Goal: Task Accomplishment & Management: Manage account settings

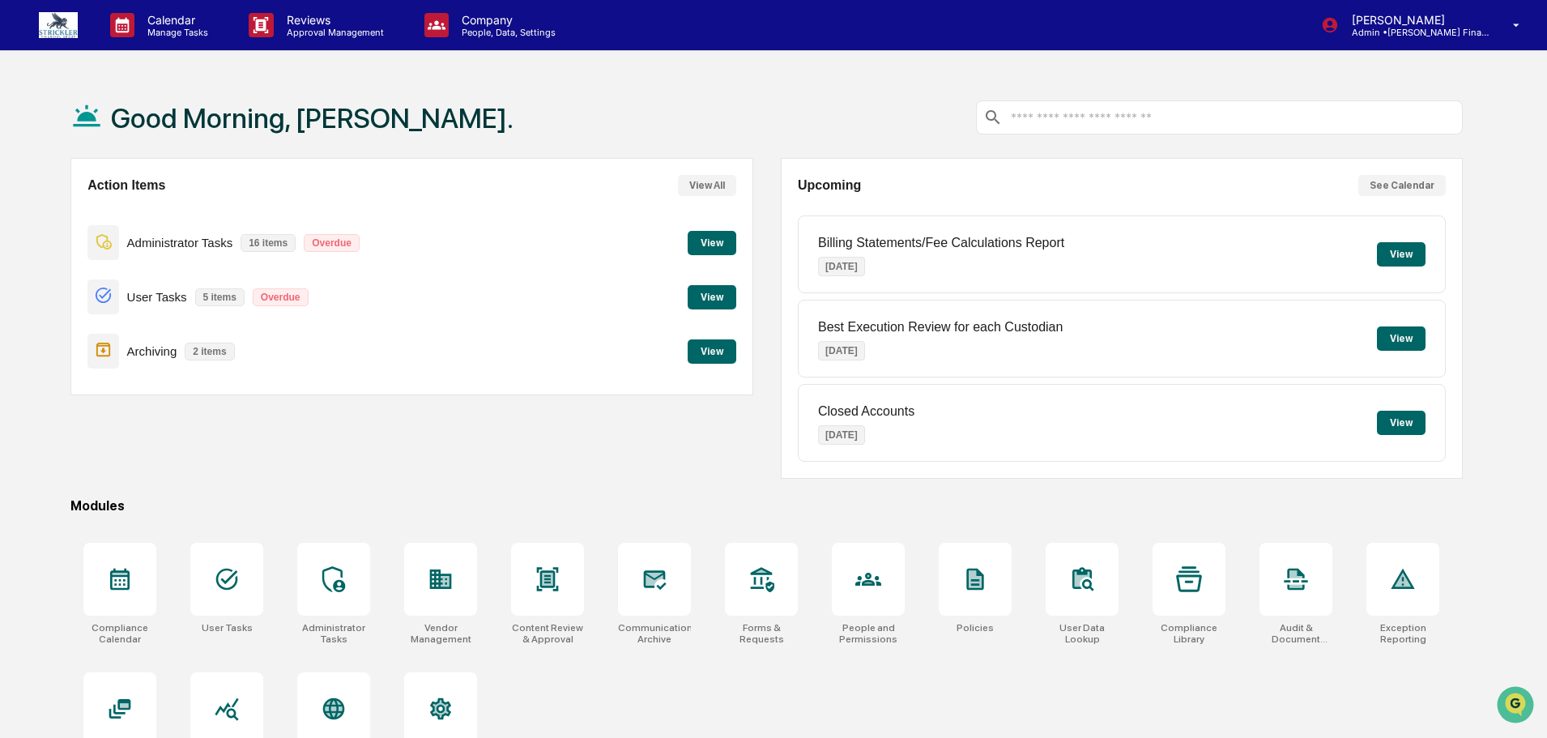
click at [706, 243] on button "View" at bounding box center [712, 243] width 49 height 24
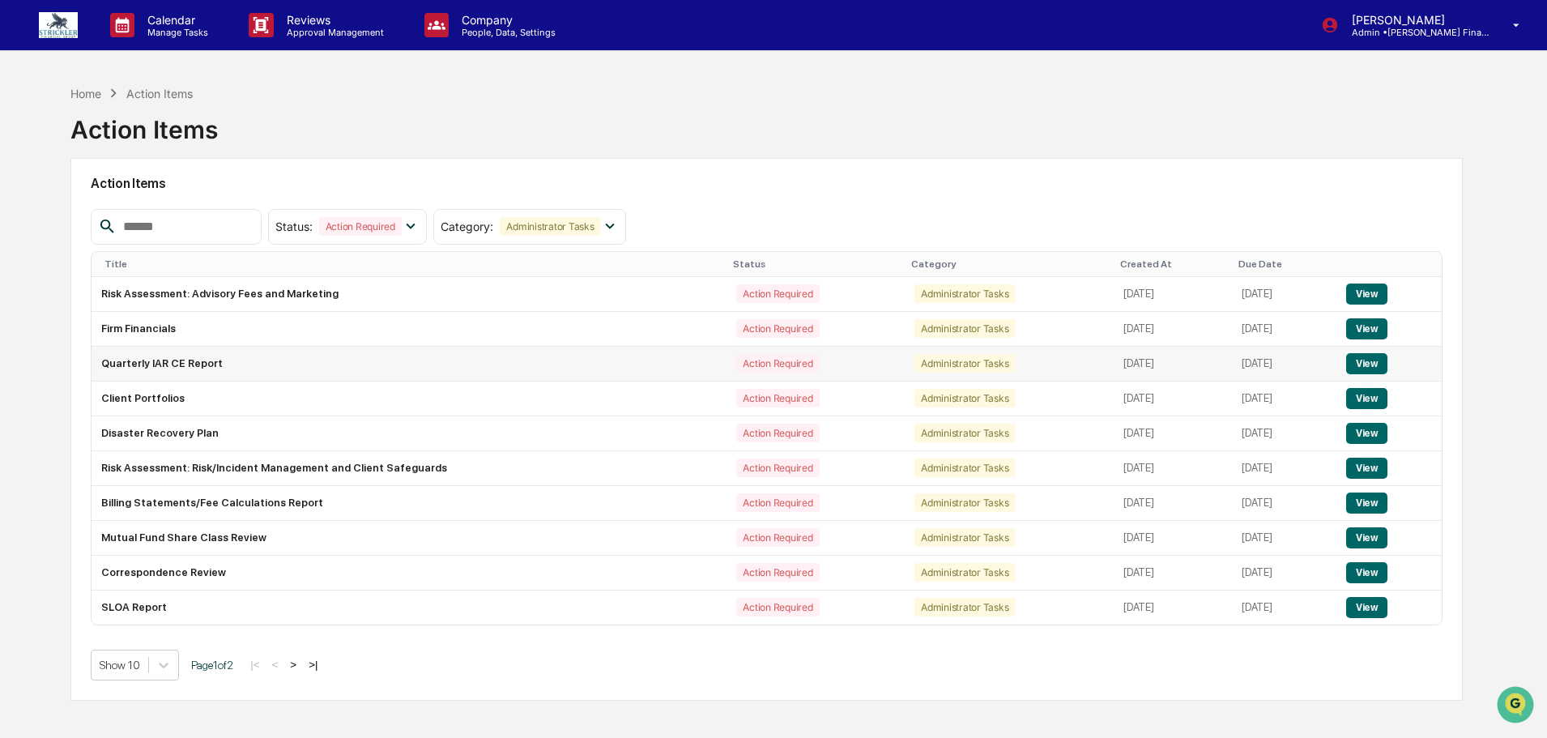
click at [1373, 360] on button "View" at bounding box center [1366, 363] width 41 height 21
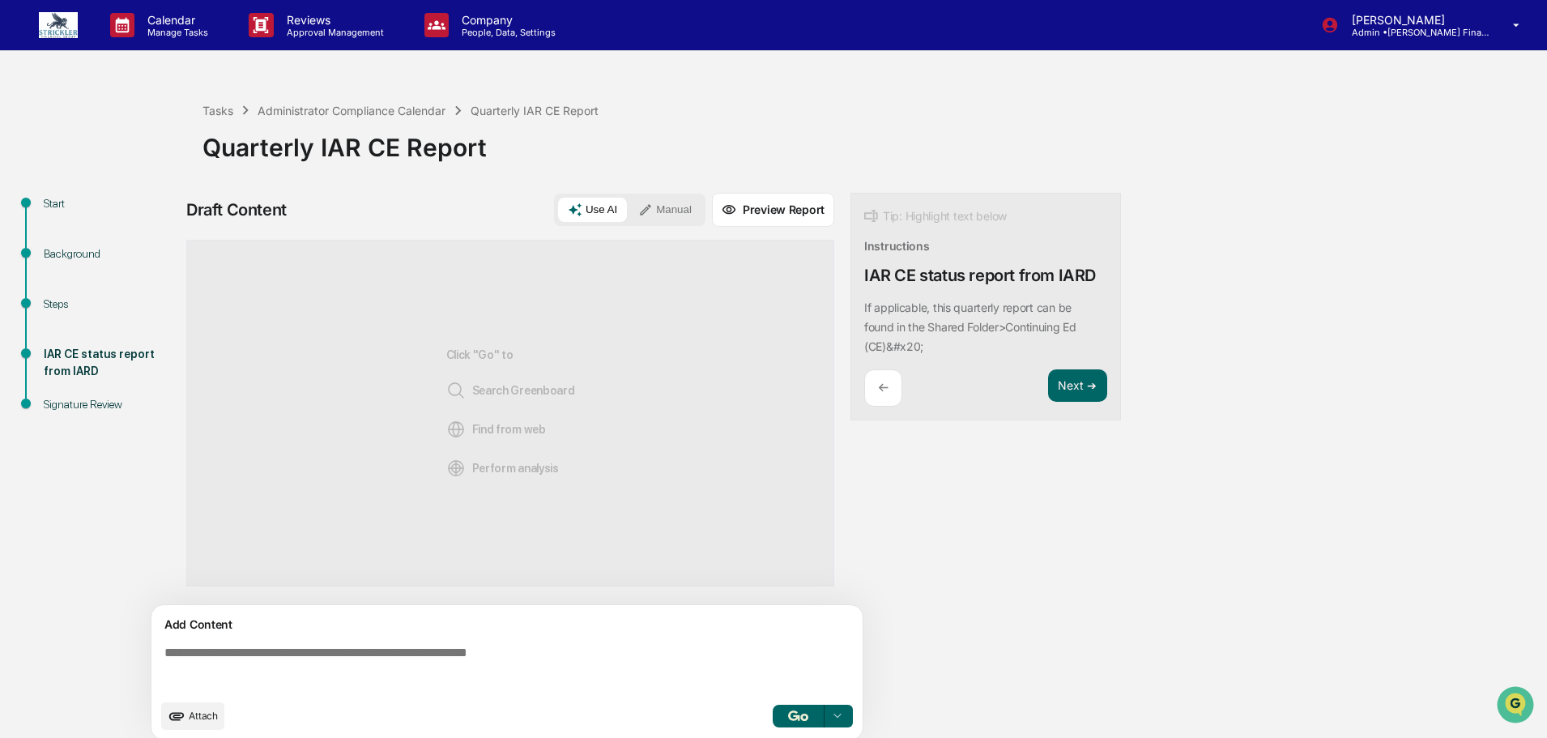
click at [356, 663] on textarea at bounding box center [510, 668] width 705 height 58
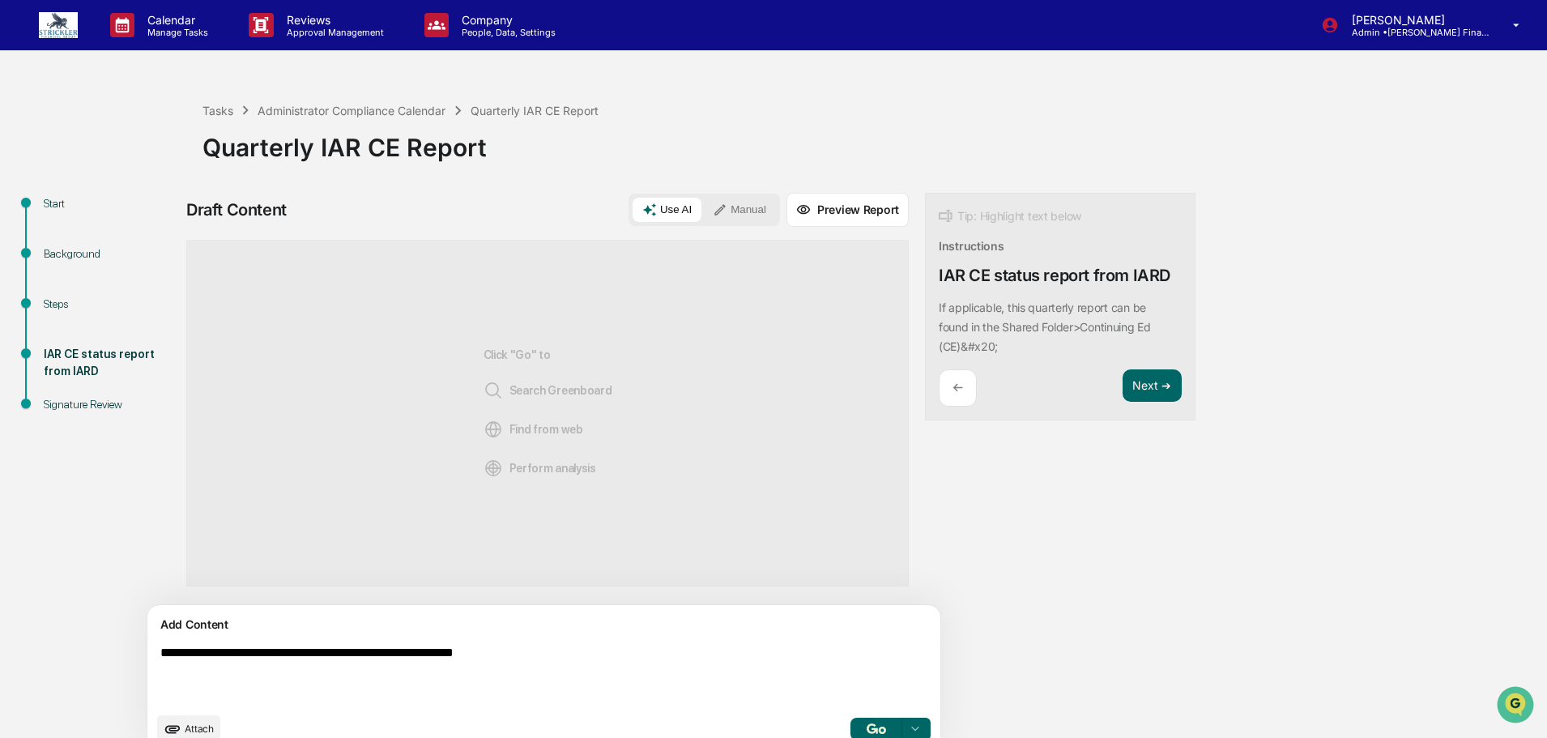
click at [625, 648] on textarea "**********" at bounding box center [506, 674] width 705 height 71
type textarea "**********"
click at [703, 220] on button "Manual" at bounding box center [739, 210] width 73 height 24
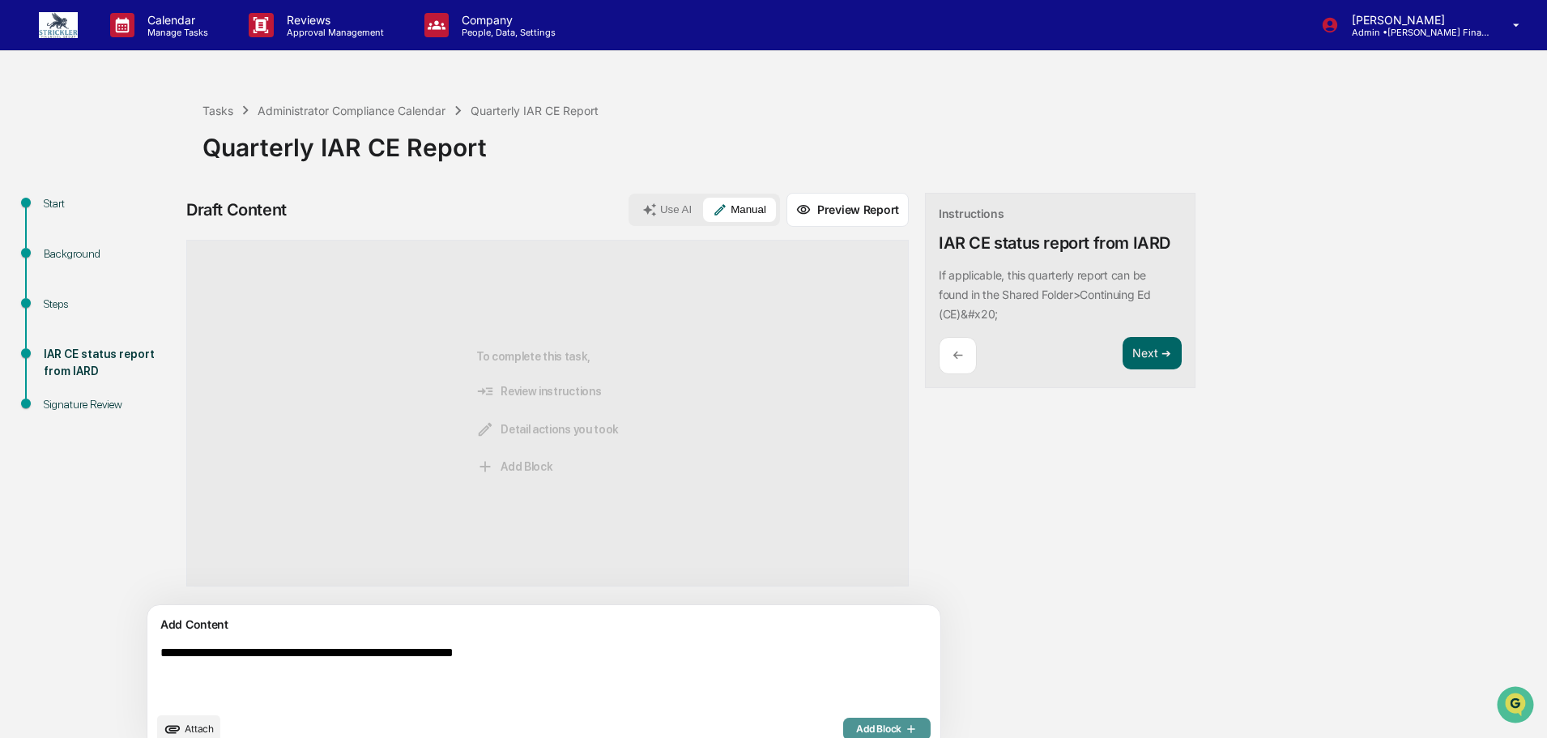
click at [856, 730] on span "Add Block" at bounding box center [887, 729] width 62 height 13
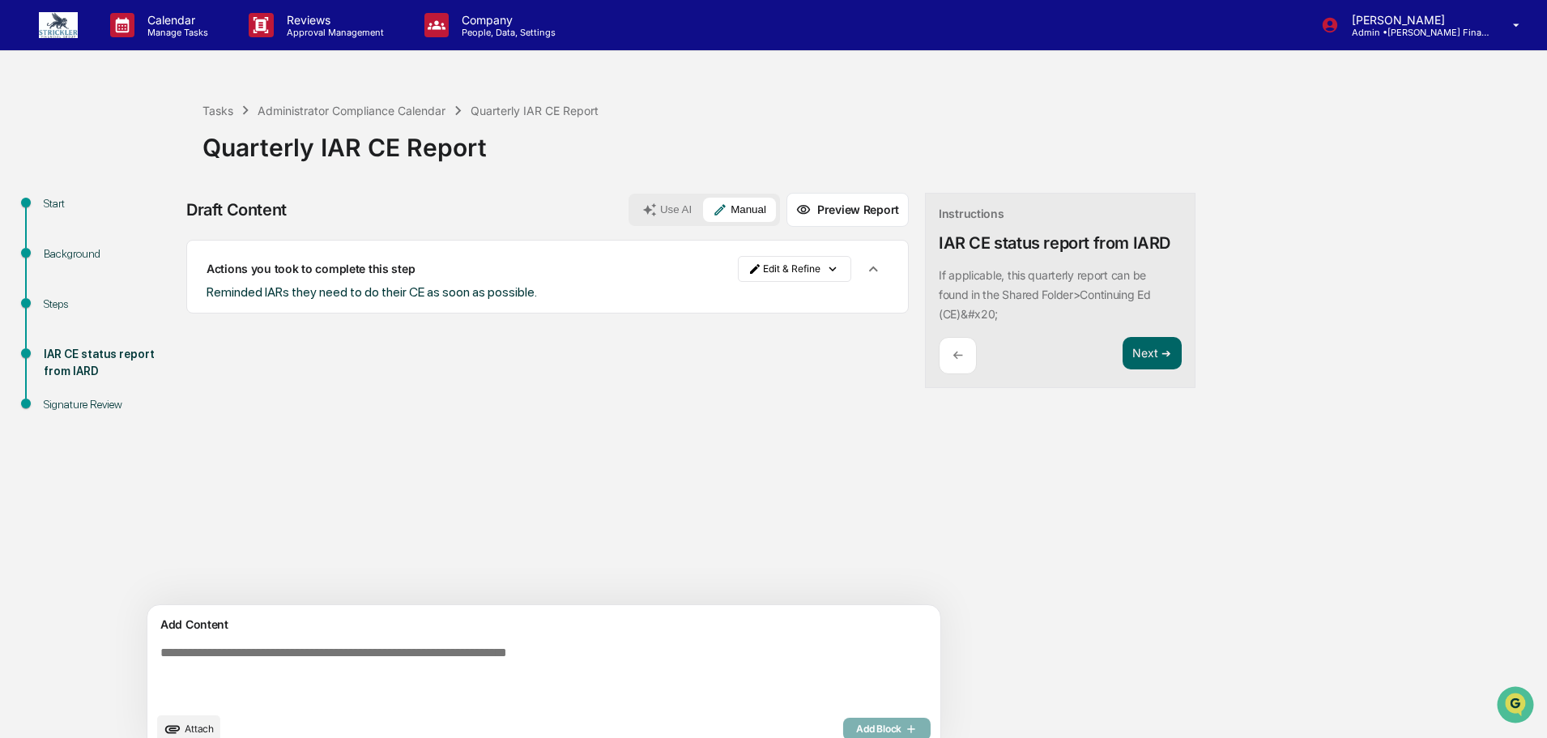
click at [195, 733] on span "Attach" at bounding box center [199, 729] width 29 height 12
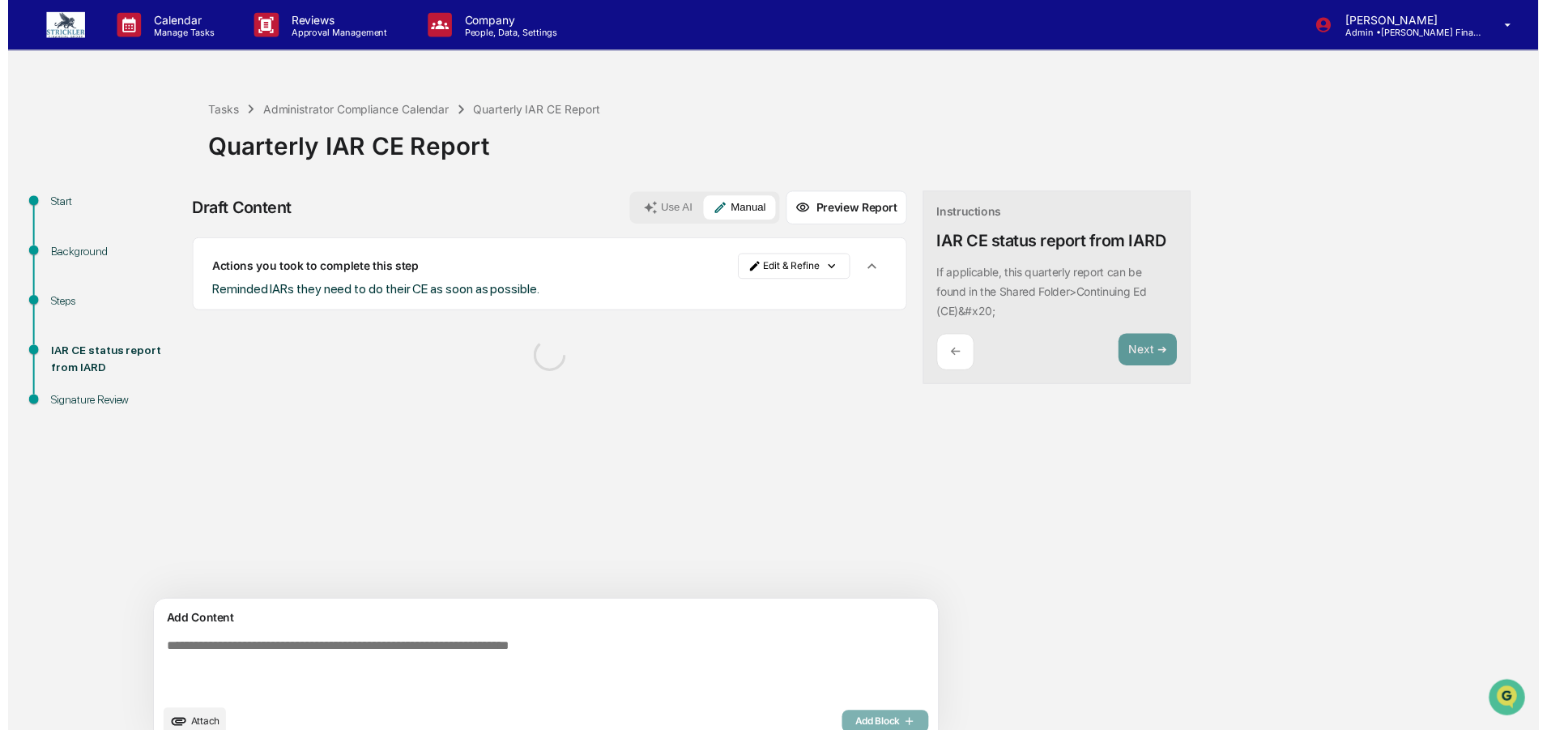
scroll to position [35, 0]
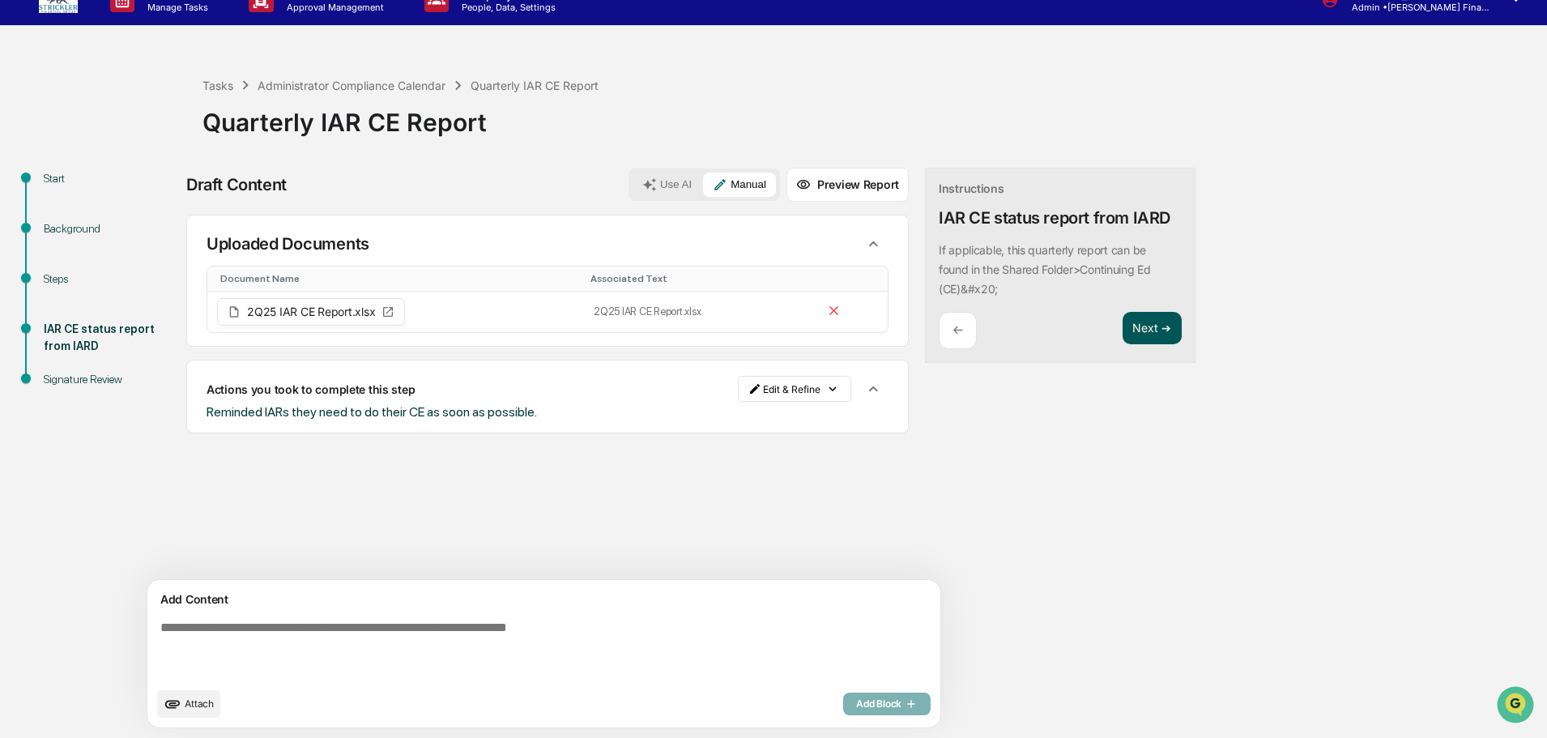
click at [1123, 331] on button "Next ➔" at bounding box center [1152, 328] width 59 height 33
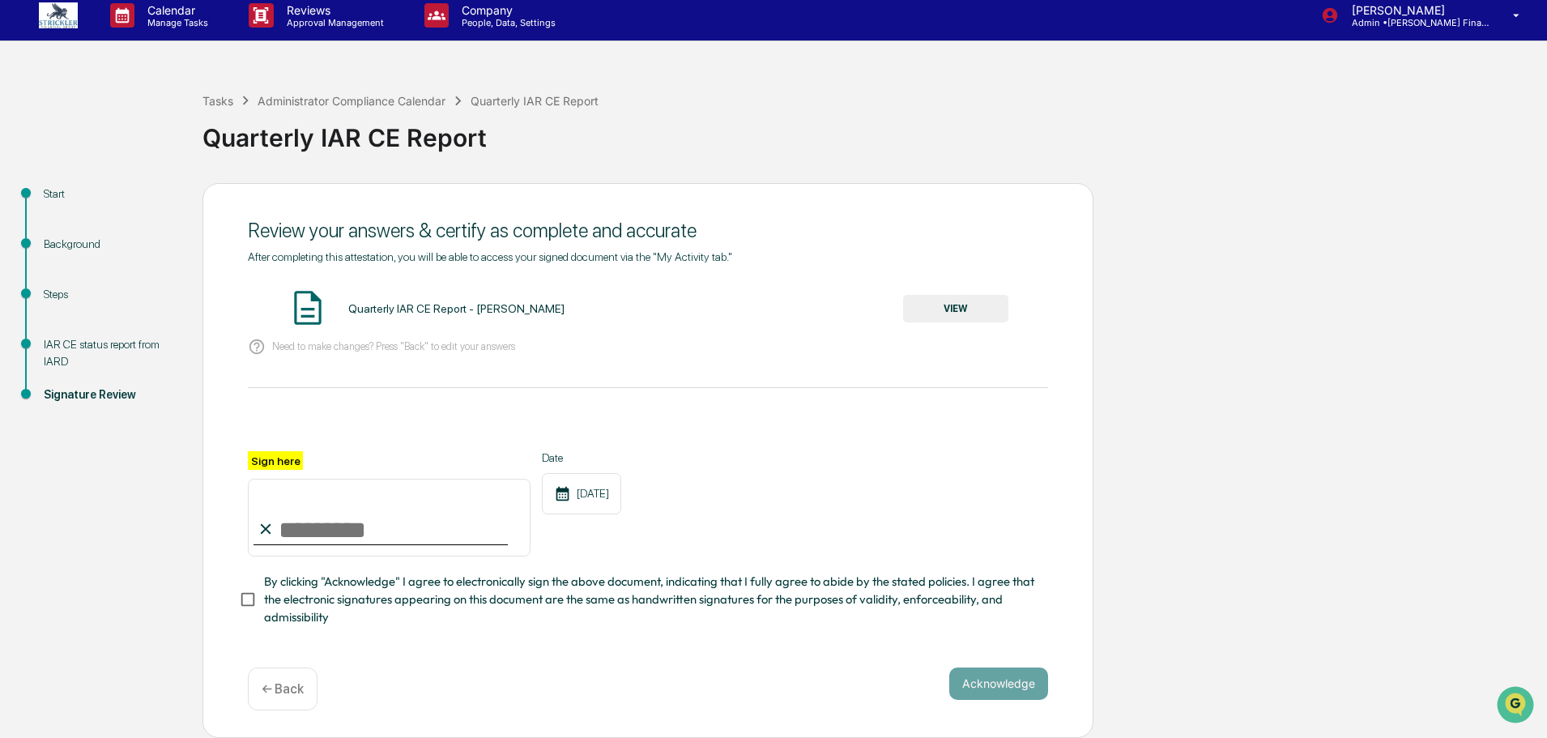
click at [957, 295] on button "VIEW" at bounding box center [955, 309] width 105 height 28
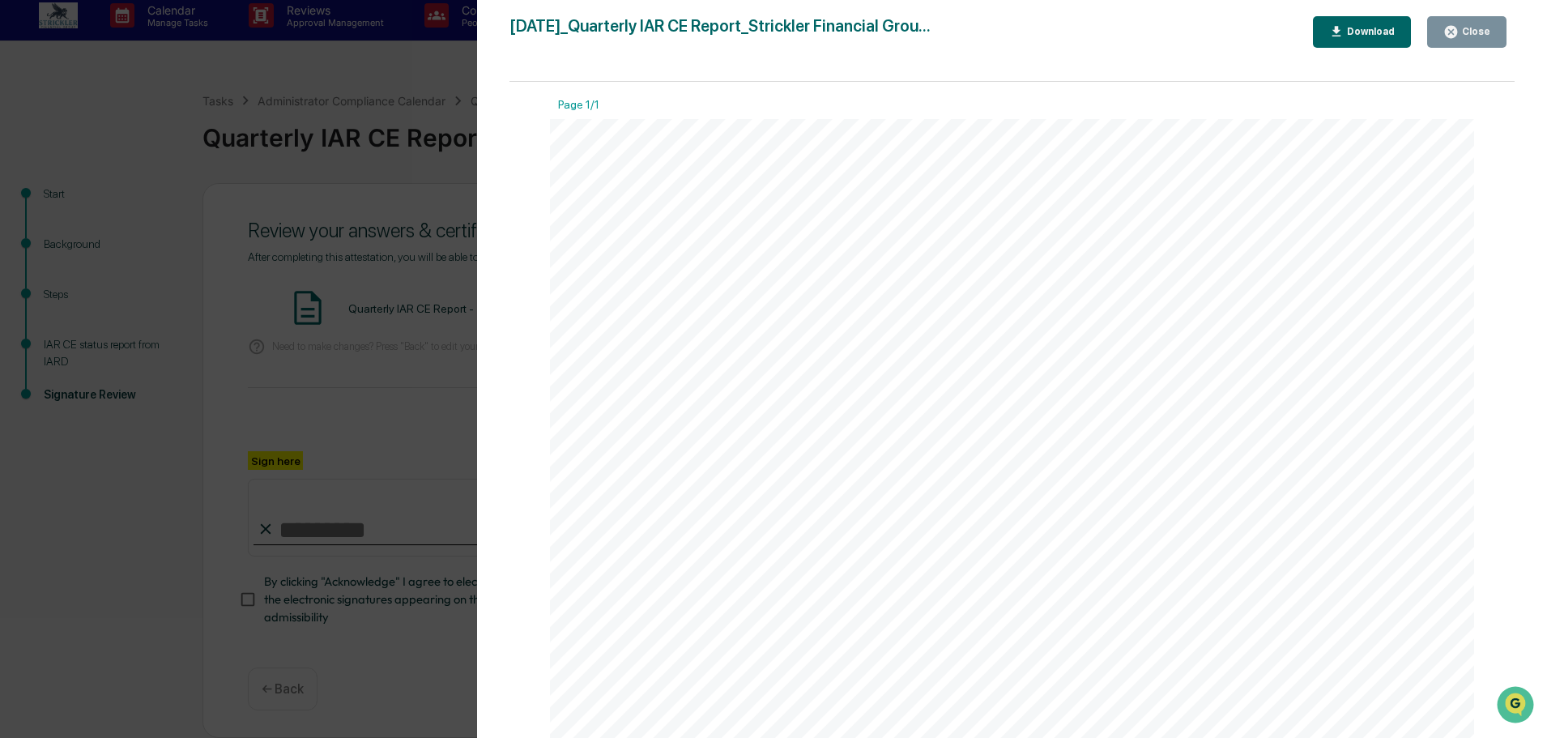
click at [1471, 25] on div "Close" at bounding box center [1467, 31] width 47 height 15
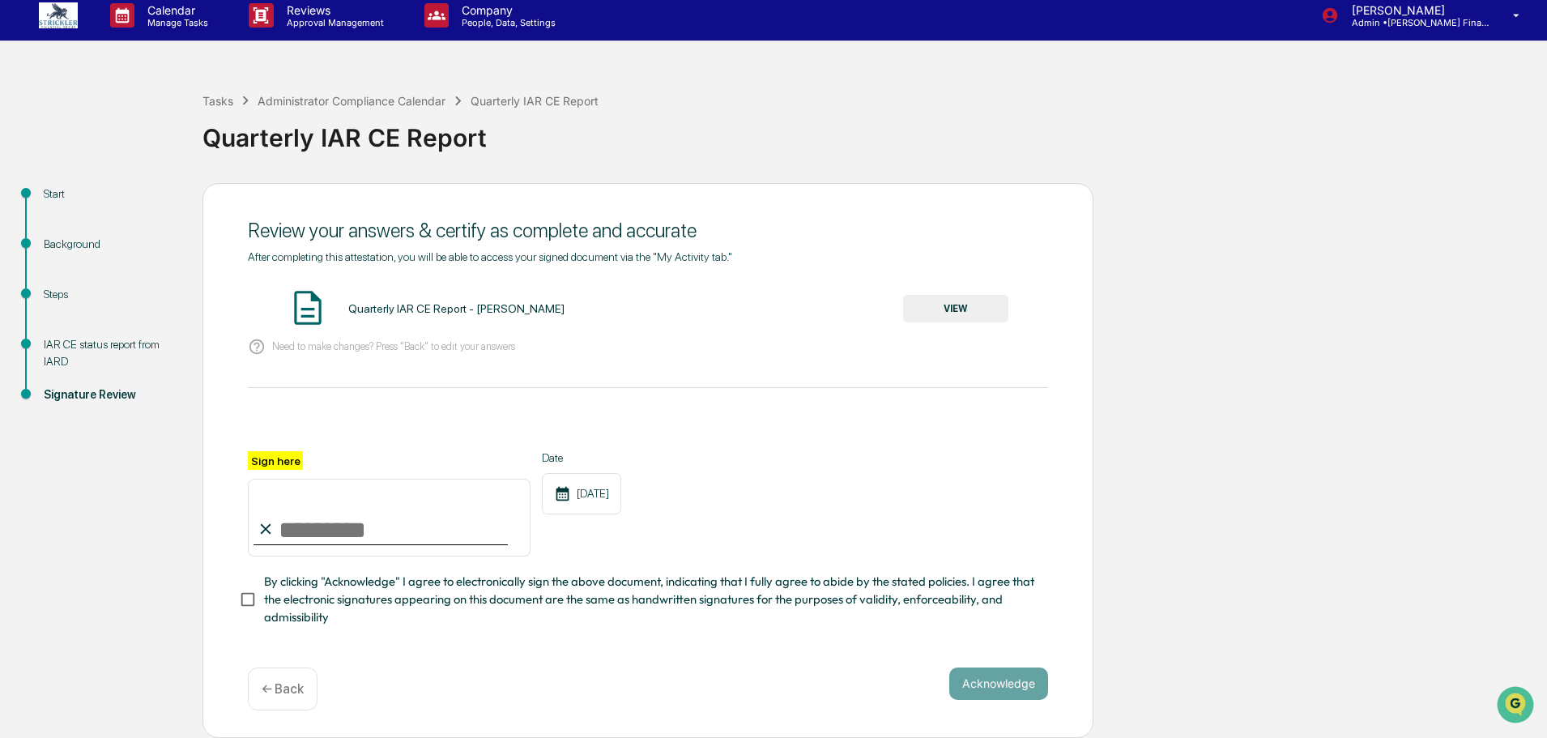
click at [352, 521] on input "Sign here" at bounding box center [389, 518] width 283 height 78
type input "**********"
click at [966, 681] on button "Acknowledge" at bounding box center [998, 683] width 99 height 32
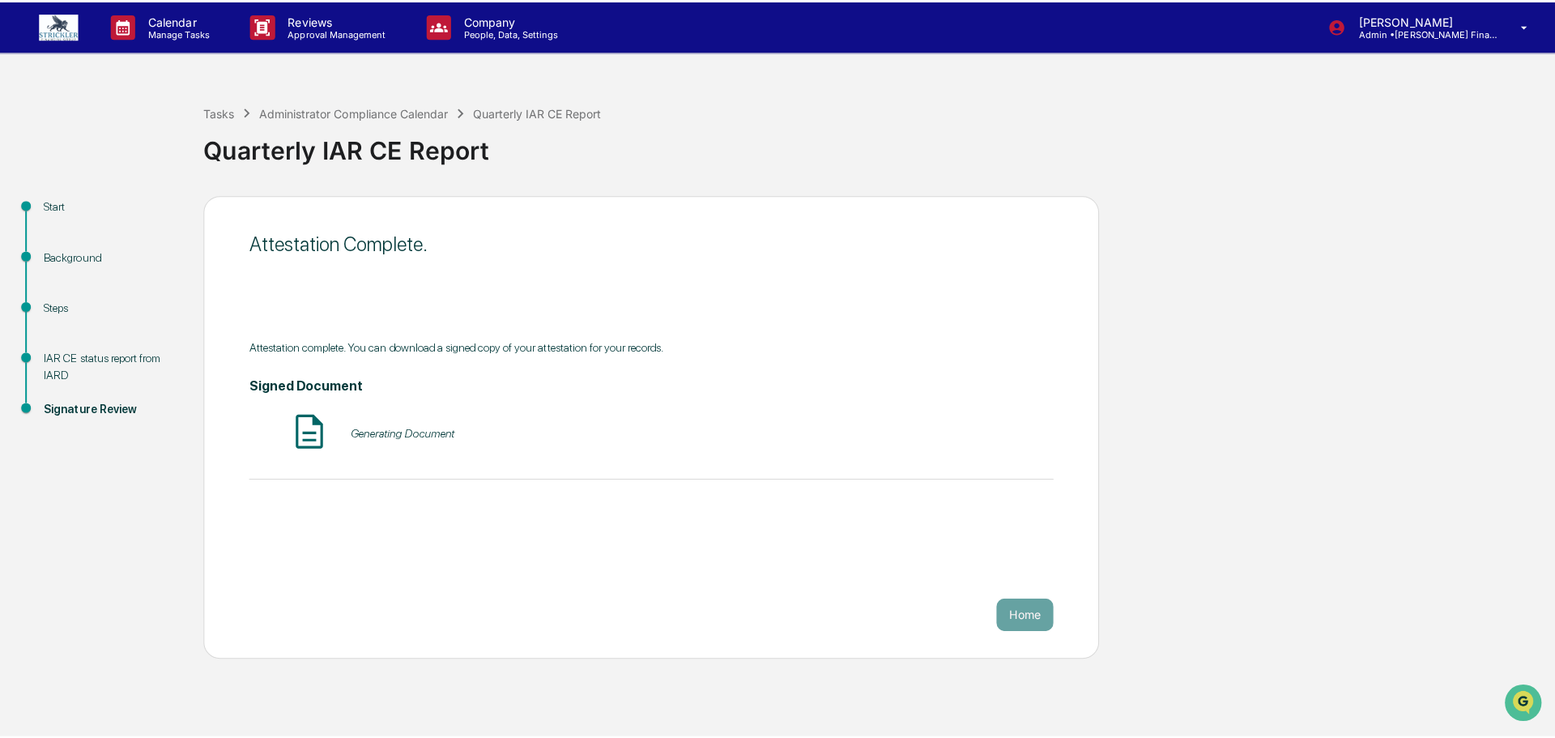
scroll to position [0, 0]
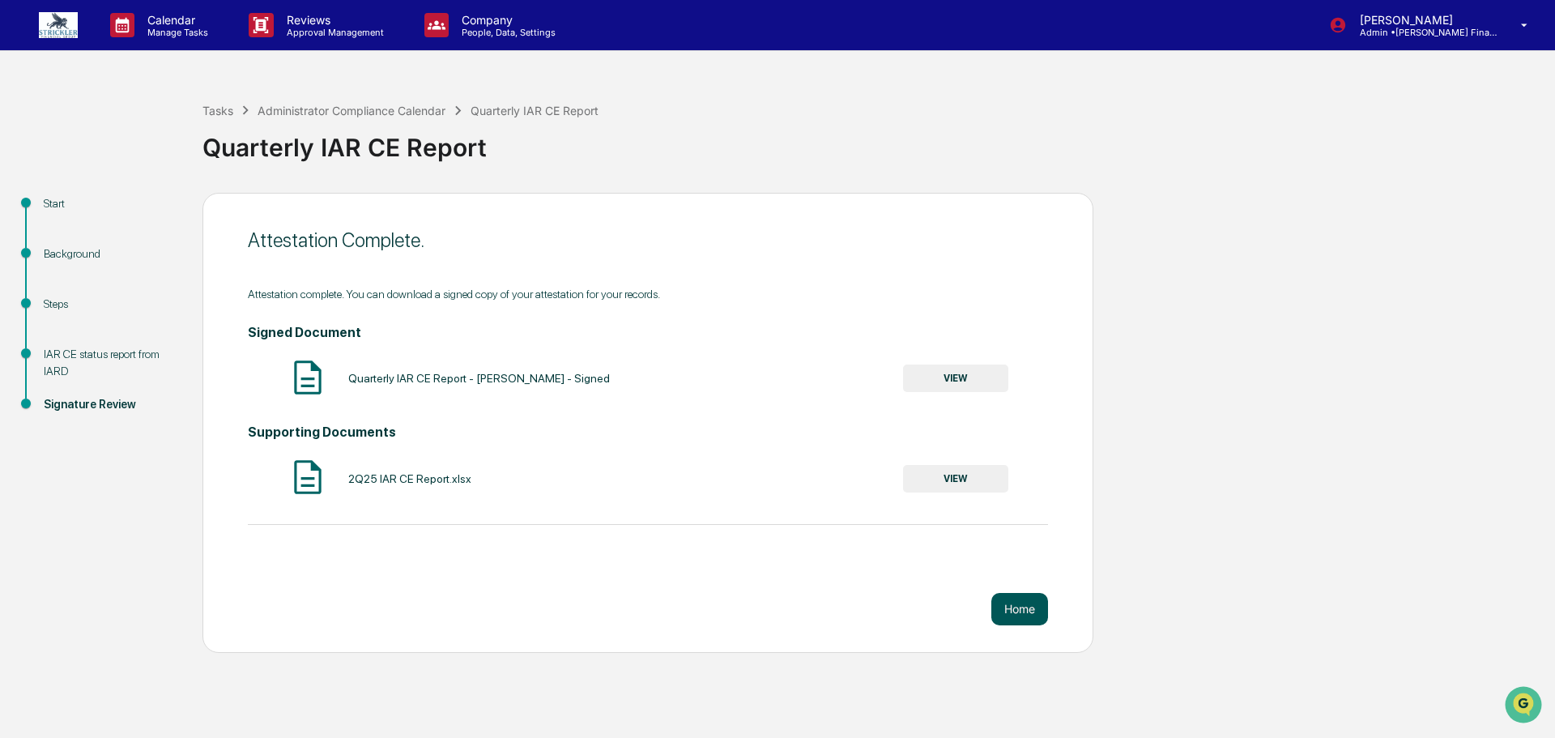
click at [1015, 610] on button "Home" at bounding box center [1020, 609] width 57 height 32
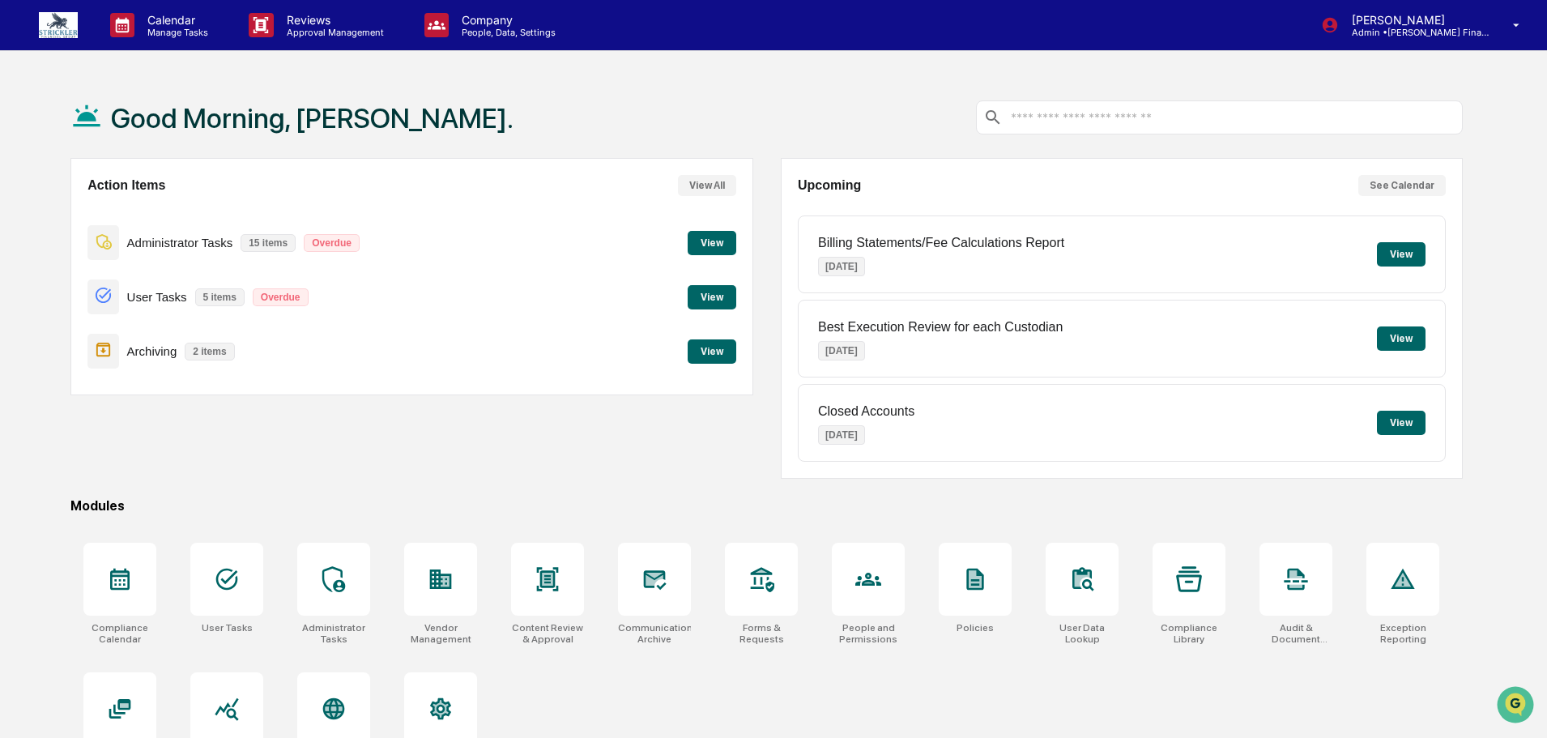
click at [706, 357] on button "View" at bounding box center [712, 351] width 49 height 24
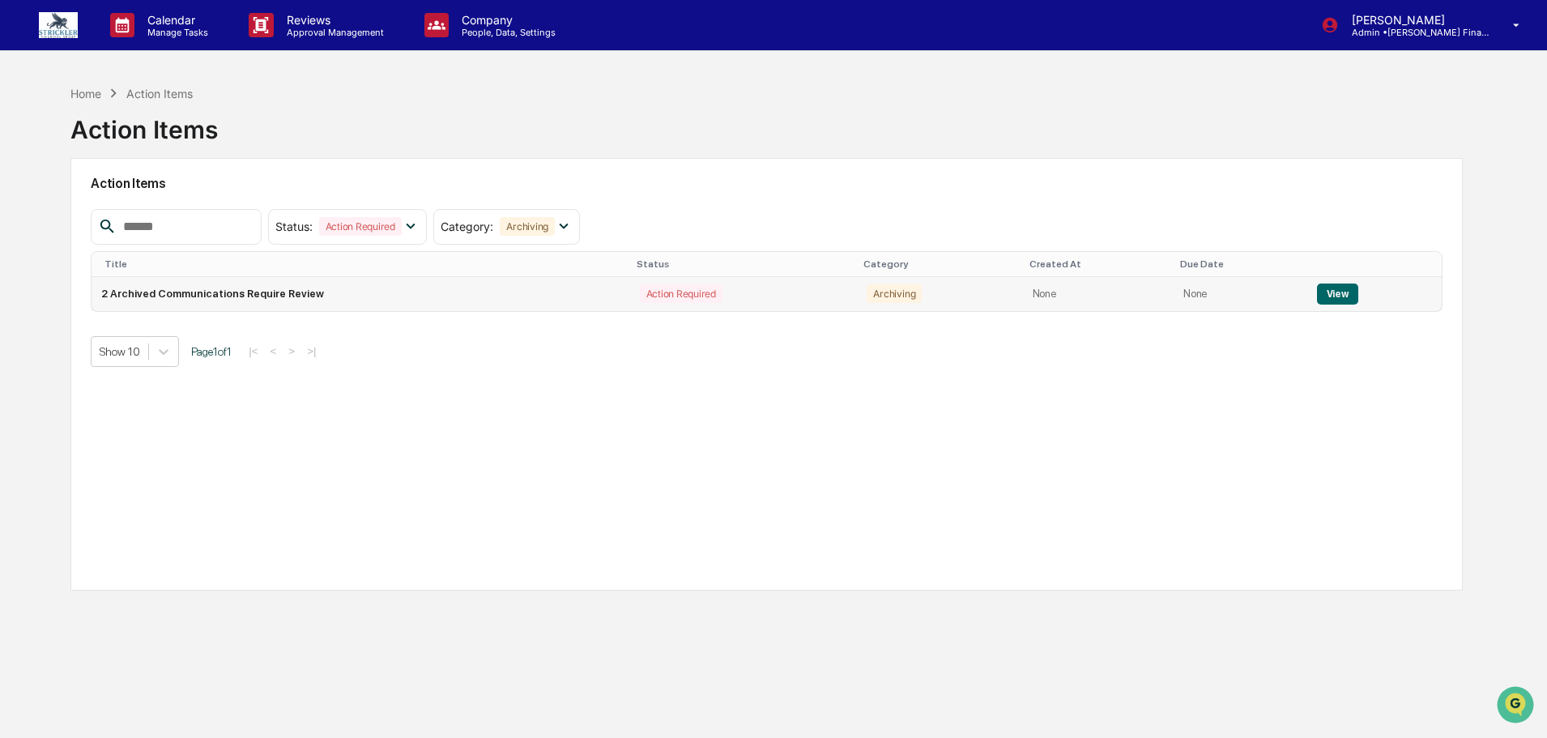
click at [1333, 300] on button "View" at bounding box center [1337, 294] width 41 height 21
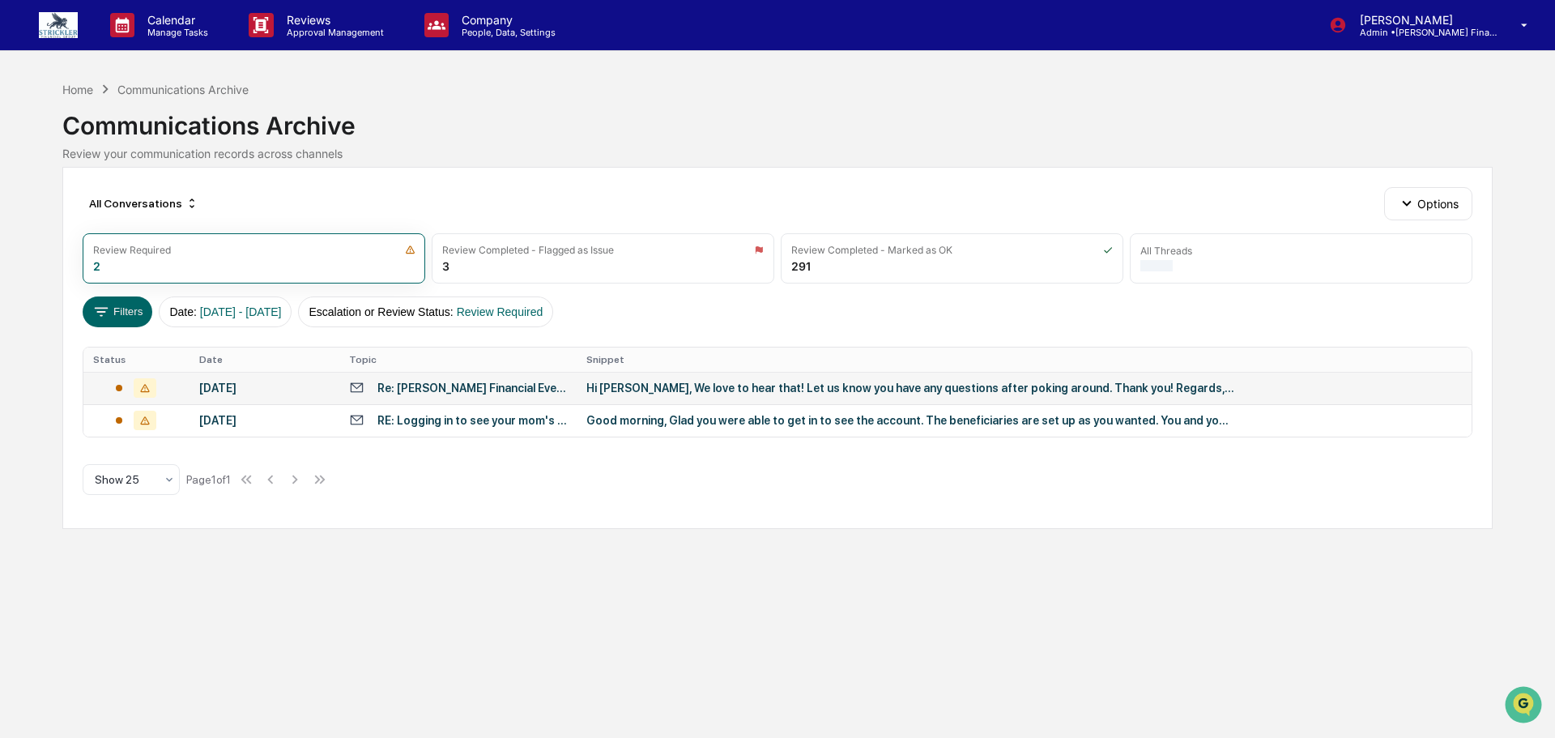
click at [999, 394] on div "Hi Jillian, We love to hear that! Let us know you have any questions after poki…" at bounding box center [910, 388] width 648 height 13
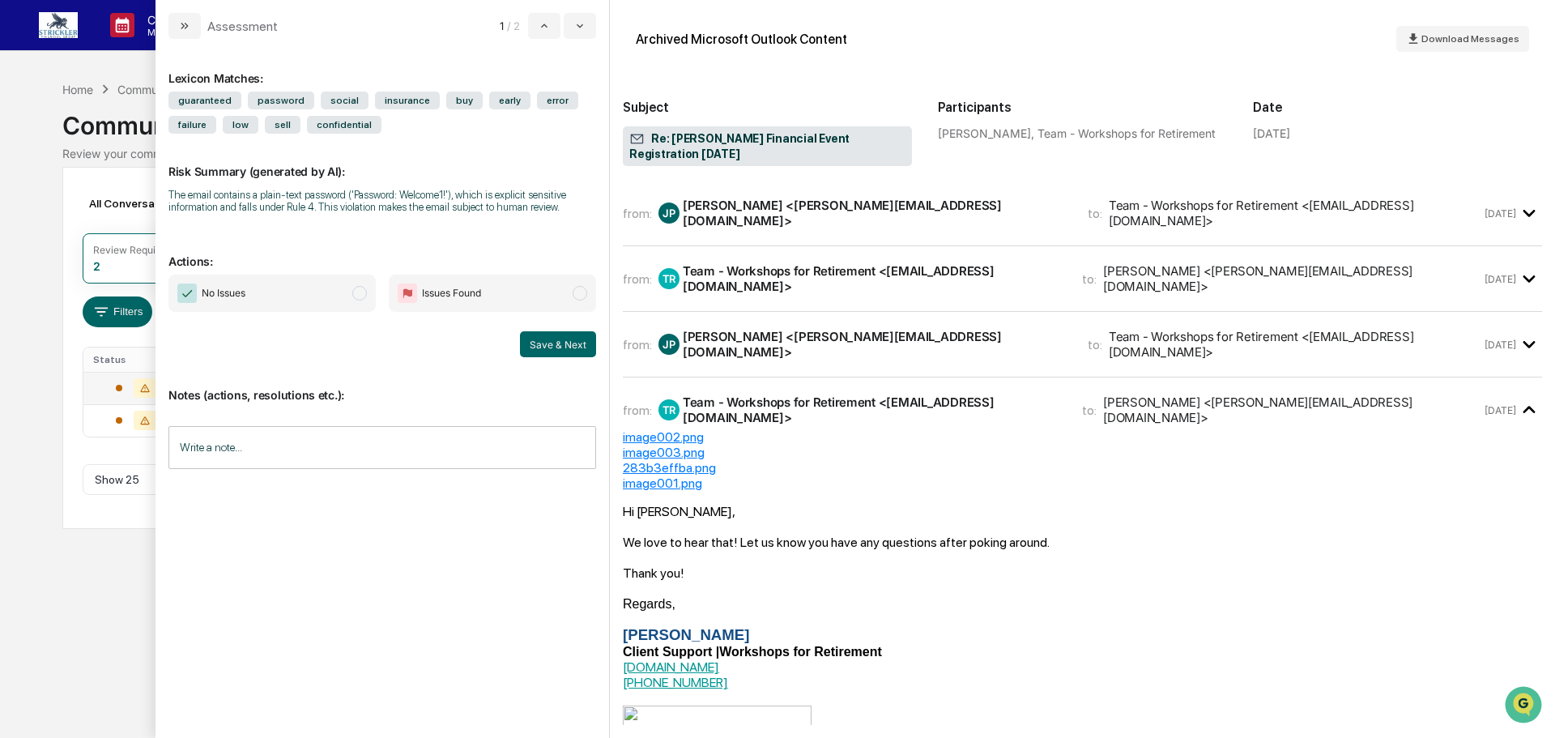
click at [1109, 330] on div "Team - Workshops for Retirement <team@workshopsforretirement.com>" at bounding box center [1295, 344] width 373 height 31
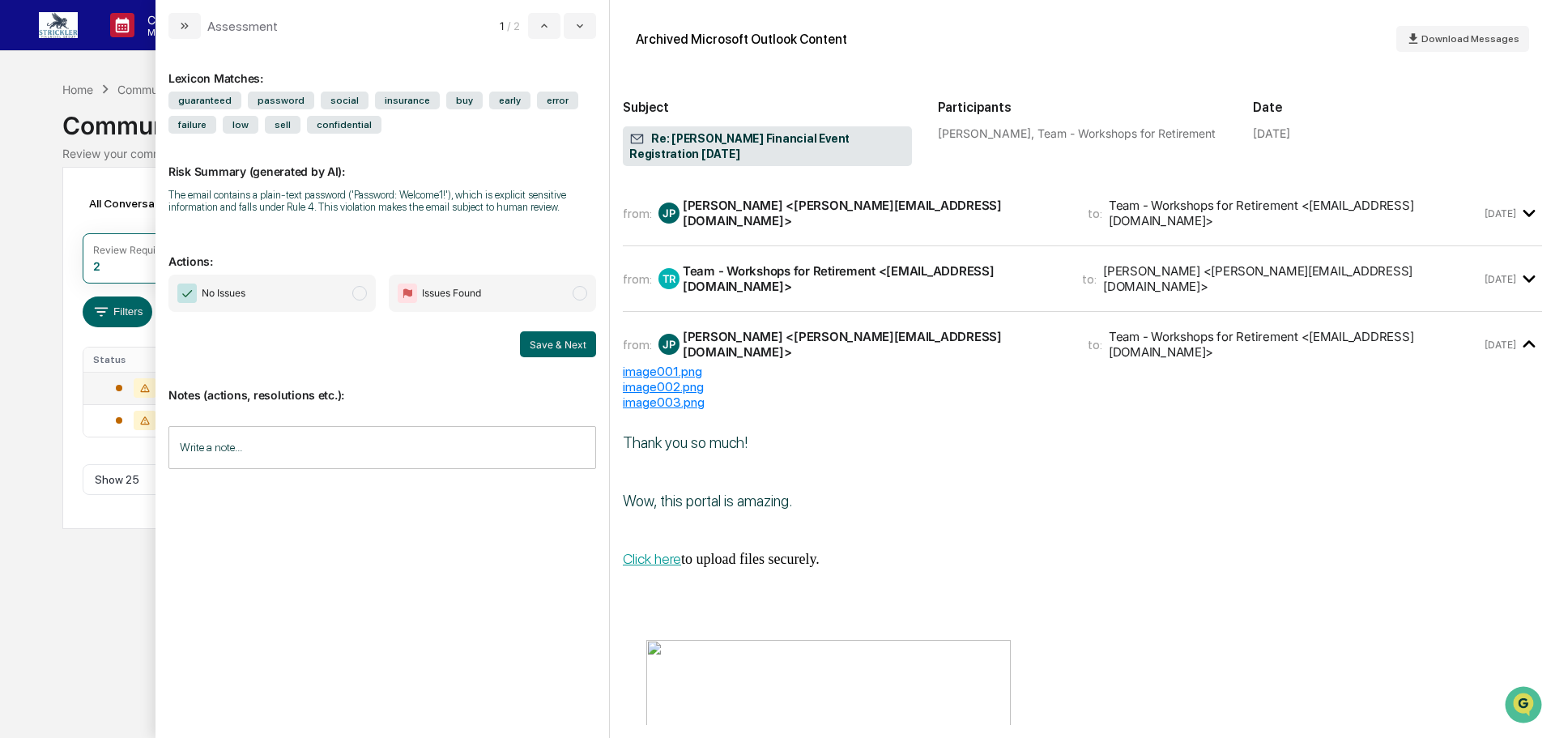
click at [1050, 267] on div "Team - Workshops for Retirement <team@workshopsforretirement.com>" at bounding box center [873, 278] width 380 height 31
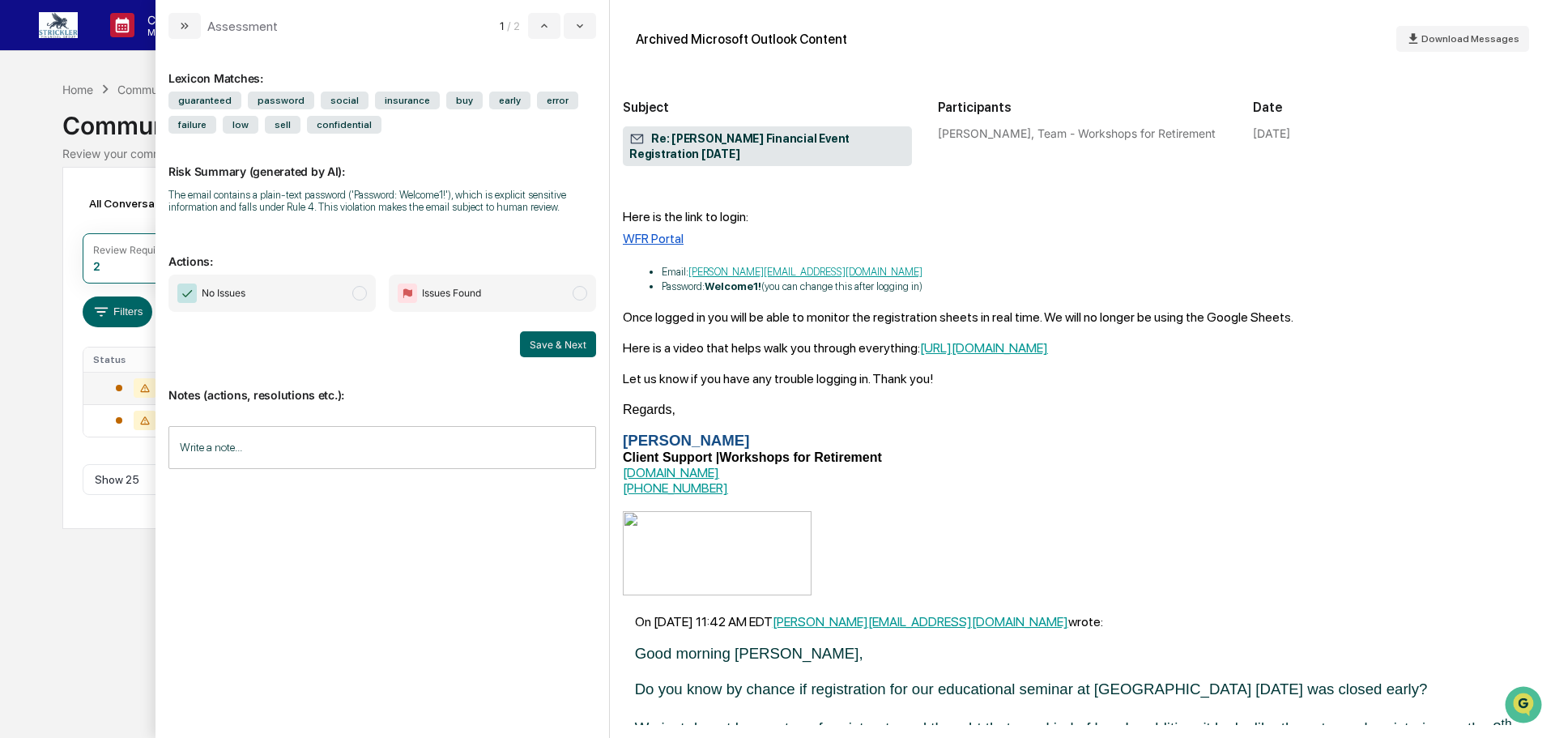
scroll to position [243, 0]
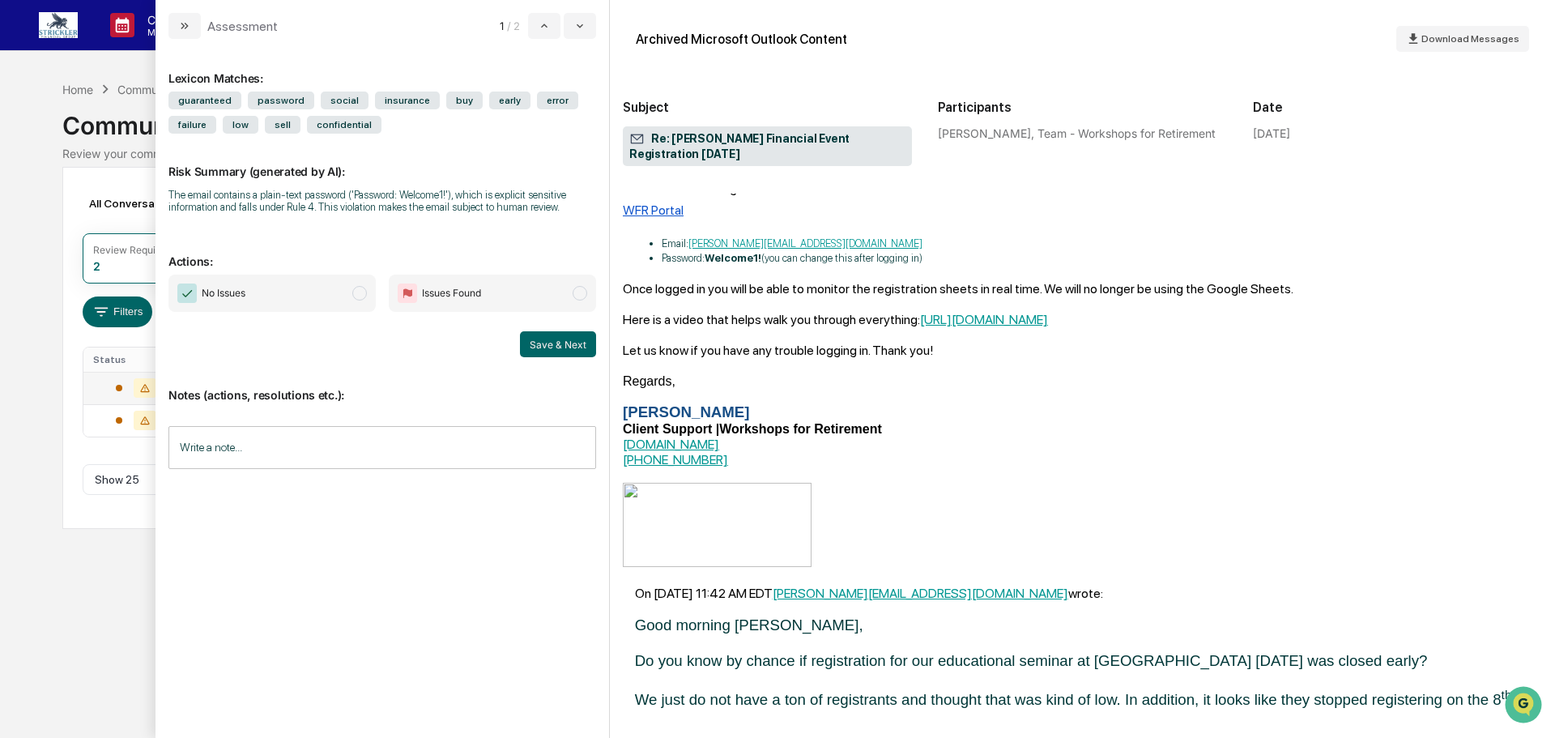
click at [351, 297] on span "No Issues" at bounding box center [271, 293] width 207 height 37
click at [333, 438] on input "Write a note..." at bounding box center [382, 447] width 428 height 43
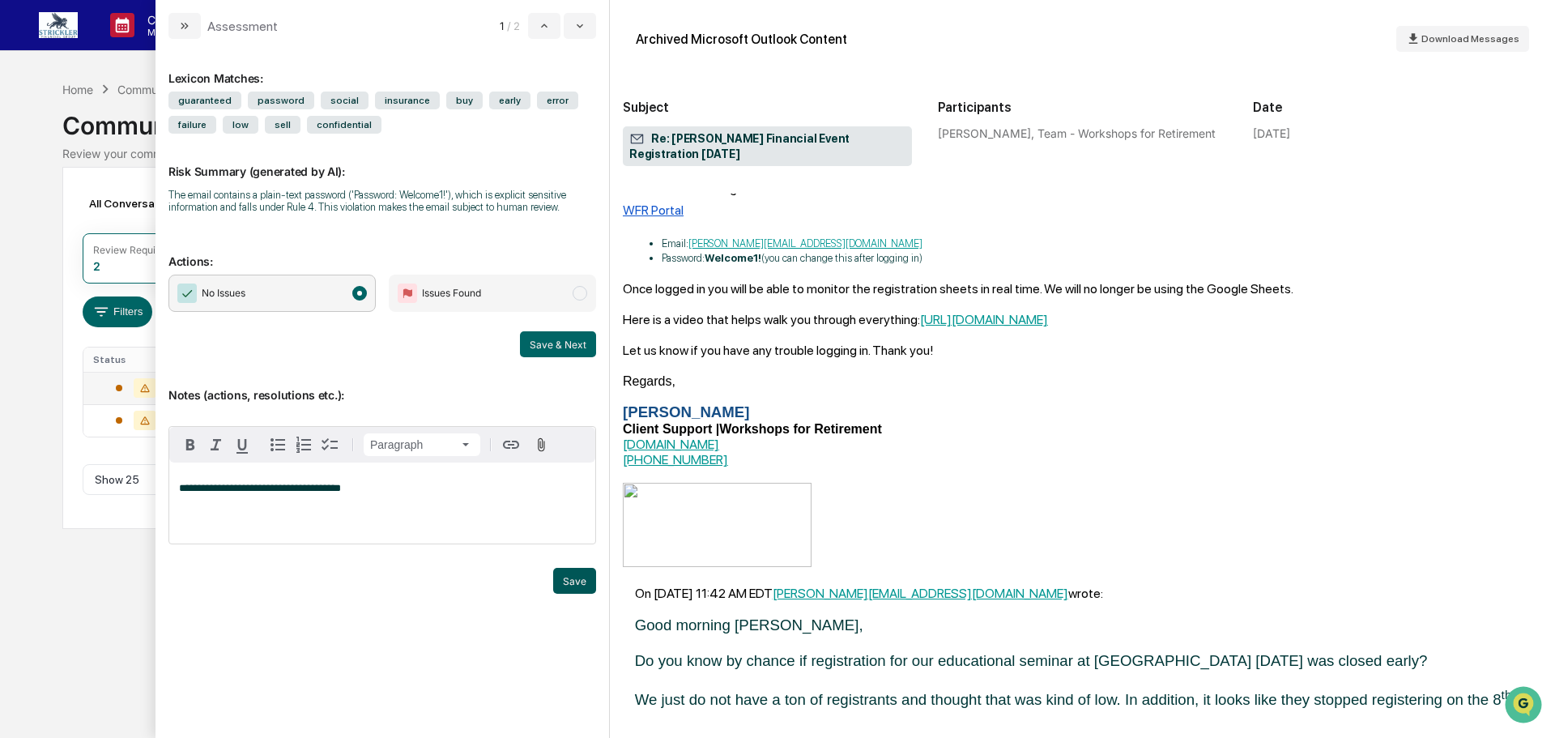
click at [584, 594] on button "Save" at bounding box center [574, 581] width 43 height 26
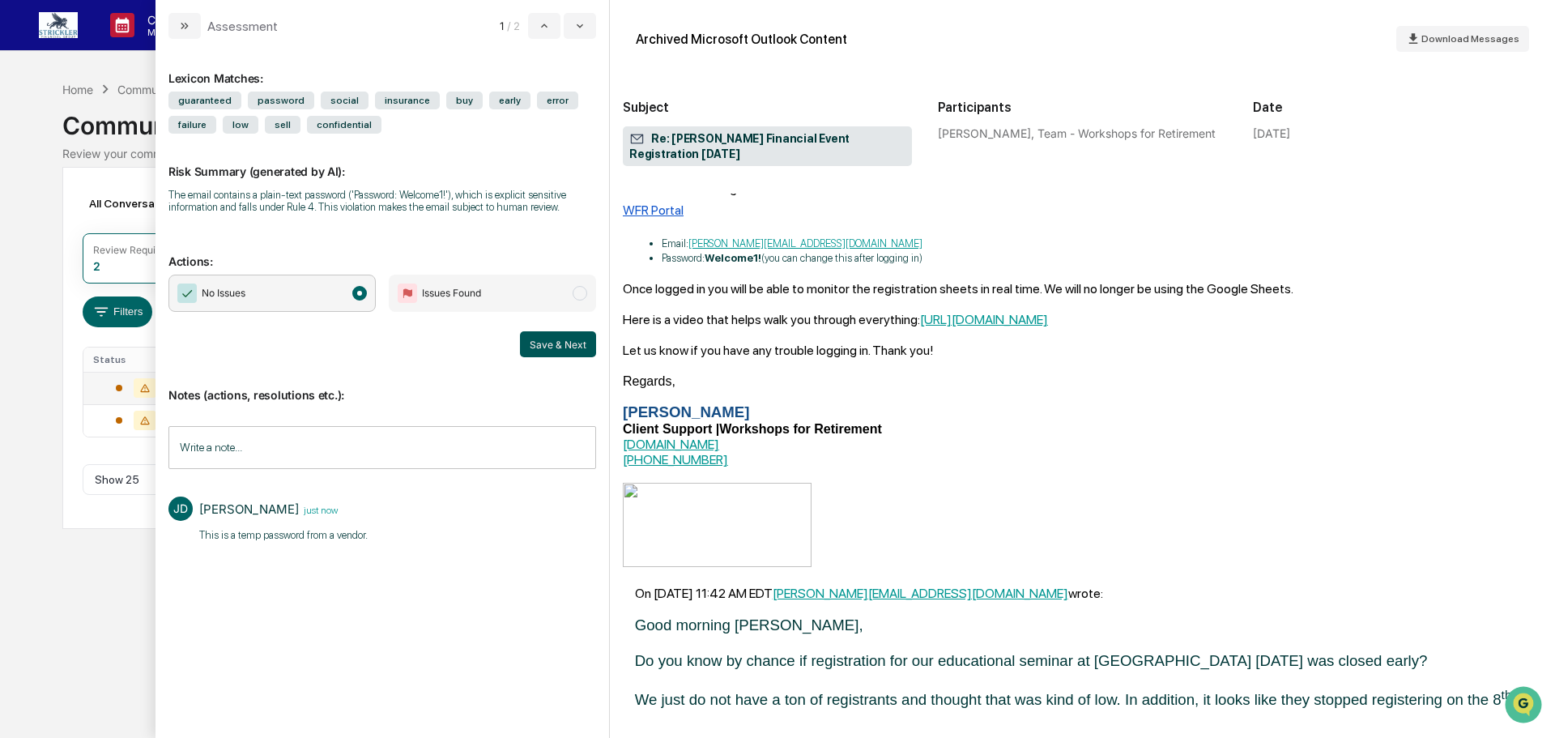
click at [565, 339] on button "Save & Next" at bounding box center [558, 344] width 76 height 26
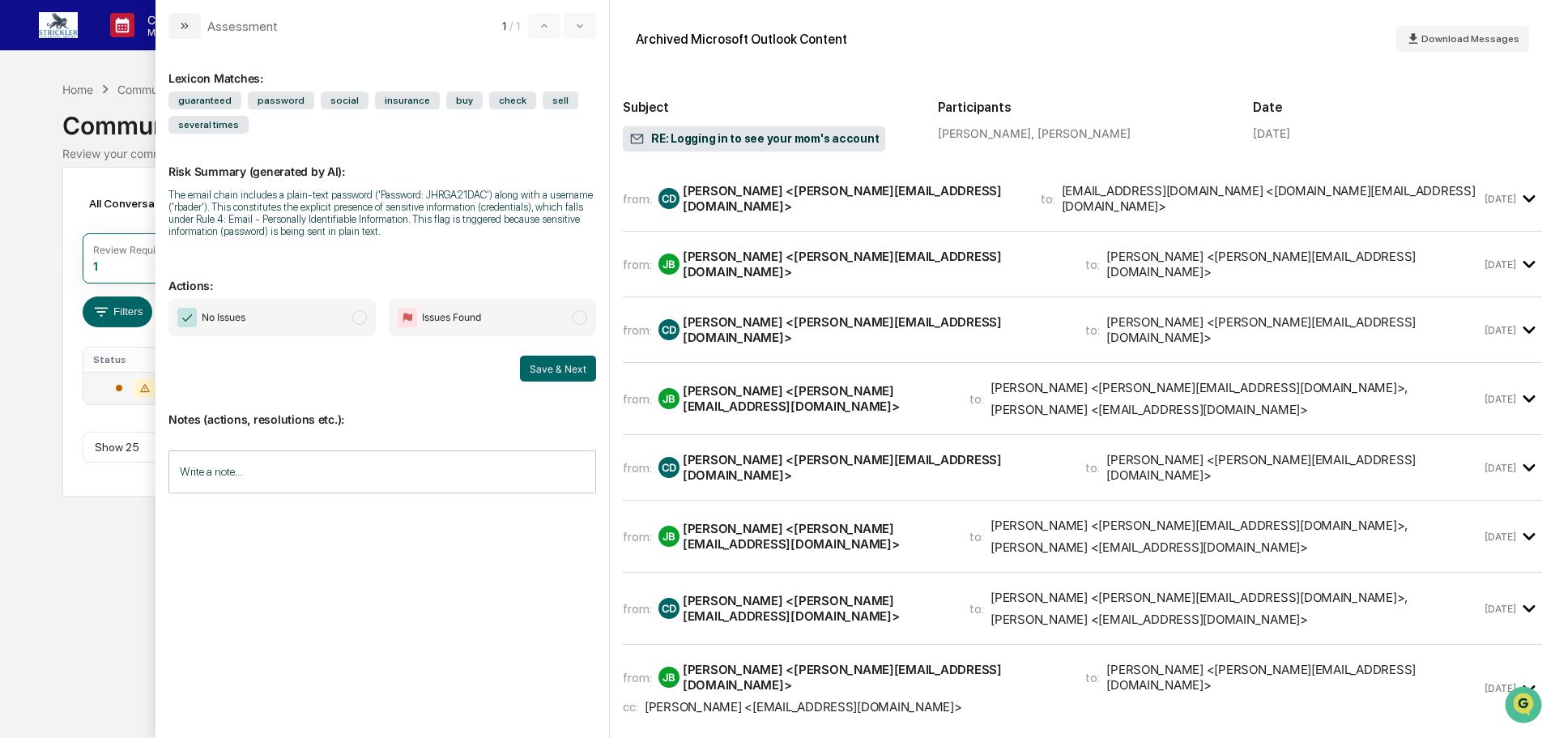
click at [785, 200] on div "Colleen Duncan <Colleen@stricklerfinancial.com>" at bounding box center [852, 198] width 339 height 31
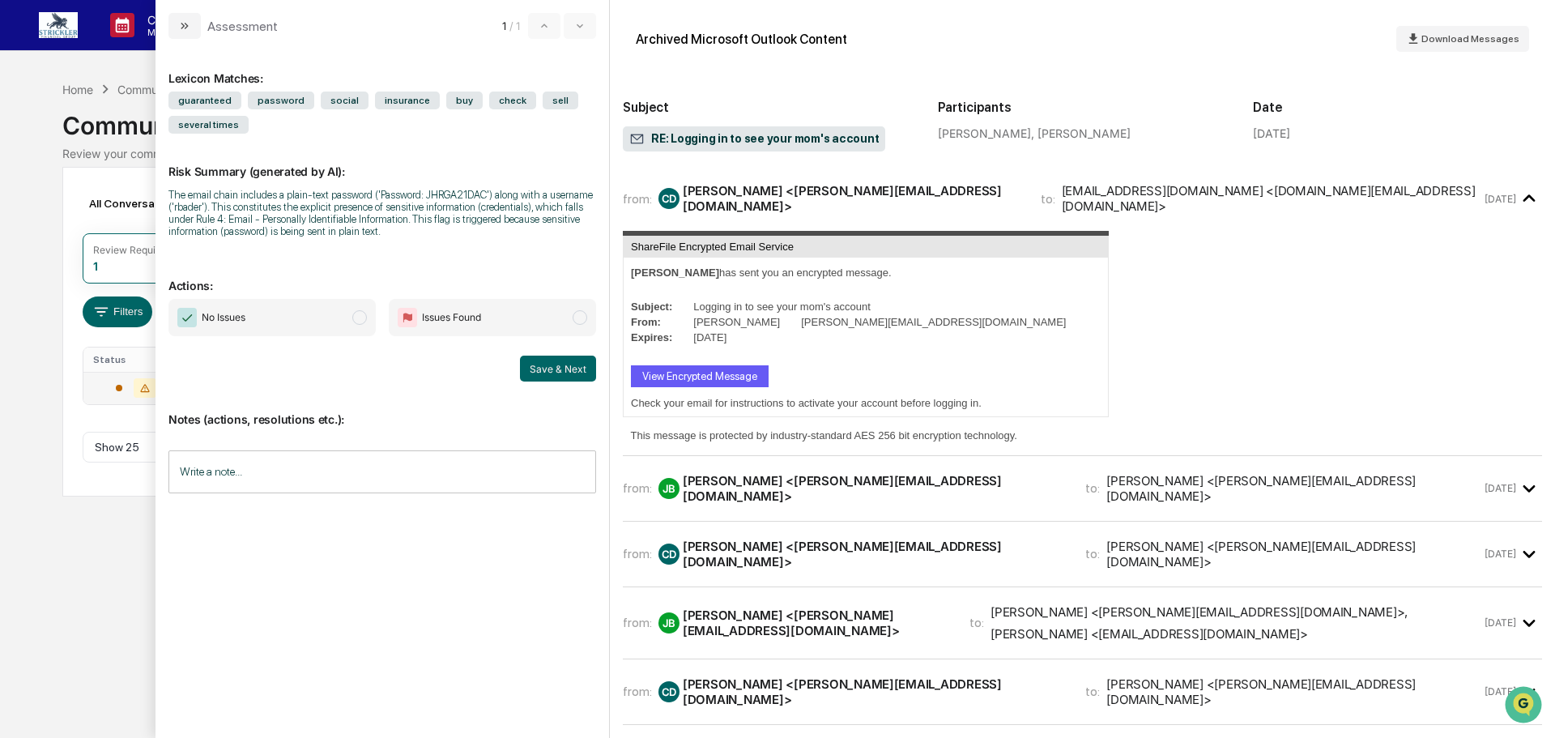
click at [776, 484] on div "JB Jennifer Bush <jen.bush26@gmail.com>" at bounding box center [862, 488] width 407 height 31
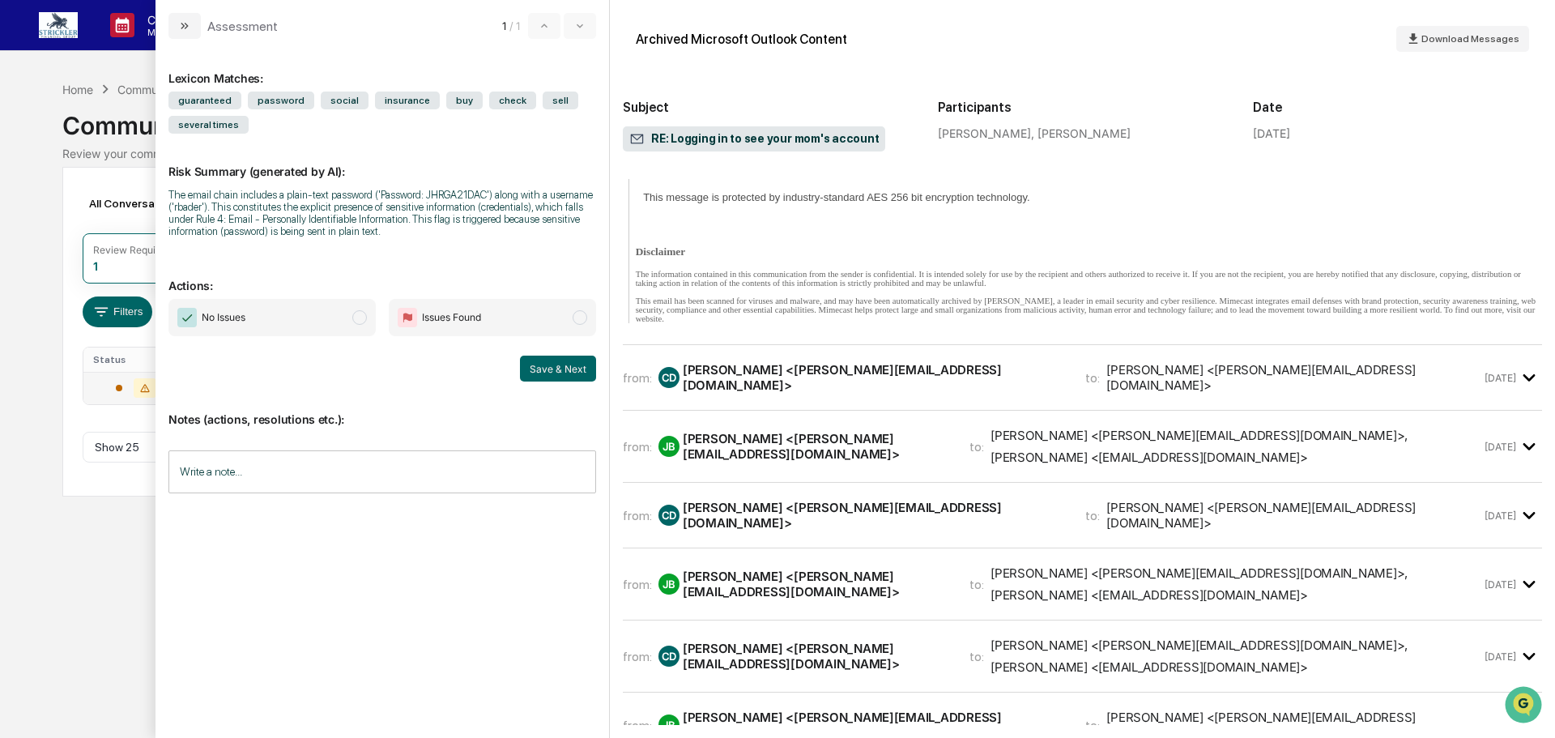
scroll to position [648, 0]
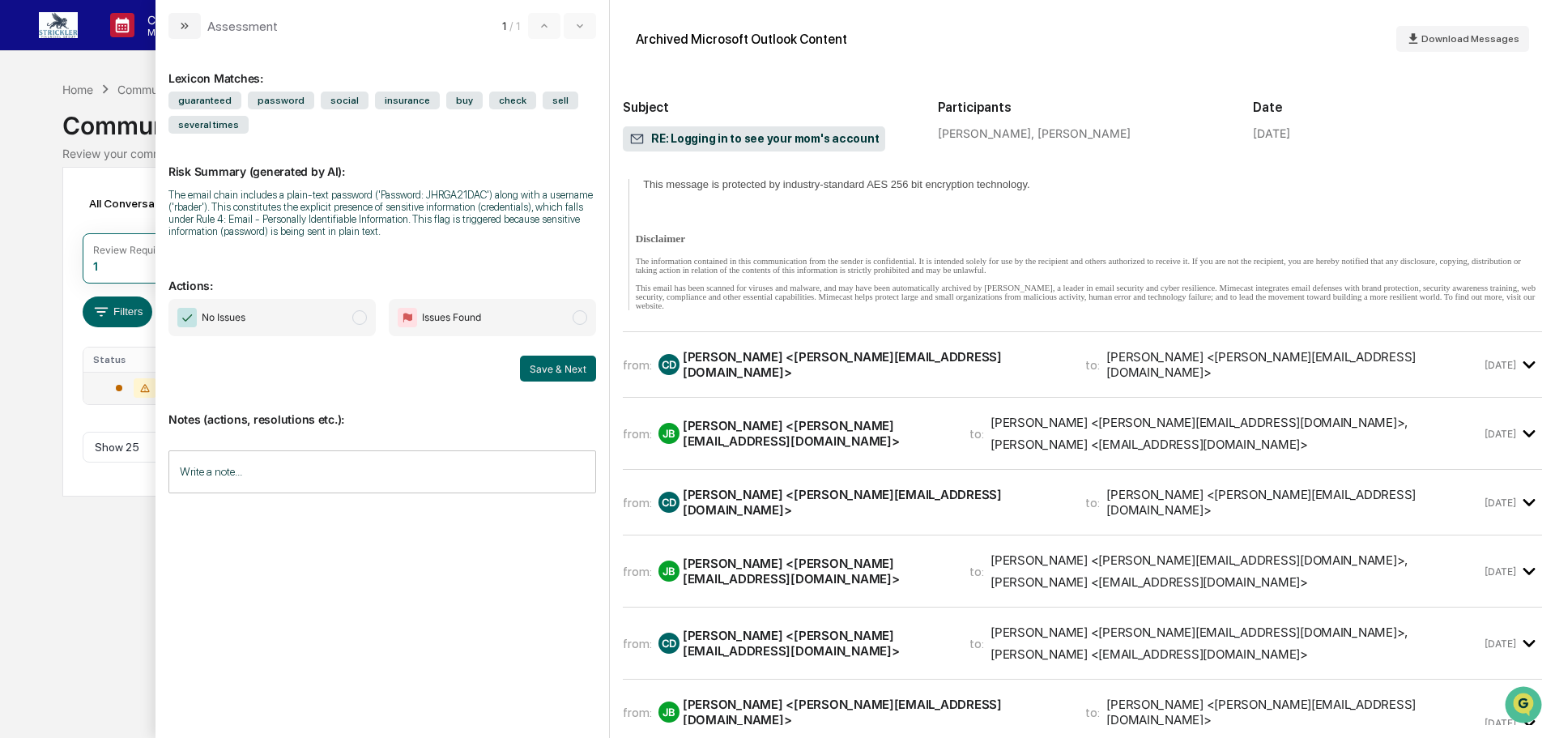
click at [871, 380] on div "Colleen Duncan <Colleen@stricklerfinancial.com>" at bounding box center [874, 364] width 383 height 31
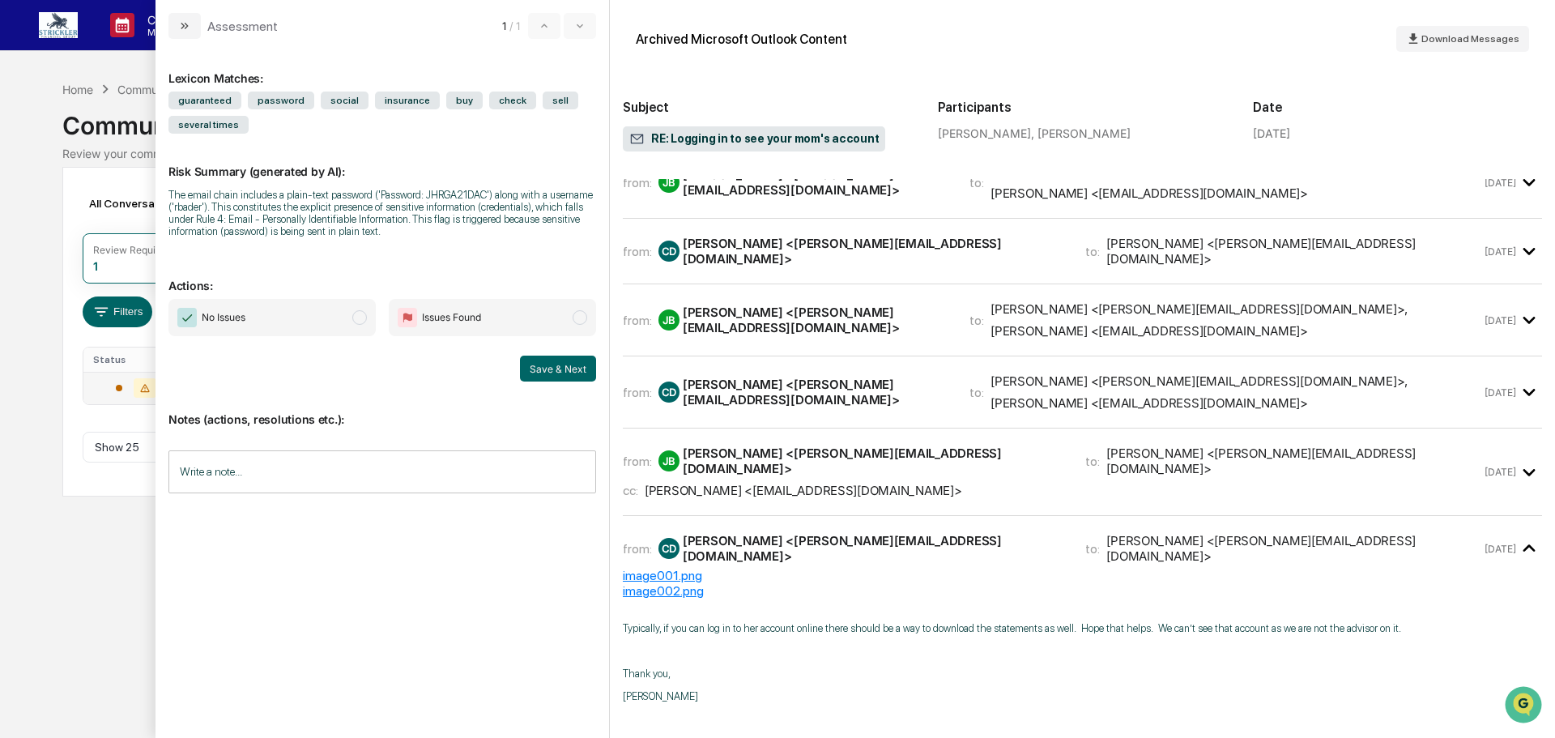
scroll to position [2673, 0]
click at [1068, 178] on div "Colleen Duncan <Colleen@stricklerfinancial.com> ," at bounding box center [1199, 170] width 417 height 15
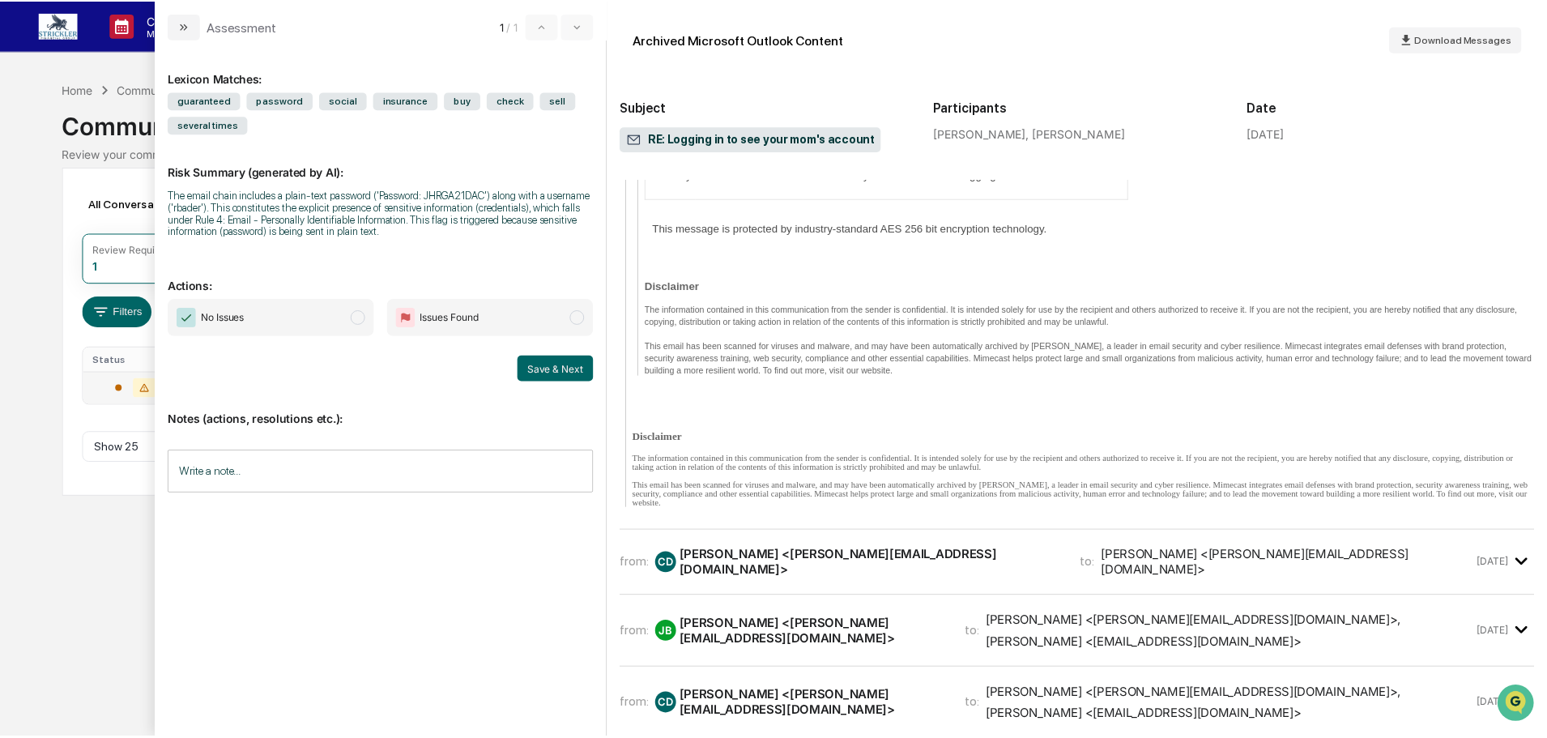
scroll to position [4455, 0]
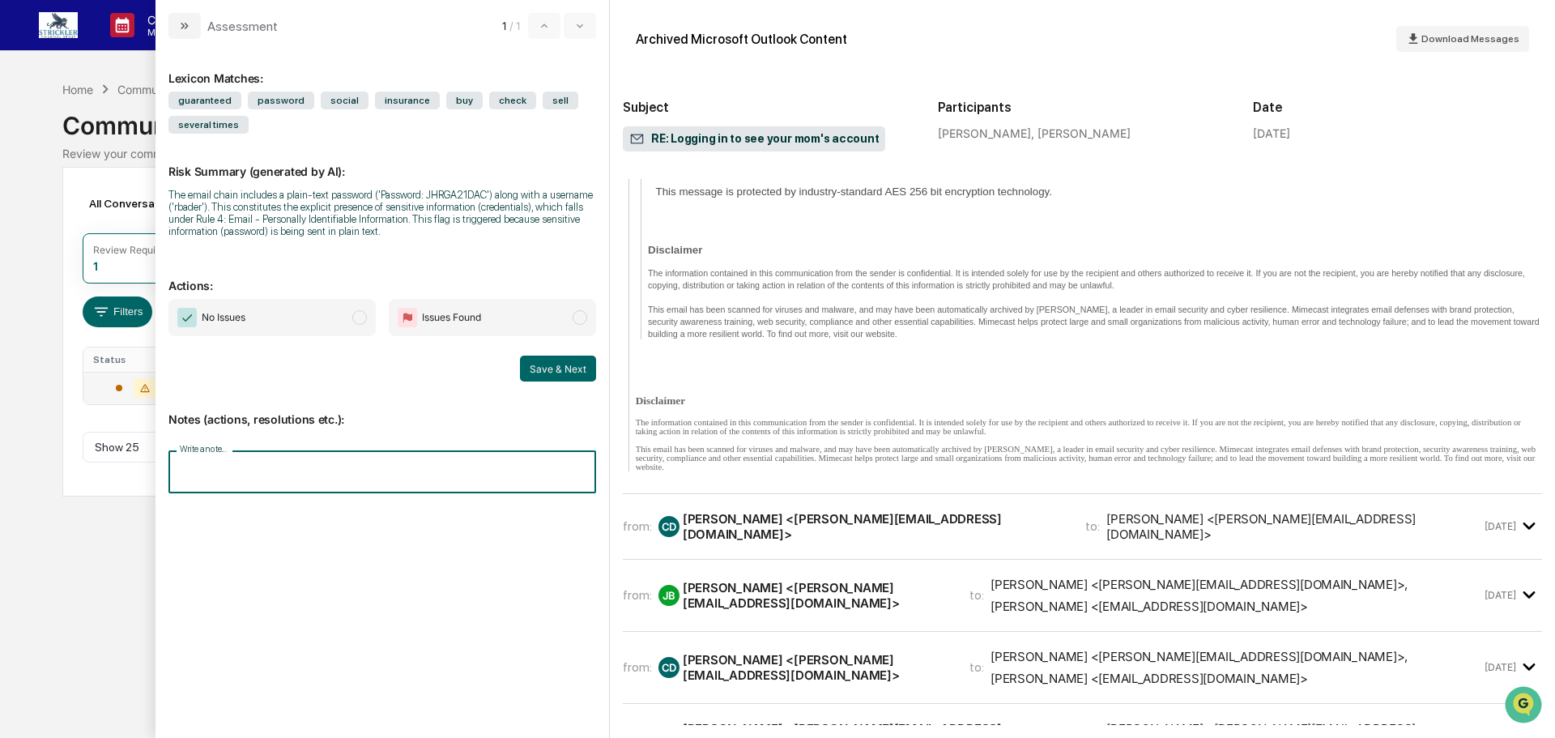
click at [241, 464] on input "Write a note..." at bounding box center [382, 471] width 428 height 43
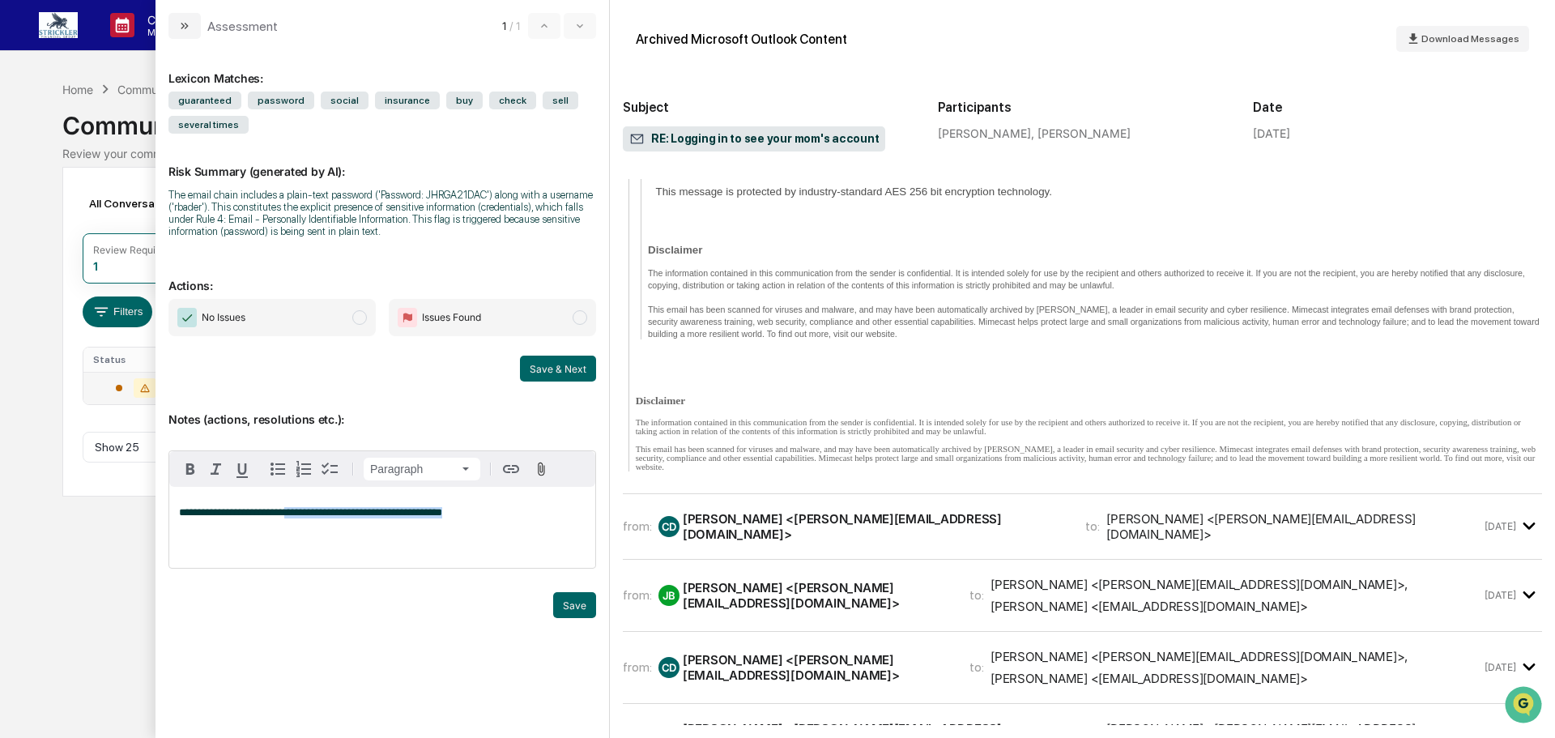
drag, startPoint x: 460, startPoint y: 535, endPoint x: 288, endPoint y: 532, distance: 171.8
click at [288, 518] on p "**********" at bounding box center [382, 512] width 407 height 11
click at [578, 618] on button "Save" at bounding box center [574, 605] width 43 height 26
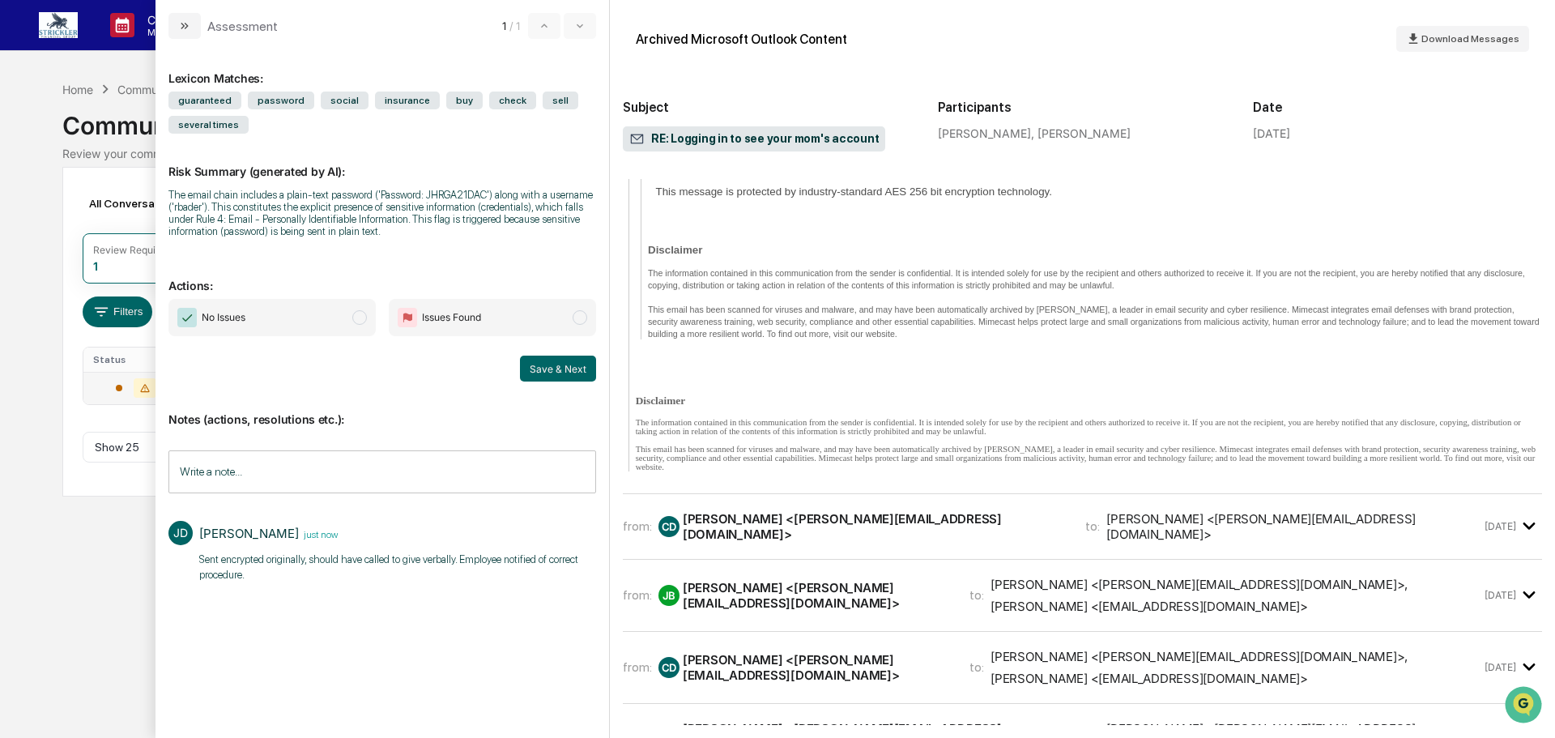
click at [358, 316] on span "modal" at bounding box center [359, 317] width 15 height 15
click at [559, 365] on button "Save & Next" at bounding box center [558, 369] width 76 height 26
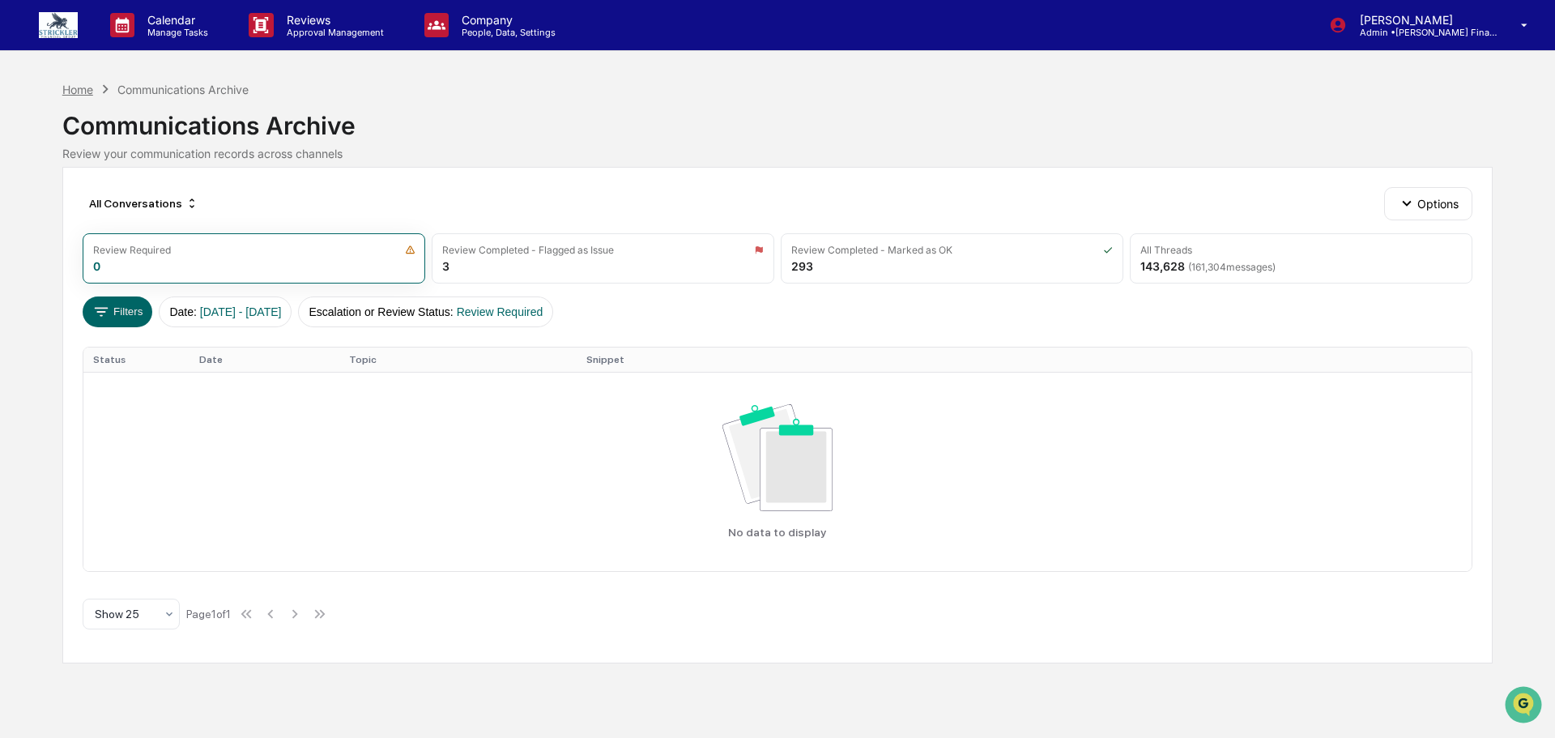
click at [85, 92] on div "Home" at bounding box center [77, 90] width 31 height 14
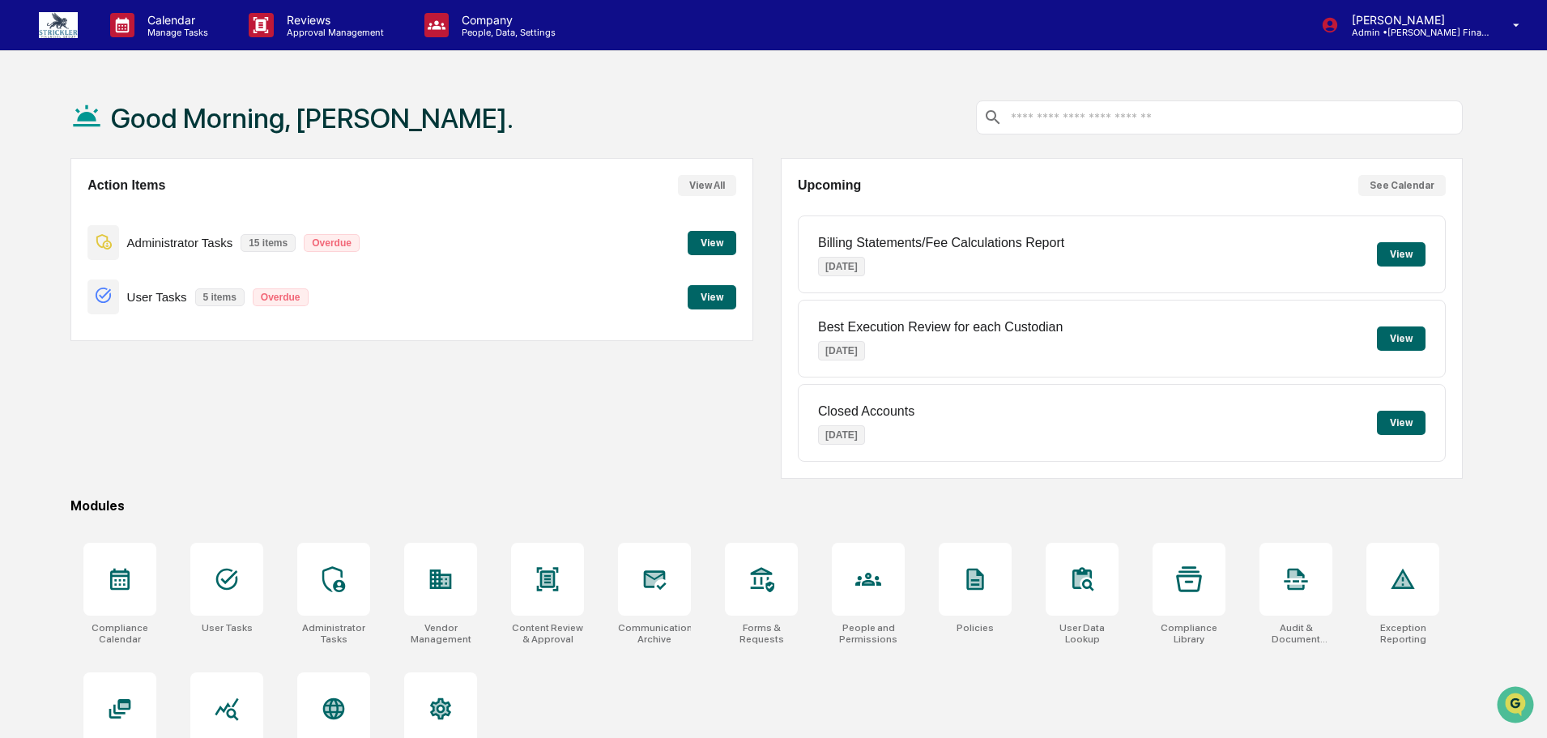
click at [719, 237] on button "View" at bounding box center [712, 243] width 49 height 24
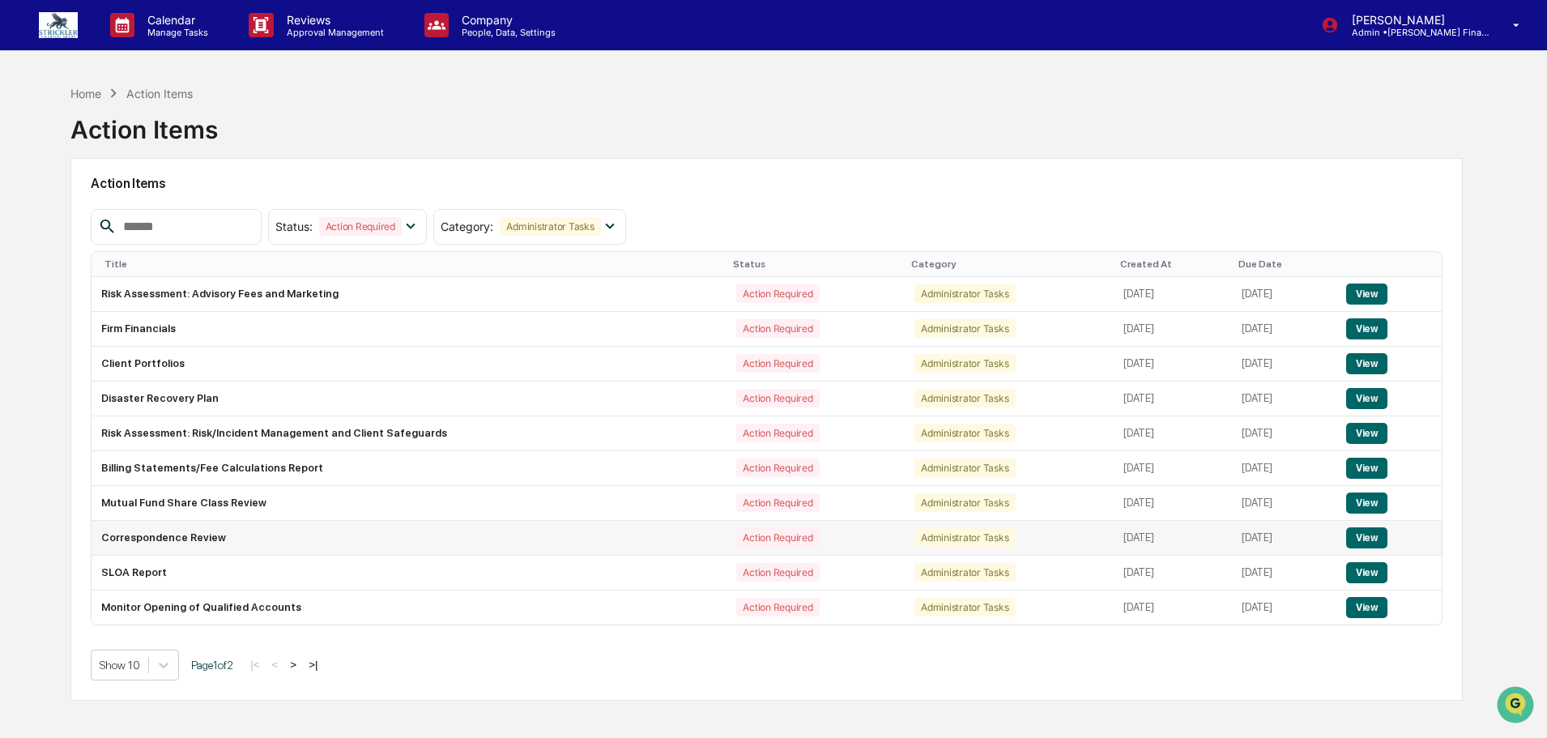
click at [1360, 535] on button "View" at bounding box center [1366, 537] width 41 height 21
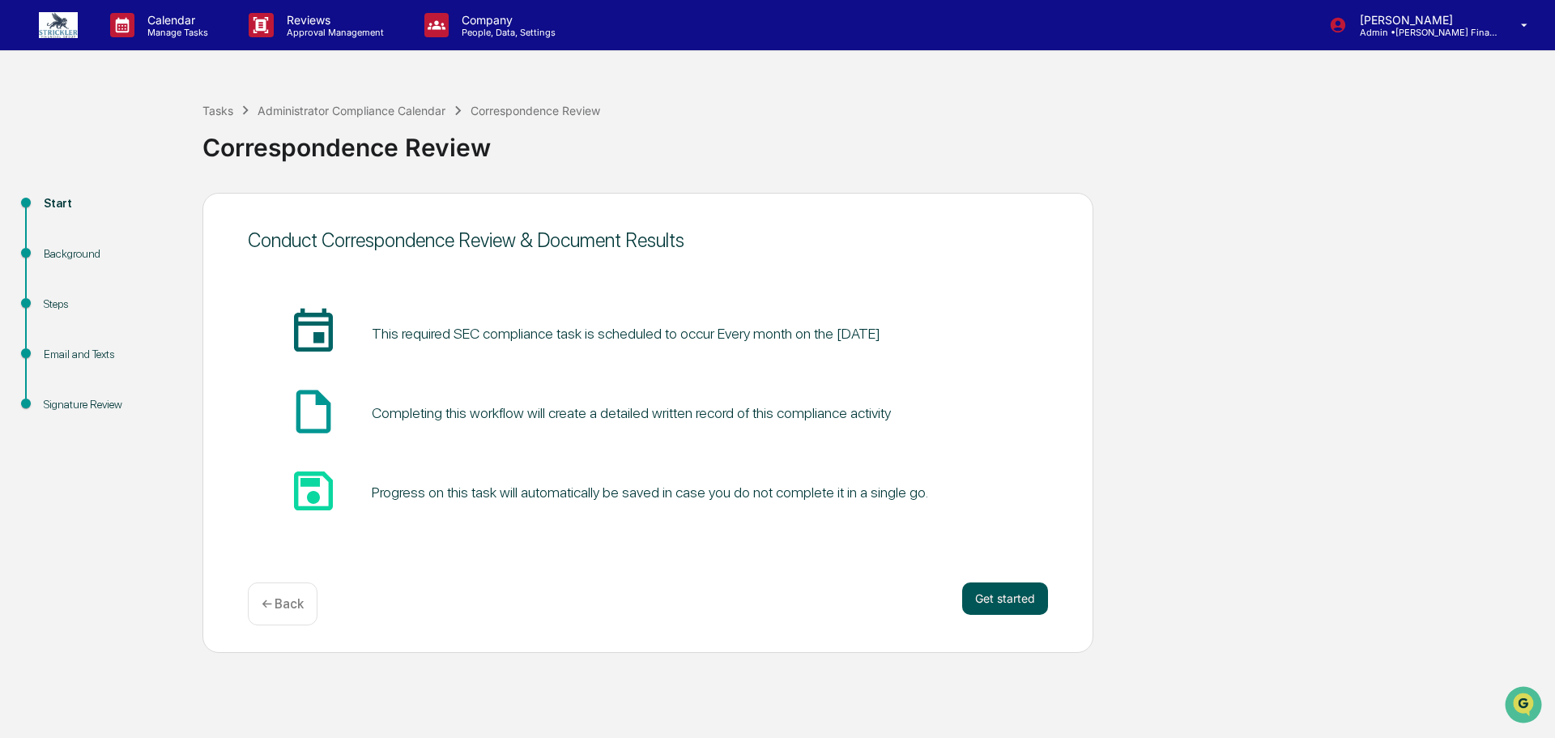
click at [1011, 598] on button "Get started" at bounding box center [1005, 598] width 86 height 32
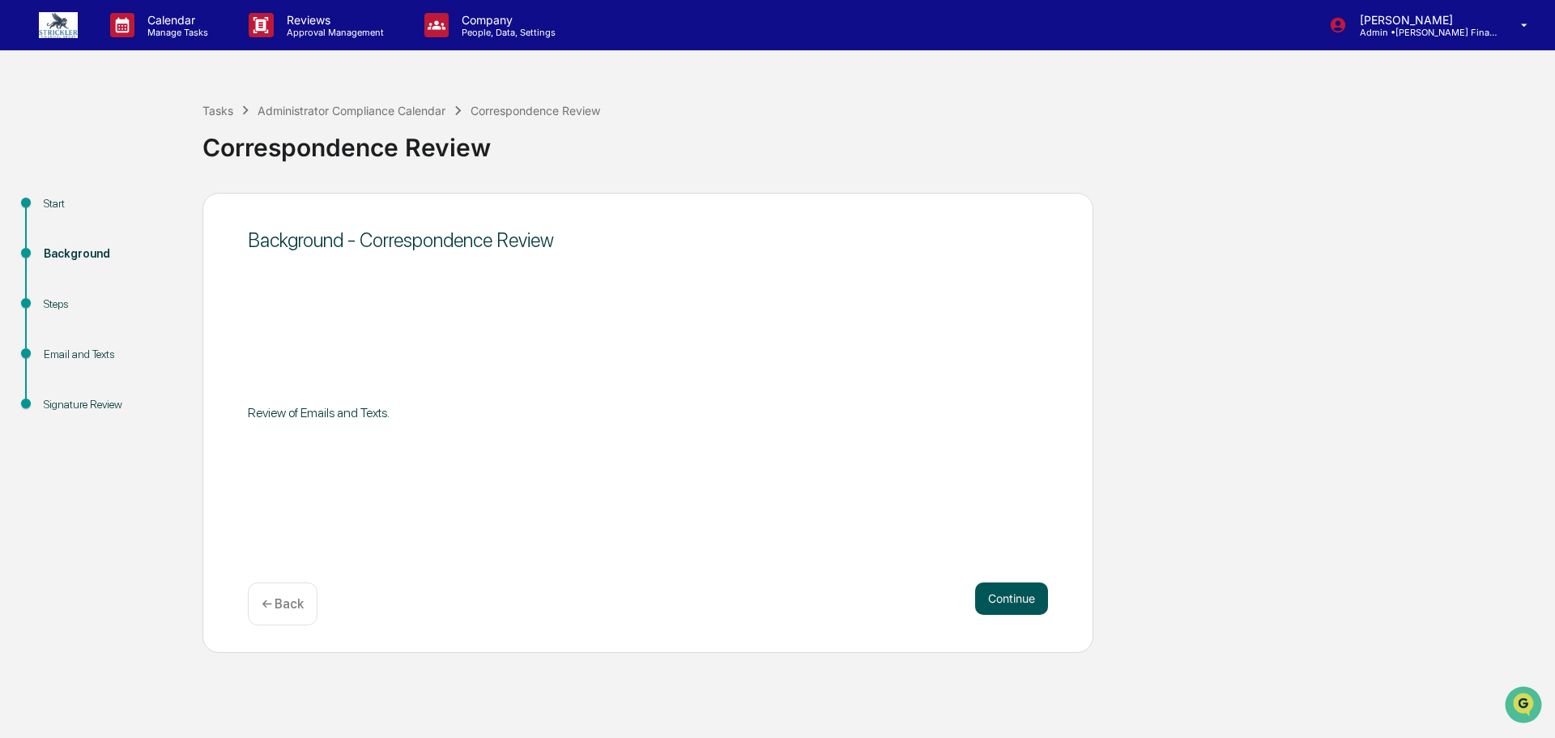
click at [1010, 598] on button "Continue" at bounding box center [1011, 598] width 73 height 32
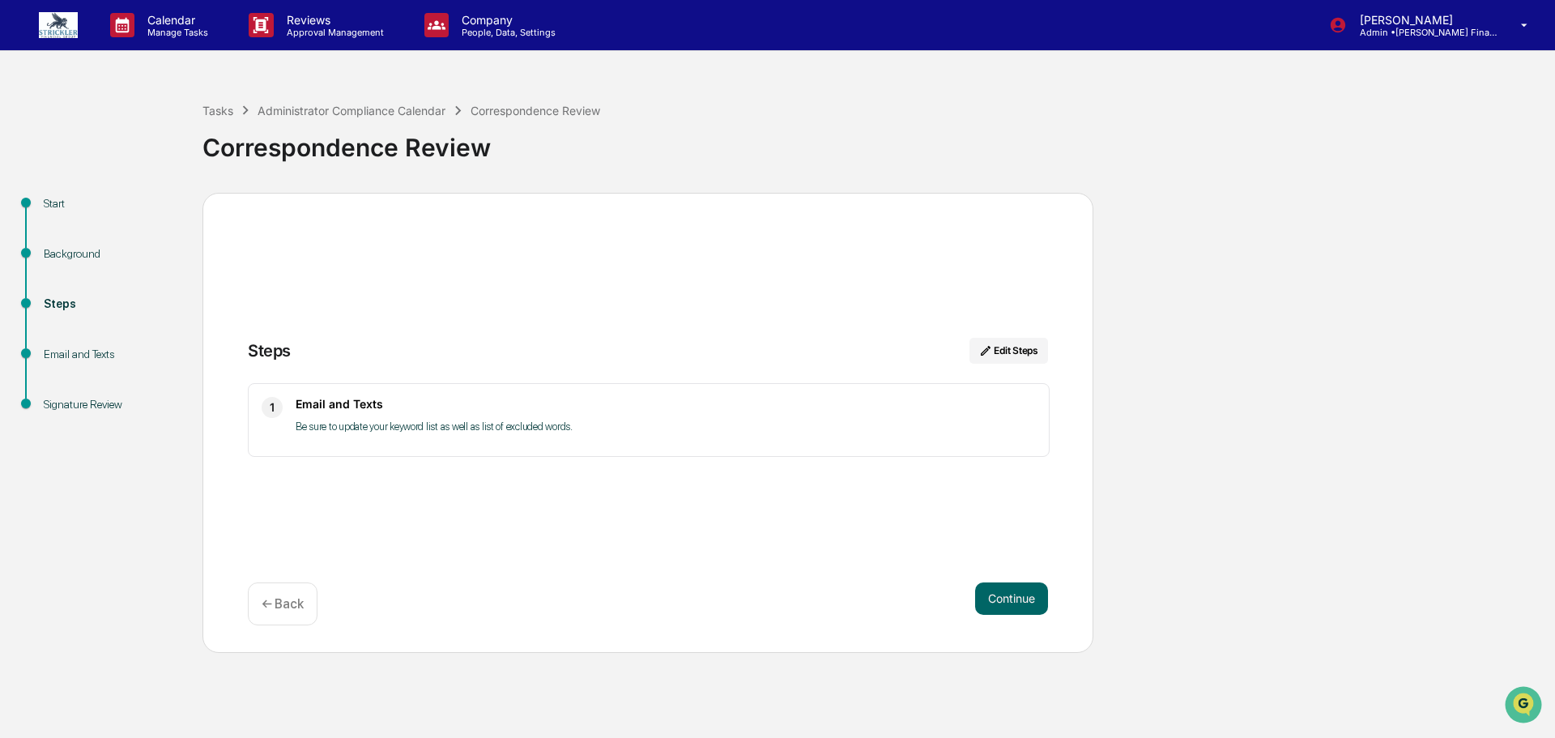
click at [1012, 597] on button "Continue" at bounding box center [1011, 598] width 73 height 32
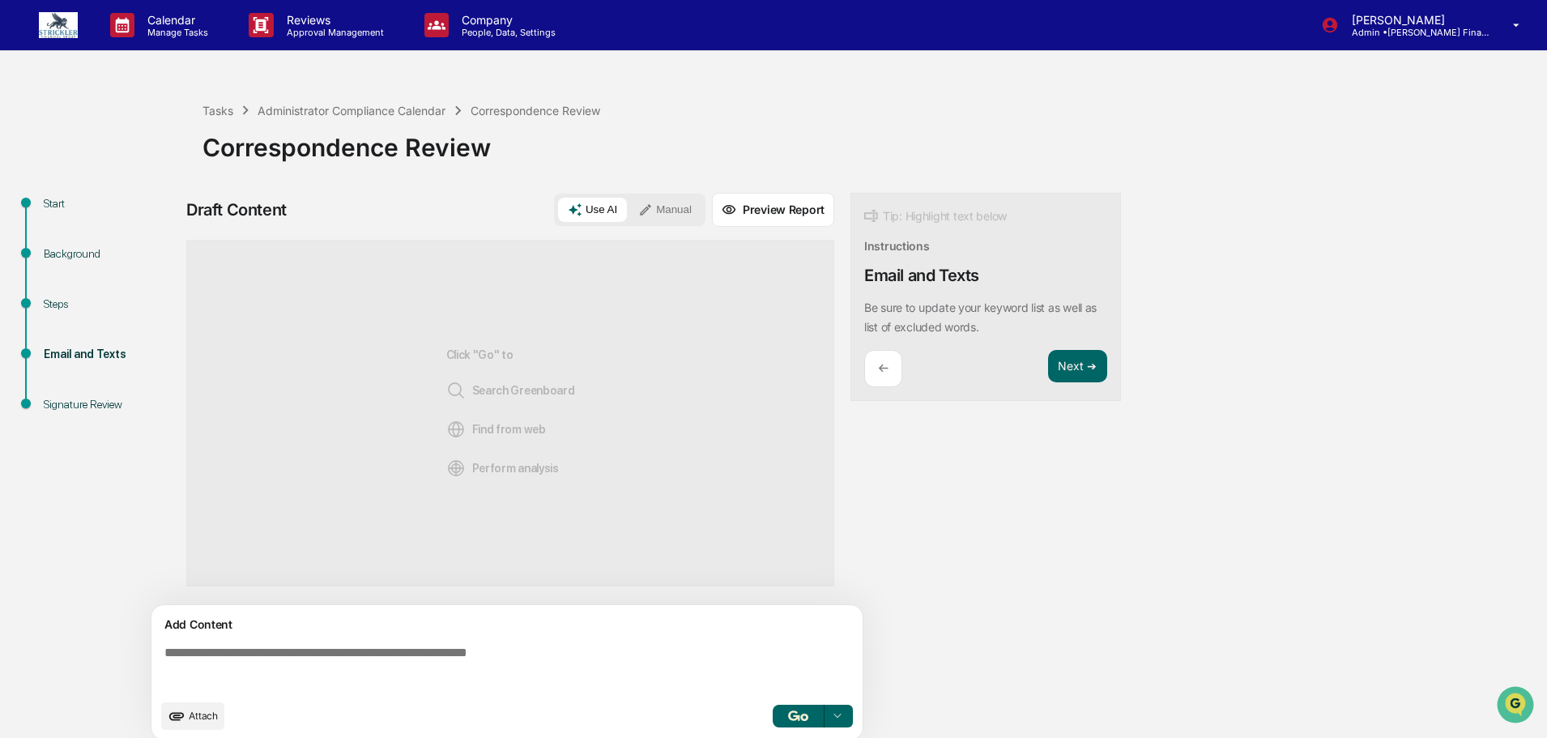
click at [658, 209] on button "Manual" at bounding box center [665, 210] width 73 height 24
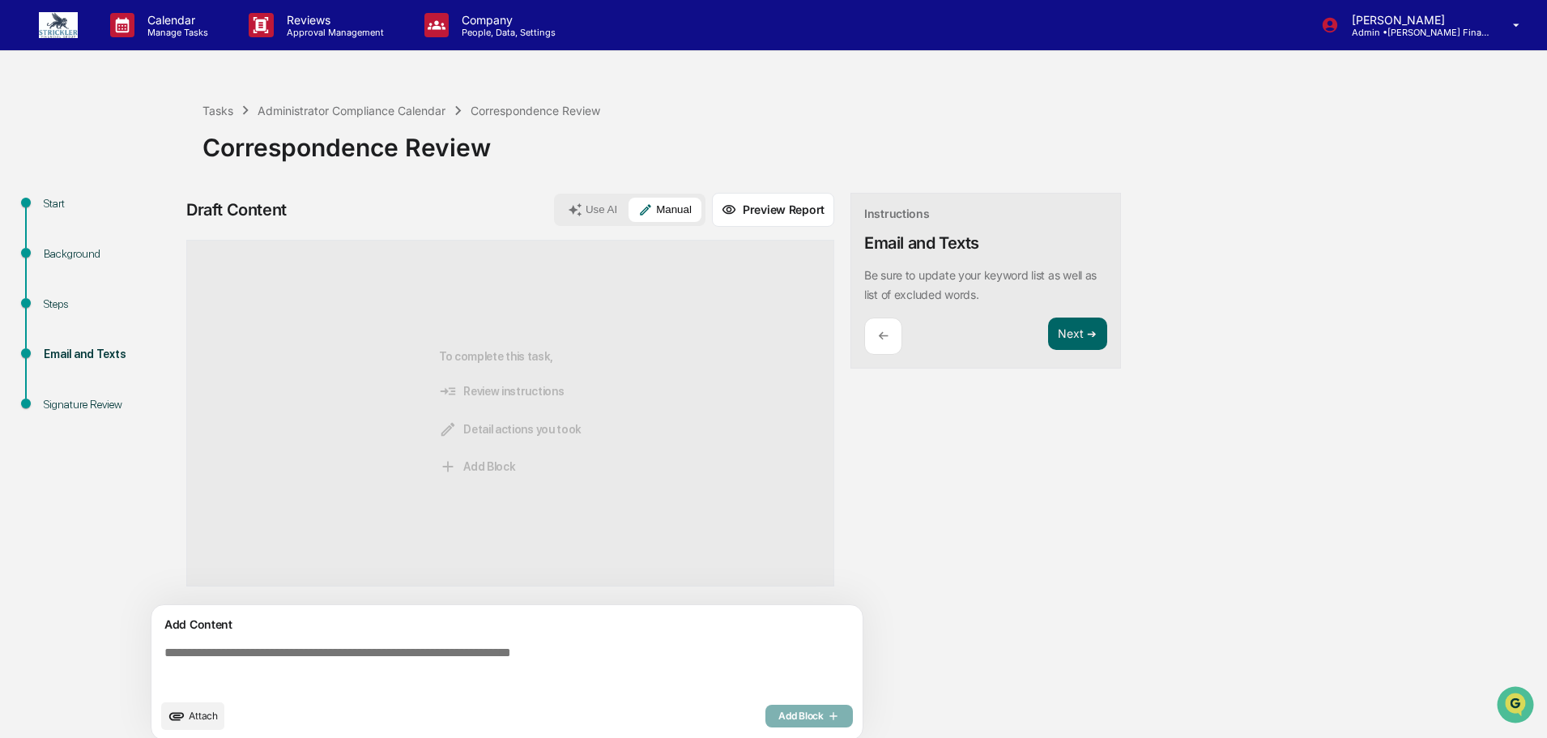
click at [299, 667] on textarea at bounding box center [510, 668] width 705 height 58
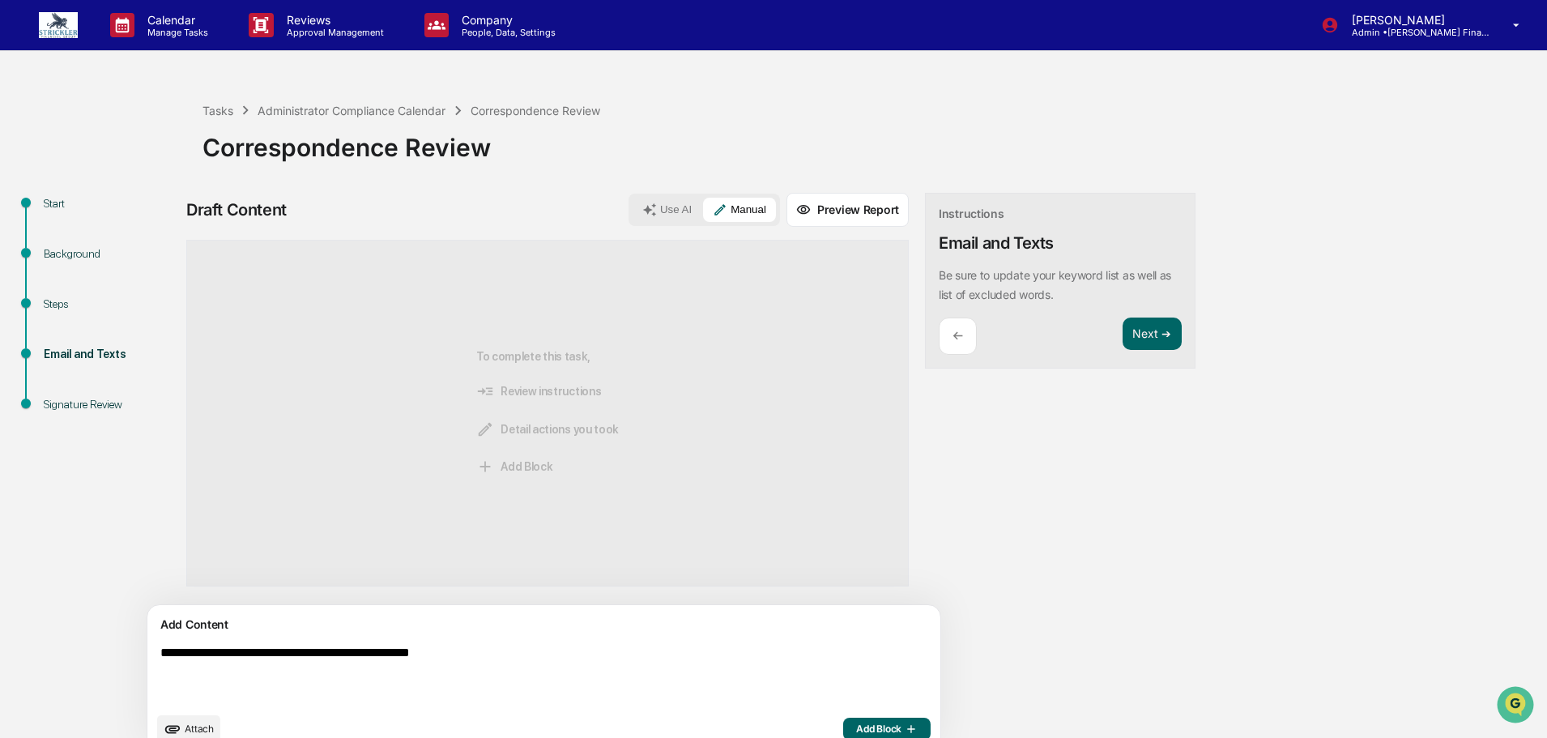
click at [399, 658] on textarea "**********" at bounding box center [506, 674] width 705 height 71
click at [401, 663] on textarea "**********" at bounding box center [506, 674] width 705 height 71
click at [424, 659] on textarea "**********" at bounding box center [506, 674] width 705 height 71
click at [546, 654] on textarea "**********" at bounding box center [506, 674] width 705 height 71
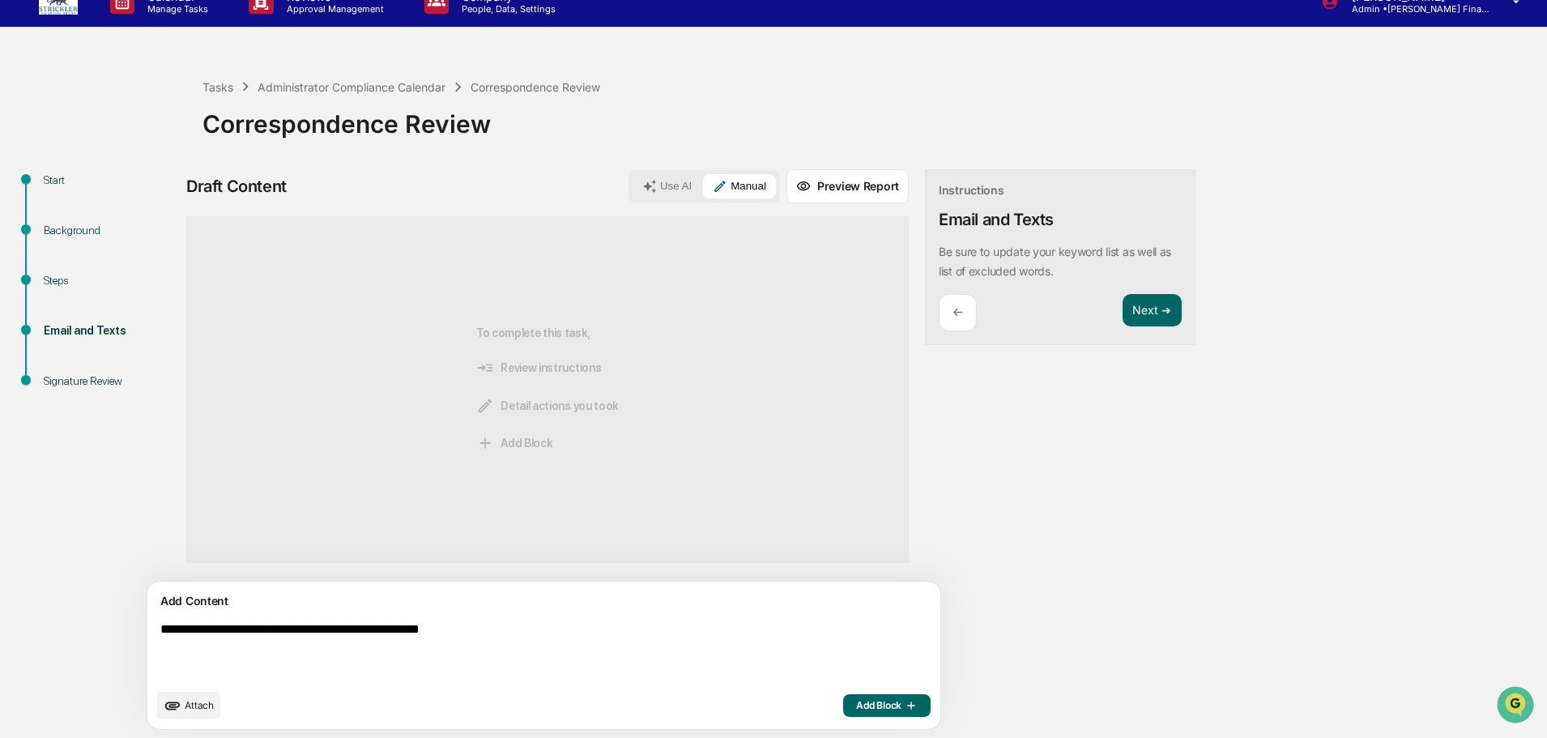
scroll to position [35, 0]
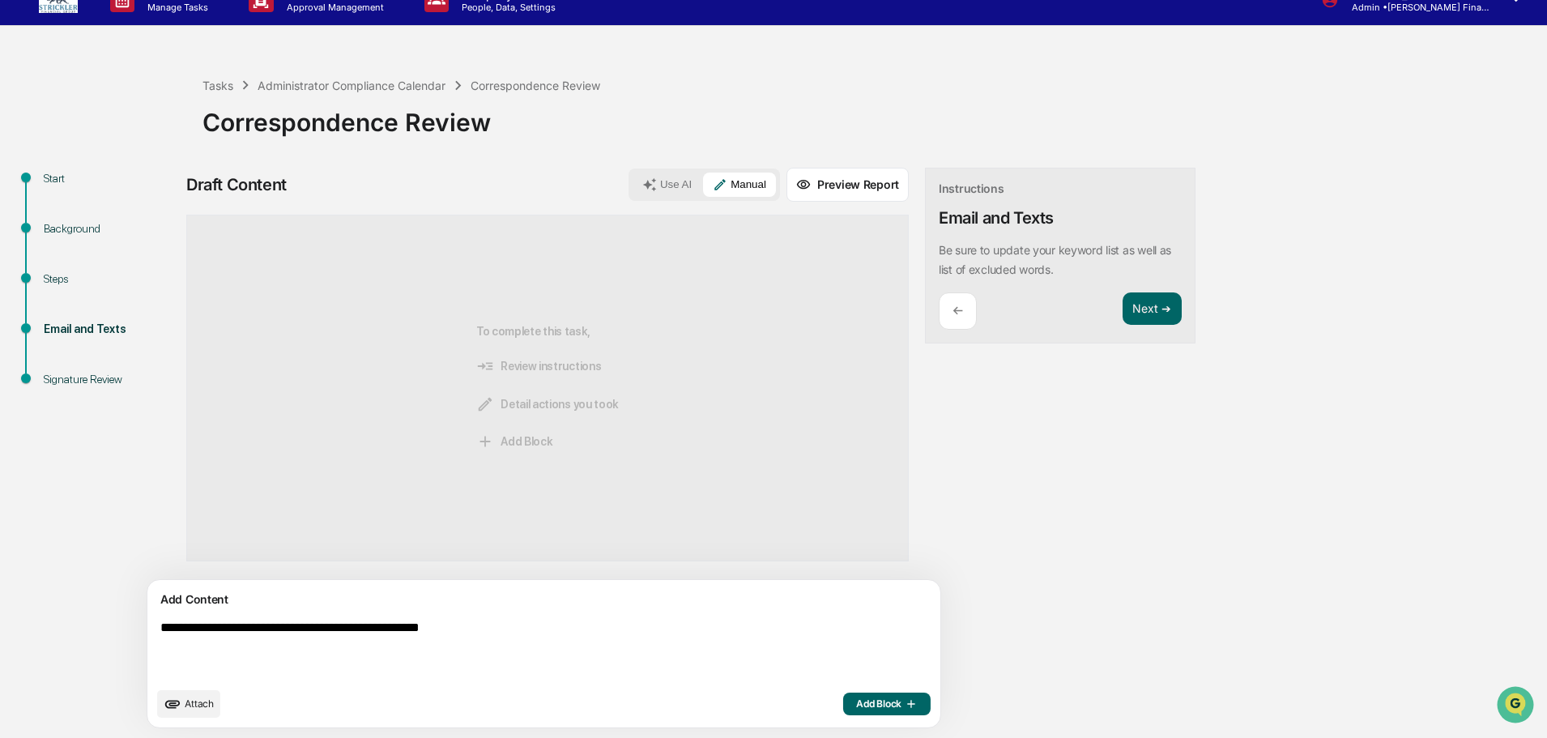
type textarea "**********"
click at [856, 697] on span "Add Block" at bounding box center [887, 703] width 62 height 13
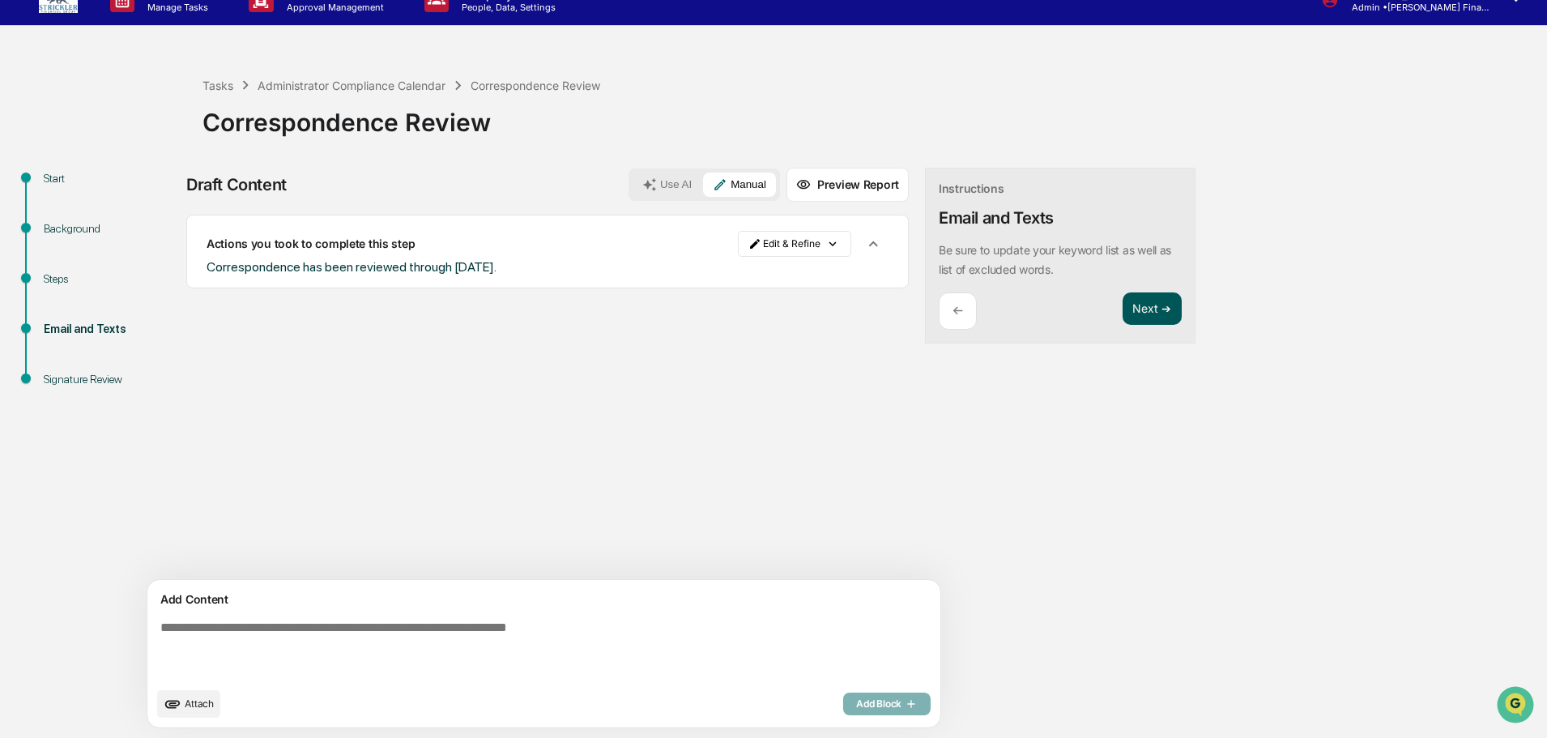
click at [1123, 301] on button "Next ➔" at bounding box center [1152, 308] width 59 height 33
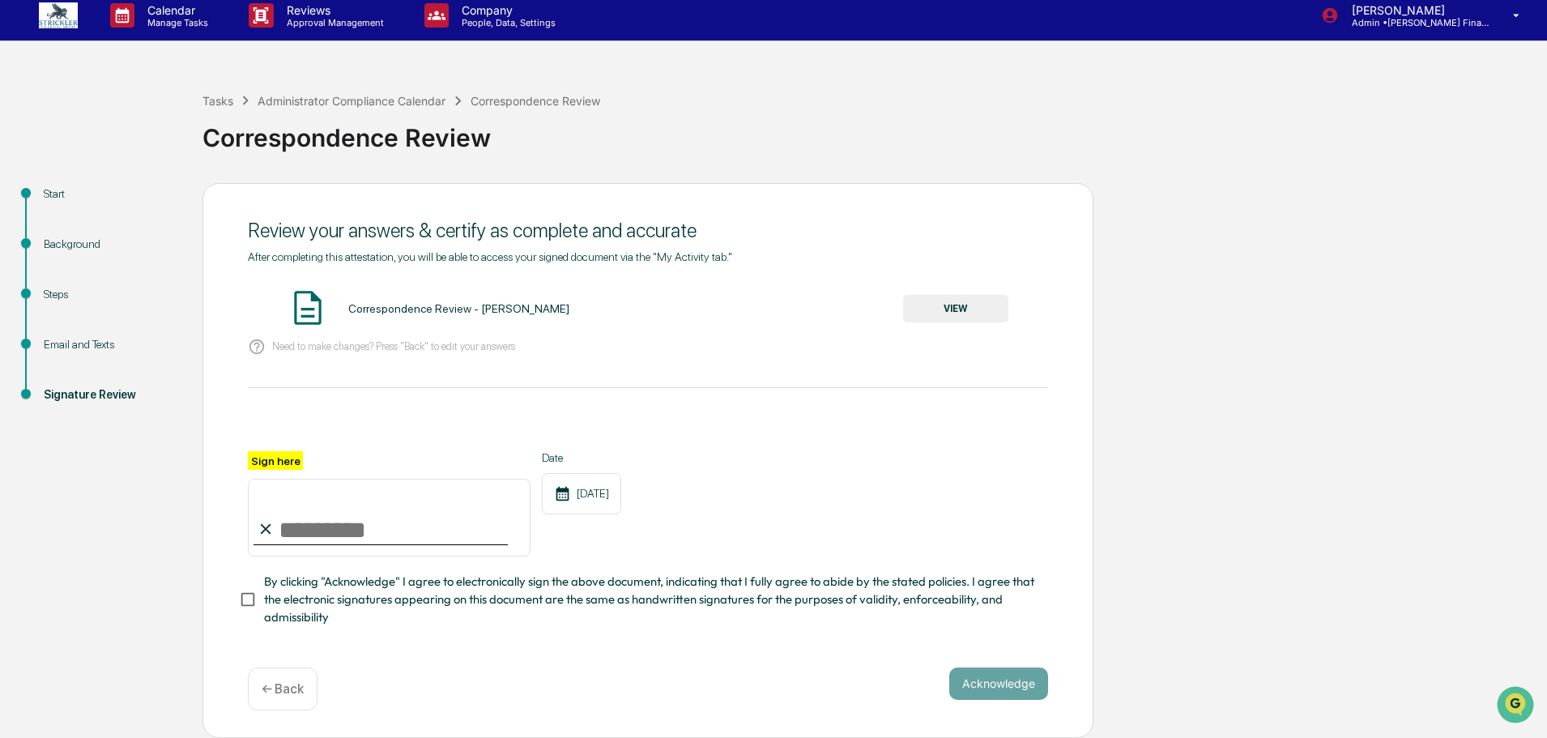
click at [934, 295] on button "VIEW" at bounding box center [955, 309] width 105 height 28
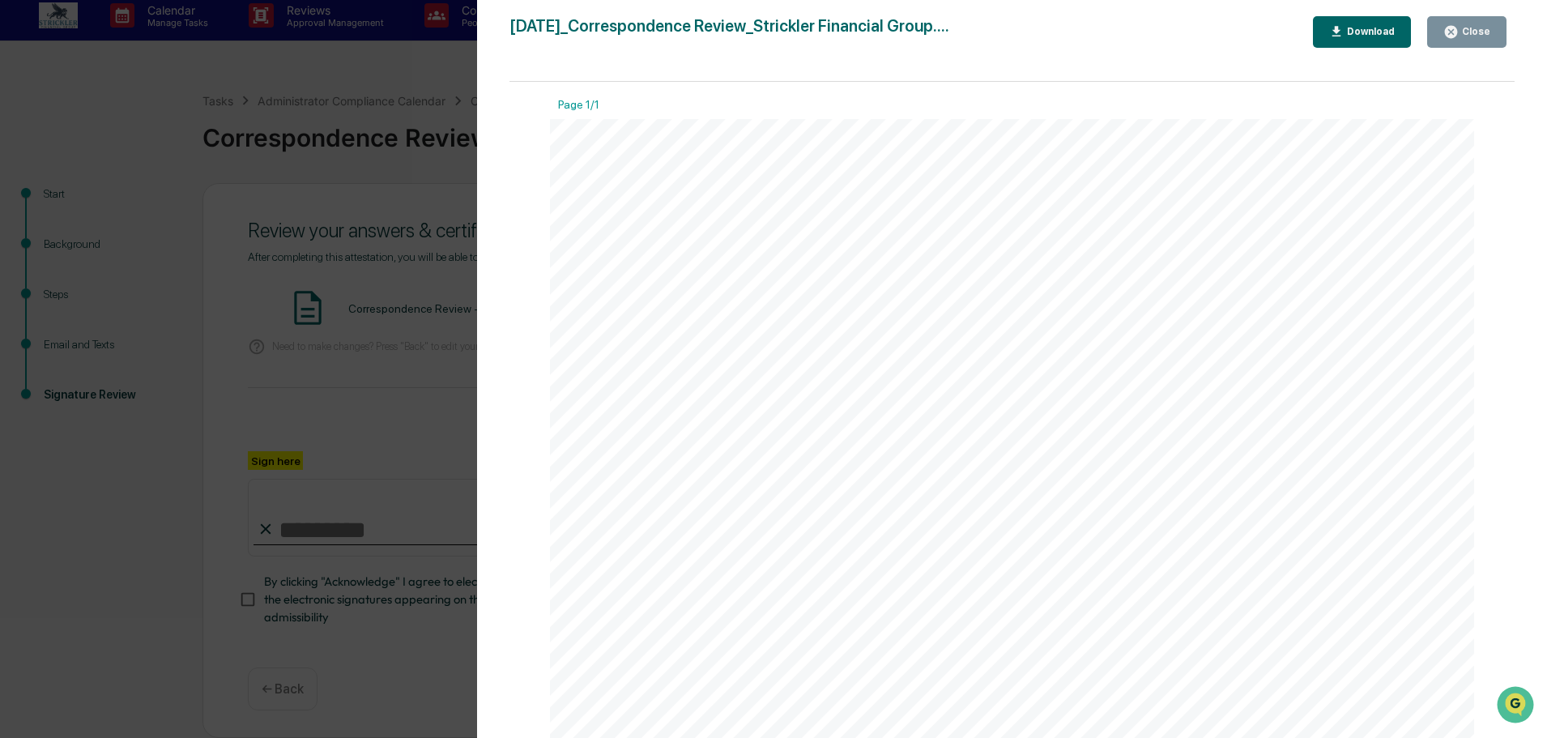
click at [1444, 28] on icon "button" at bounding box center [1451, 31] width 15 height 15
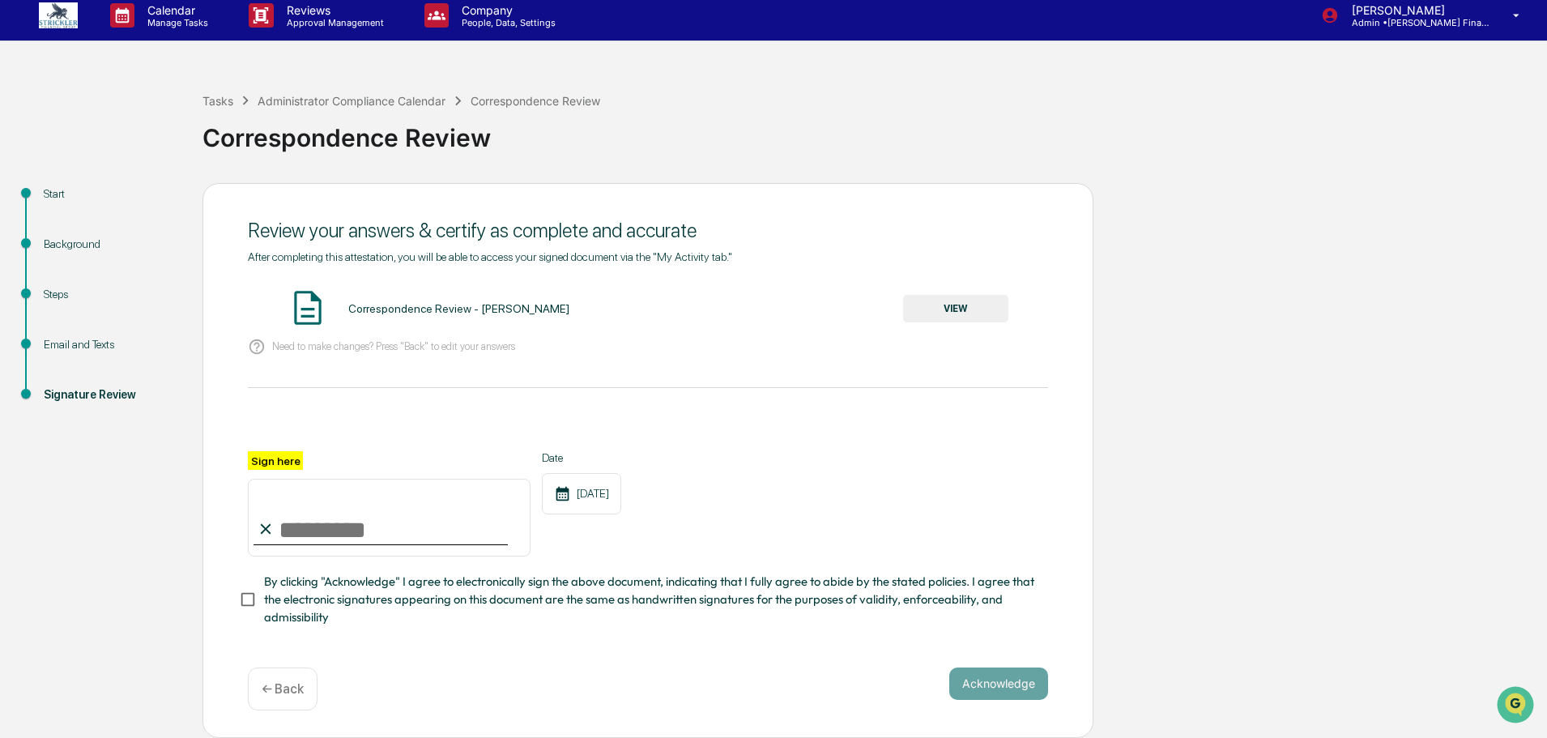
click at [320, 519] on input "Sign here" at bounding box center [389, 518] width 283 height 78
type input "**********"
click at [980, 684] on button "Acknowledge" at bounding box center [998, 683] width 99 height 32
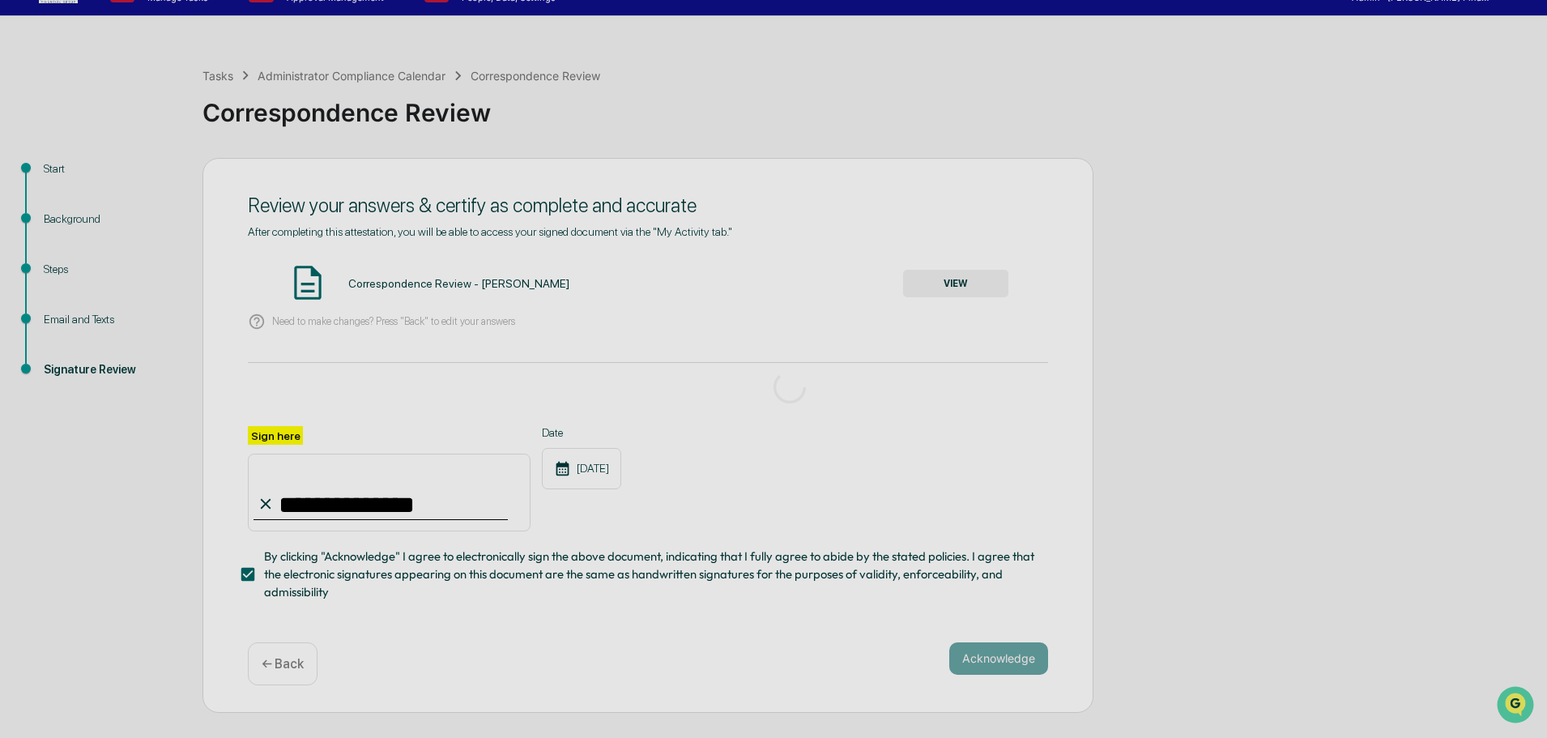
scroll to position [0, 0]
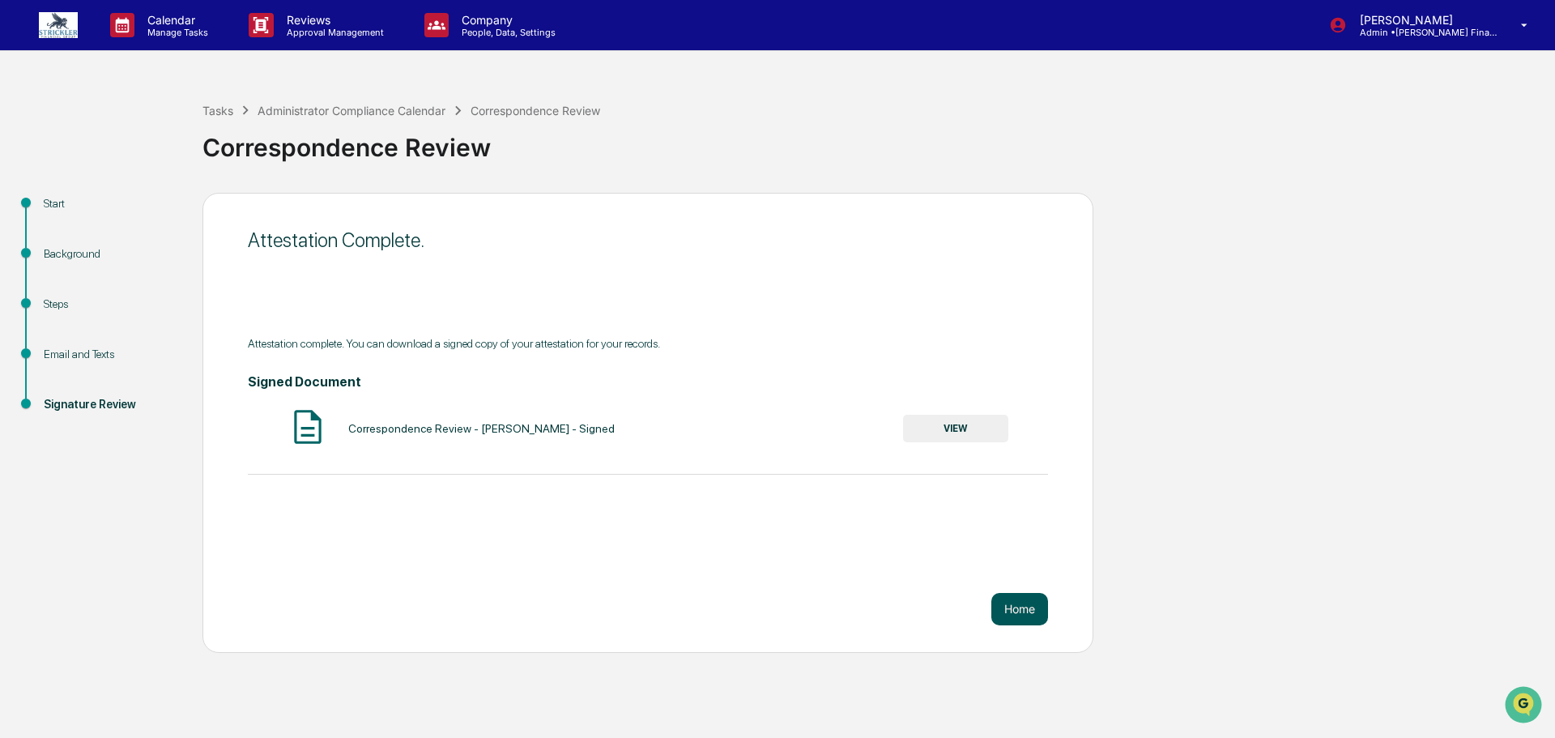
click at [1035, 616] on button "Home" at bounding box center [1020, 609] width 57 height 32
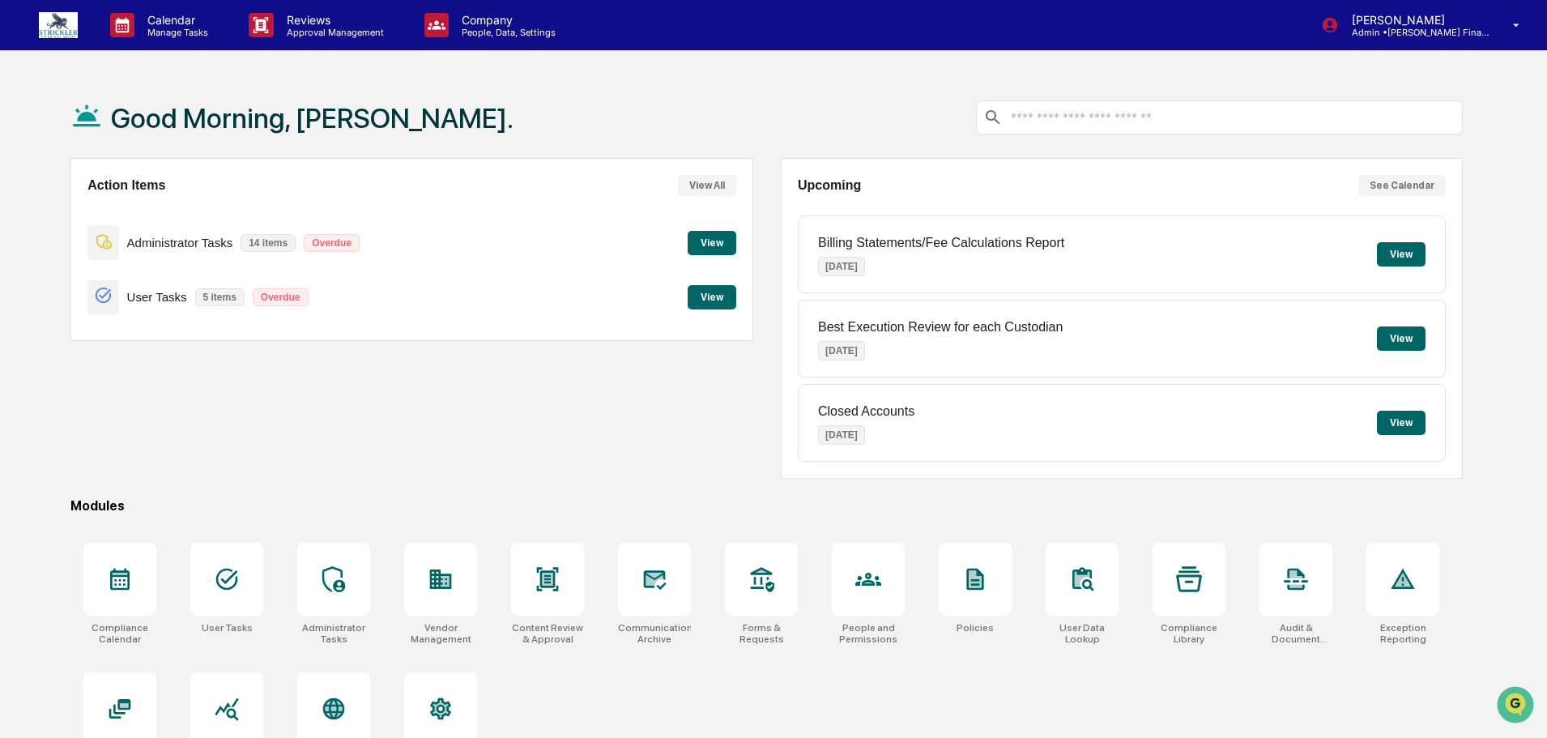
click at [731, 245] on button "View" at bounding box center [712, 243] width 49 height 24
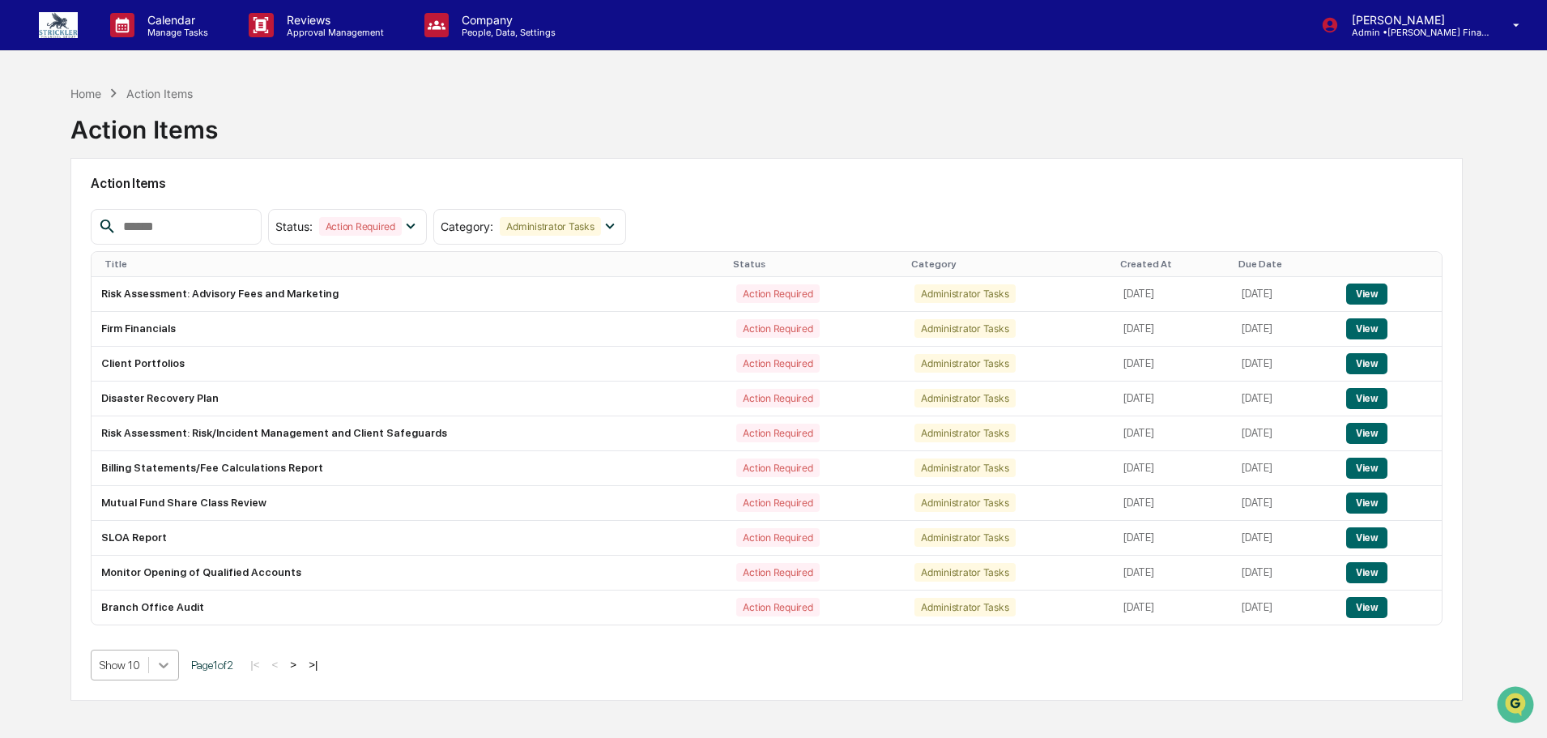
click at [176, 667] on body "Calendar Manage Tasks Reviews Approval Management Company People, Data, Setting…" at bounding box center [773, 407] width 1547 height 815
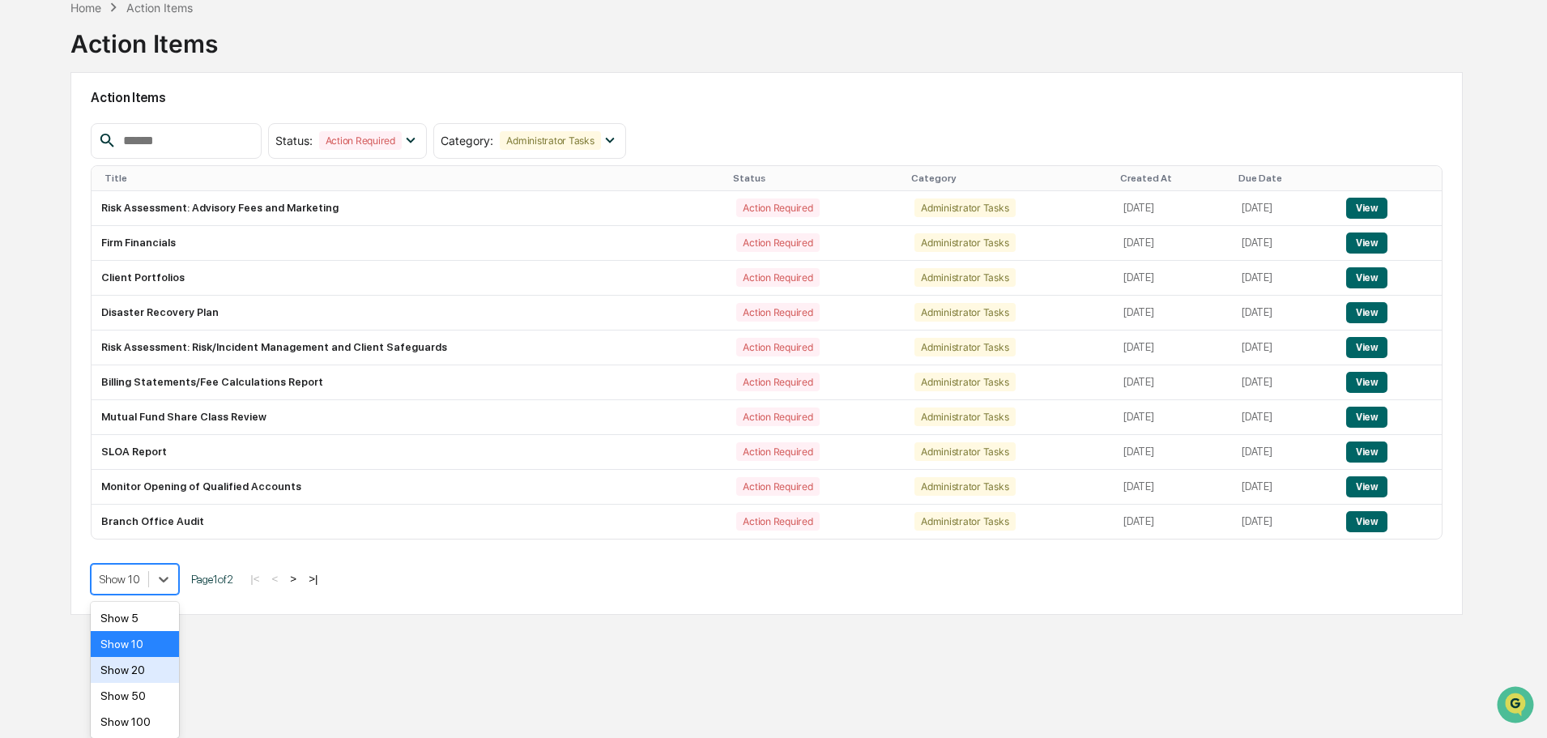
click at [158, 670] on div "Show 20" at bounding box center [135, 670] width 88 height 26
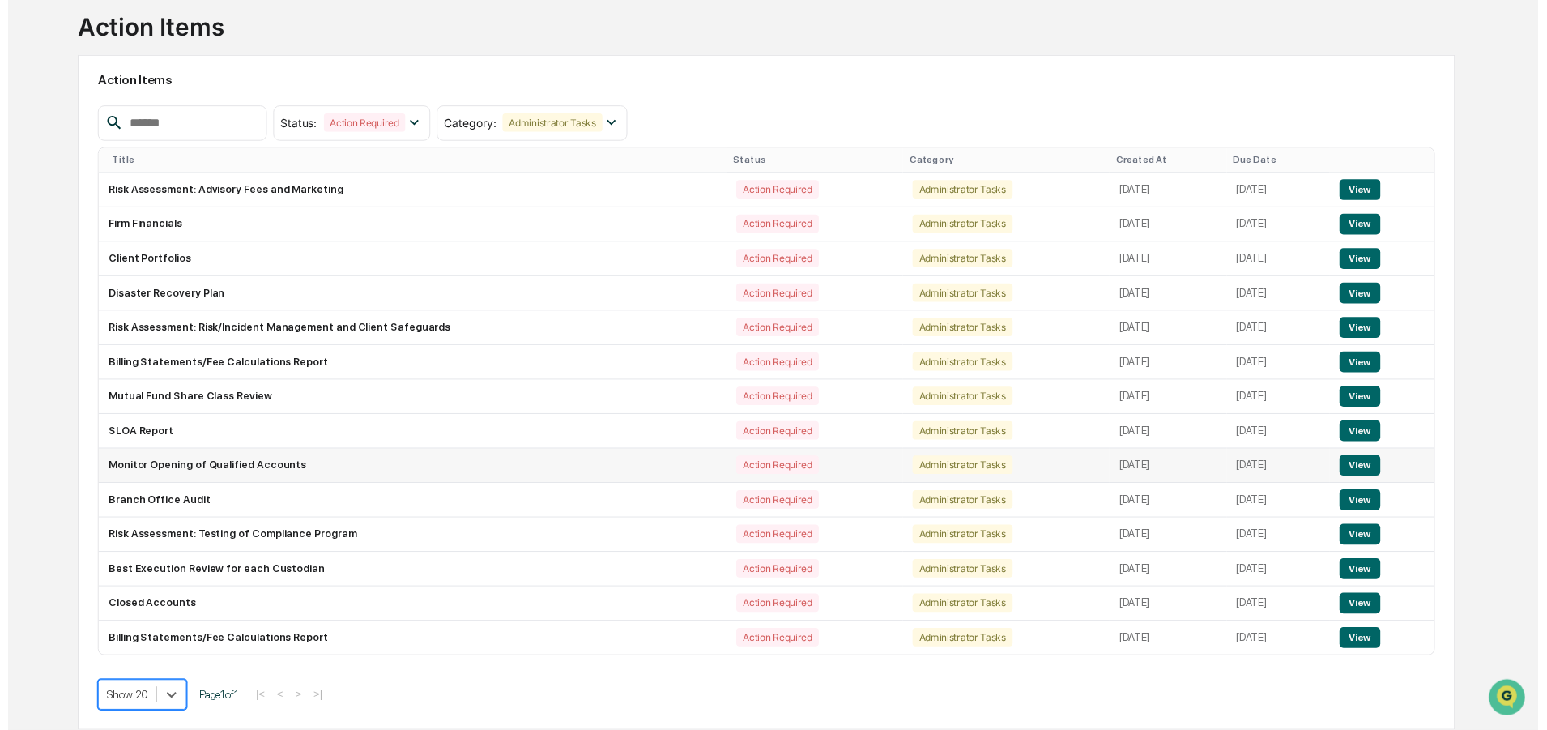
scroll to position [103, 0]
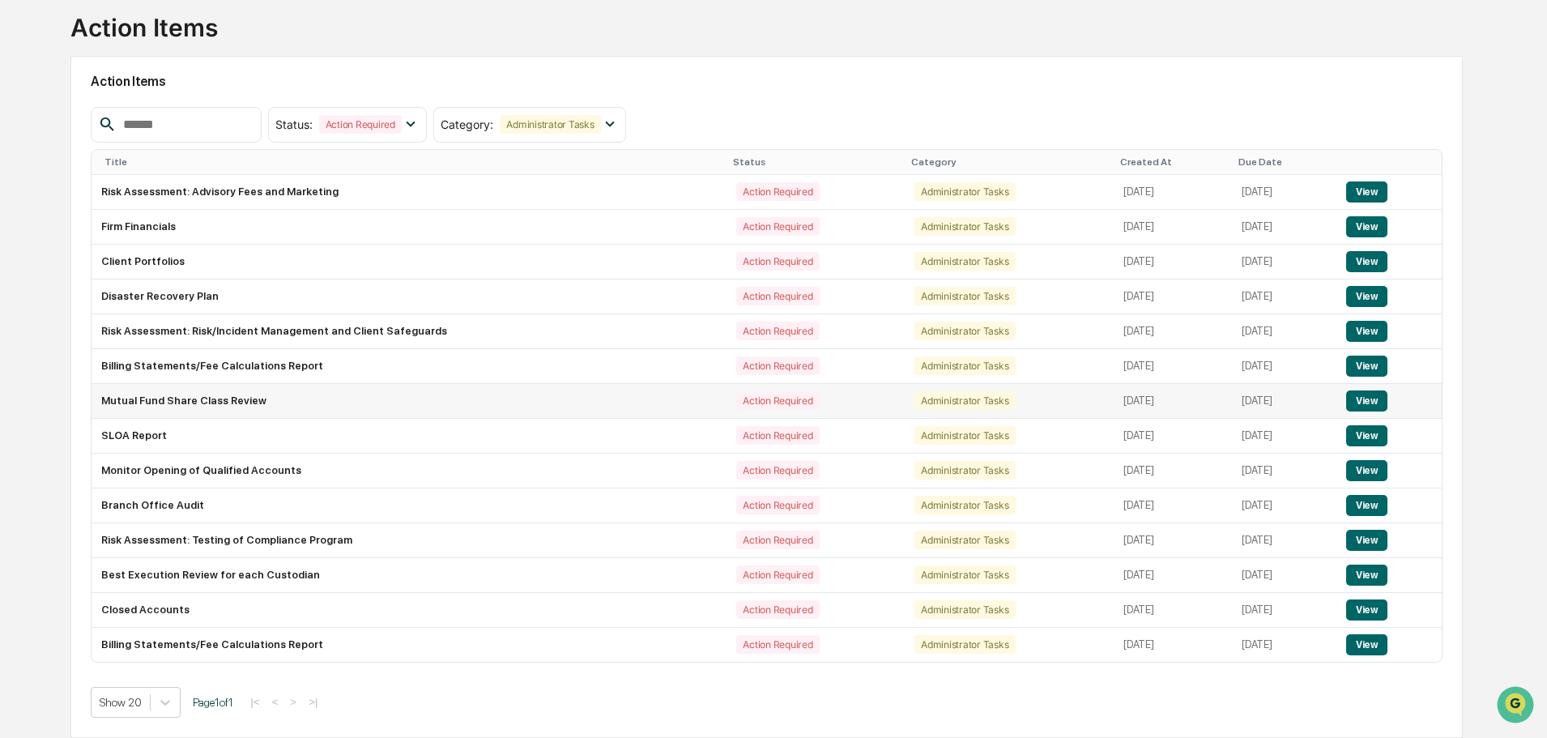
click at [1375, 396] on button "View" at bounding box center [1366, 400] width 41 height 21
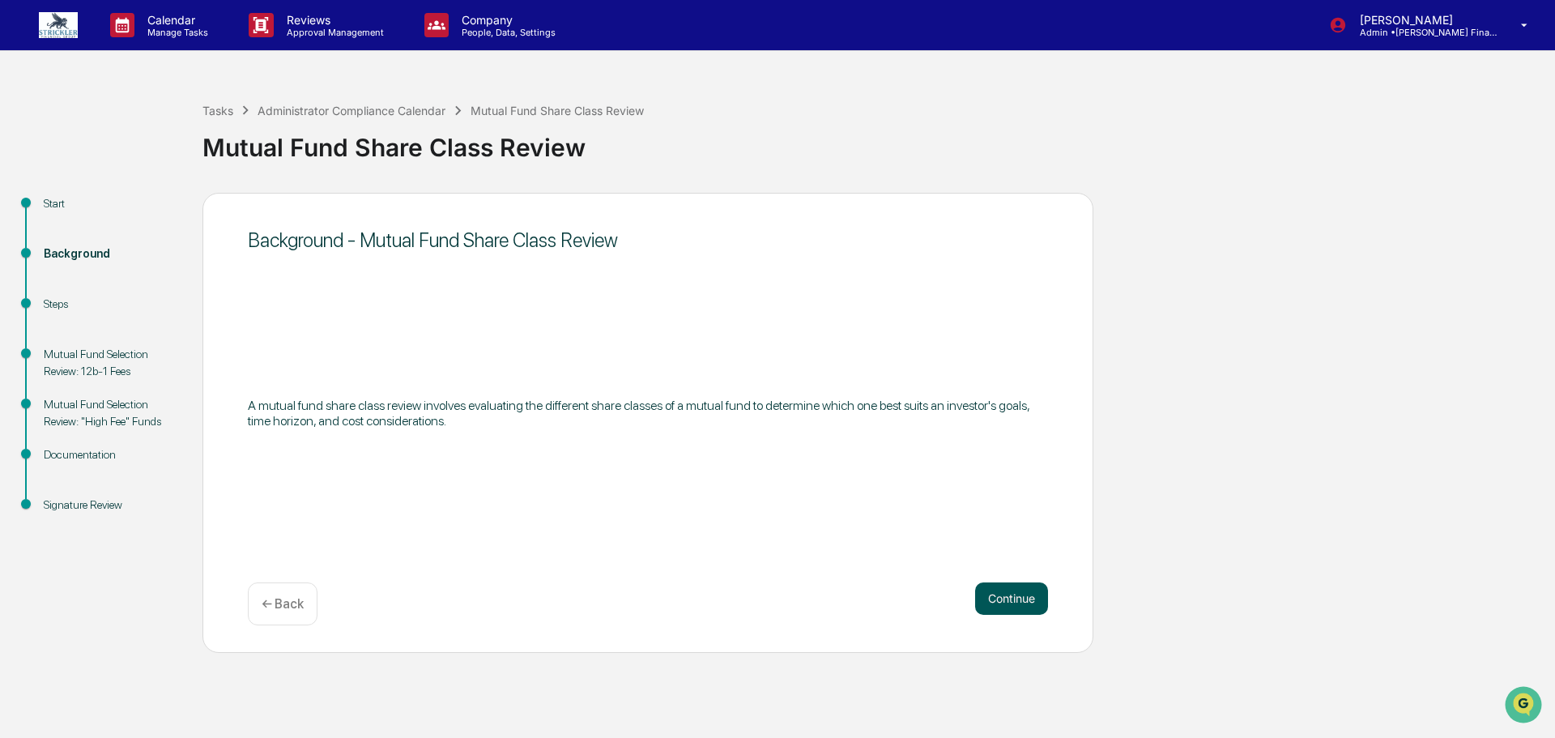
click at [1013, 591] on button "Continue" at bounding box center [1011, 598] width 73 height 32
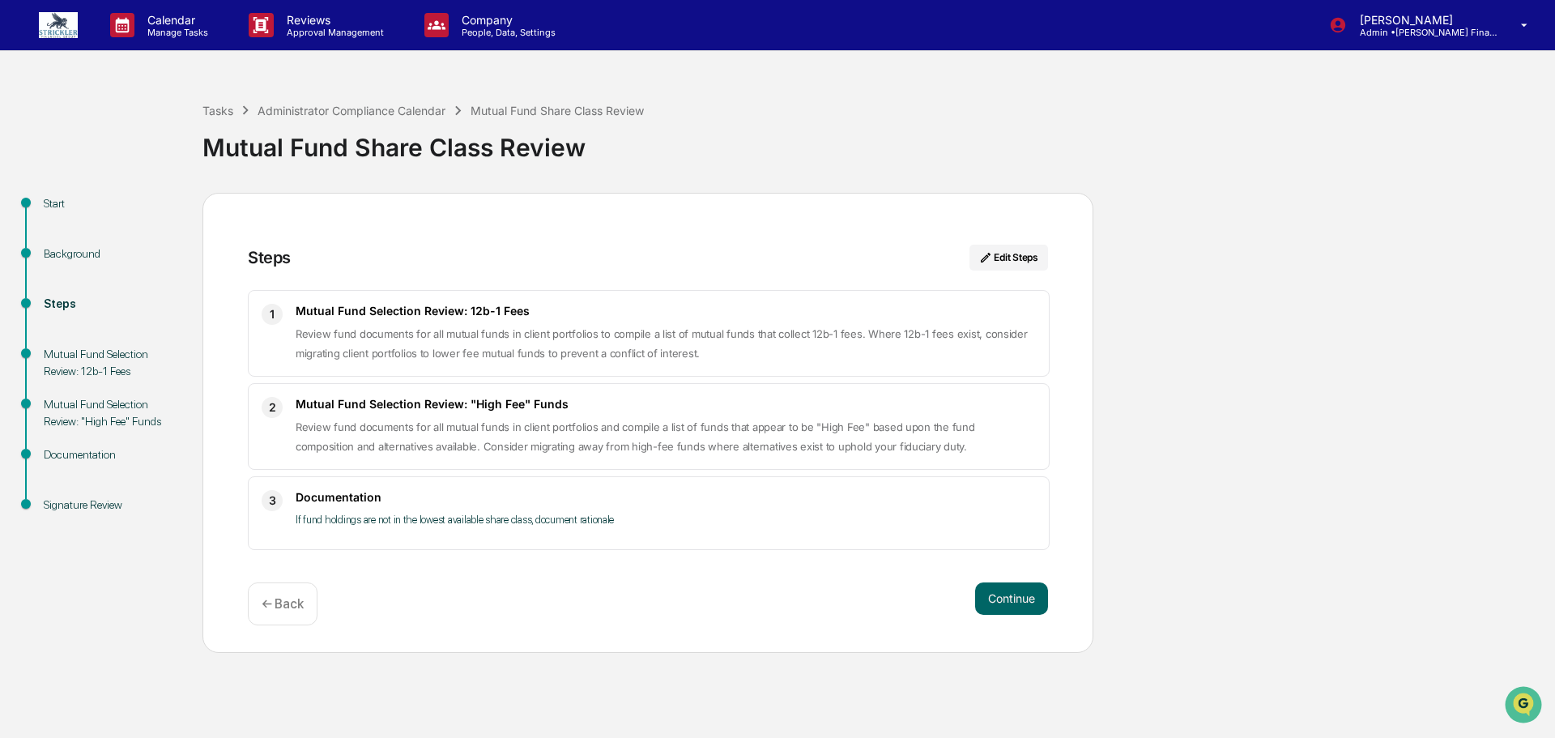
click at [289, 602] on p "← Back" at bounding box center [283, 603] width 42 height 15
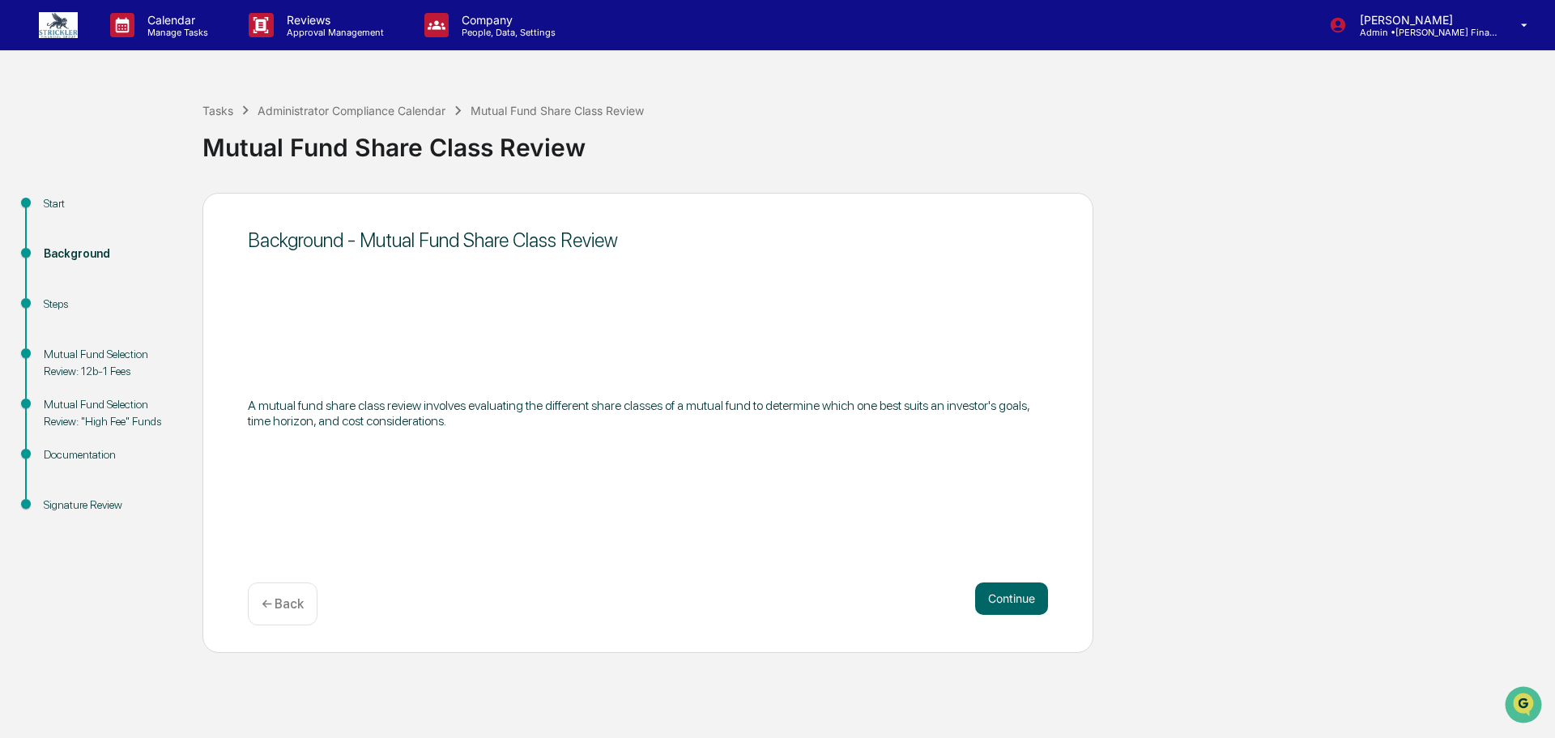
click at [291, 601] on p "← Back" at bounding box center [283, 603] width 42 height 15
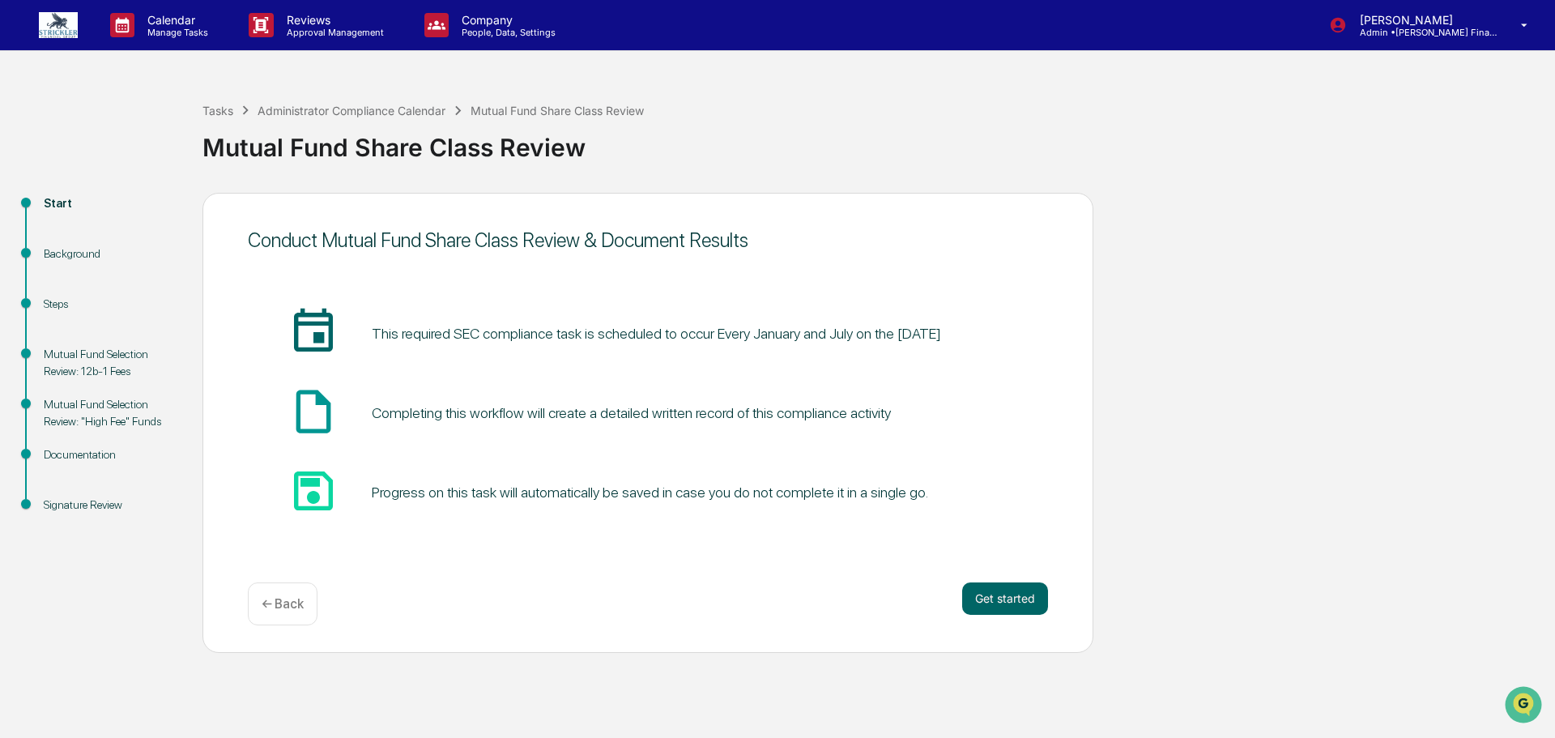
click at [291, 601] on p "← Back" at bounding box center [283, 603] width 42 height 15
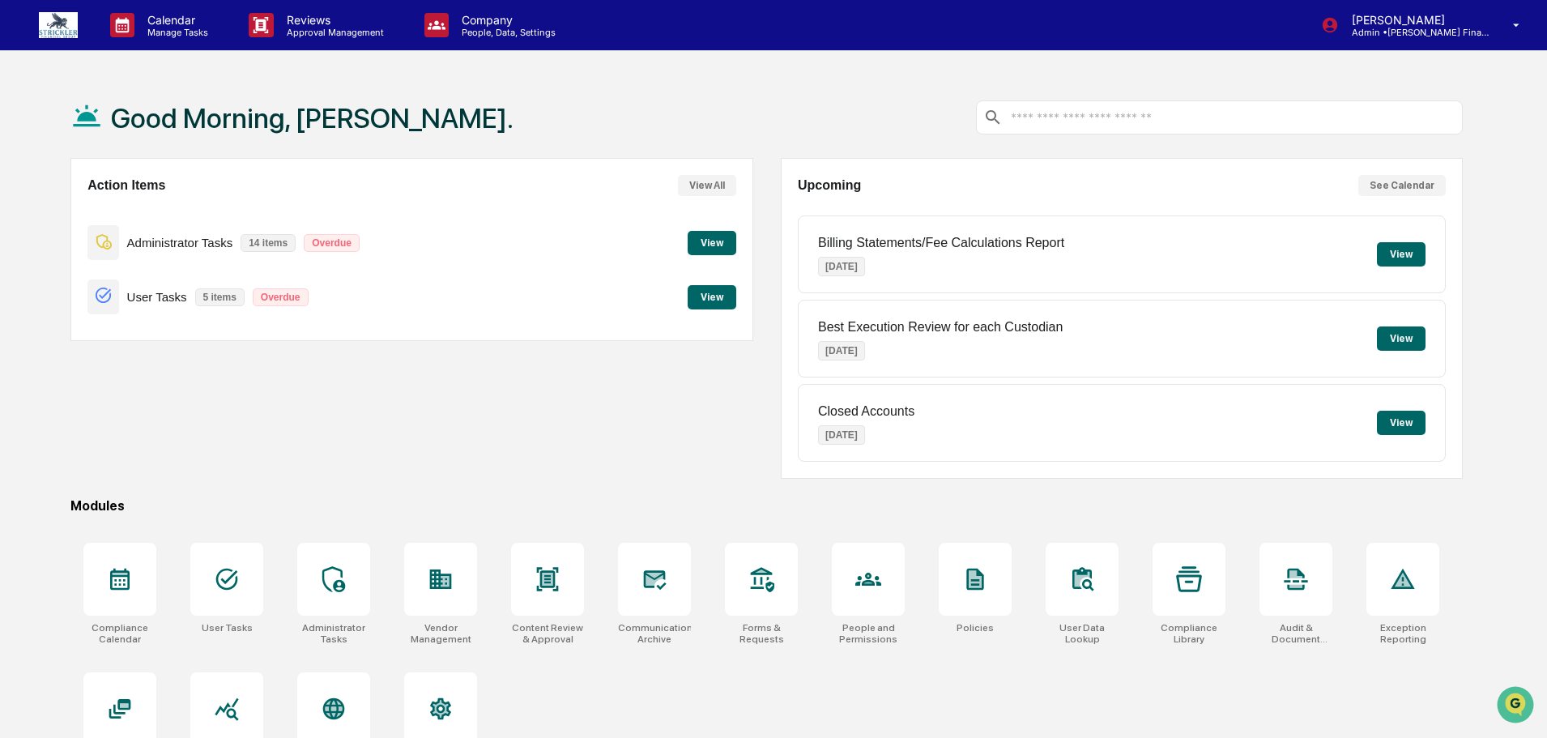
click at [727, 244] on button "View" at bounding box center [712, 243] width 49 height 24
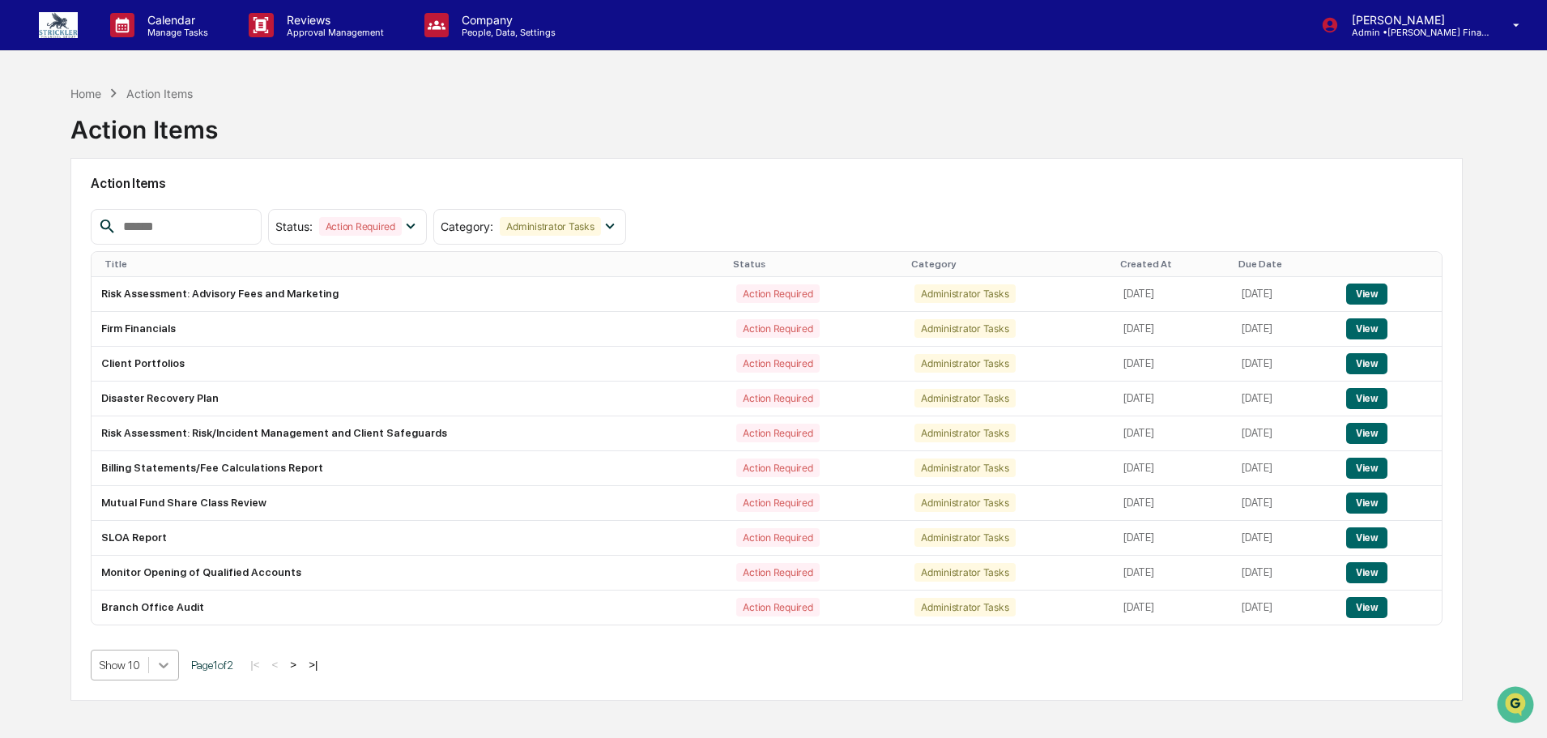
scroll to position [86, 0]
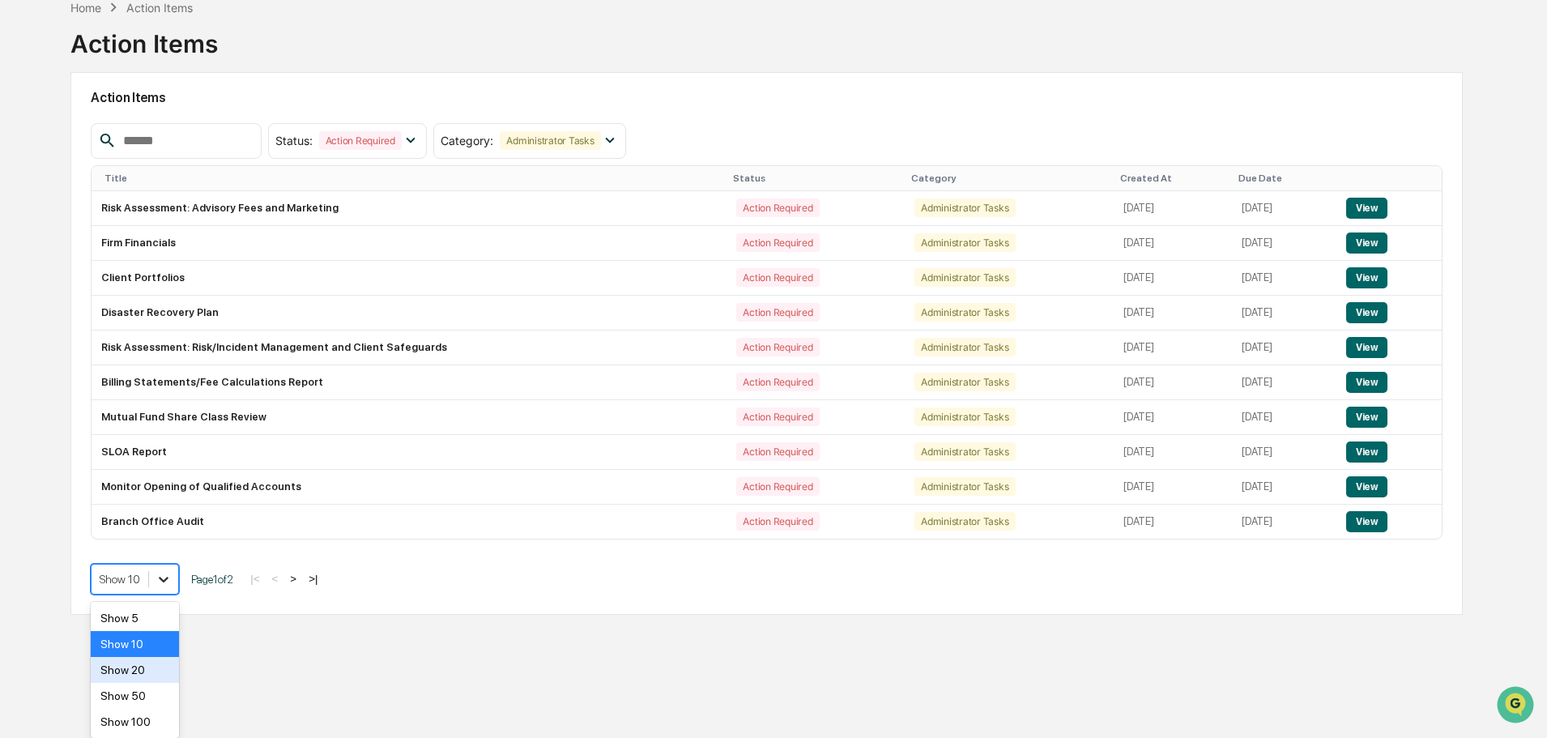
click at [160, 660] on body "Calendar Manage Tasks Reviews Approval Management Company People, Data, Setting…" at bounding box center [773, 321] width 1547 height 815
click at [158, 674] on div "Show 20" at bounding box center [135, 670] width 88 height 26
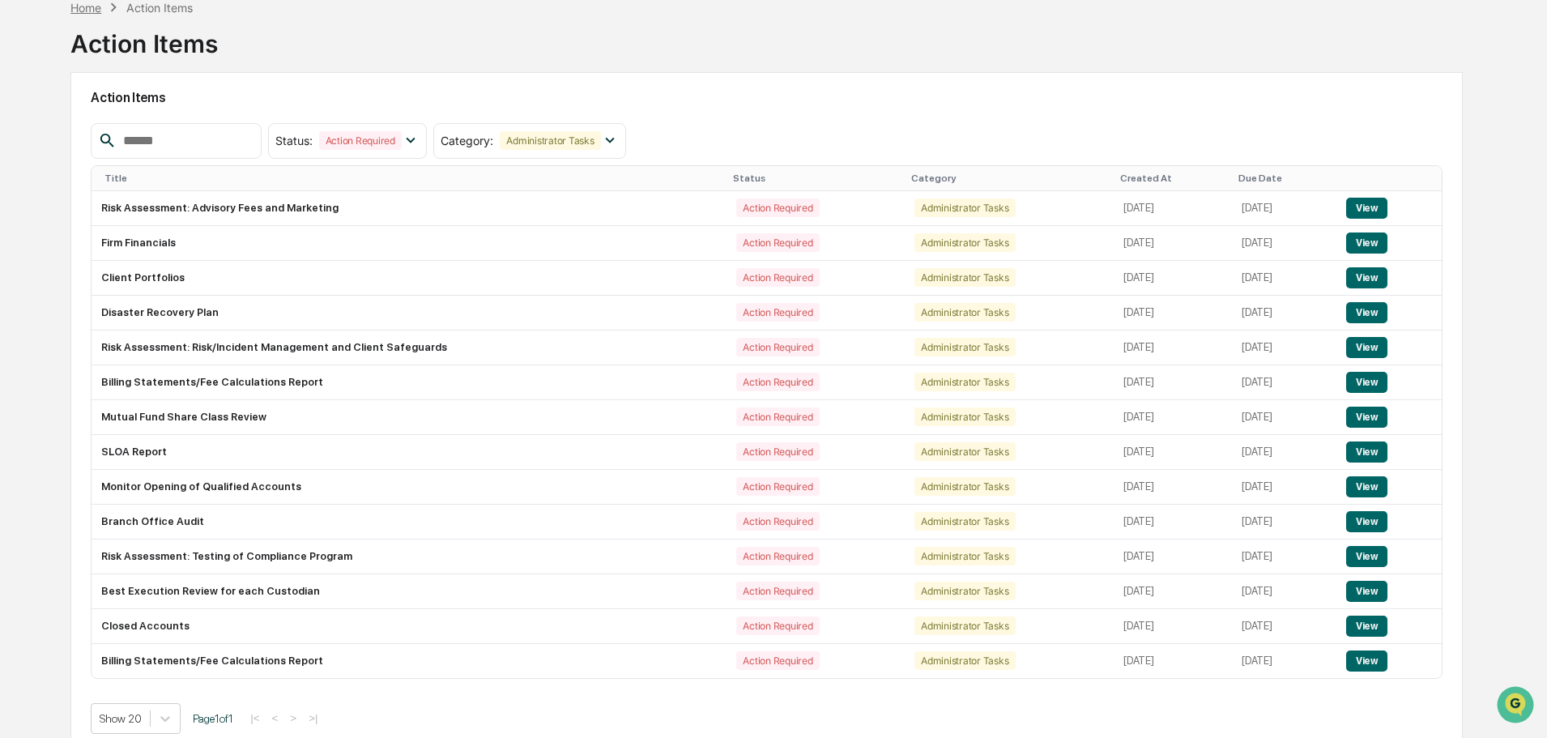
click at [82, 12] on div "Home" at bounding box center [85, 8] width 31 height 14
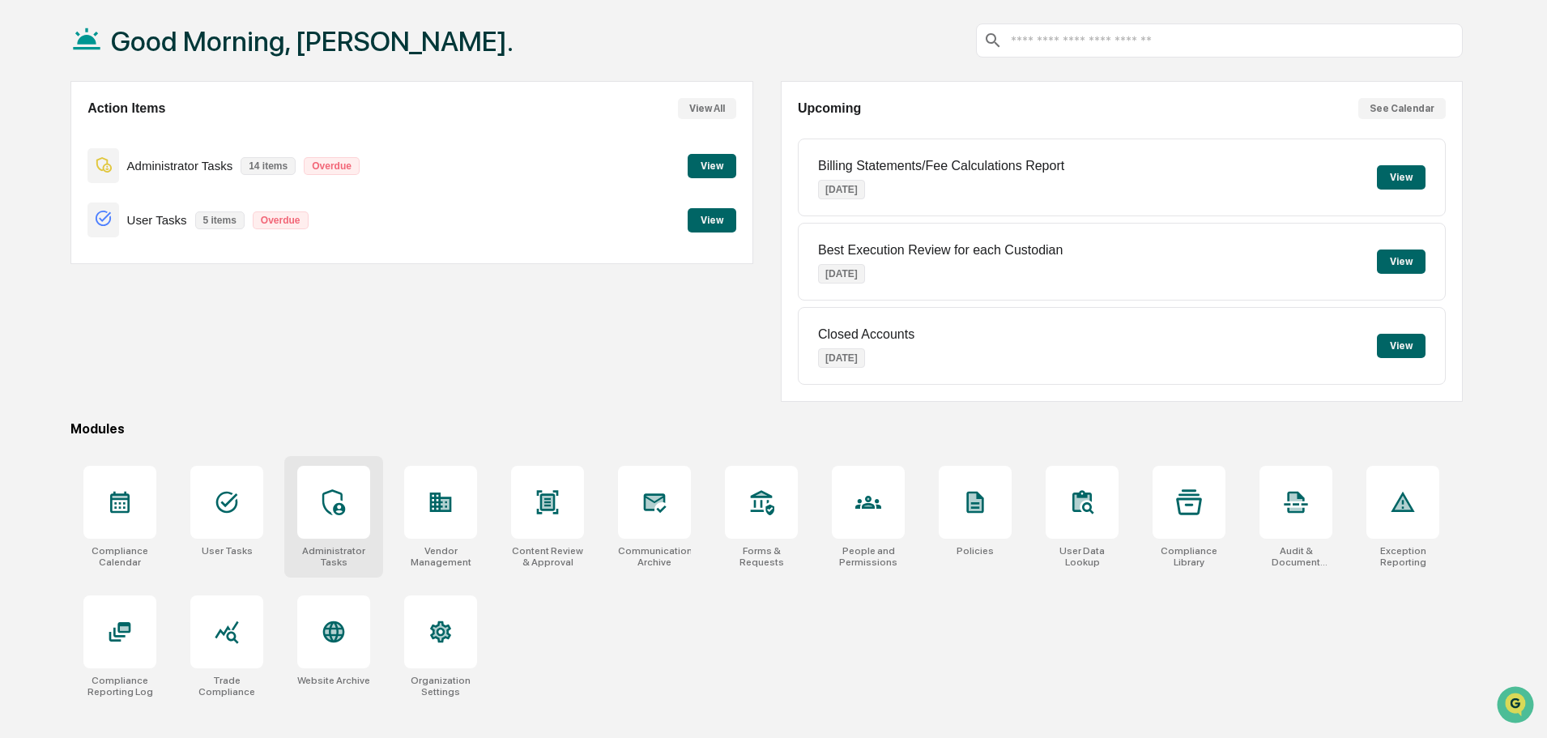
click at [334, 499] on icon at bounding box center [334, 502] width 26 height 26
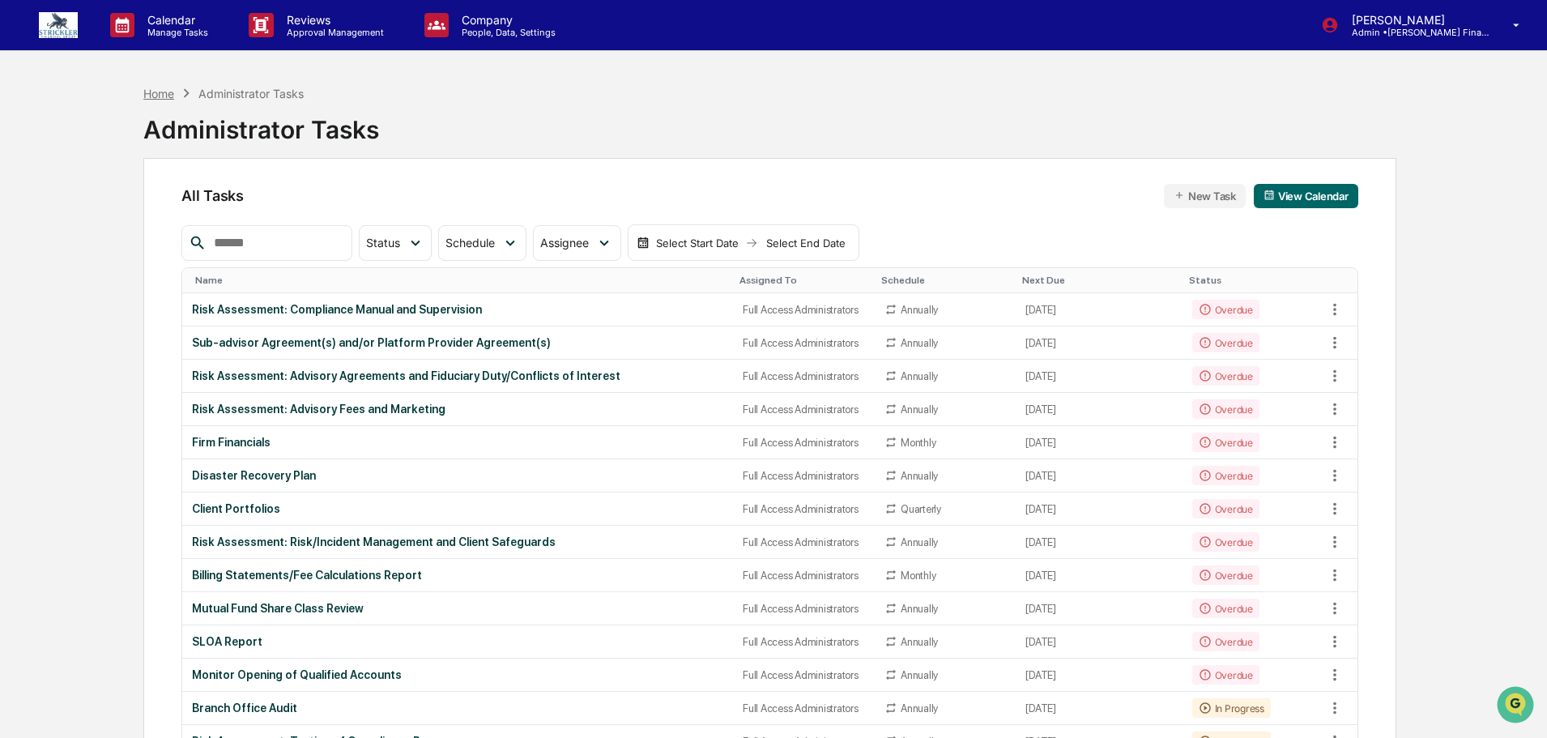
click at [164, 88] on div "Home" at bounding box center [158, 94] width 31 height 14
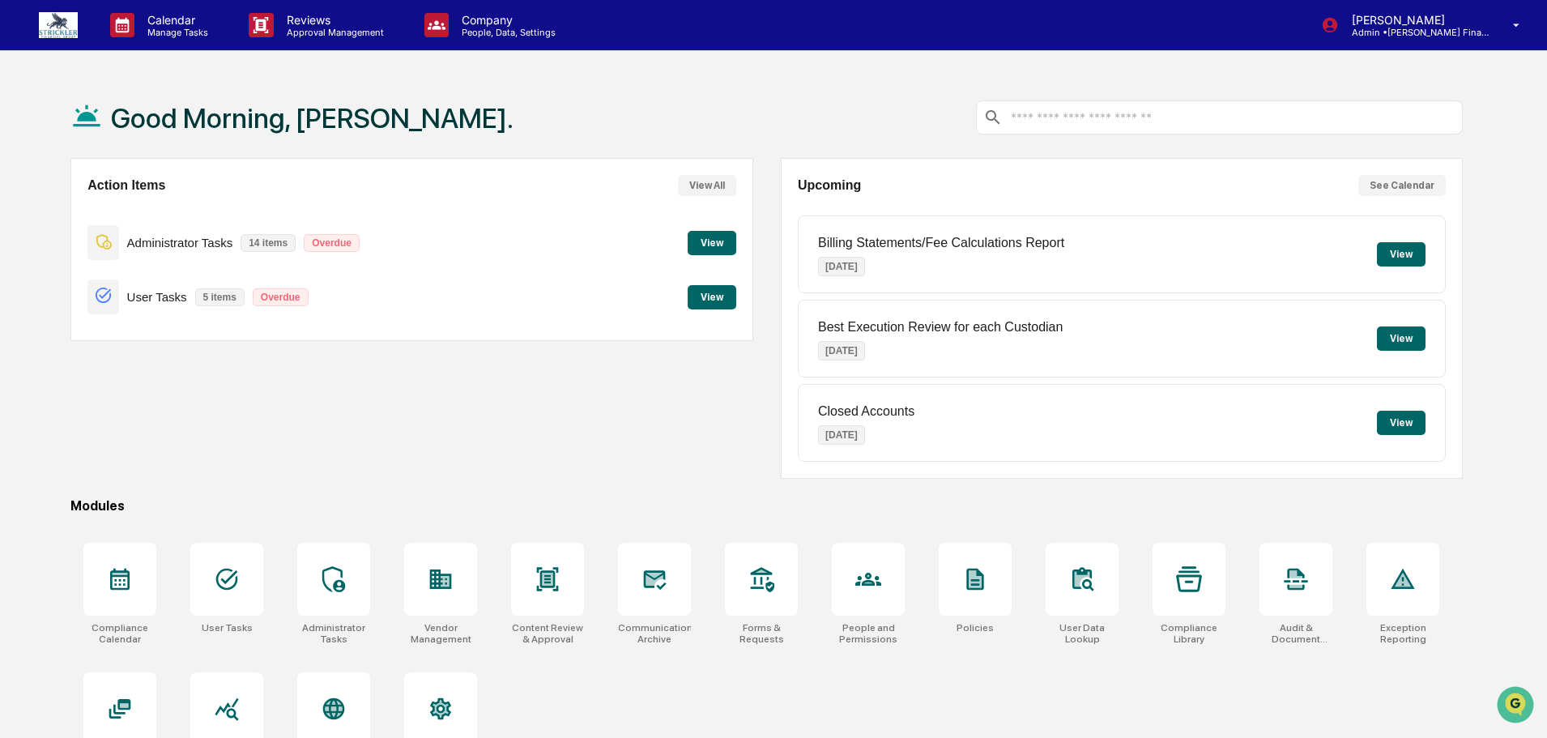
click at [160, 411] on div "Action Items View All Administrator Tasks 14 items Overdue View User Tasks 5 it…" at bounding box center [411, 318] width 682 height 321
click at [716, 244] on button "View" at bounding box center [712, 243] width 49 height 24
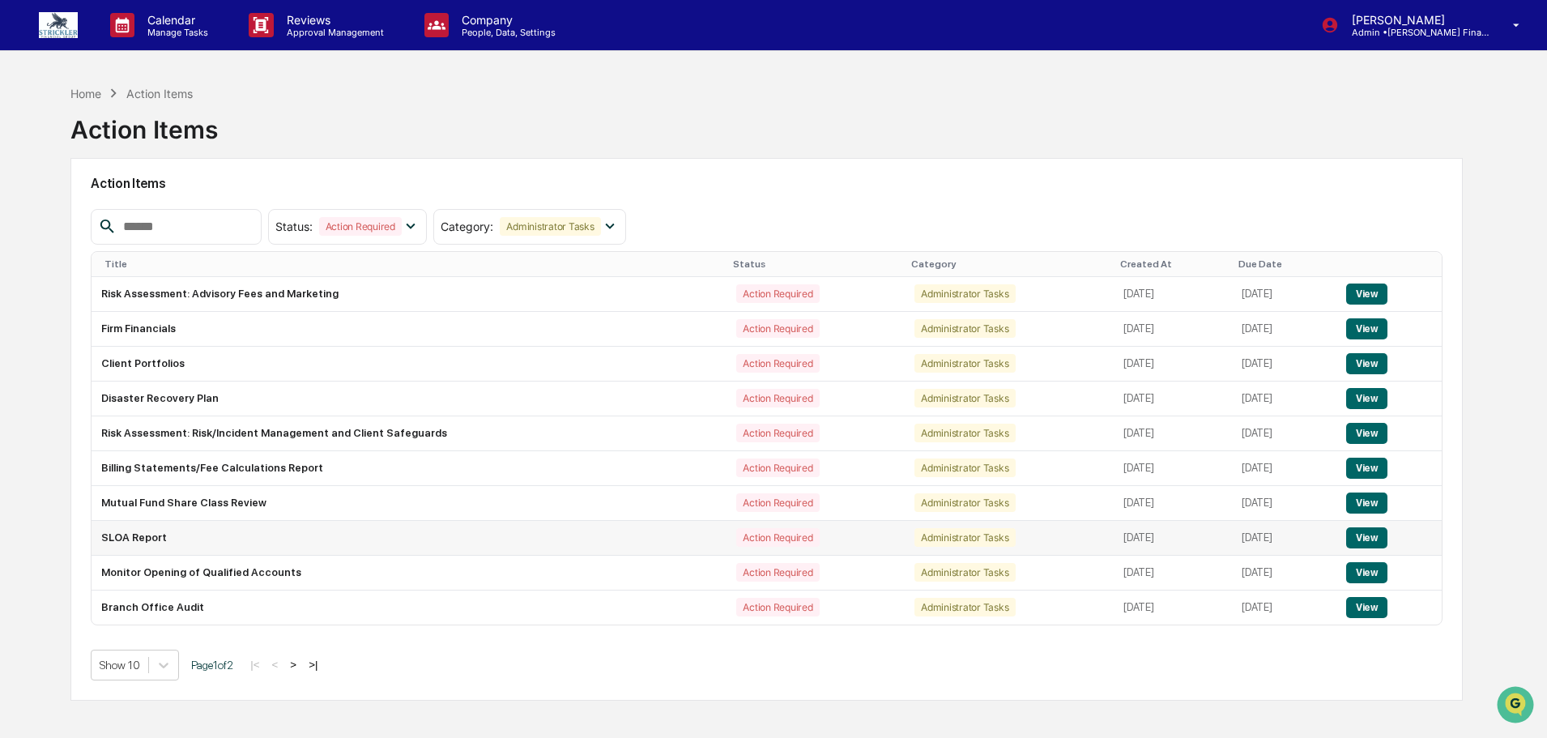
click at [160, 535] on td "SLOA Report" at bounding box center [409, 538] width 635 height 35
click at [1368, 533] on button "View" at bounding box center [1366, 537] width 41 height 21
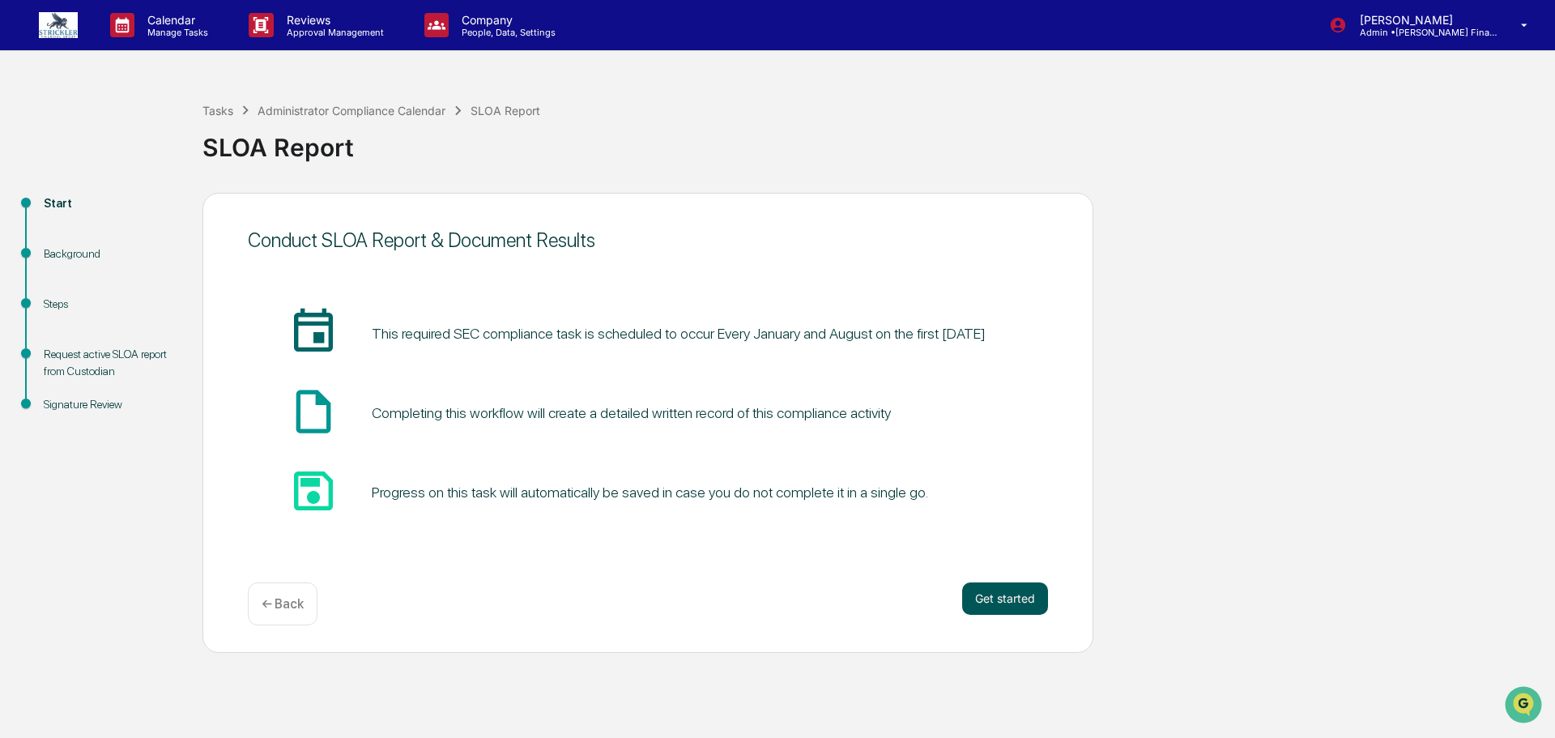
click at [1017, 605] on button "Get started" at bounding box center [1005, 598] width 86 height 32
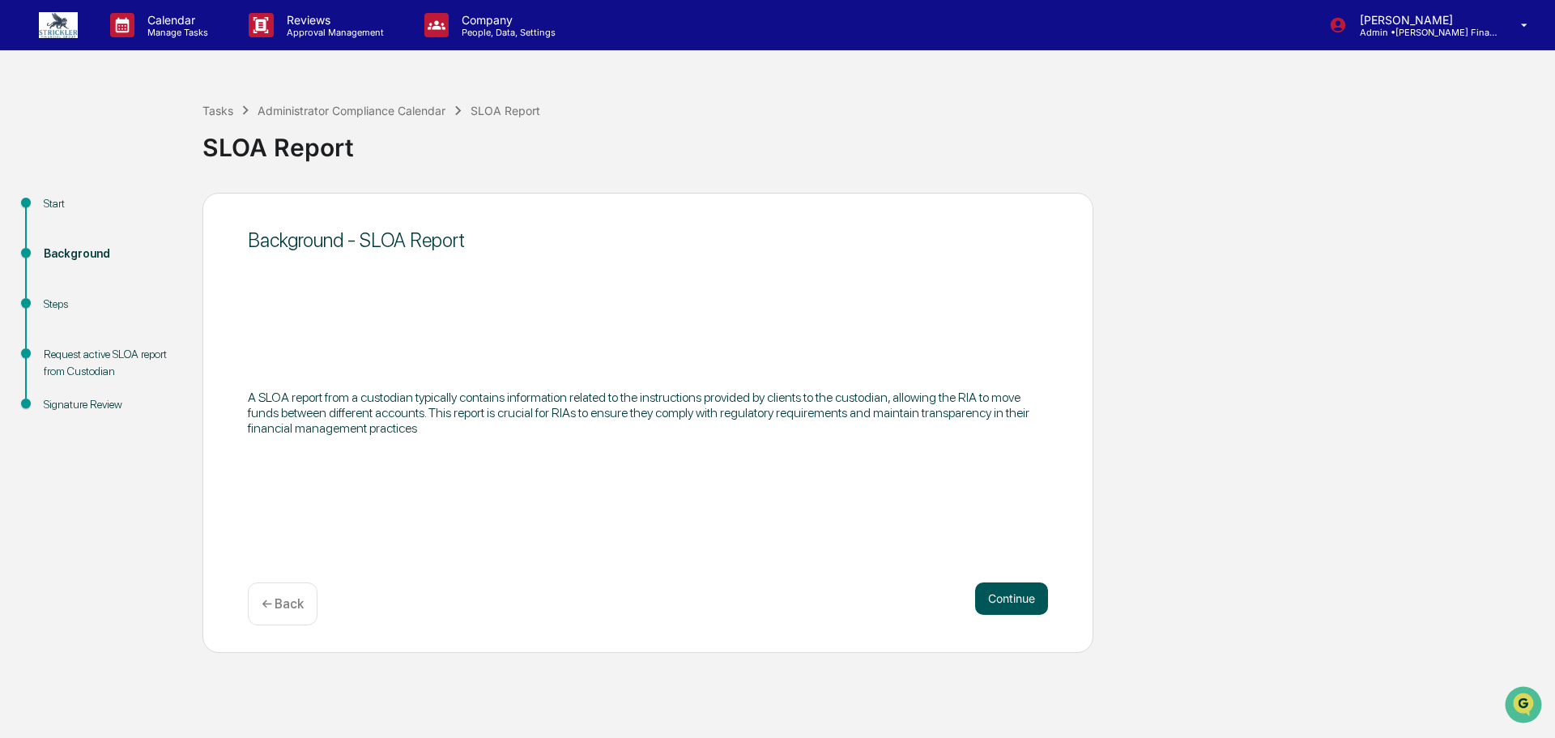
click at [1013, 599] on button "Continue" at bounding box center [1011, 598] width 73 height 32
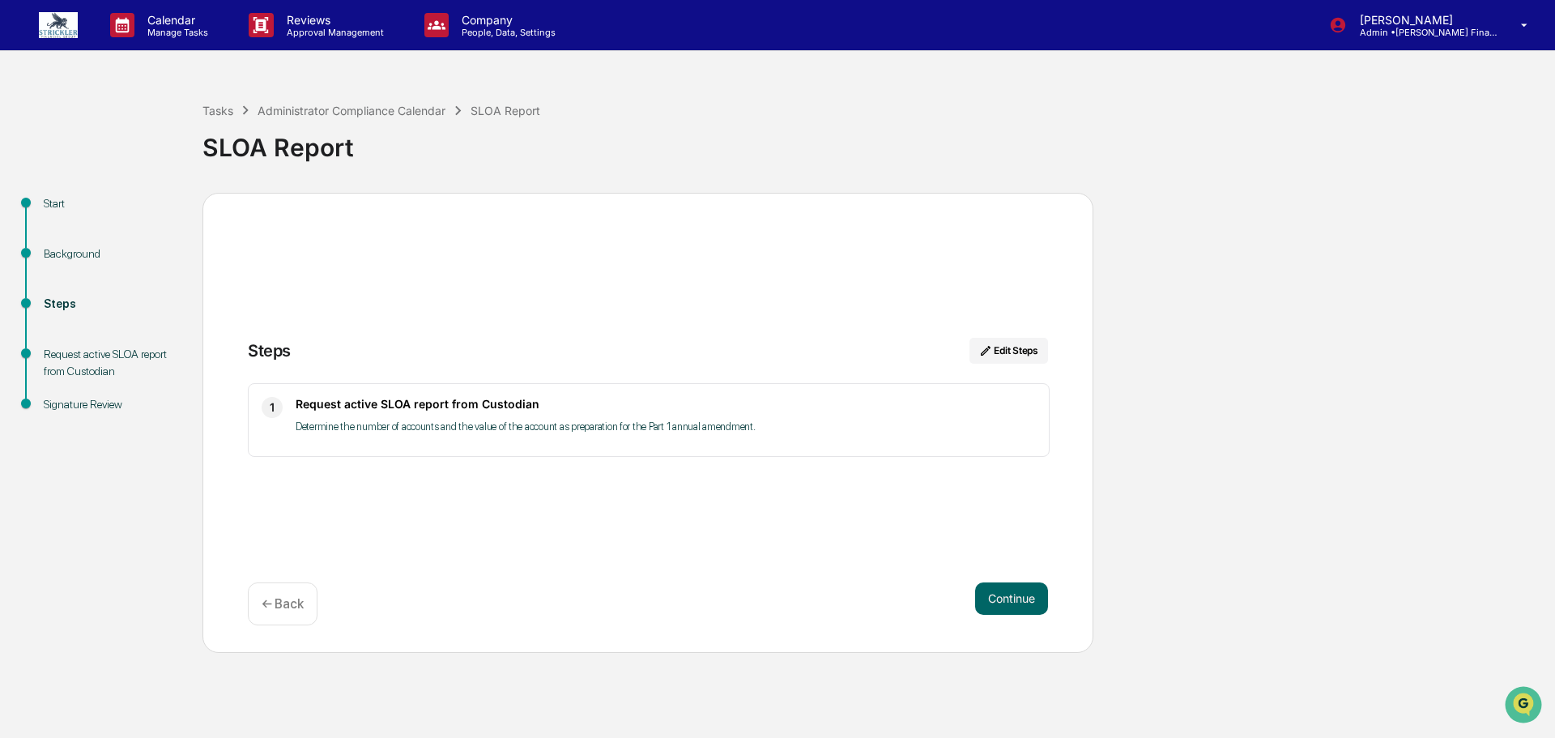
click at [267, 599] on p "← Back" at bounding box center [283, 603] width 42 height 15
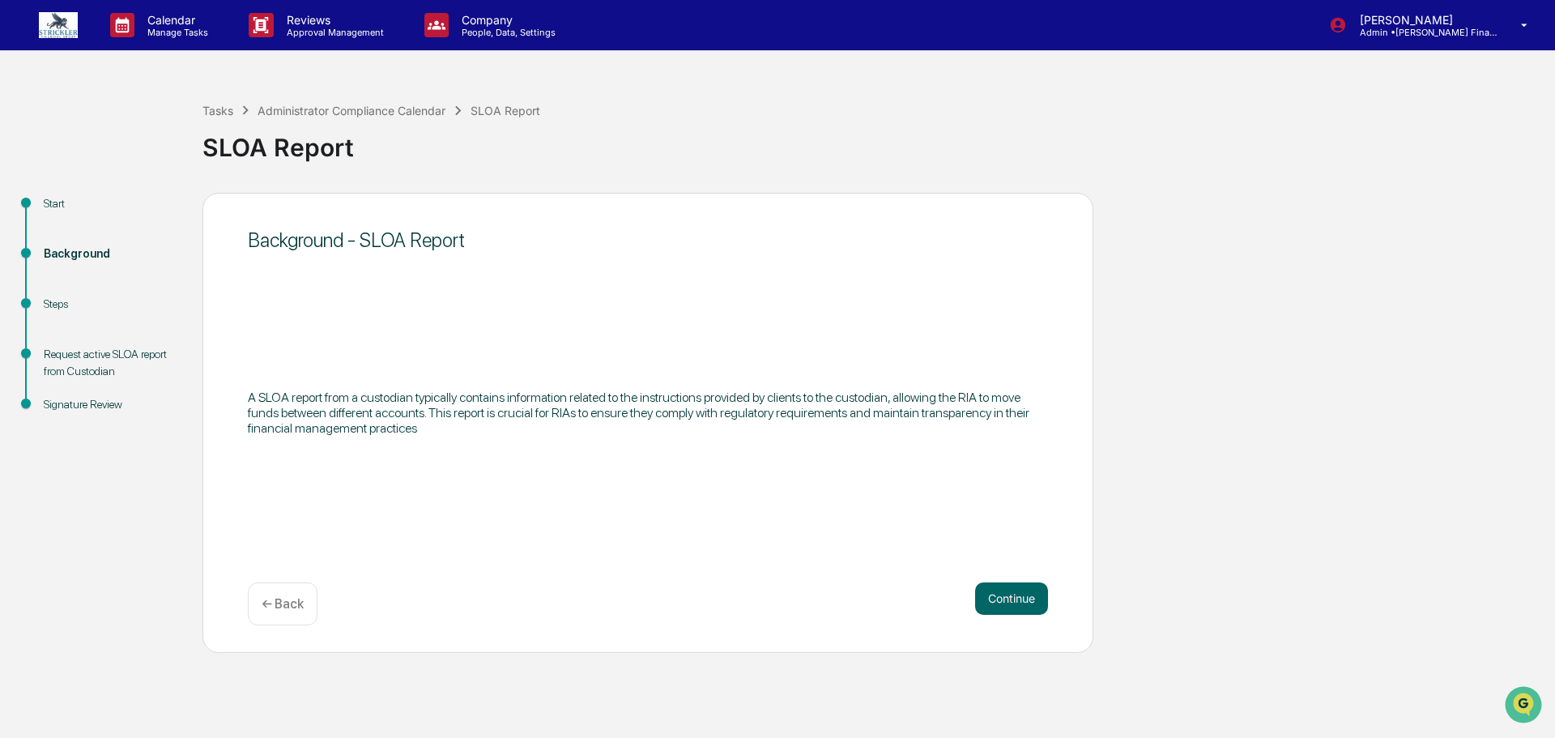
click at [267, 599] on p "← Back" at bounding box center [283, 603] width 42 height 15
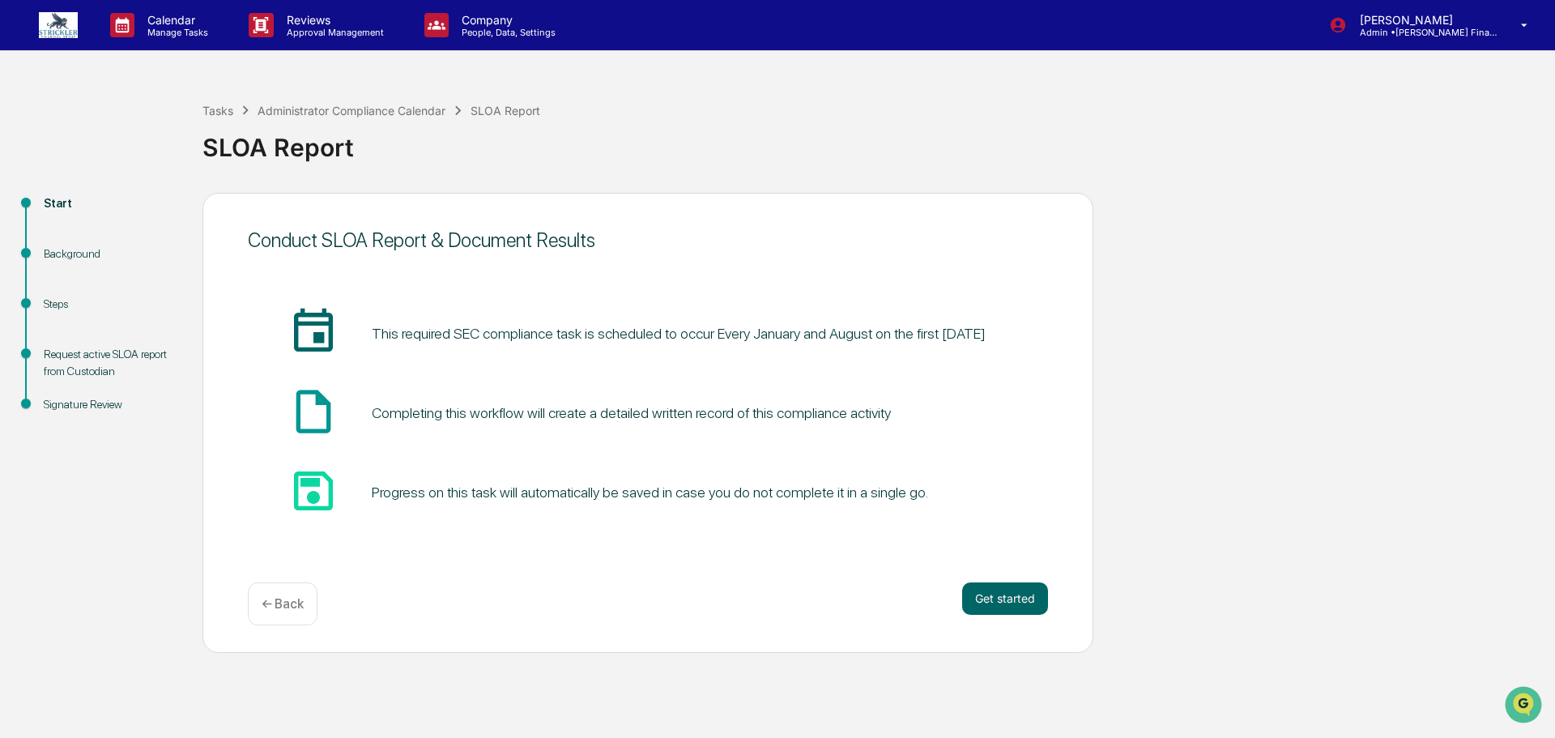
click at [273, 603] on p "← Back" at bounding box center [283, 603] width 42 height 15
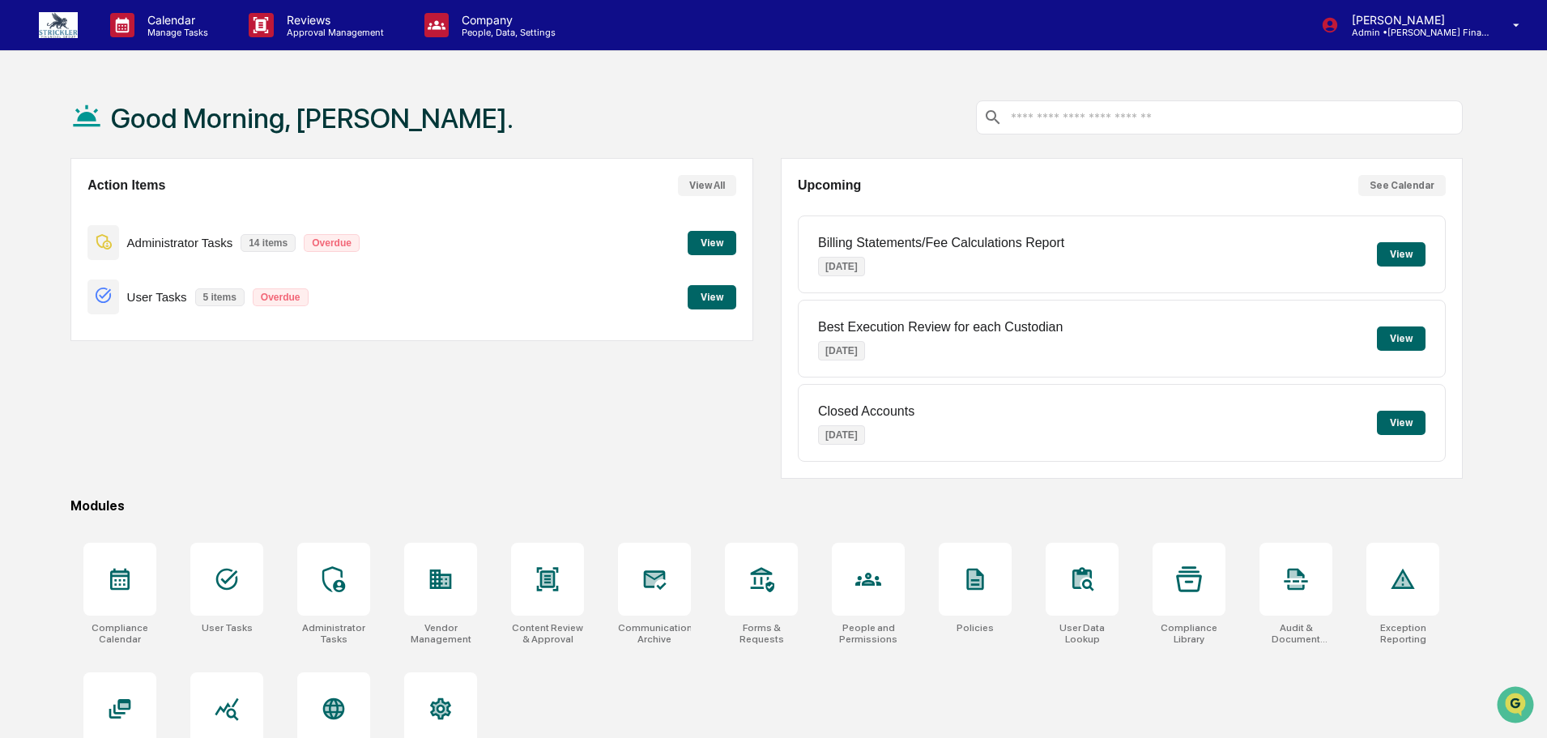
click at [722, 245] on button "View" at bounding box center [712, 243] width 49 height 24
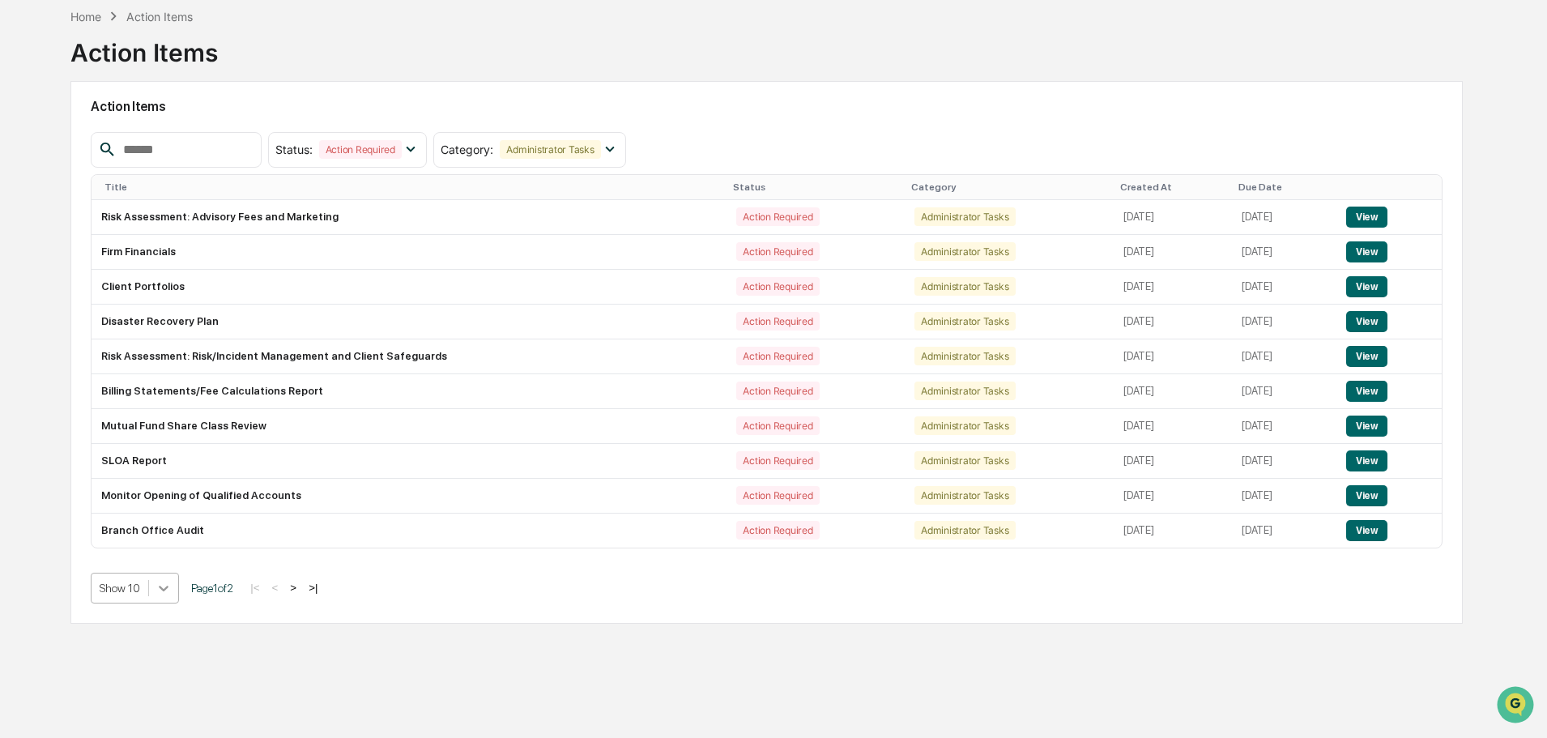
click at [158, 662] on body "Calendar Manage Tasks Reviews Approval Management Company People, Data, Setting…" at bounding box center [773, 330] width 1547 height 815
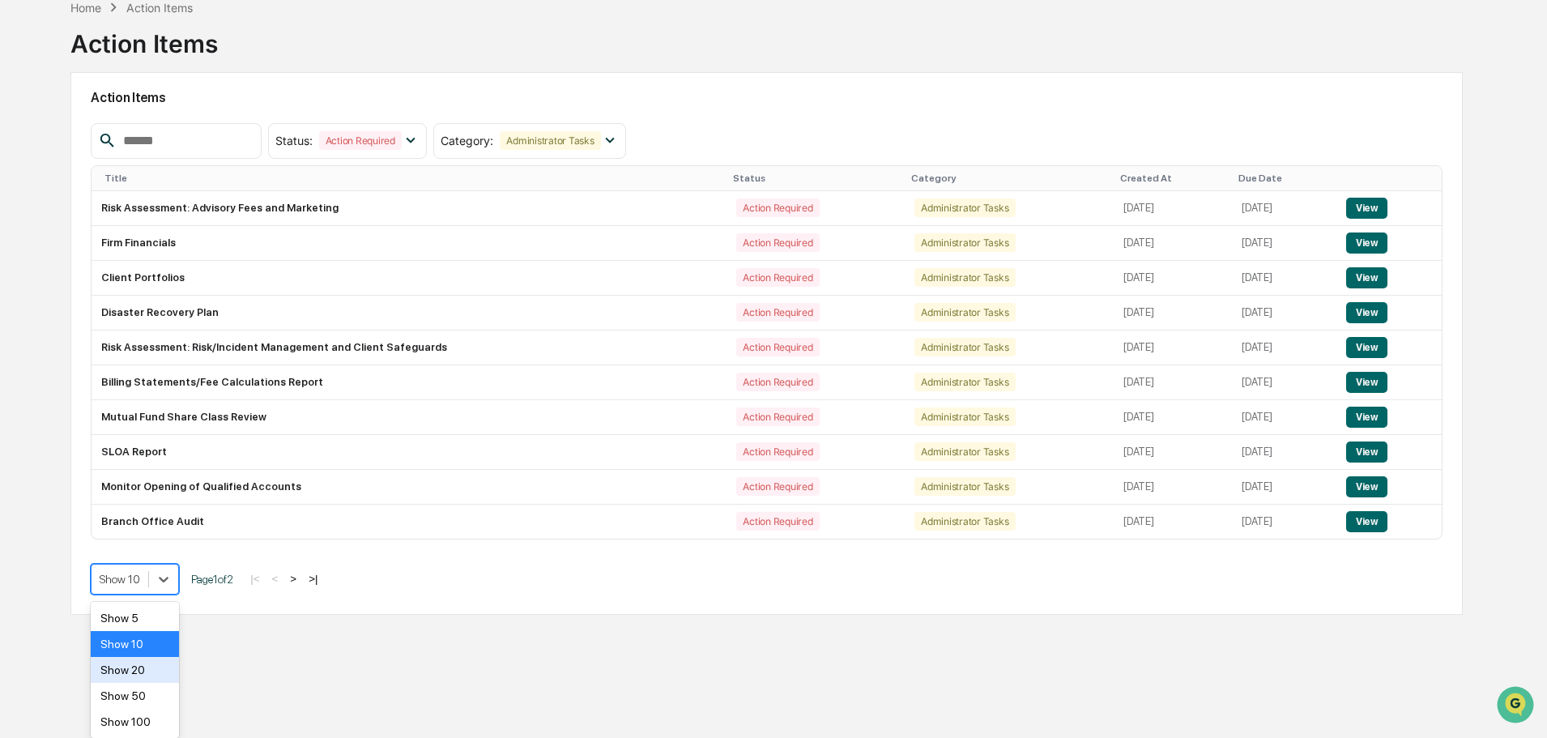
click at [151, 663] on div "Show 20" at bounding box center [135, 670] width 88 height 26
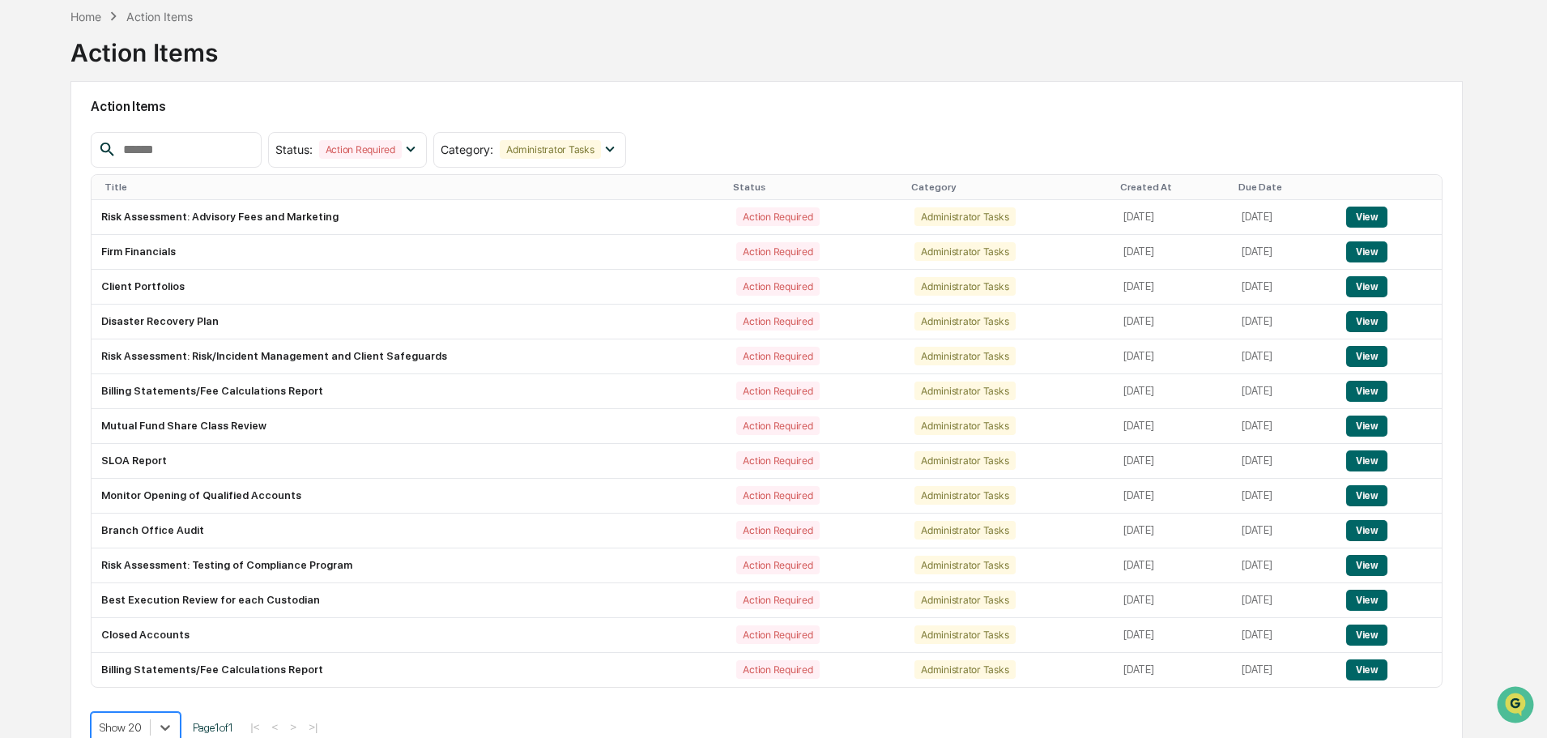
scroll to position [86, 0]
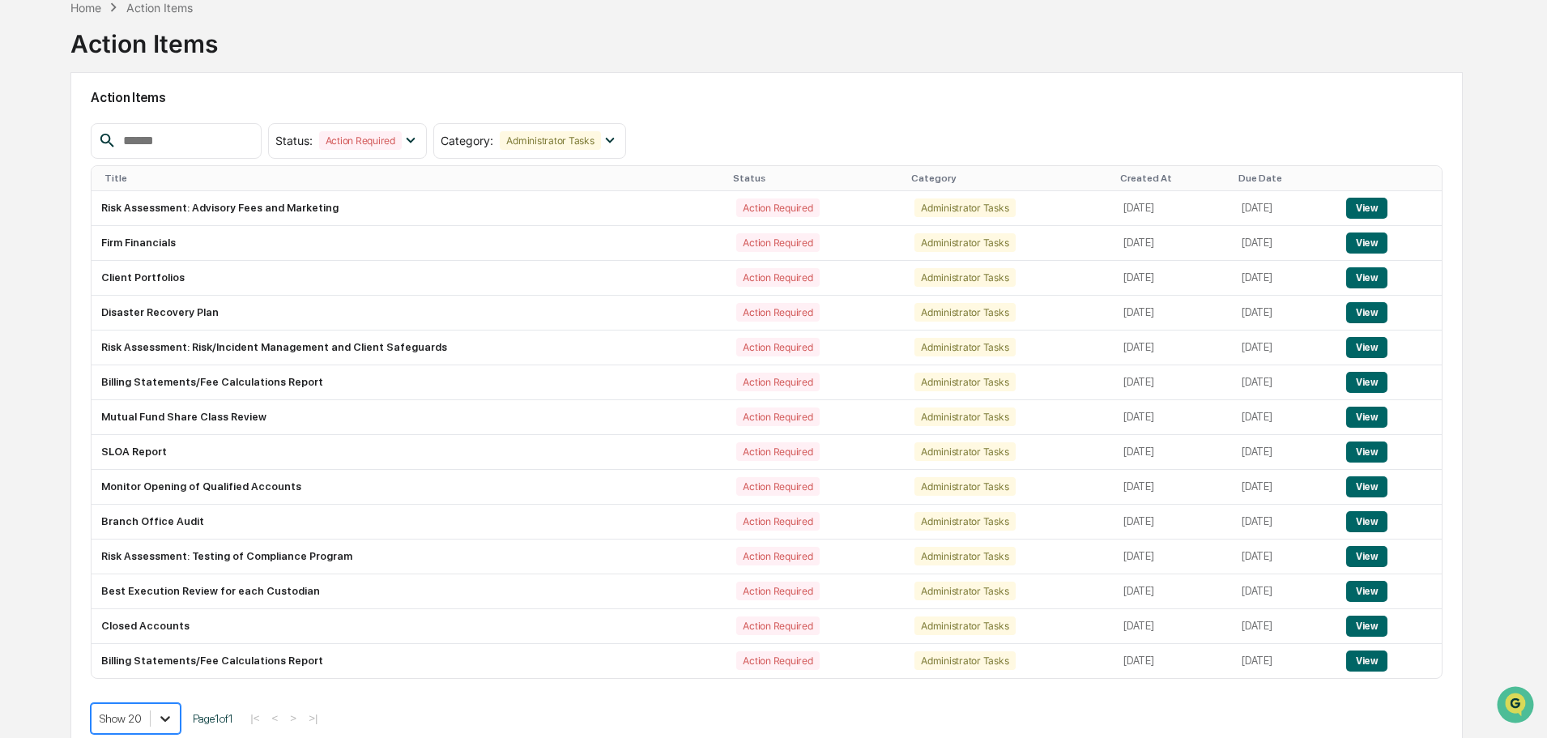
click at [160, 716] on body "Calendar Manage Tasks Reviews Approval Management Company People, Data, Setting…" at bounding box center [773, 334] width 1547 height 840
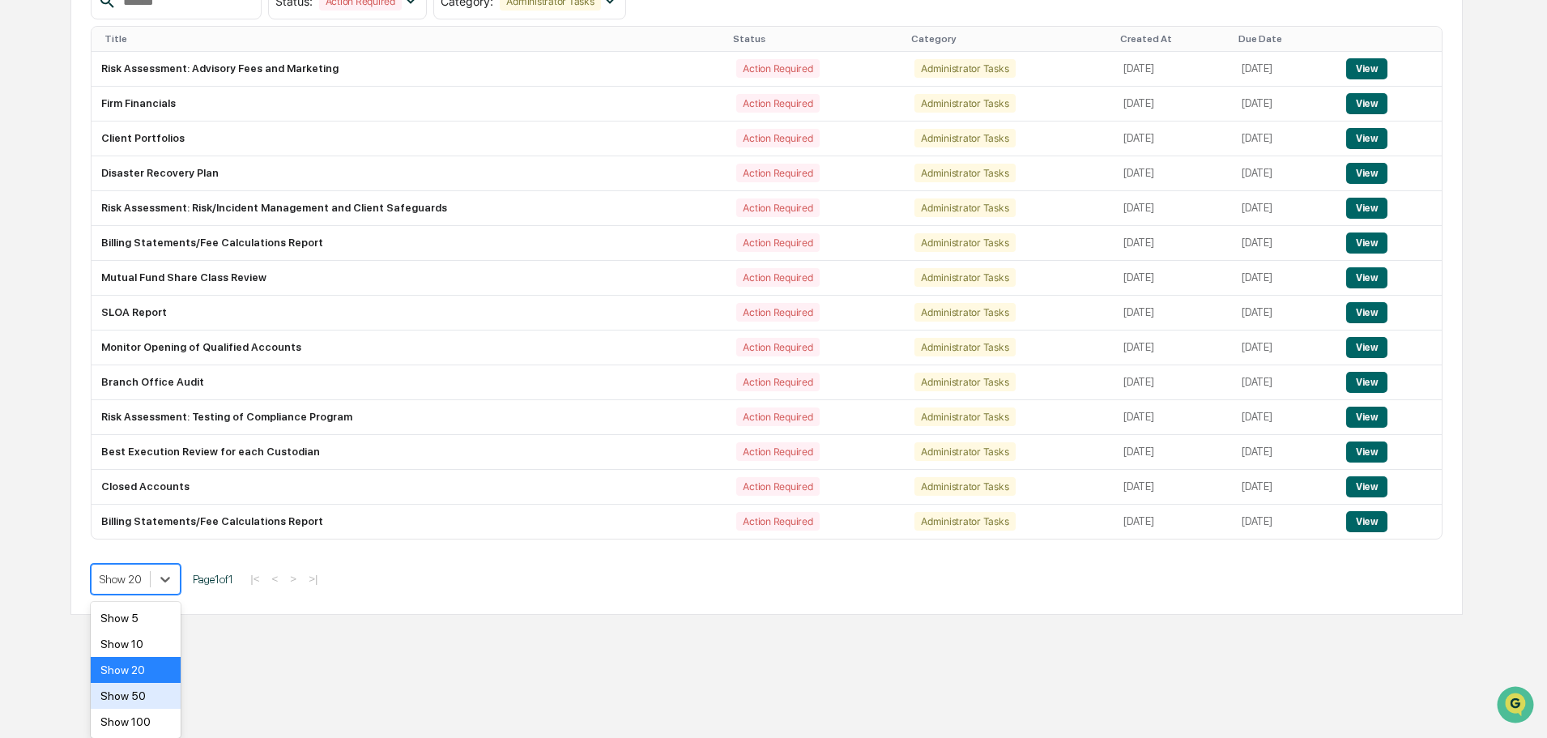
click at [136, 699] on div "Show 50" at bounding box center [136, 696] width 90 height 26
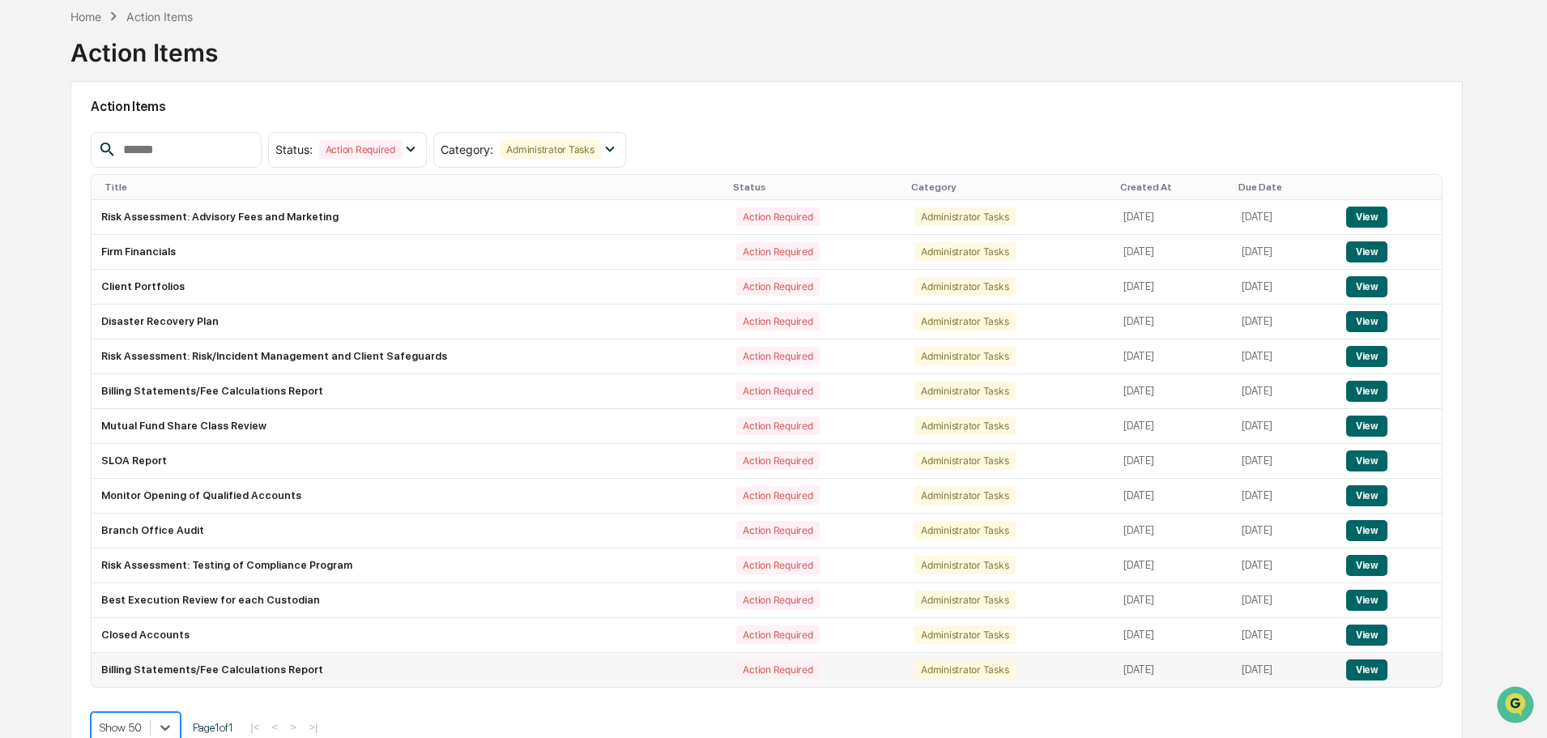
scroll to position [103, 0]
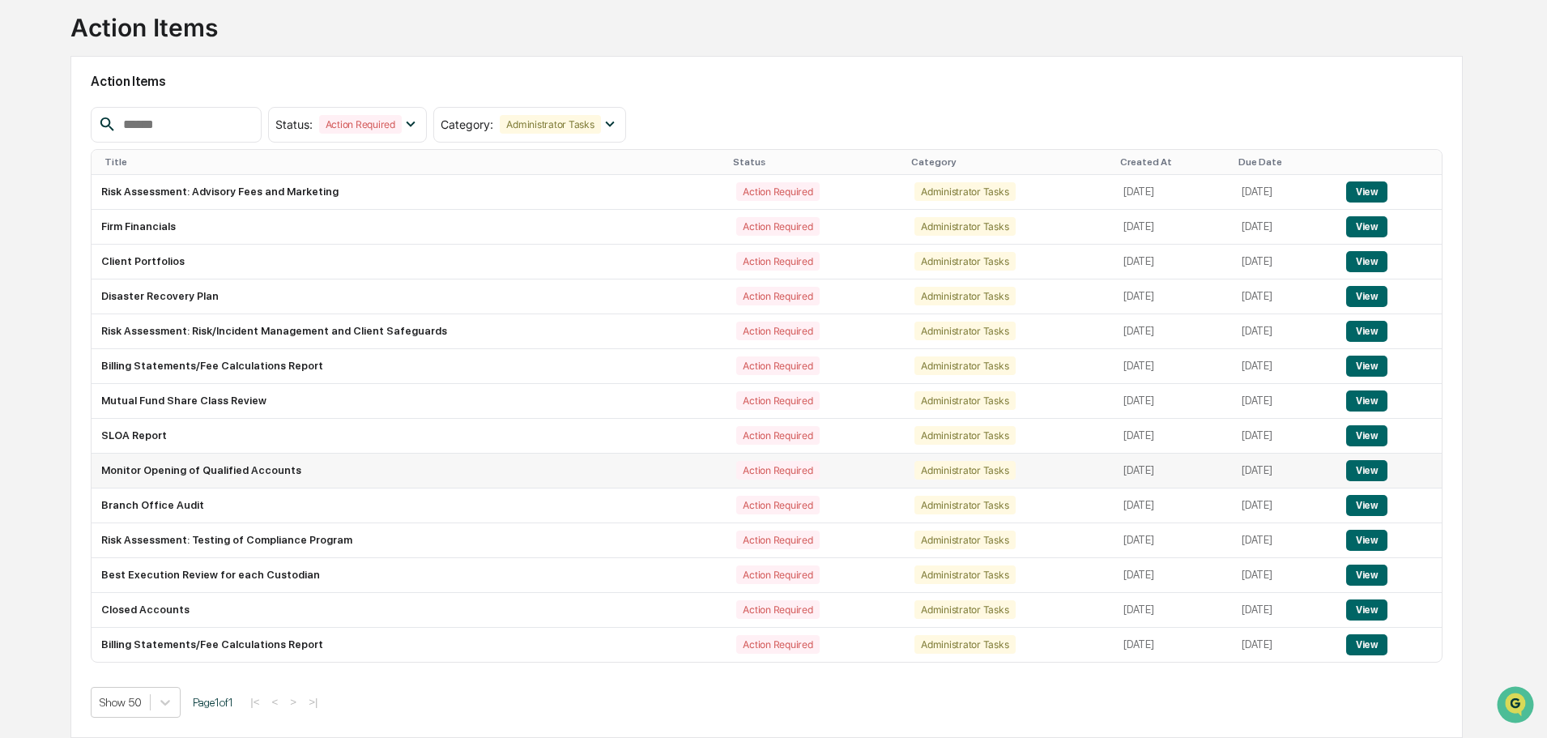
click at [168, 467] on td "Monitor Opening of Qualified Accounts" at bounding box center [409, 471] width 635 height 35
click at [1369, 476] on button "View" at bounding box center [1366, 470] width 41 height 21
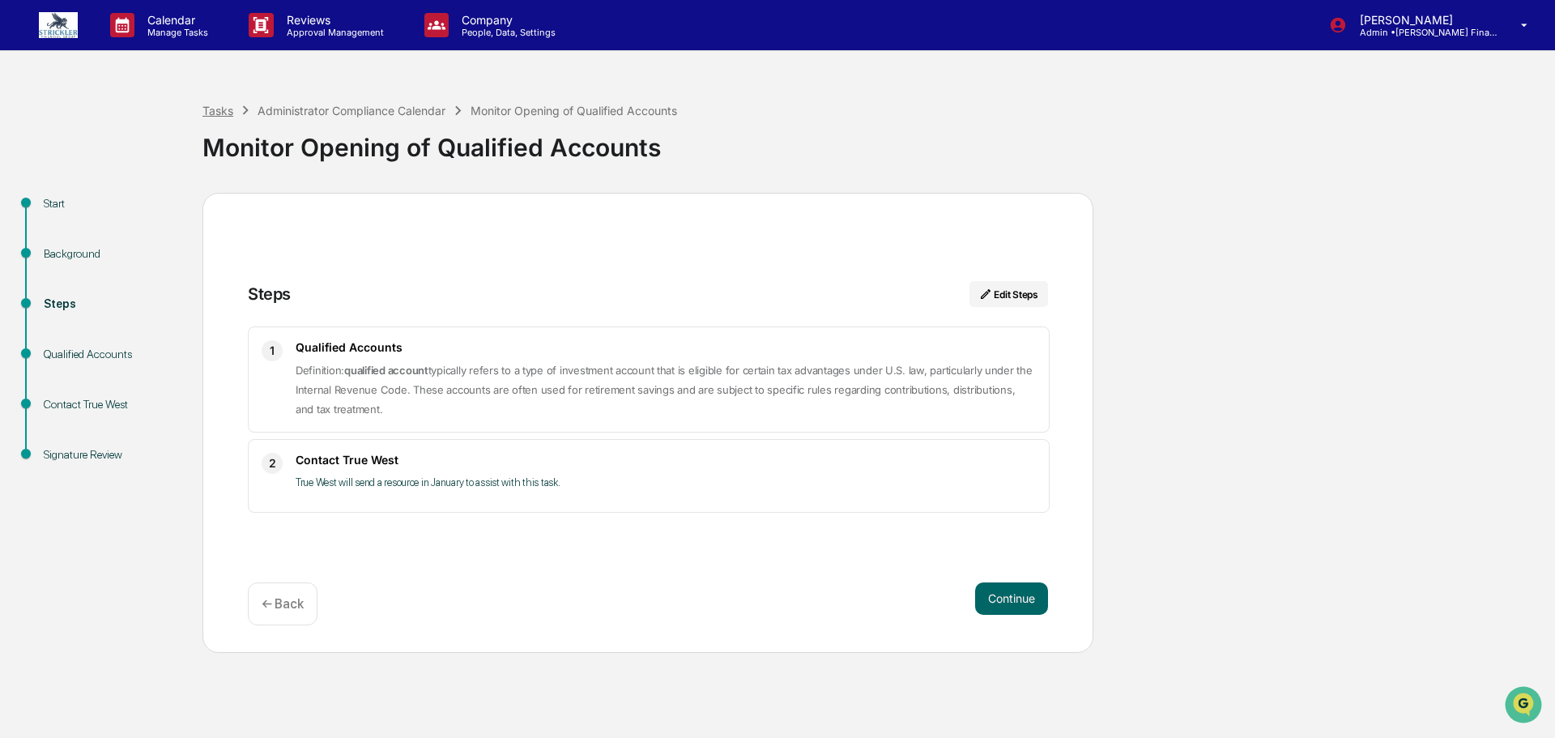
click at [221, 110] on div "Tasks" at bounding box center [218, 111] width 31 height 14
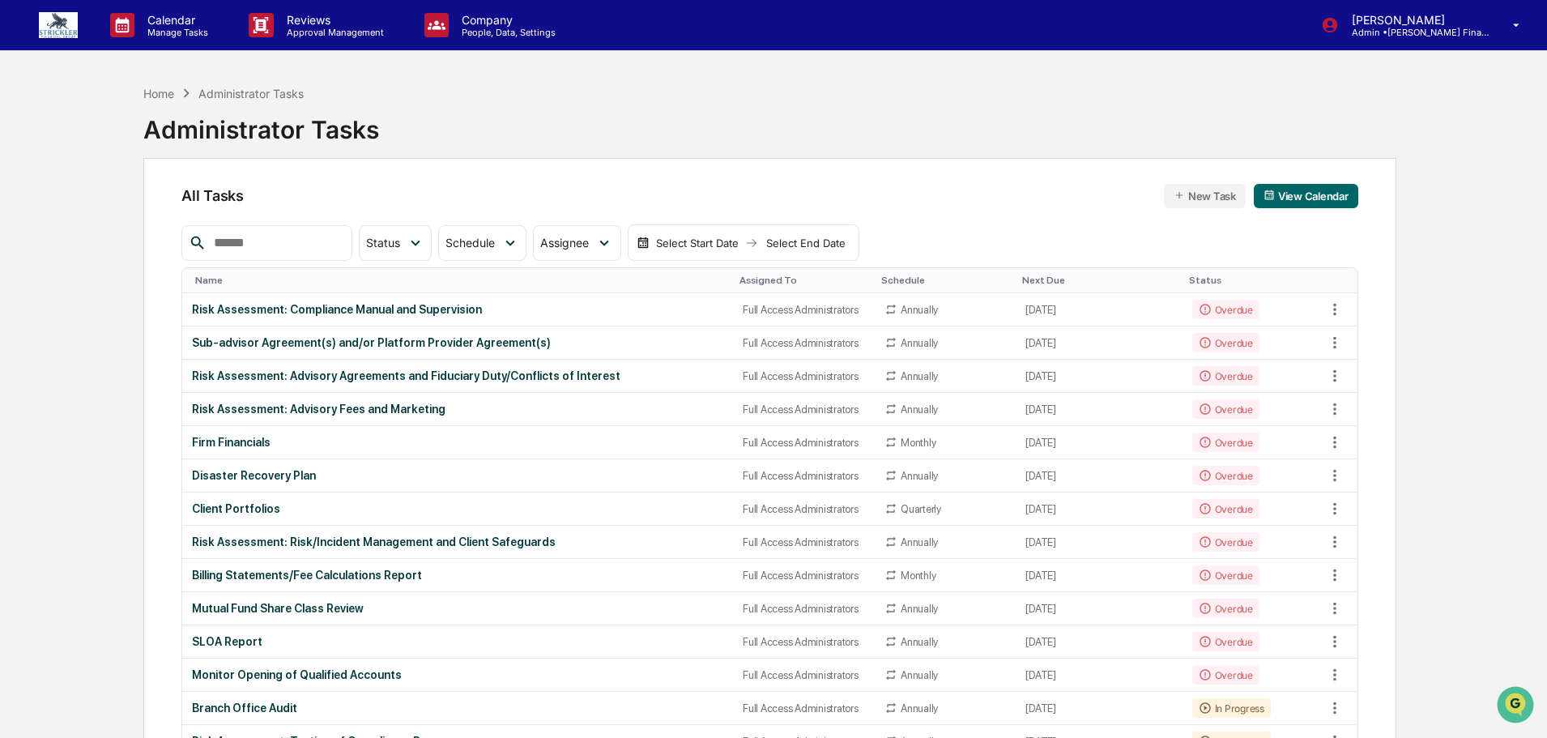
click at [160, 100] on div "Home Administrator Tasks" at bounding box center [223, 93] width 160 height 18
click at [161, 92] on div "Home" at bounding box center [158, 94] width 31 height 14
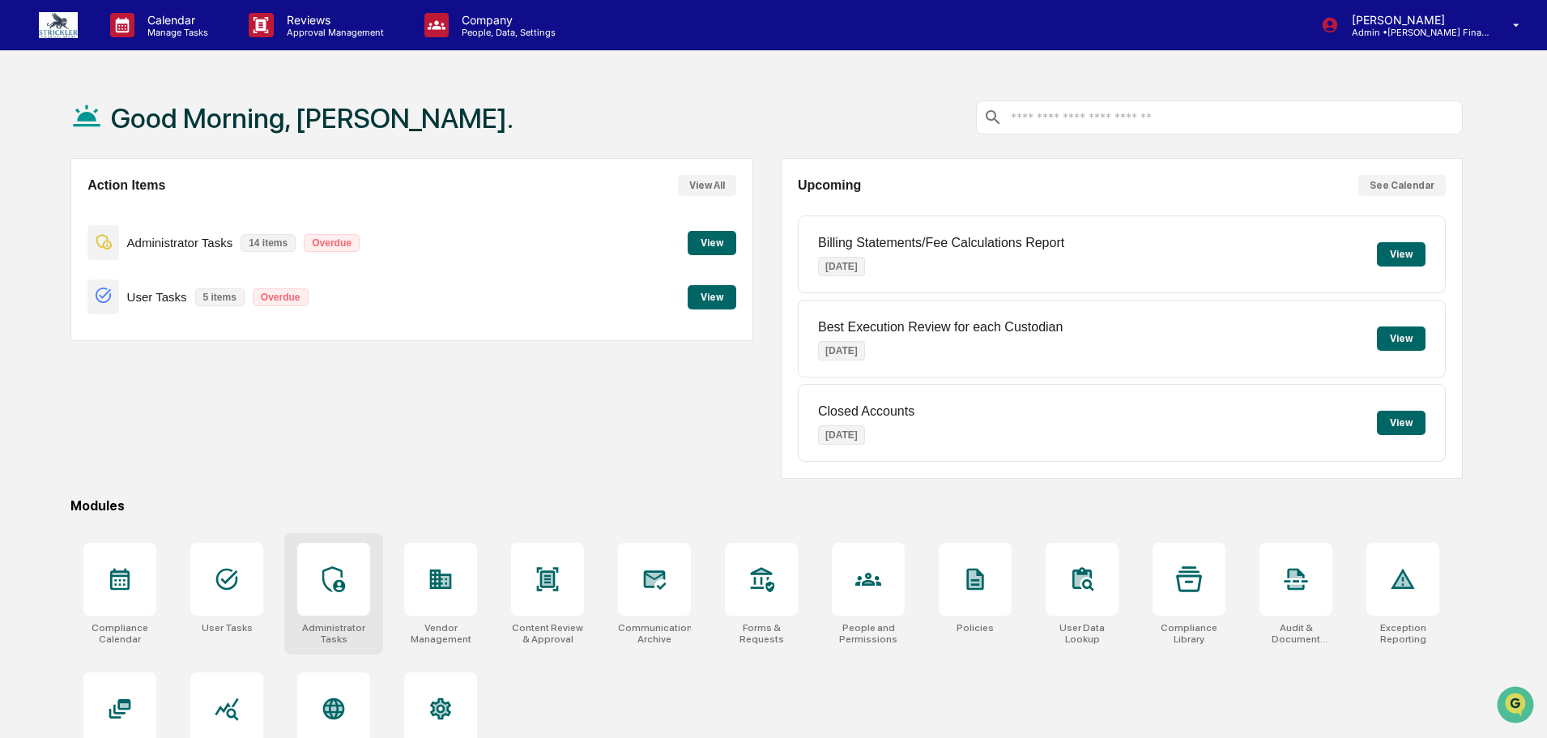
click at [311, 593] on div at bounding box center [333, 579] width 73 height 73
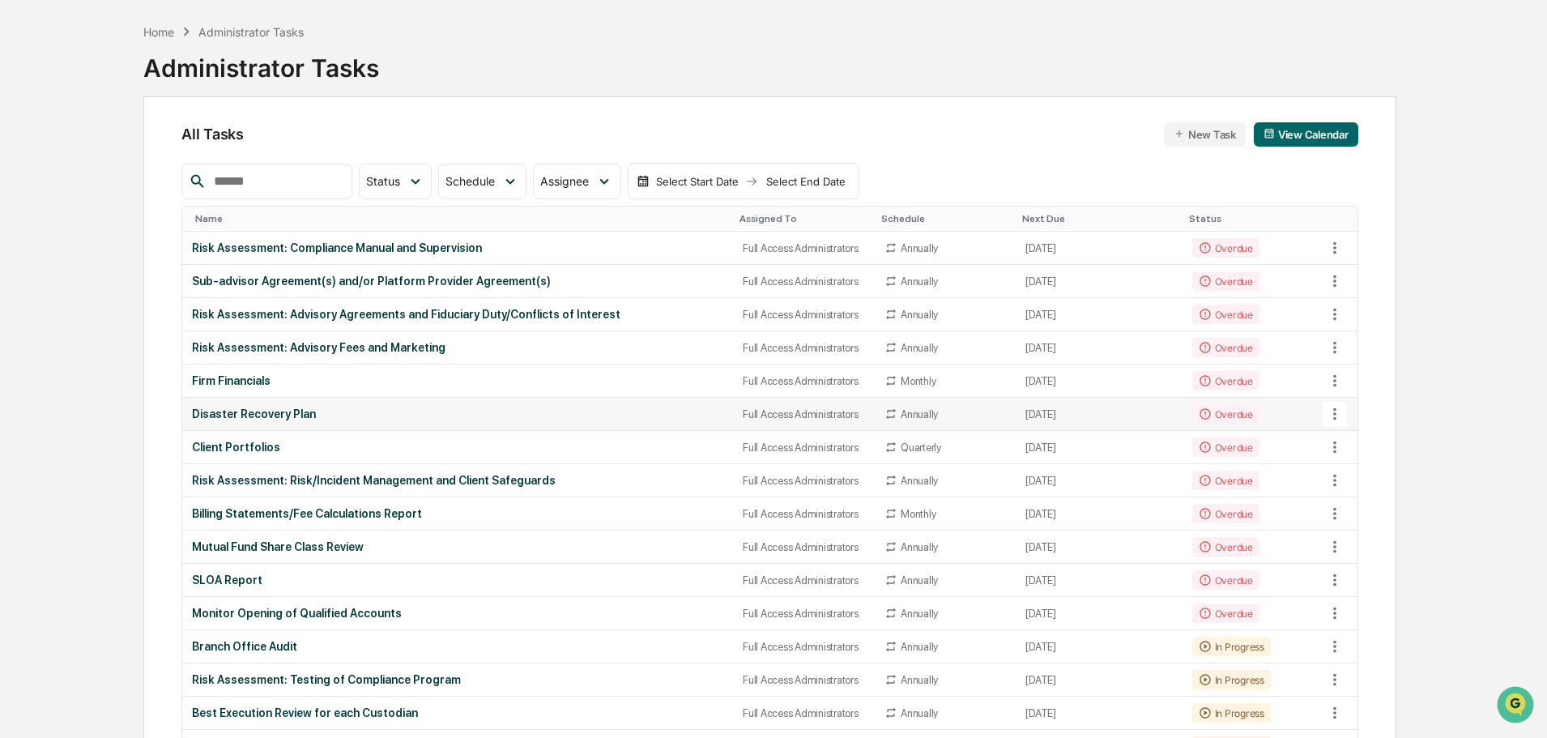
scroll to position [243, 0]
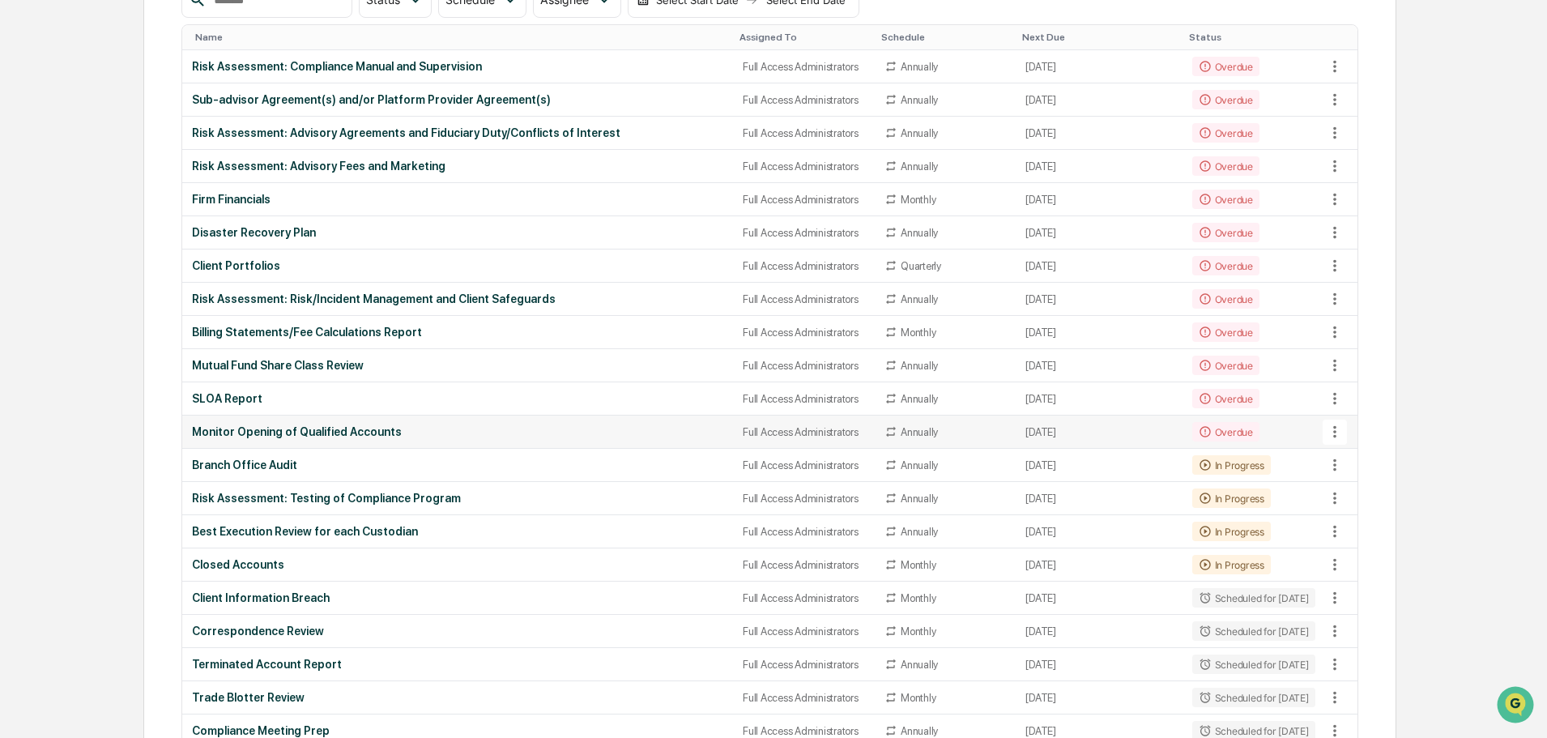
click at [1333, 431] on icon at bounding box center [1335, 432] width 18 height 18
click at [1371, 463] on li "View Task" at bounding box center [1398, 463] width 130 height 30
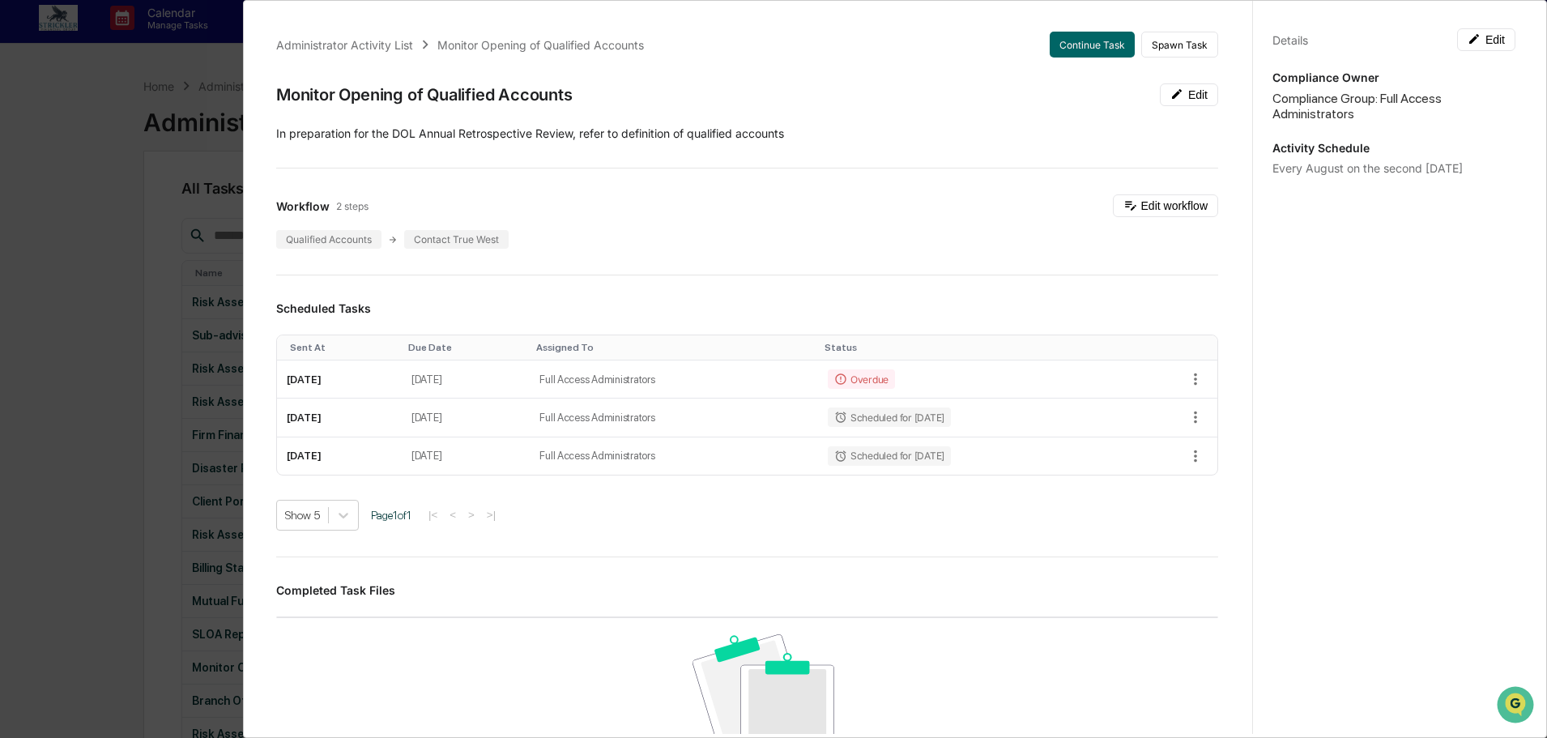
scroll to position [0, 0]
click at [57, 95] on div "Administrator Activity List Monitor Opening of Qualified Accounts Continue Task…" at bounding box center [773, 369] width 1547 height 738
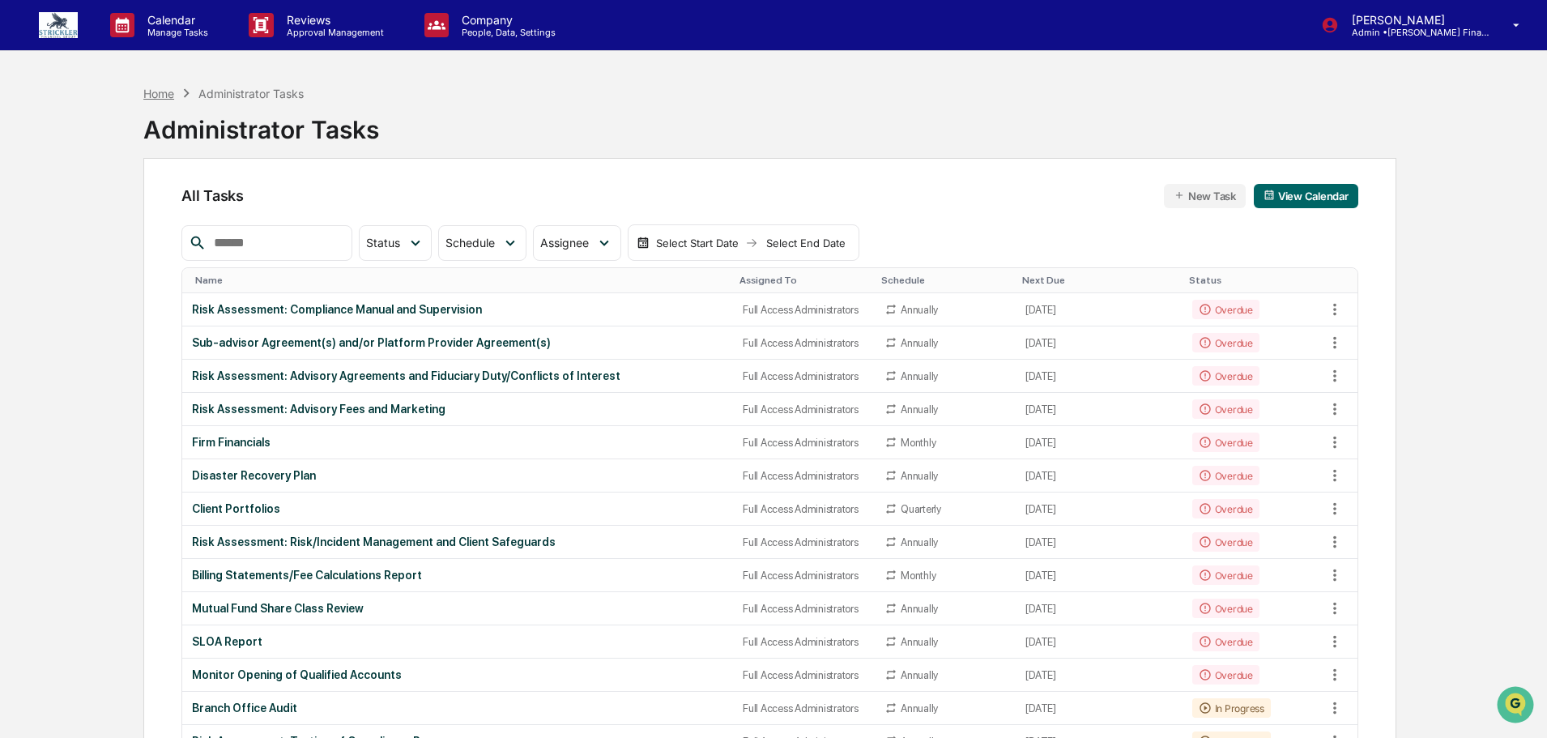
click at [165, 91] on div "Home" at bounding box center [158, 94] width 31 height 14
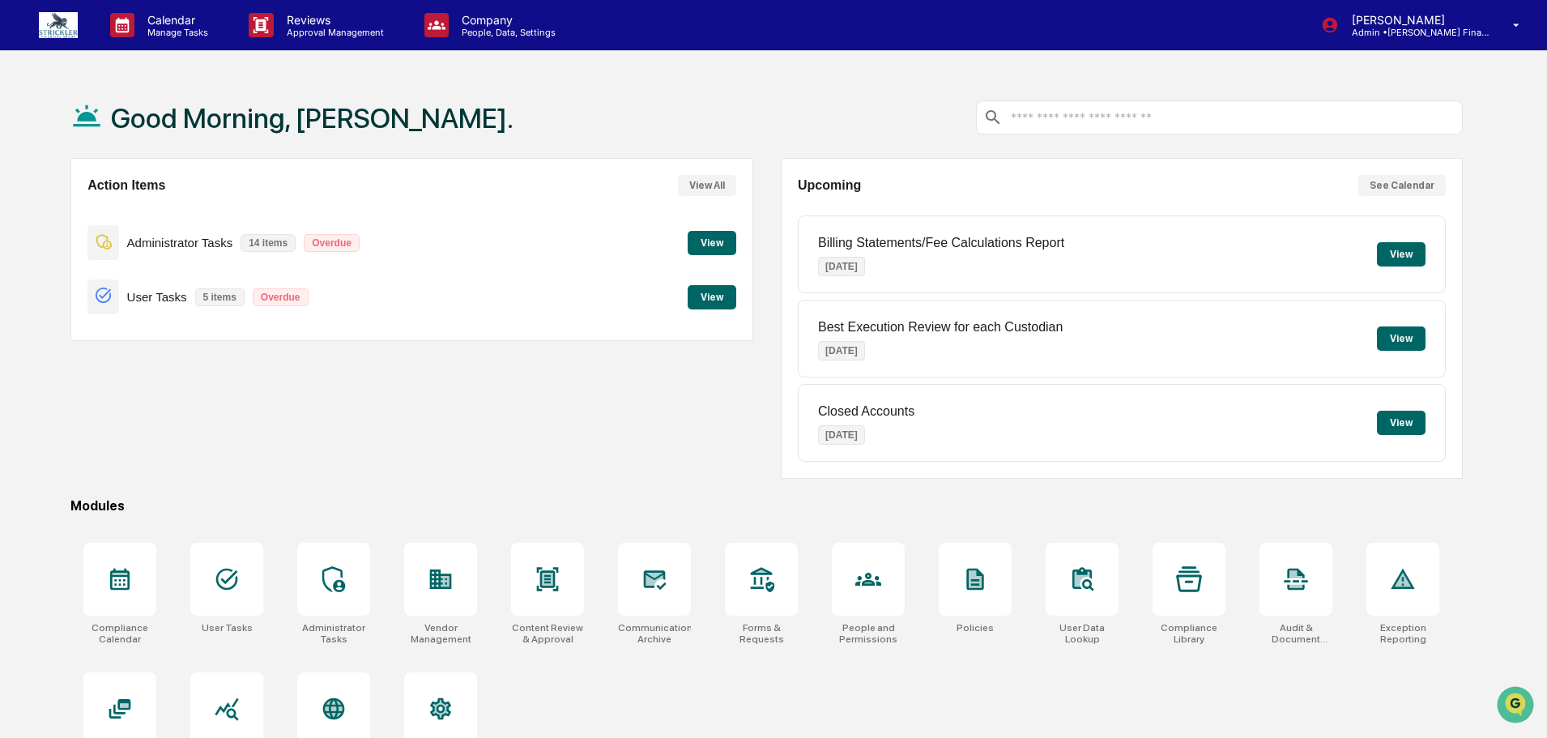
click at [712, 247] on button "View" at bounding box center [712, 243] width 49 height 24
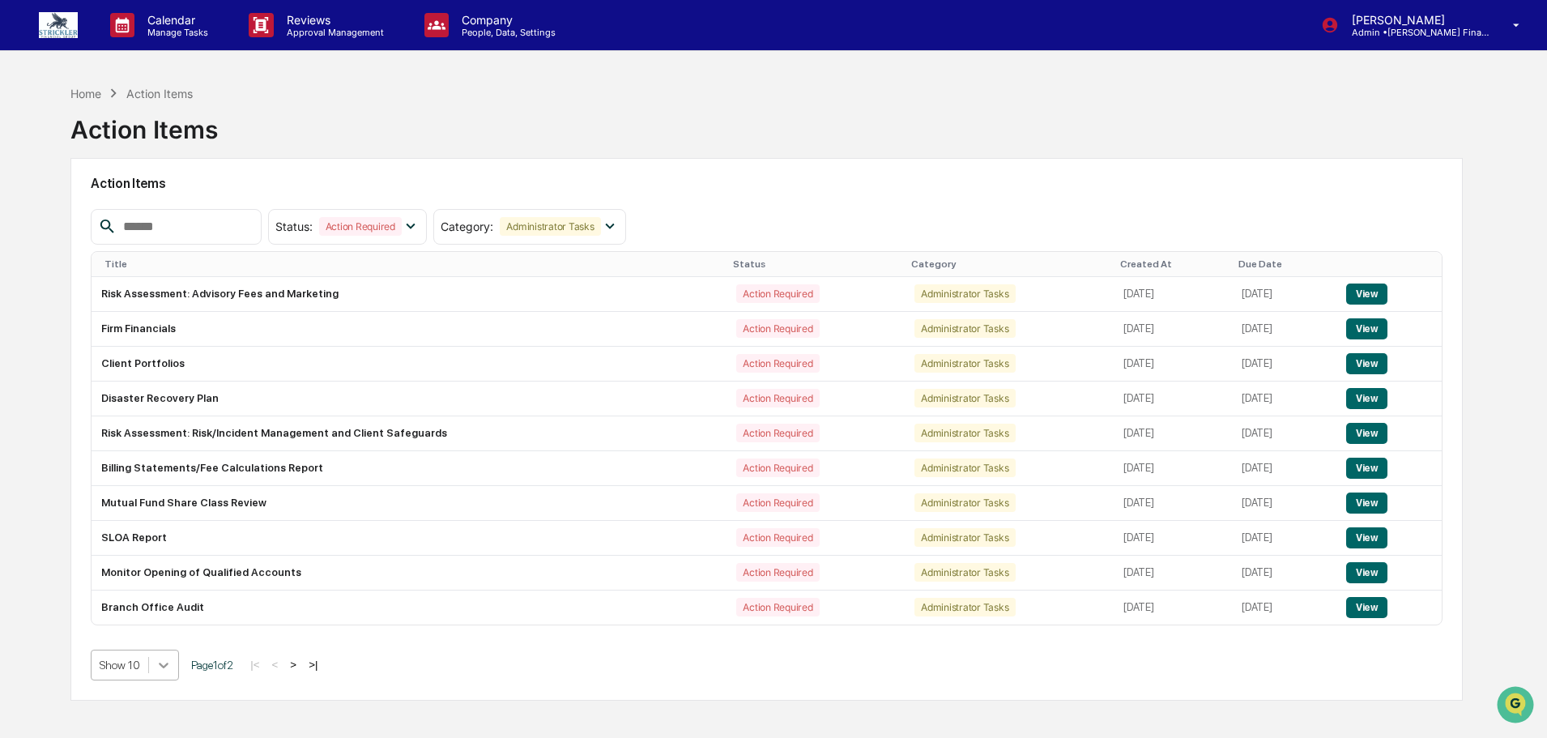
click at [156, 665] on body "Calendar Manage Tasks Reviews Approval Management Company People, Data, Setting…" at bounding box center [773, 407] width 1547 height 815
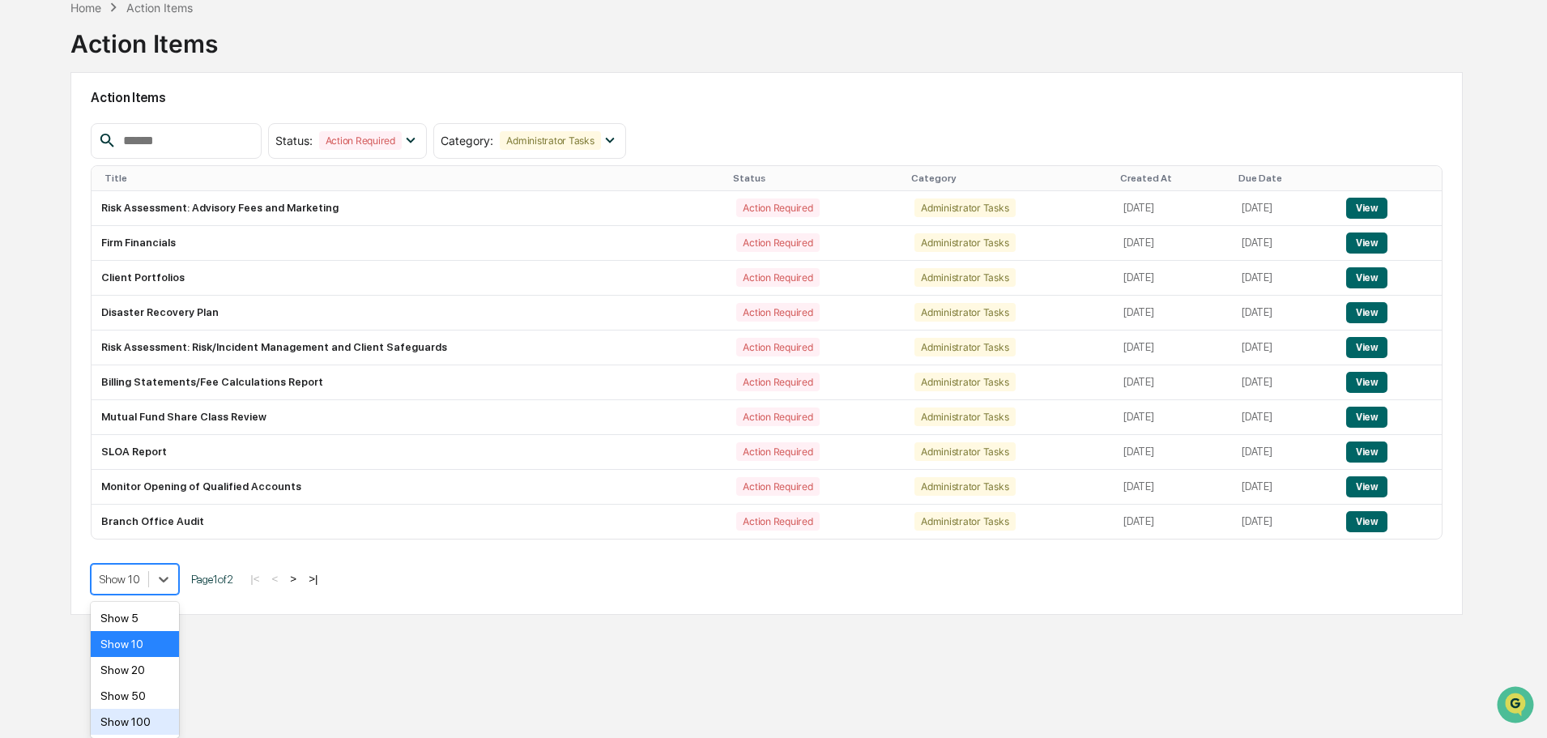
click at [144, 720] on div "Show 100" at bounding box center [135, 722] width 88 height 26
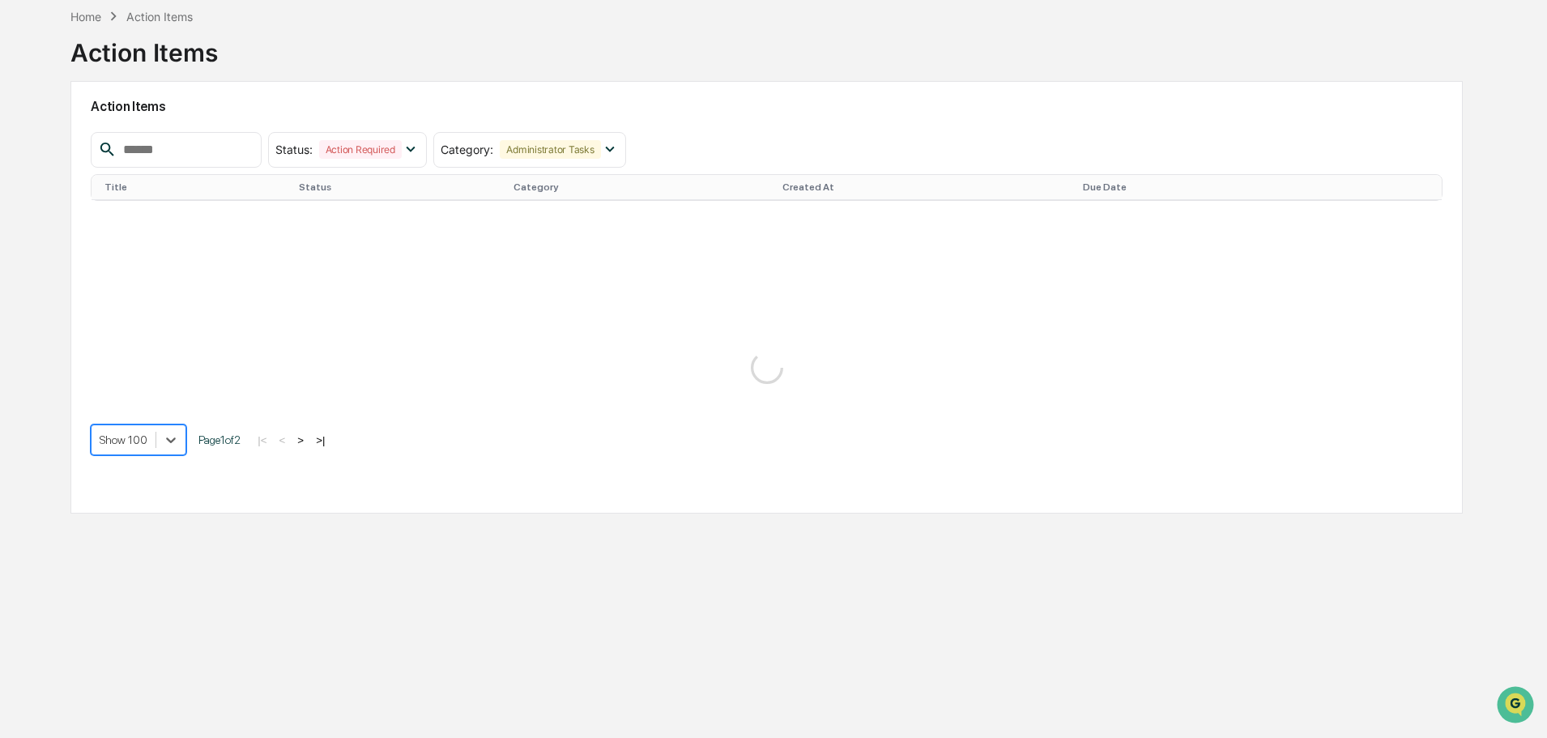
scroll to position [86, 0]
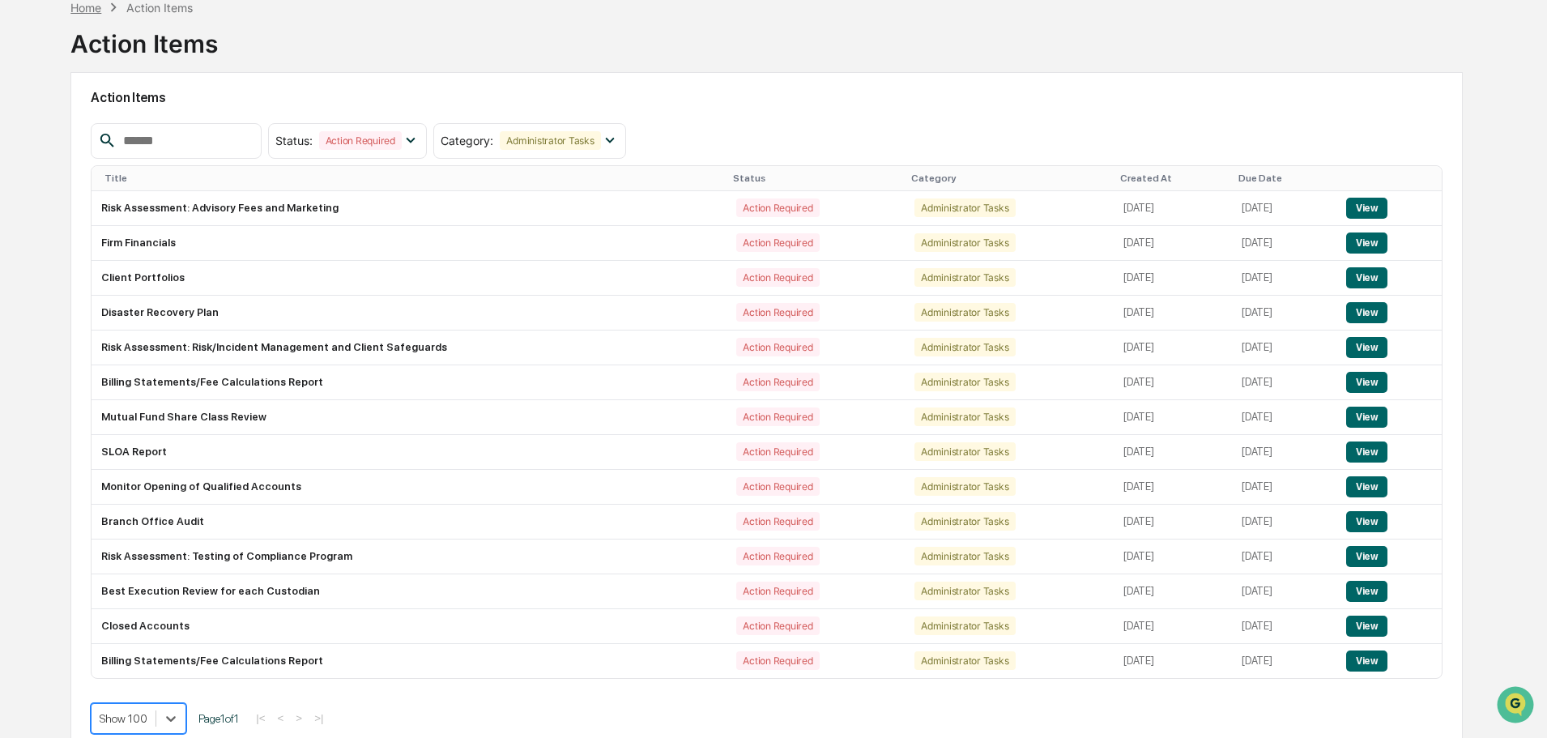
click at [79, 2] on div "Home" at bounding box center [85, 8] width 31 height 14
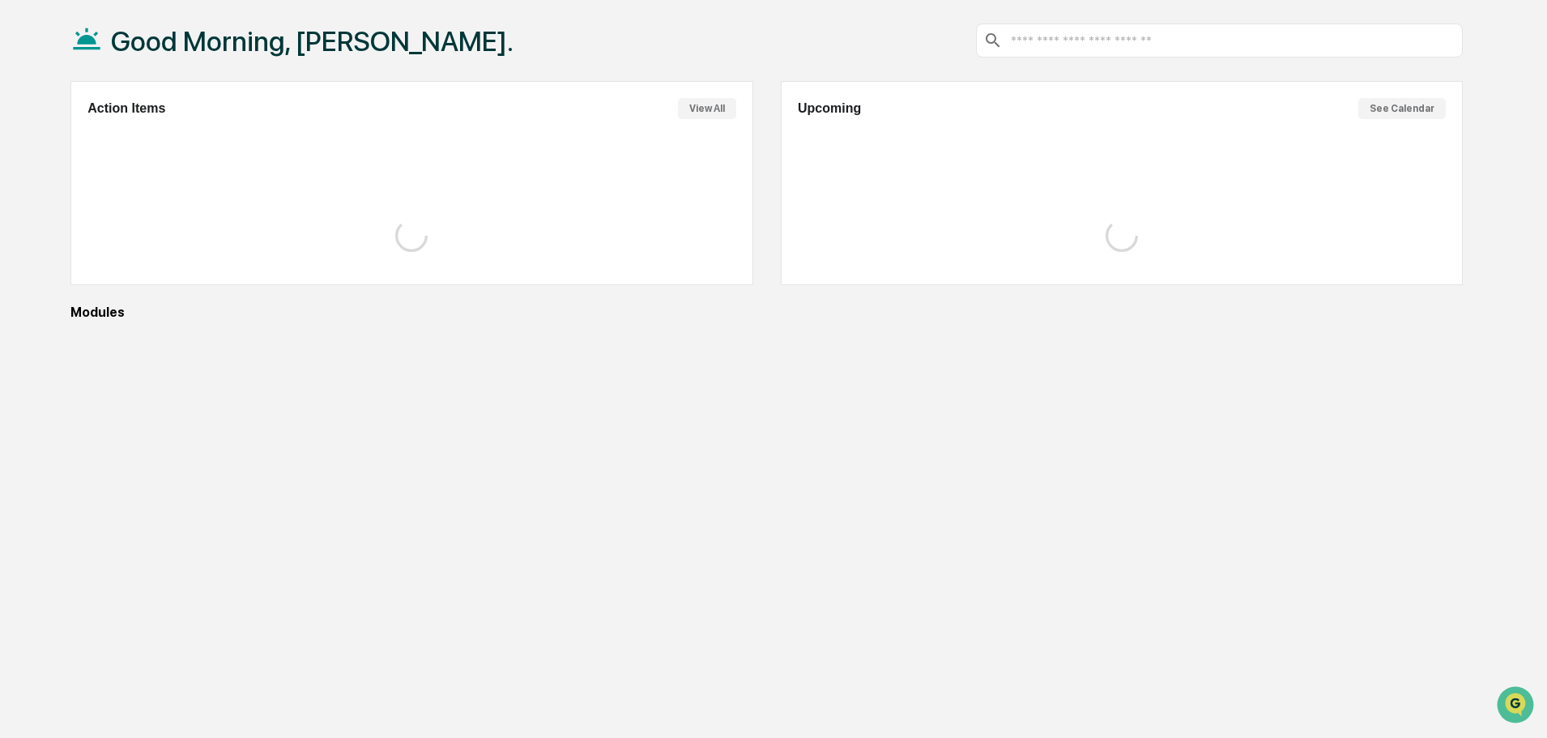
scroll to position [77, 0]
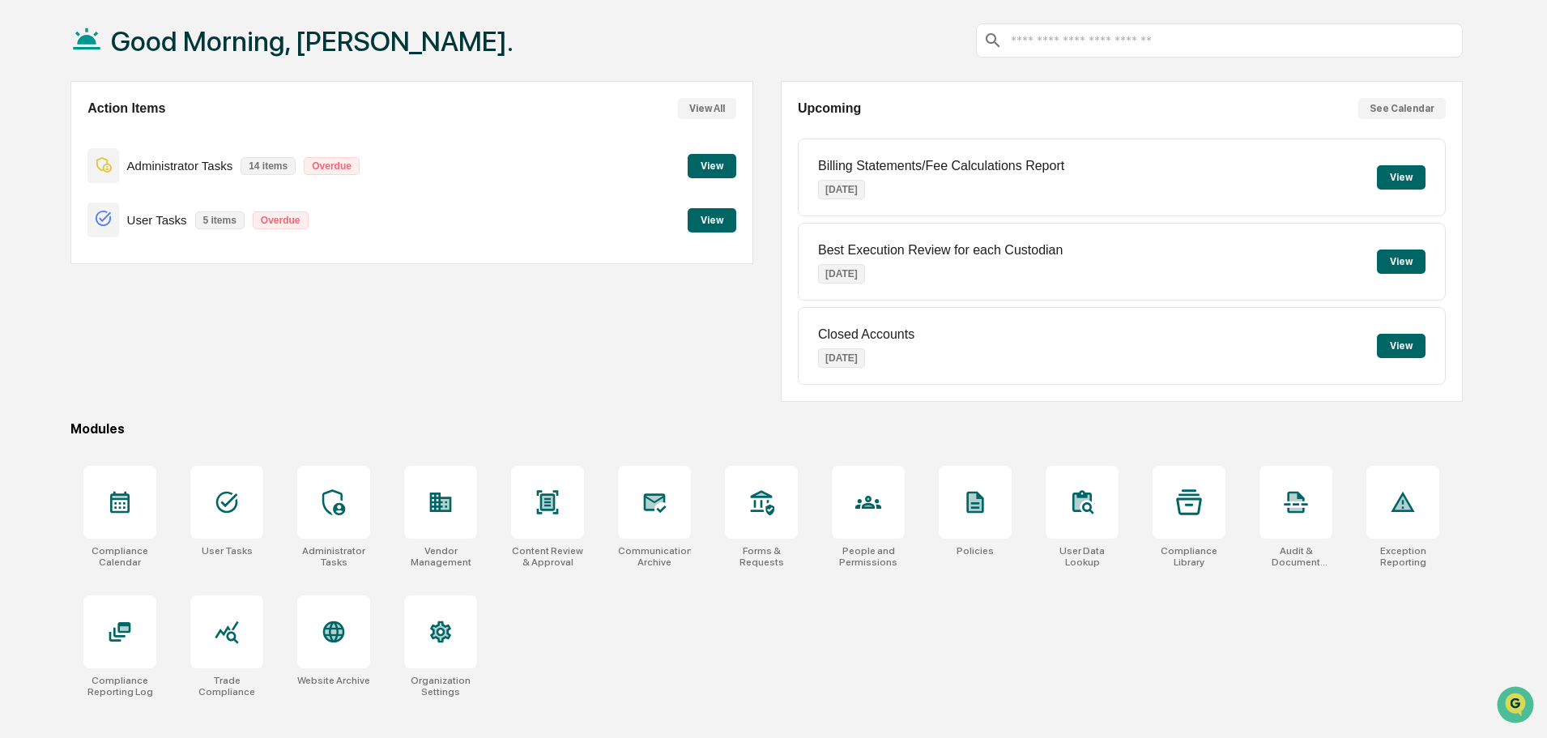
click at [704, 165] on button "View" at bounding box center [712, 166] width 49 height 24
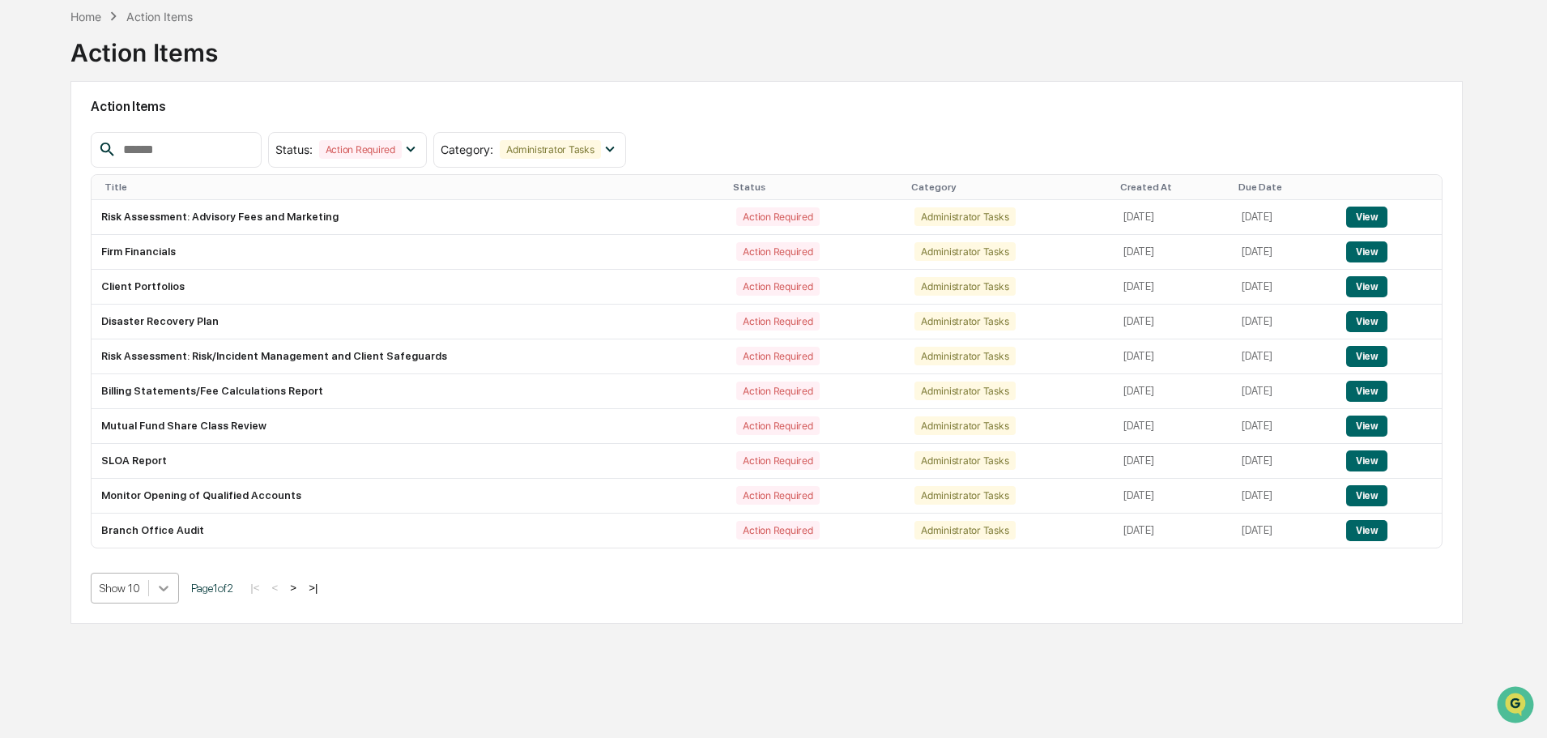
click at [163, 586] on icon at bounding box center [164, 588] width 16 height 16
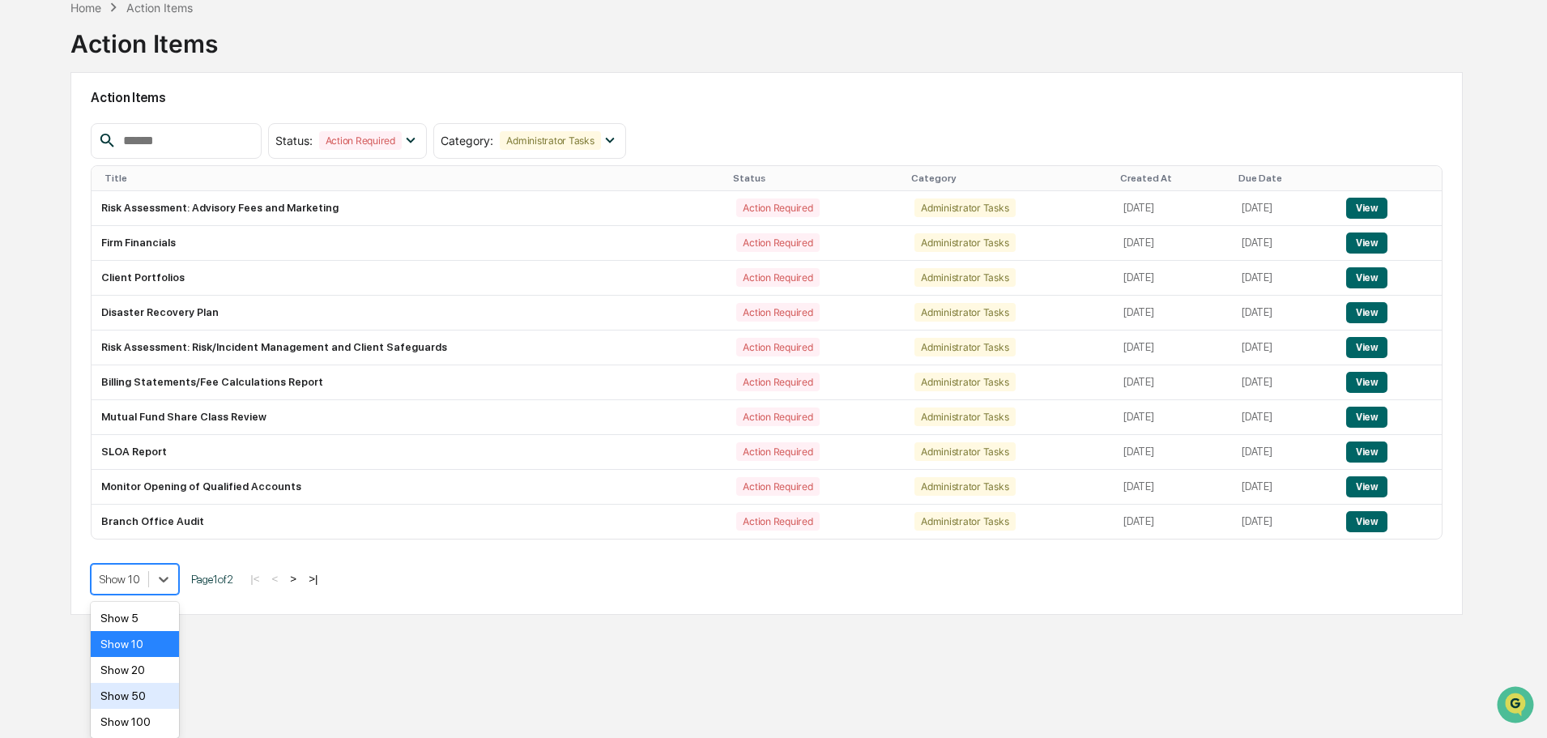
click at [122, 699] on div "Show 50" at bounding box center [135, 696] width 88 height 26
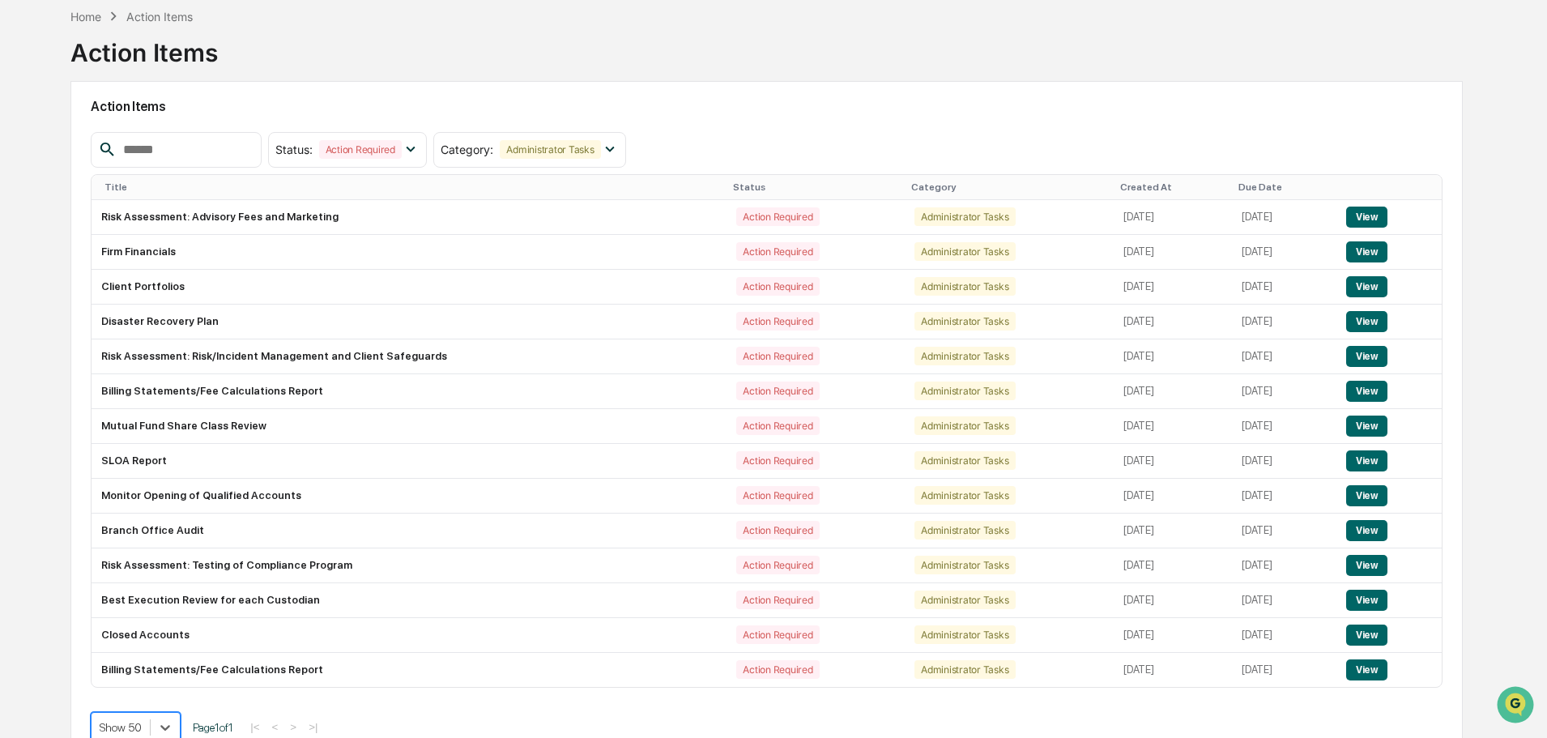
scroll to position [86, 0]
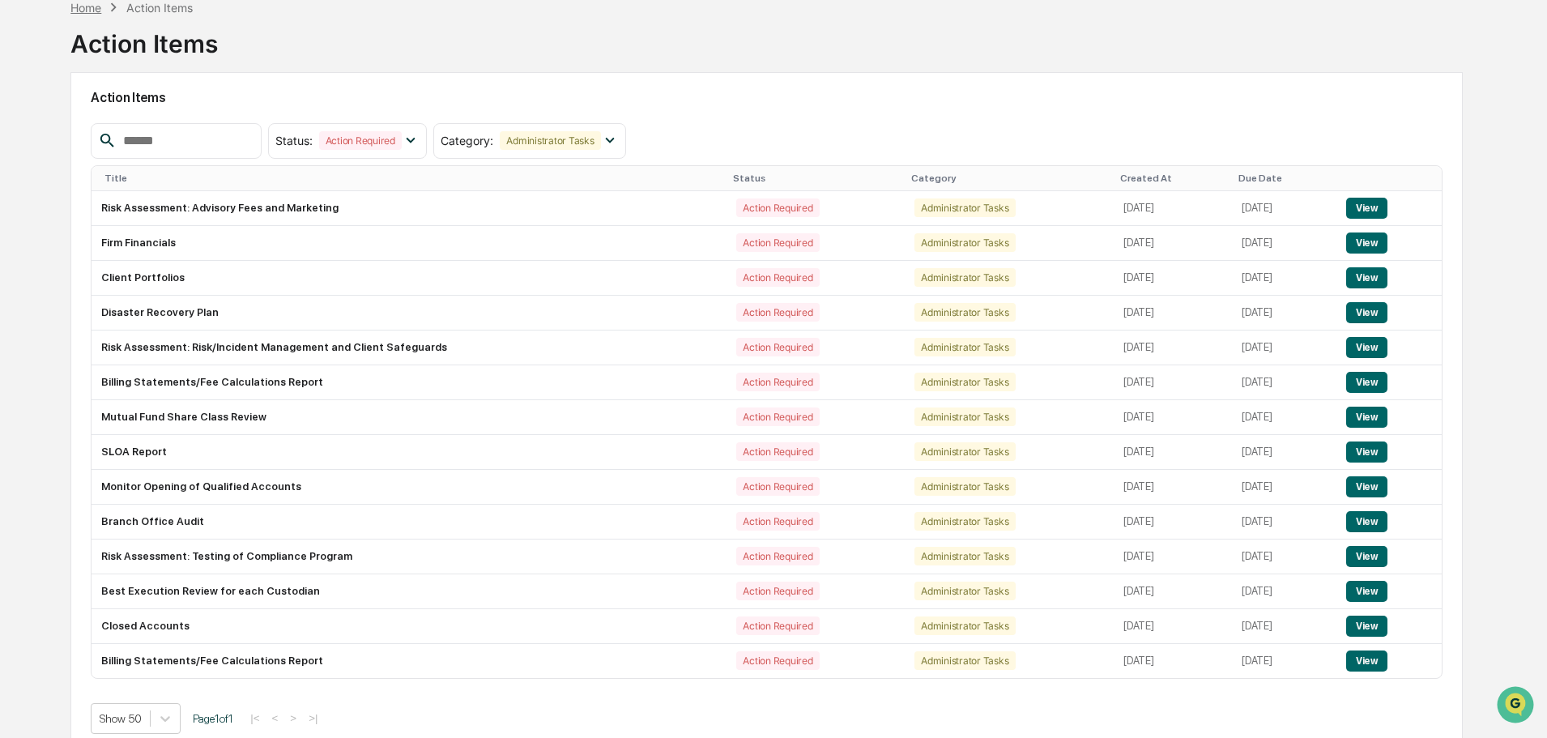
click at [96, 14] on div "Home" at bounding box center [85, 8] width 31 height 14
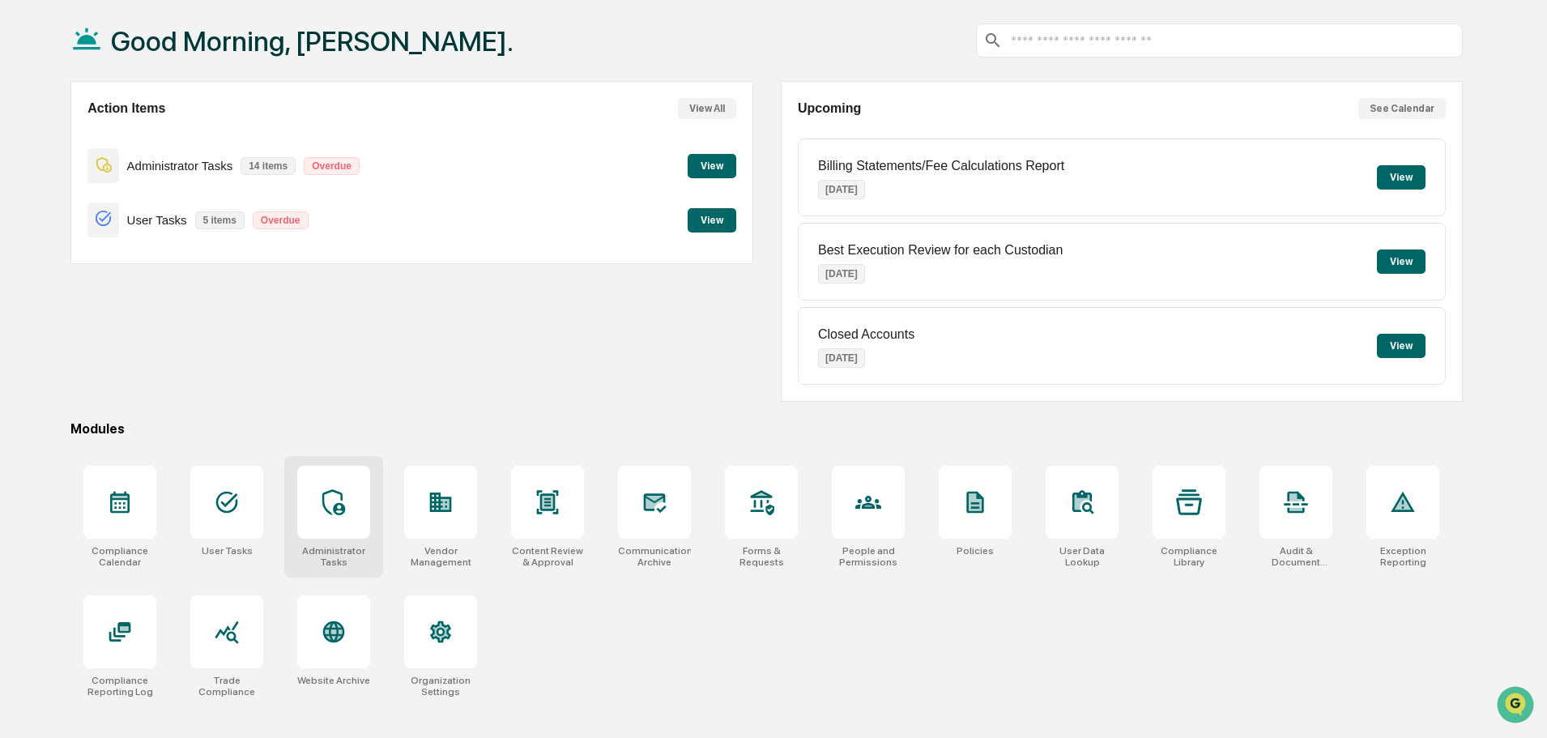
click at [331, 520] on div at bounding box center [333, 502] width 73 height 73
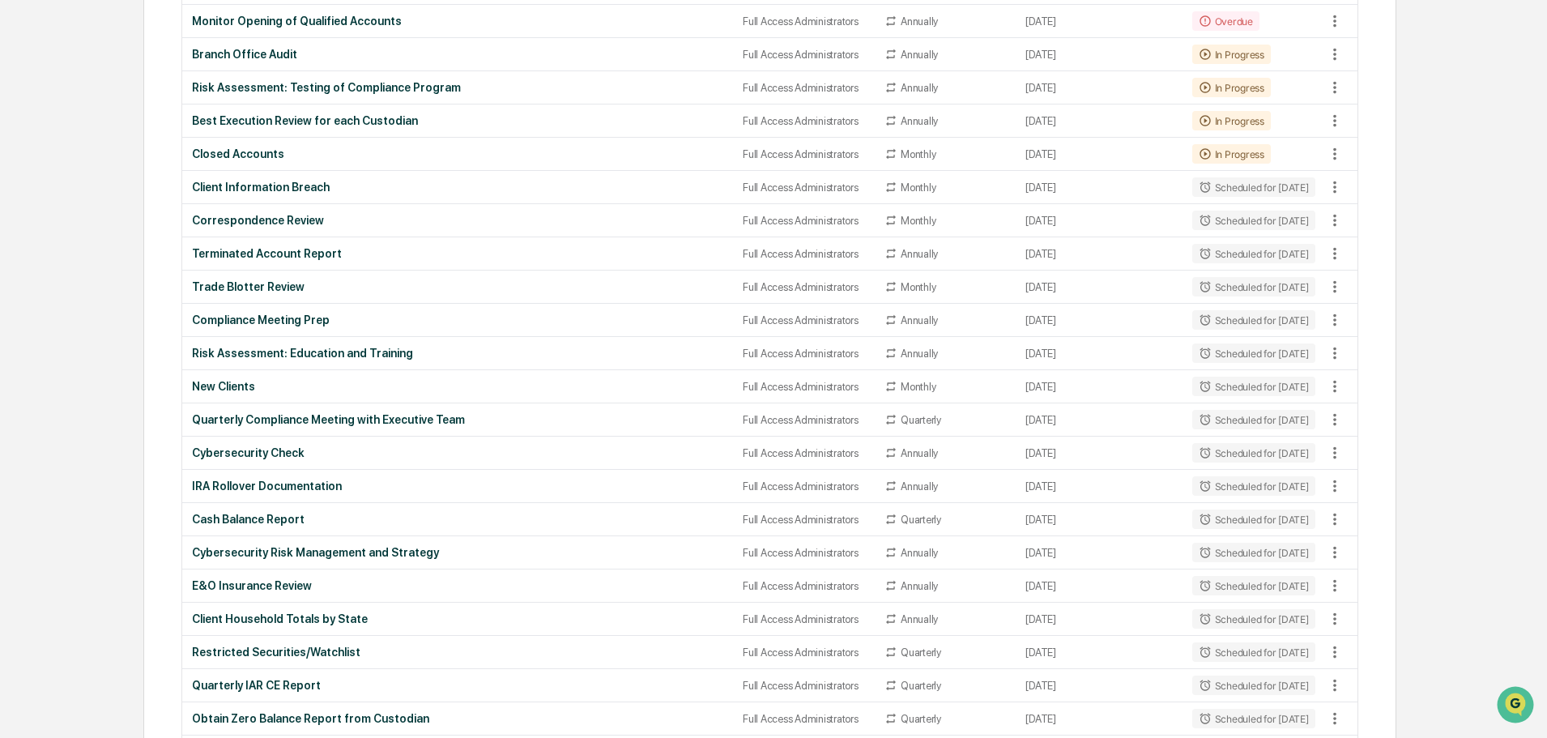
scroll to position [648, 0]
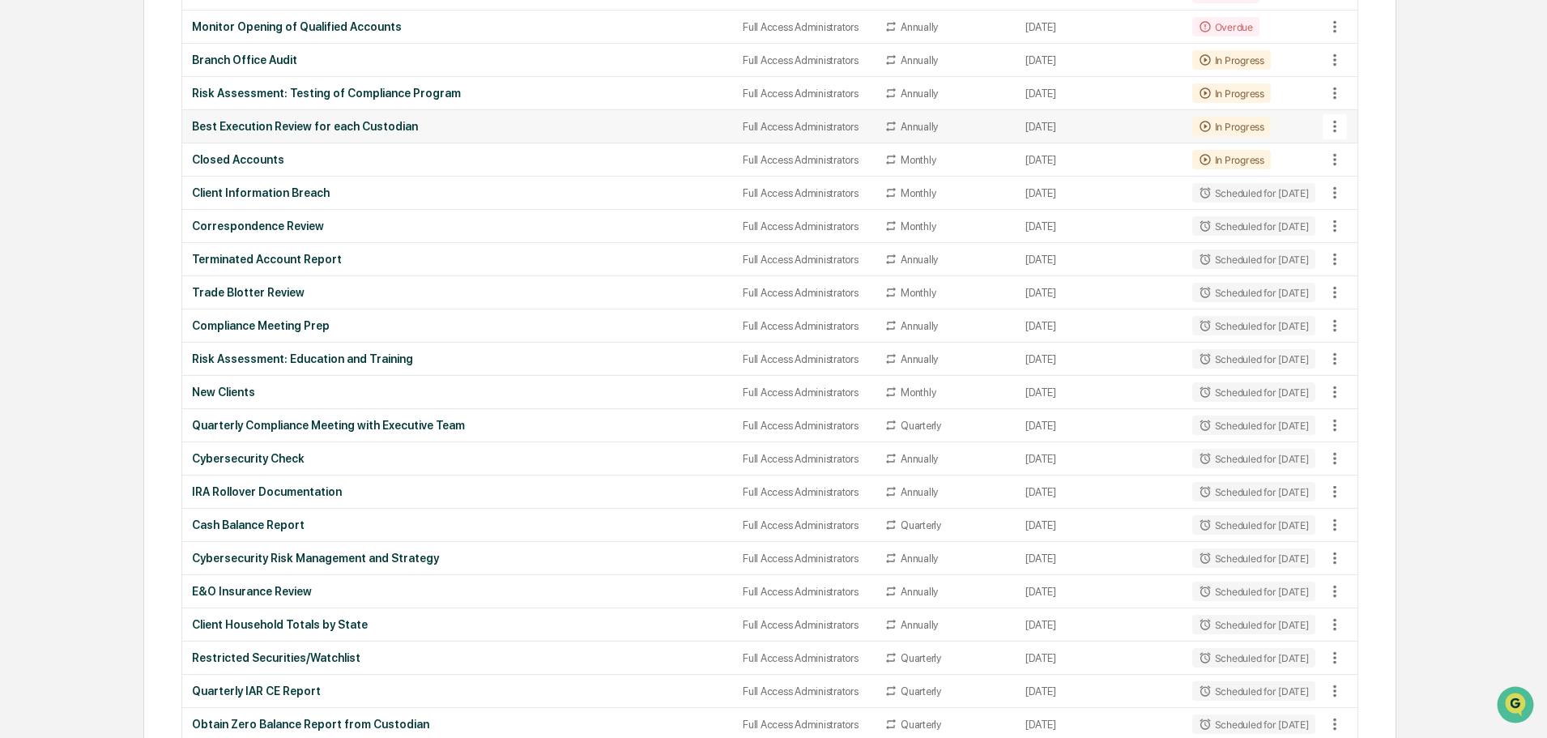
click at [242, 130] on div "Best Execution Review for each Custodian" at bounding box center [457, 126] width 531 height 13
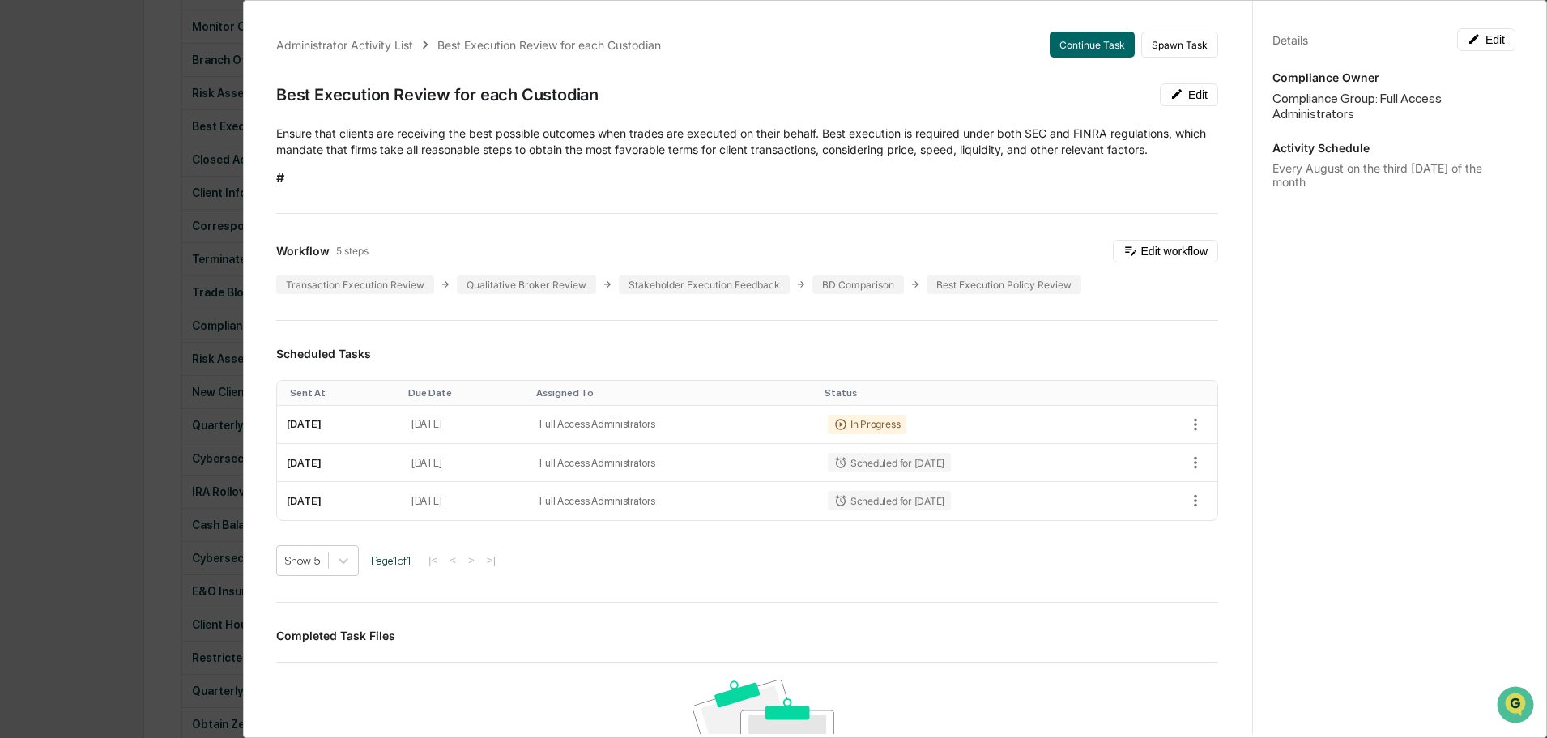
click at [82, 151] on div "Administrator Activity List Best Execution Review for each Custodian Continue T…" at bounding box center [773, 369] width 1547 height 738
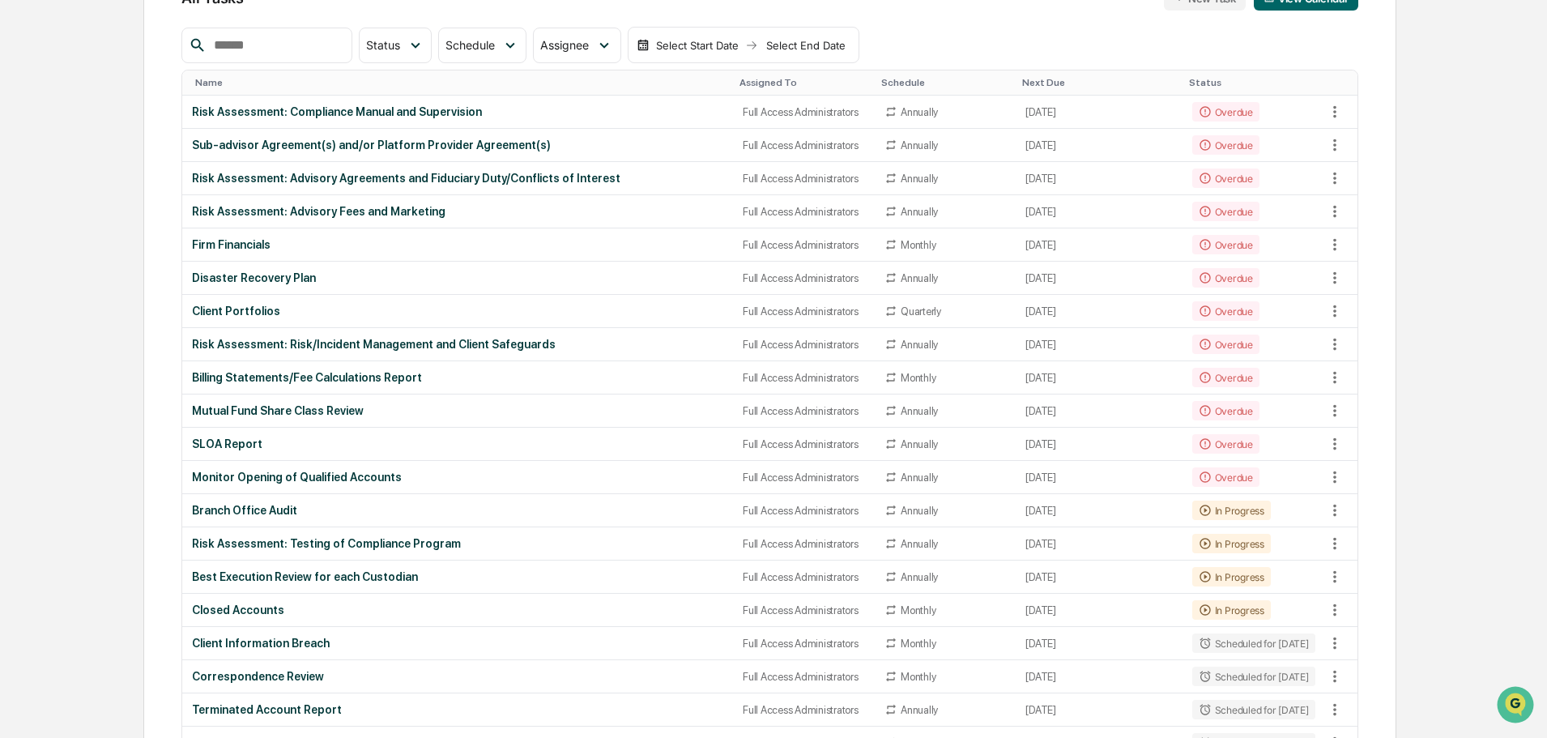
scroll to position [162, 0]
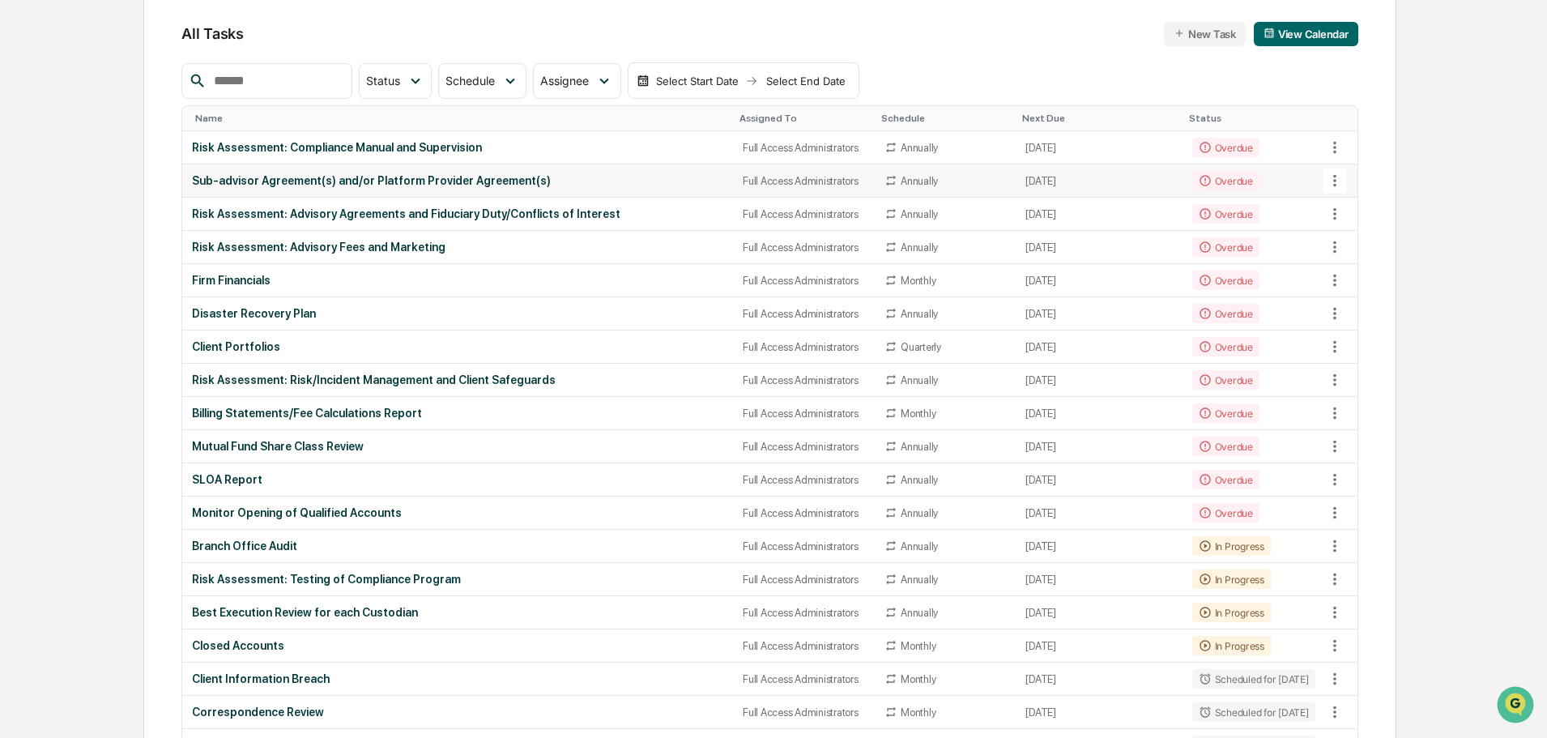
click at [378, 177] on div "Sub-advisor Agreement(s) and/or Platform Provider Agreement(s)" at bounding box center [457, 180] width 531 height 13
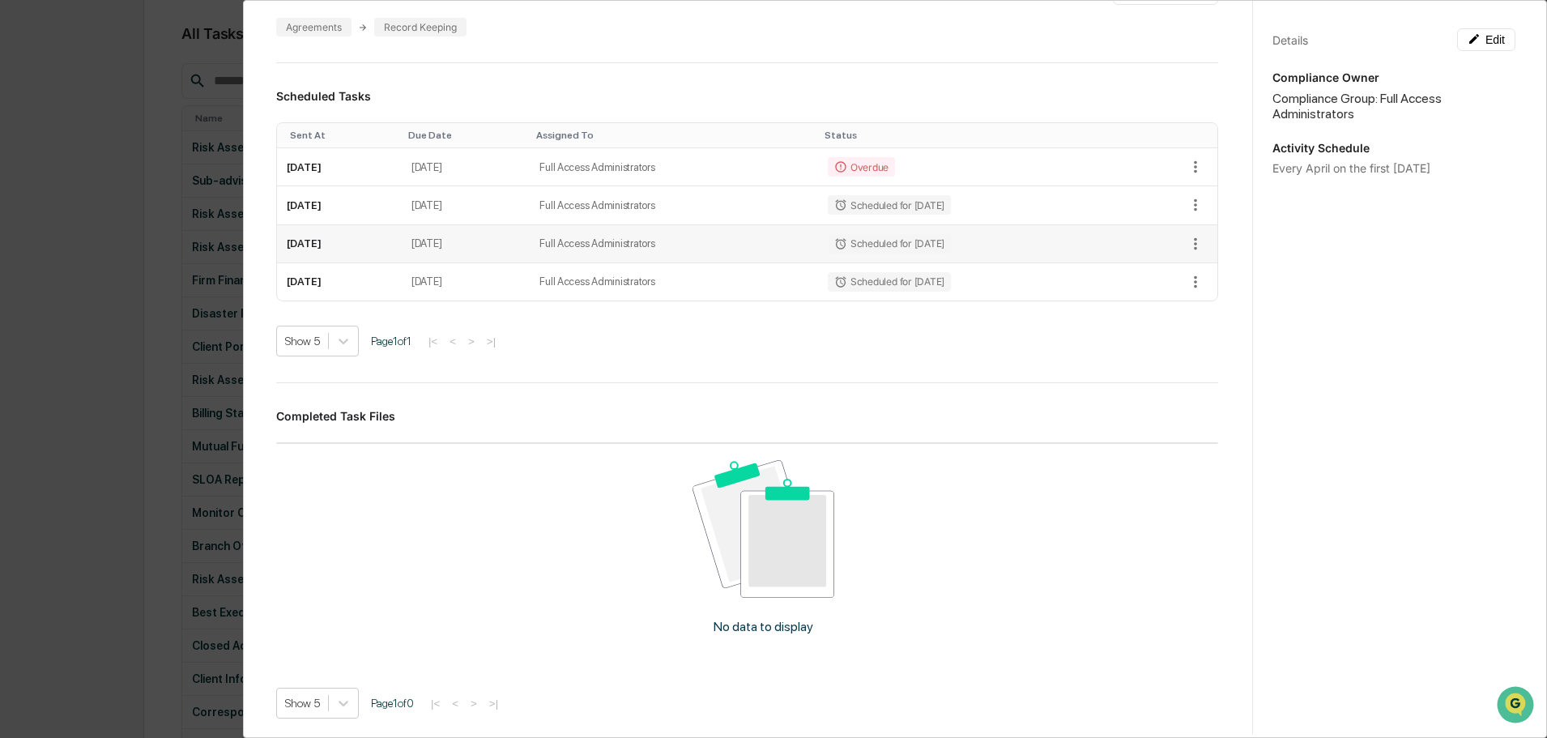
scroll to position [0, 0]
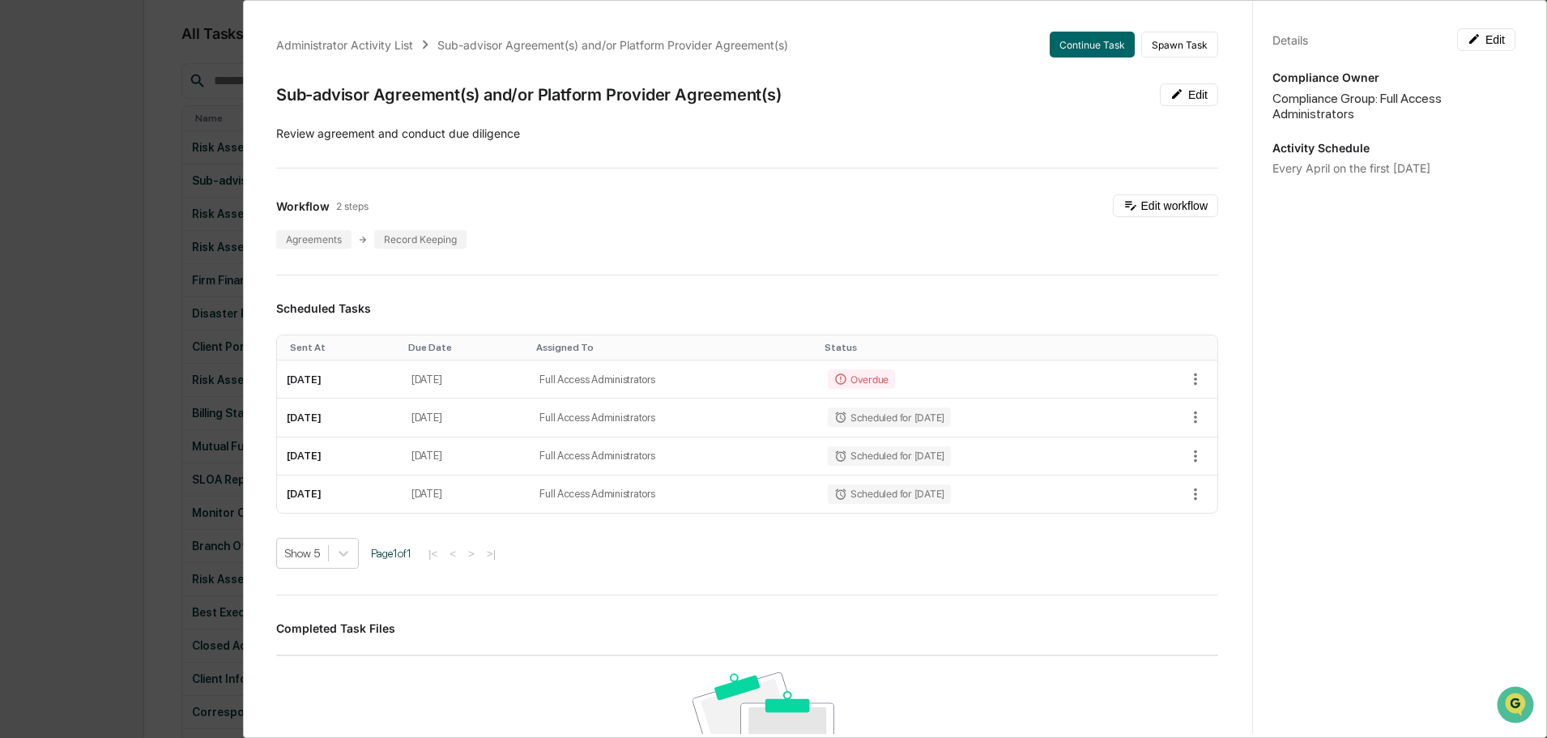
click at [108, 274] on div "Administrator Activity List Sub-advisor Agreement(s) and/or Platform Provider A…" at bounding box center [773, 369] width 1547 height 738
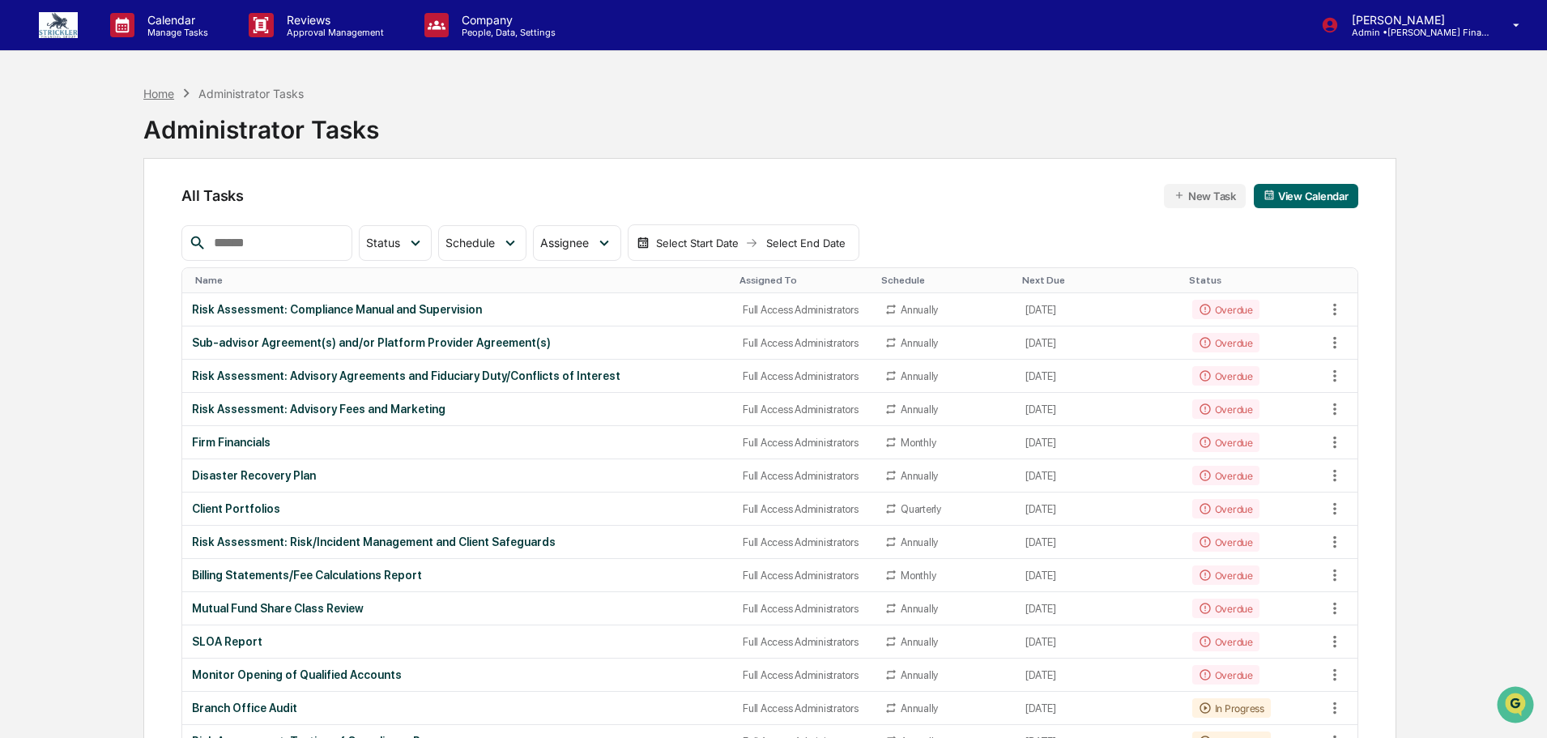
click at [160, 96] on div "Home" at bounding box center [158, 94] width 31 height 14
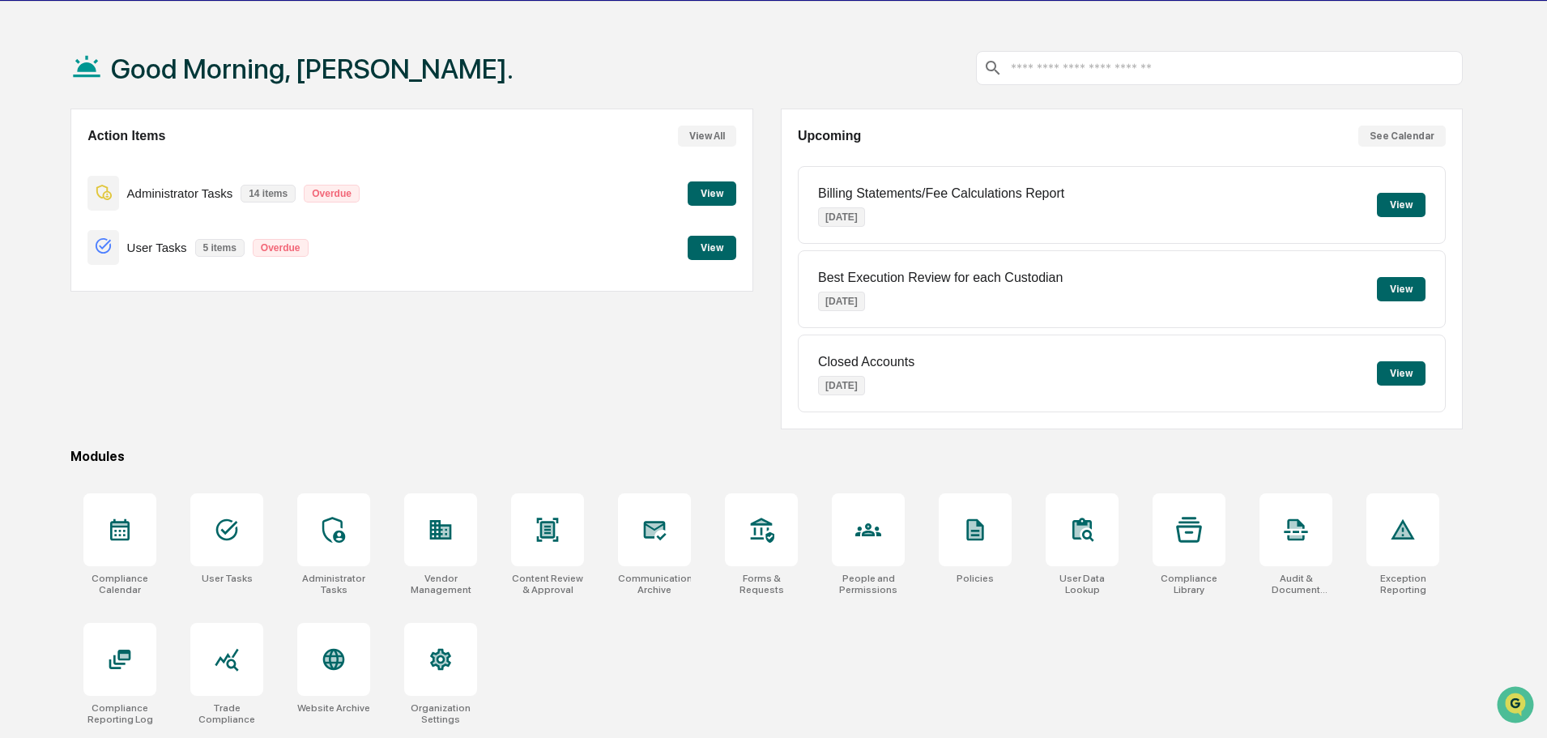
scroll to position [77, 0]
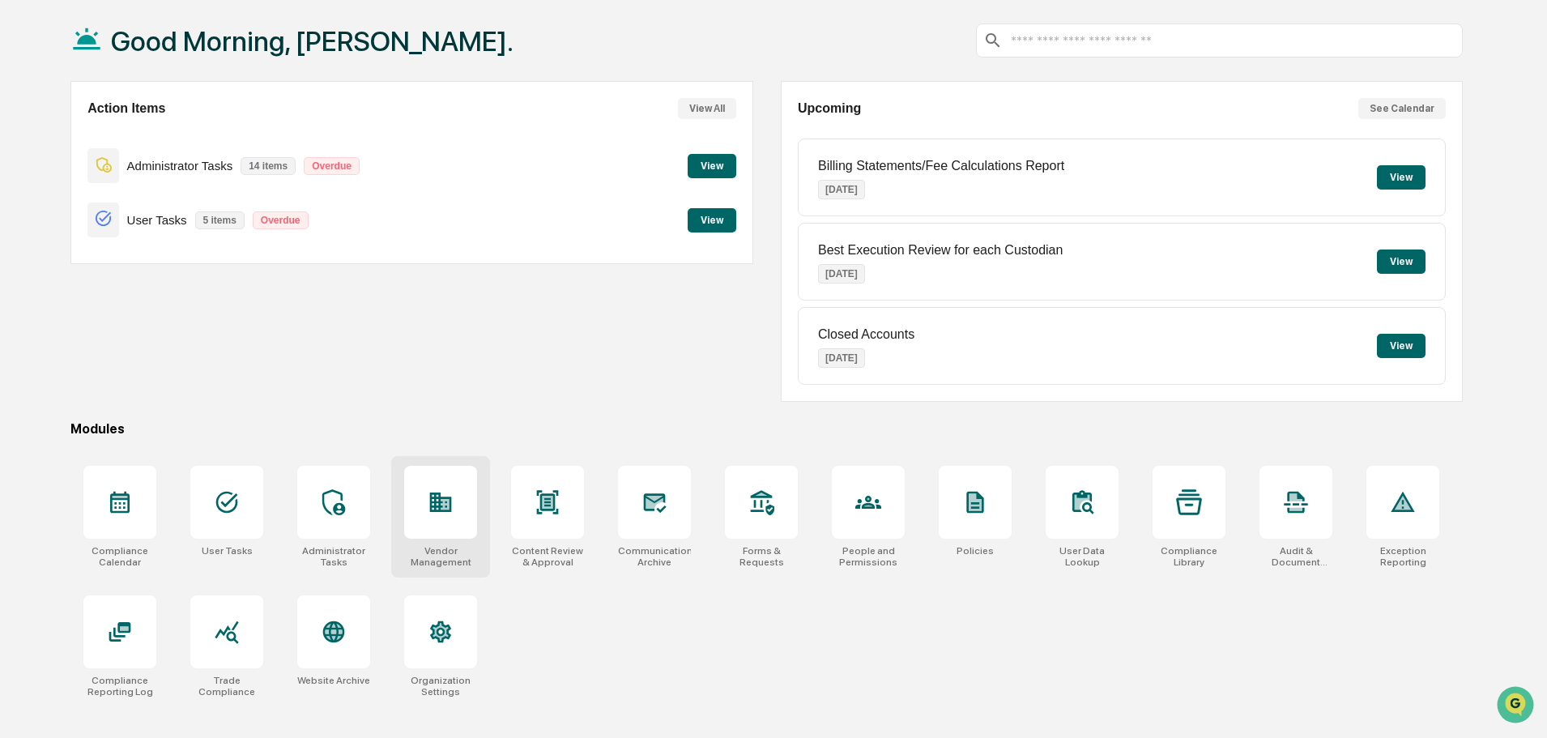
click at [429, 522] on div at bounding box center [440, 502] width 73 height 73
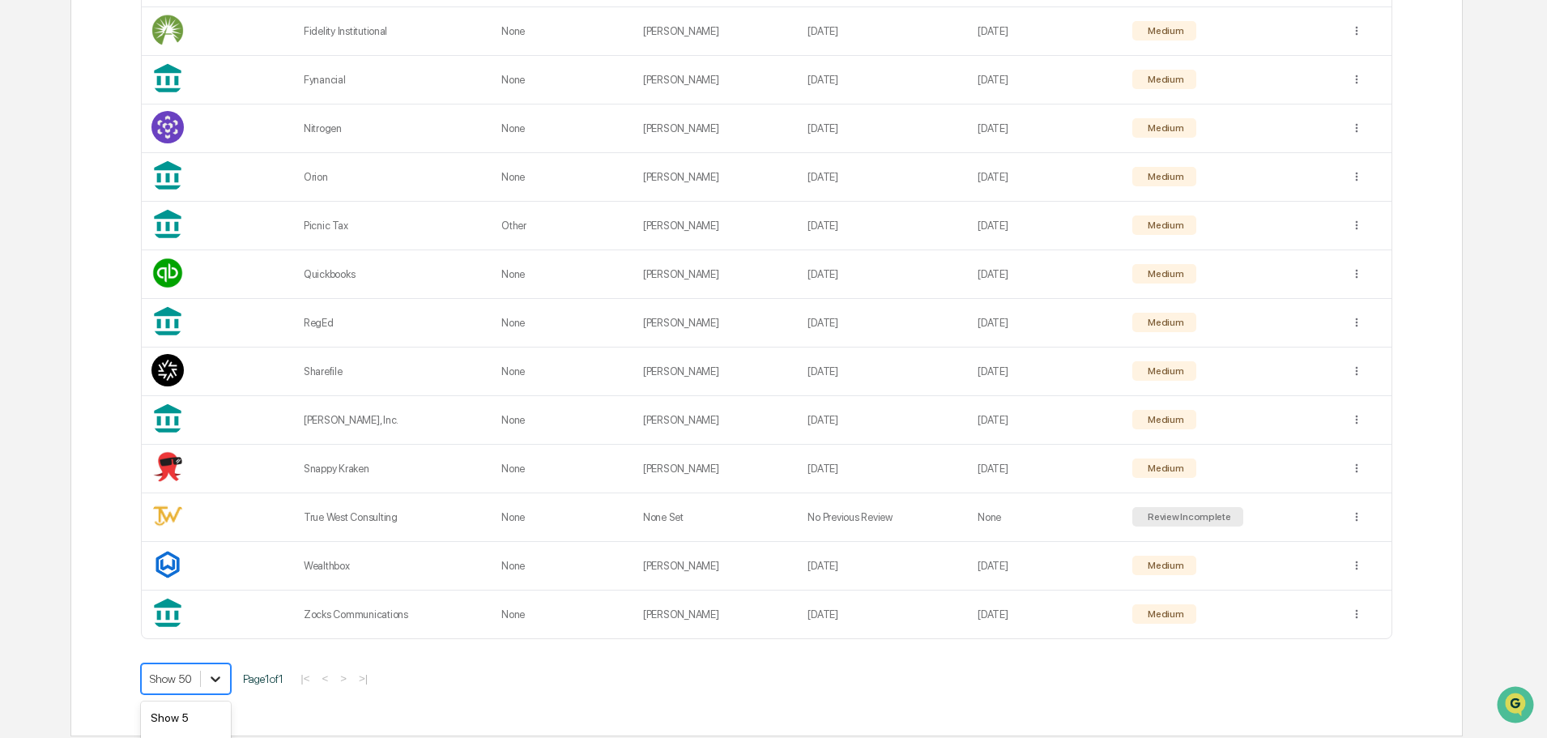
scroll to position [765, 0]
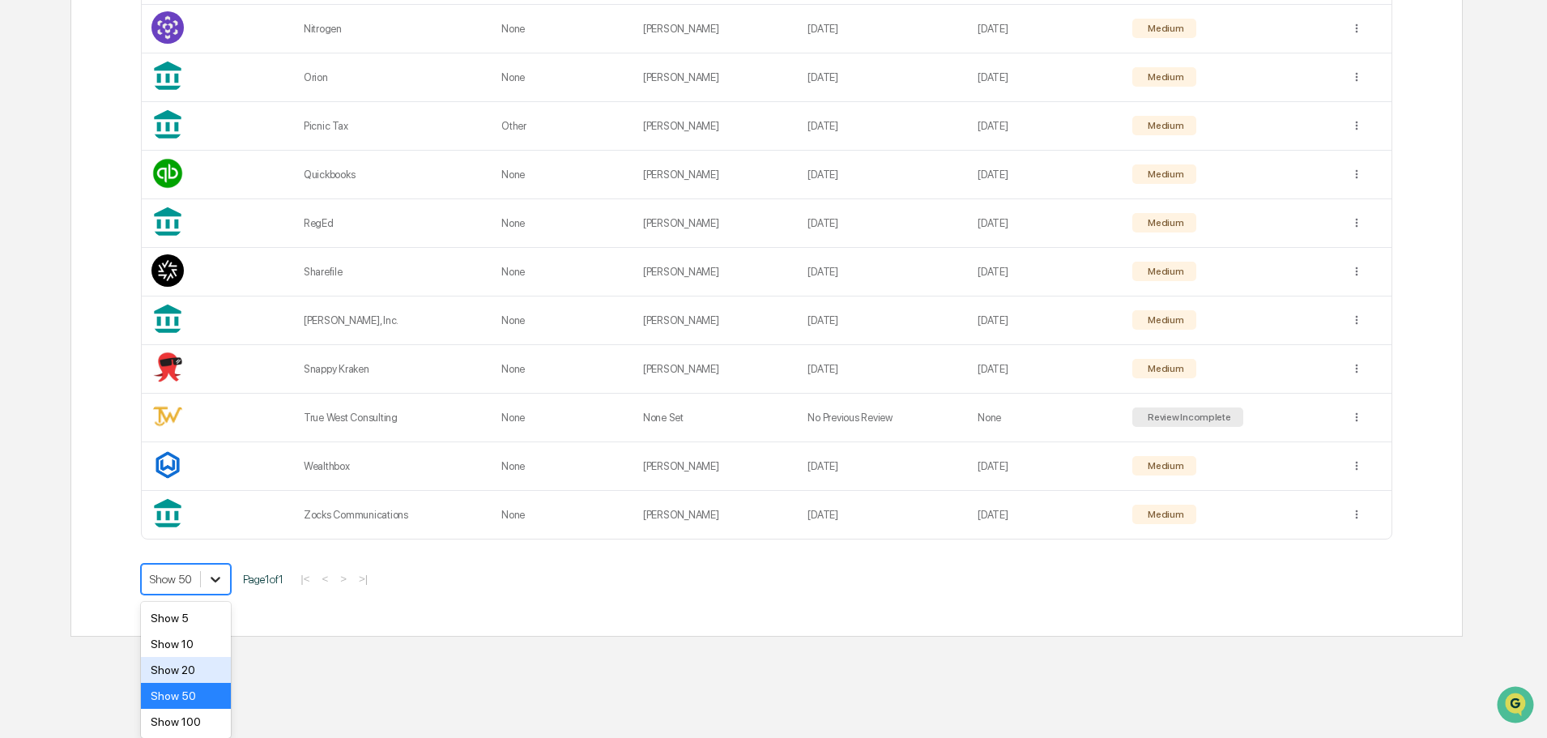
click at [208, 722] on div "Show 100" at bounding box center [186, 722] width 90 height 26
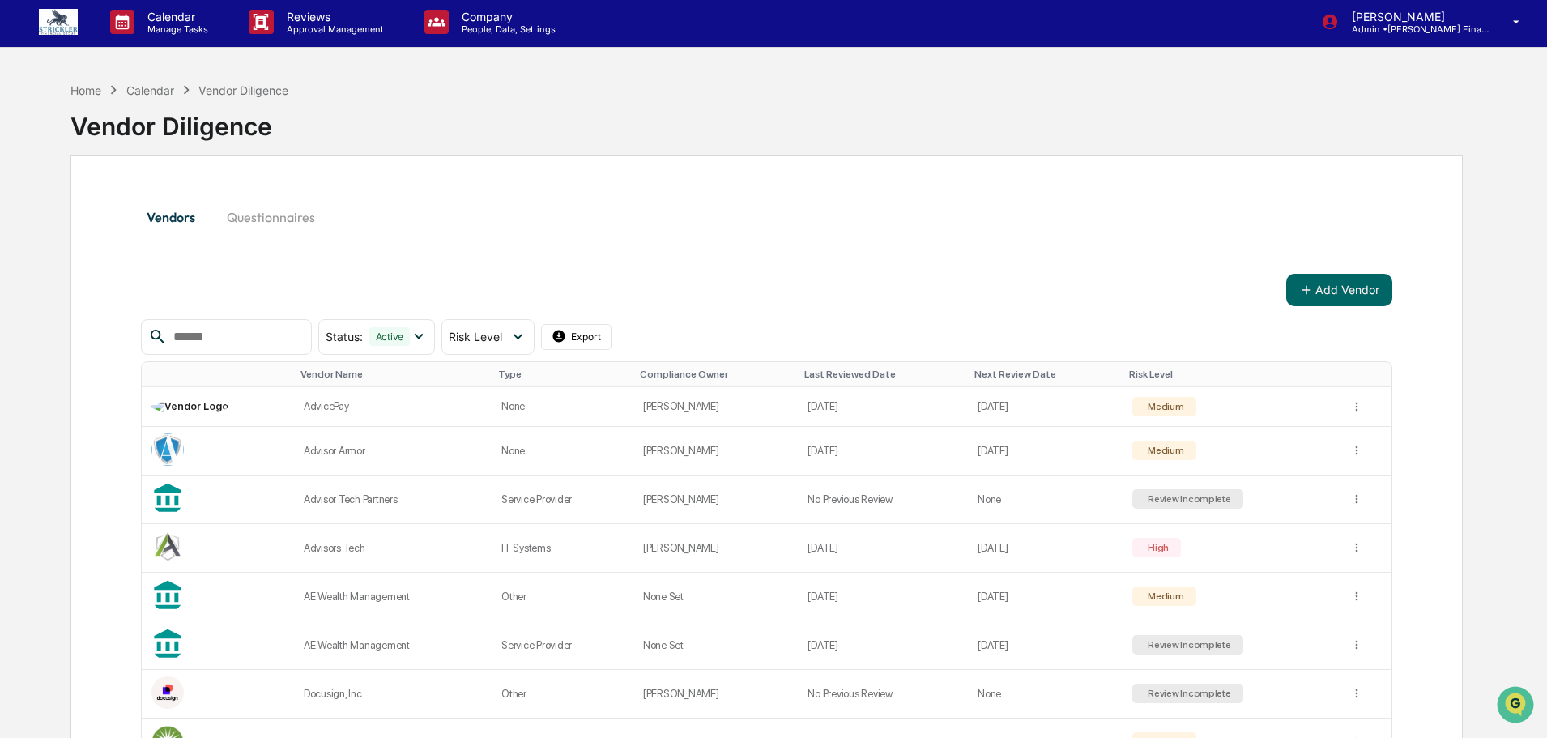
scroll to position [0, 0]
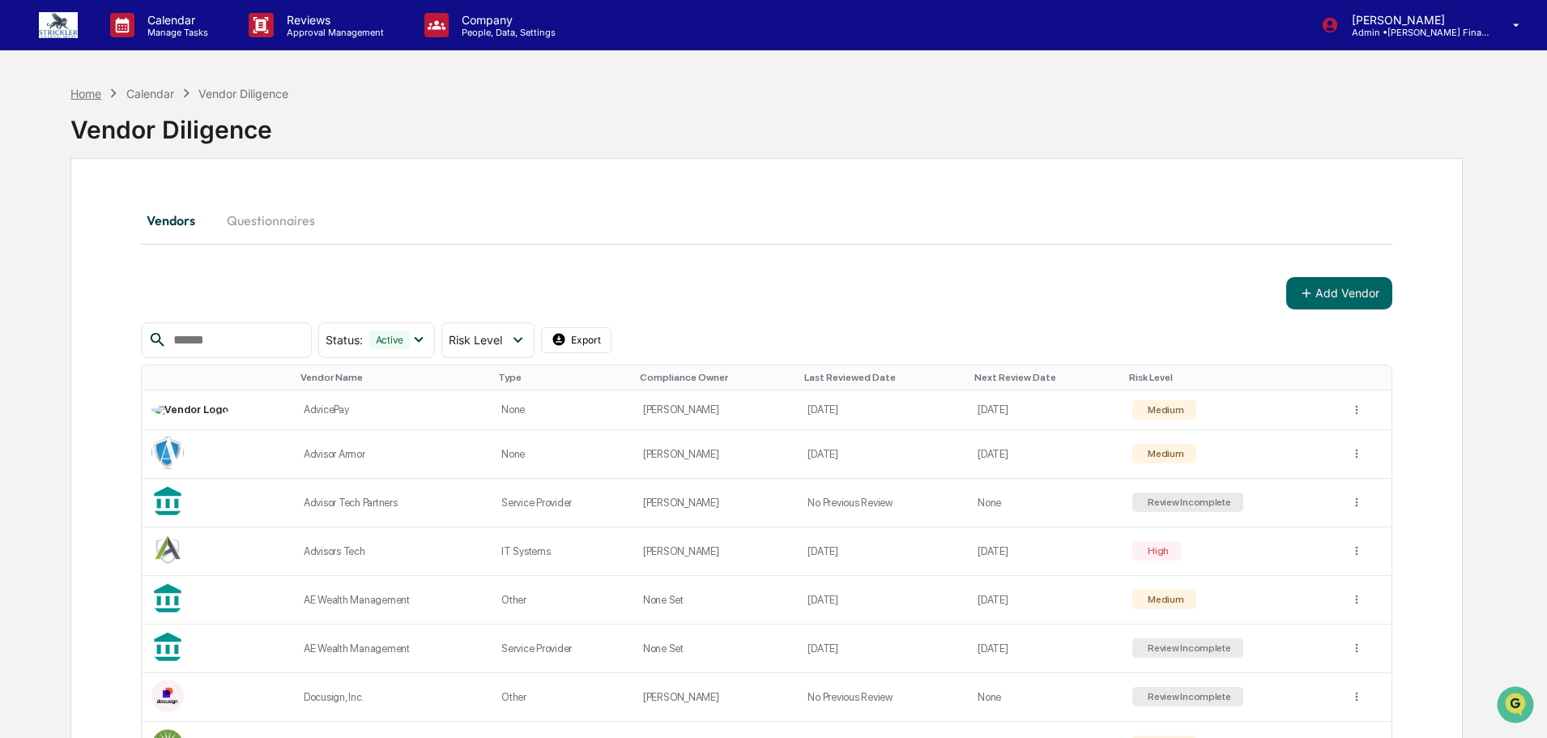
click at [85, 97] on div "Home" at bounding box center [85, 94] width 31 height 14
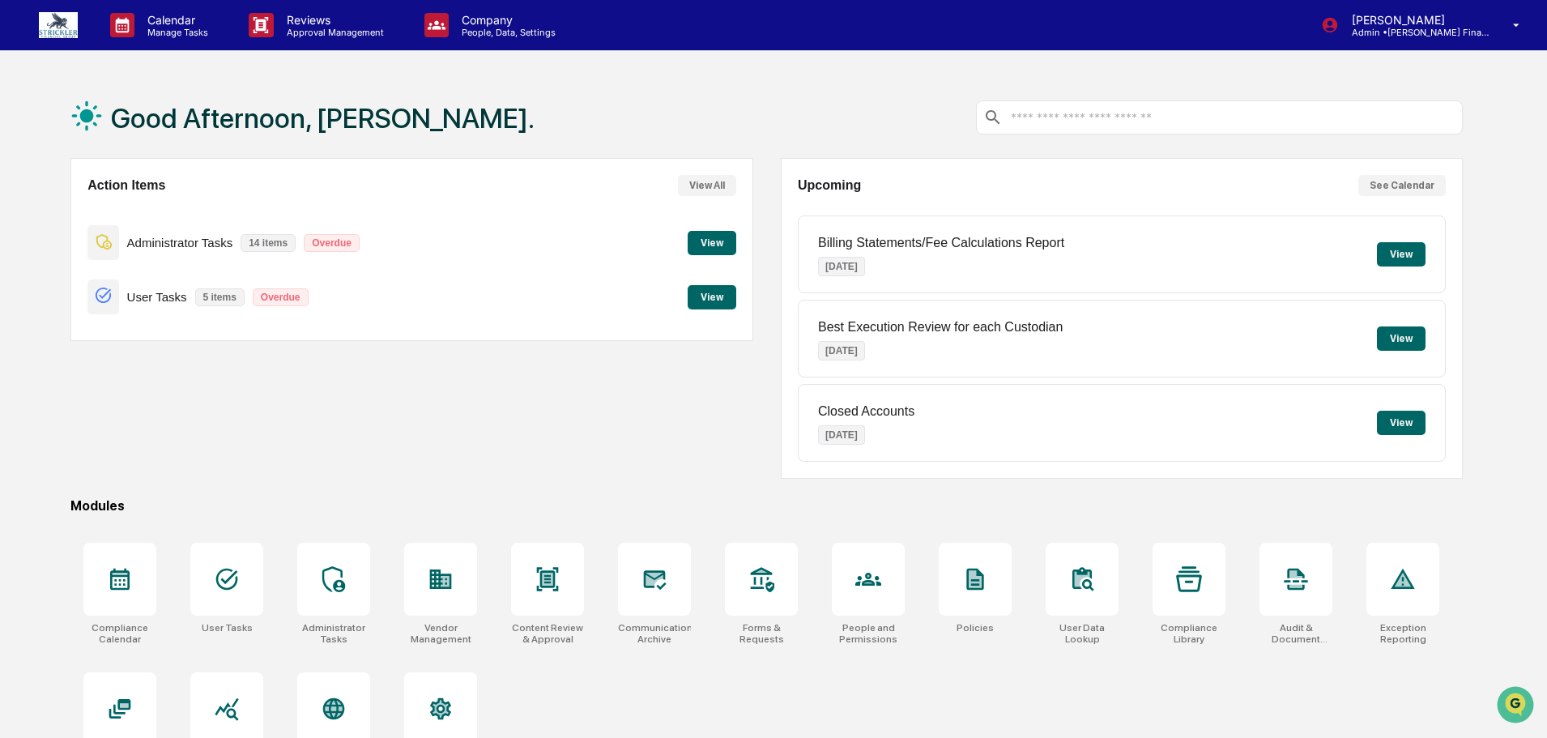
click at [725, 244] on button "View" at bounding box center [712, 243] width 49 height 24
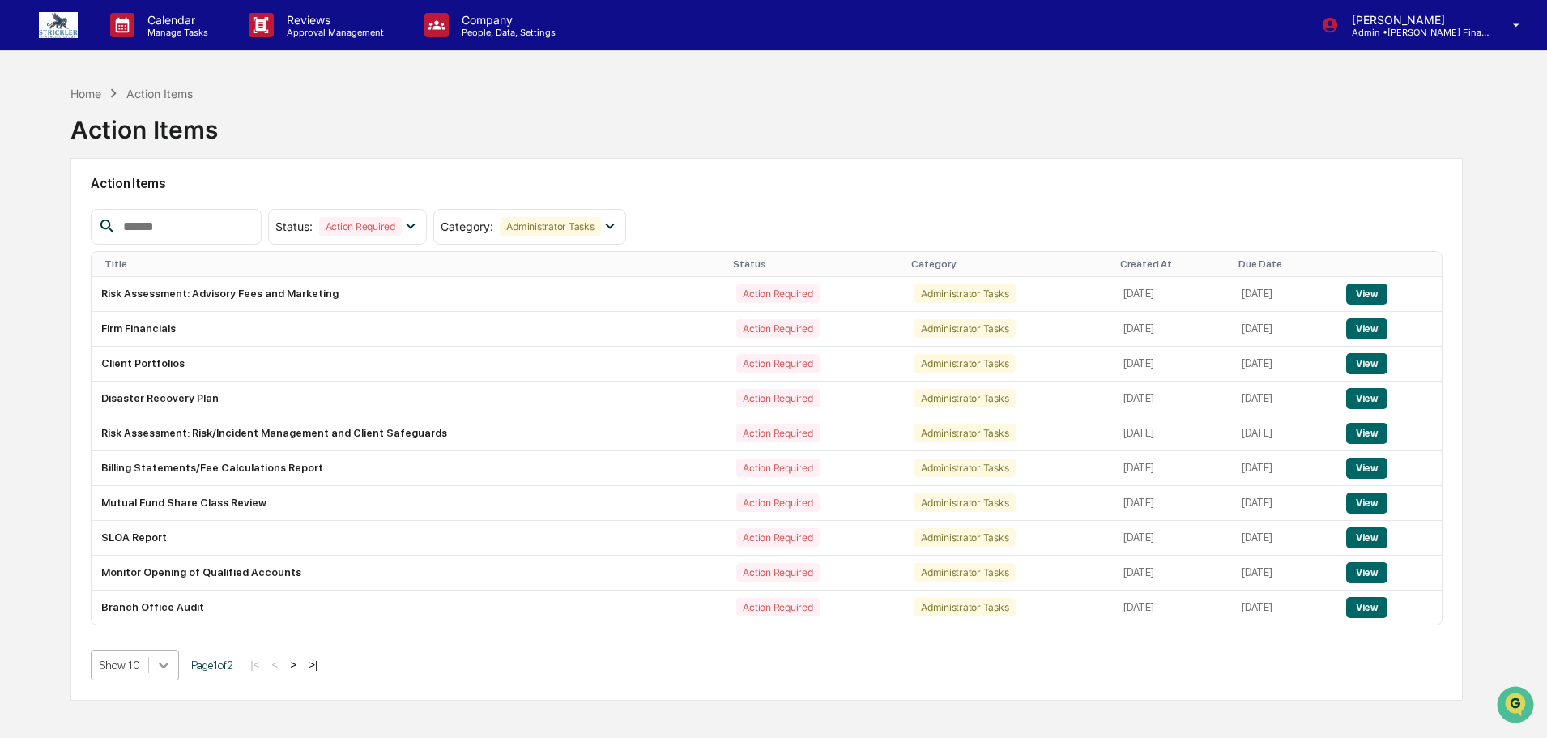
click at [166, 667] on body "Calendar Manage Tasks Reviews Approval Management Company People, Data, Setting…" at bounding box center [773, 407] width 1547 height 815
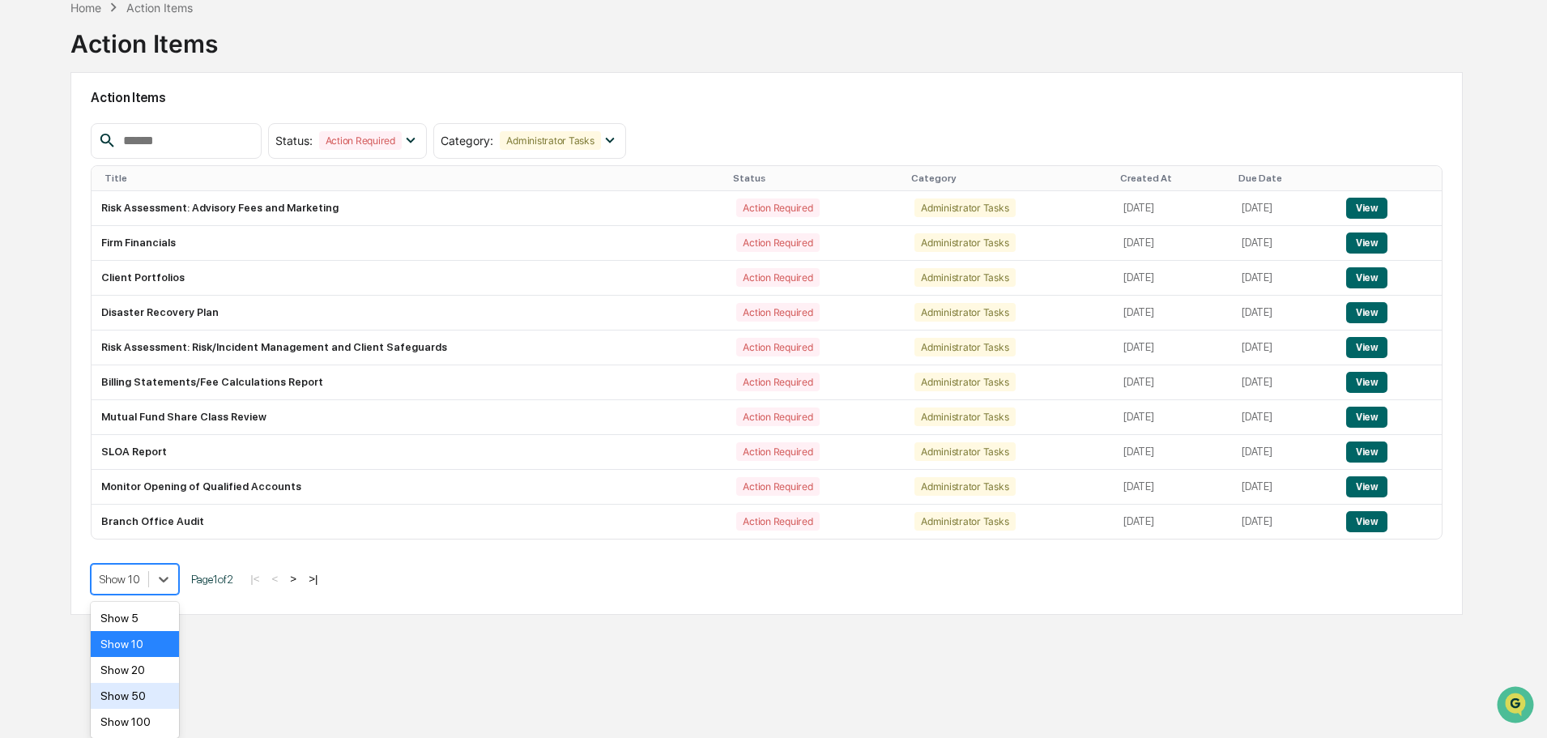
click at [154, 700] on div "Show 50" at bounding box center [135, 696] width 88 height 26
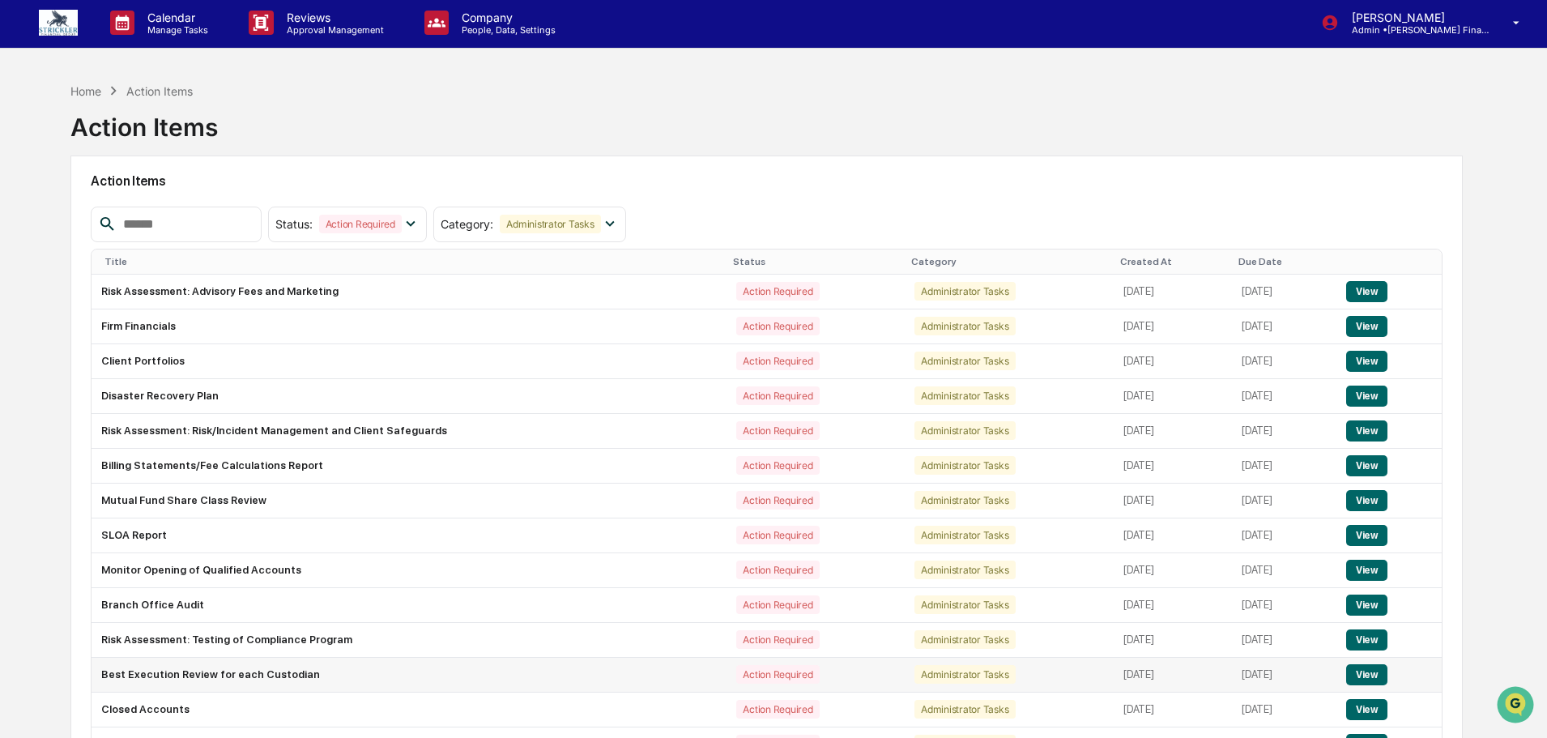
scroll to position [0, 0]
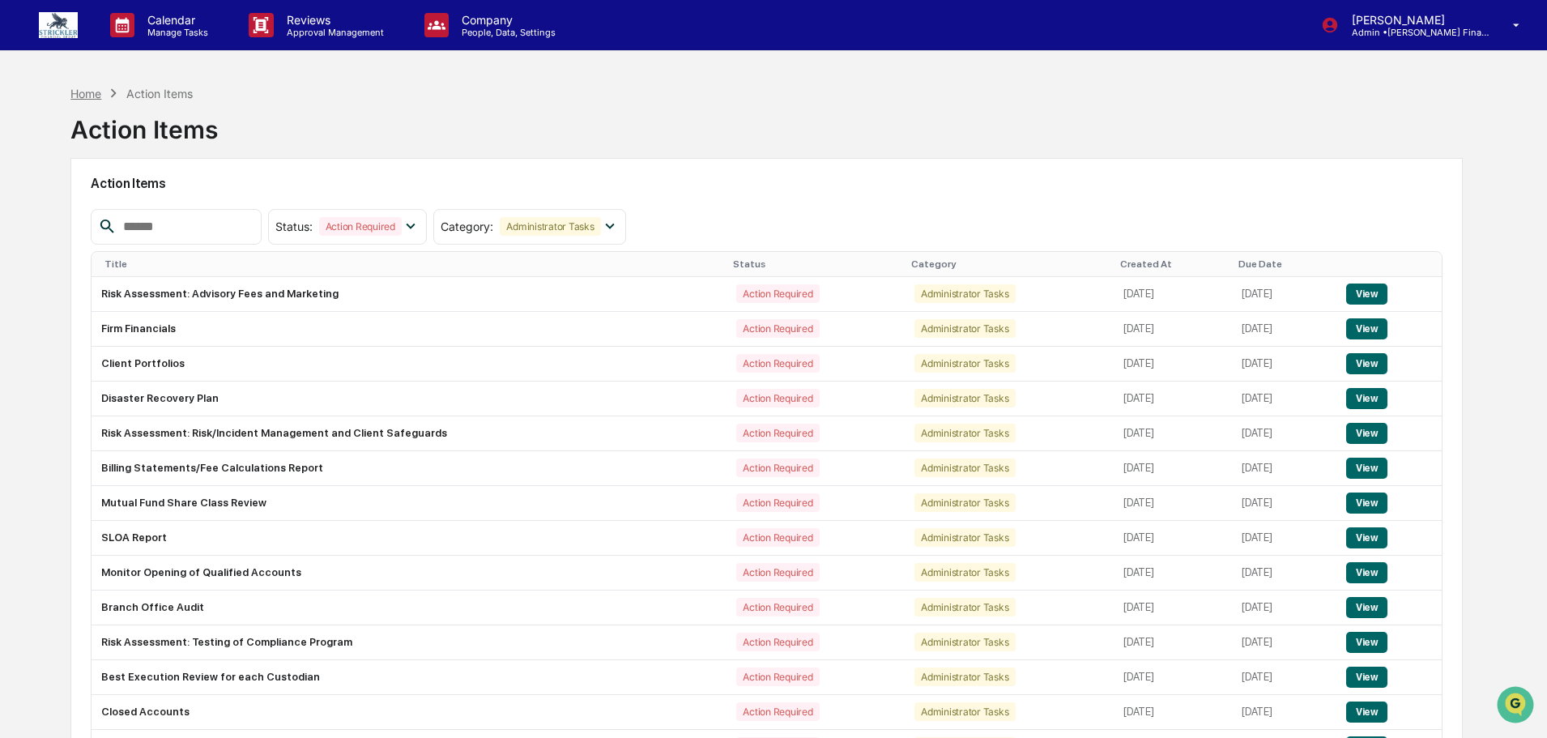
click at [93, 99] on div "Home" at bounding box center [85, 94] width 31 height 14
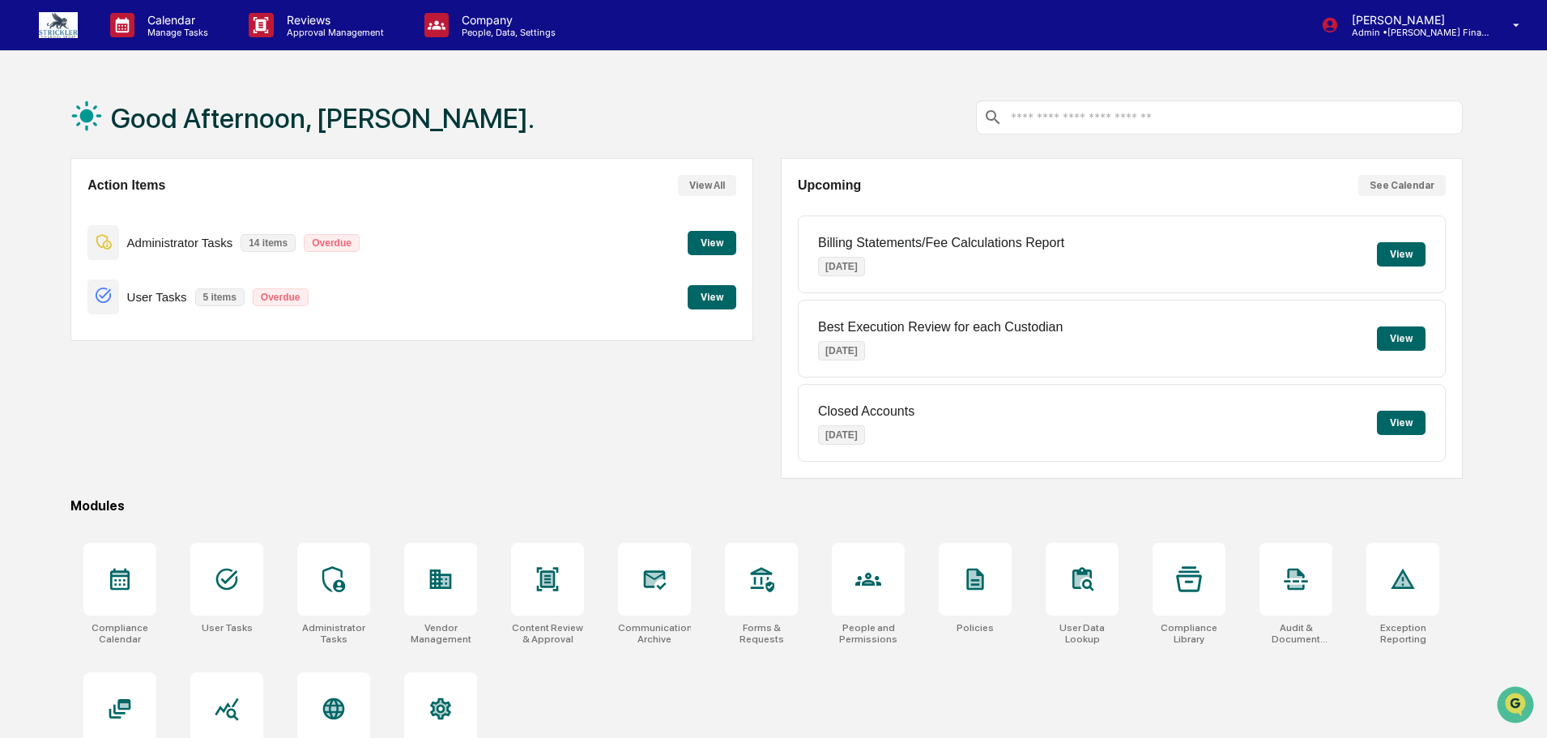
click at [722, 234] on button "View" at bounding box center [712, 243] width 49 height 24
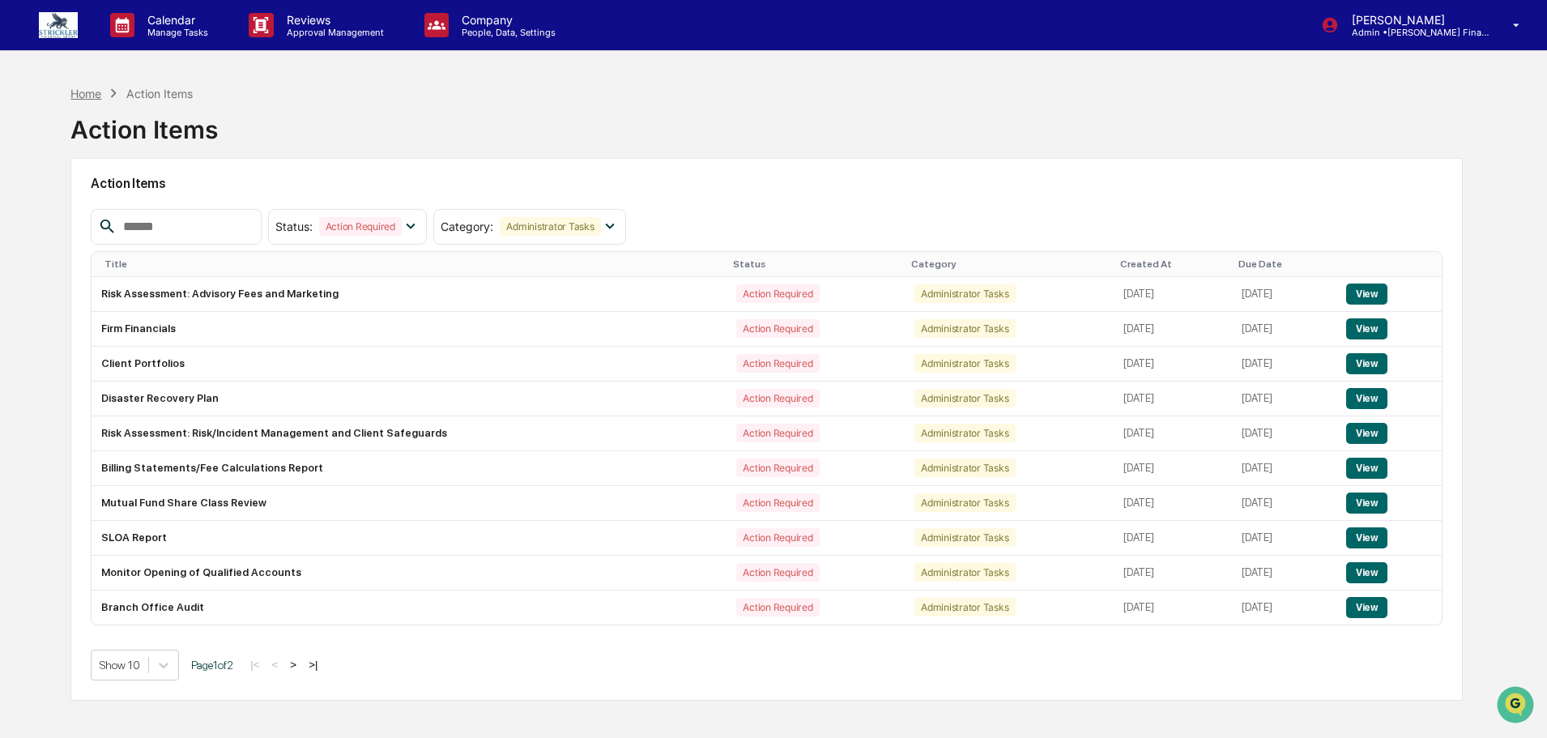
click at [79, 90] on div "Home" at bounding box center [85, 94] width 31 height 14
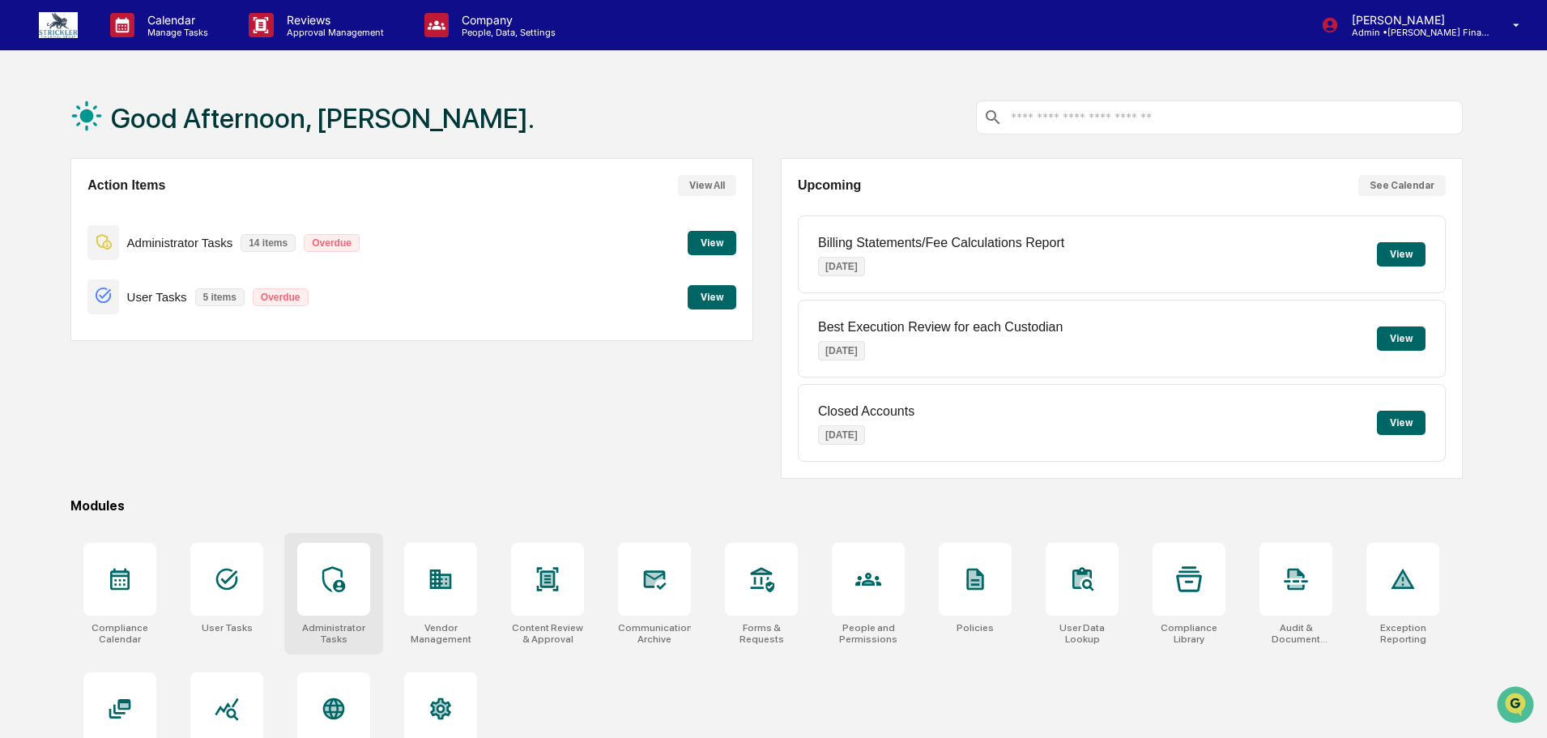
click at [360, 574] on div at bounding box center [333, 579] width 73 height 73
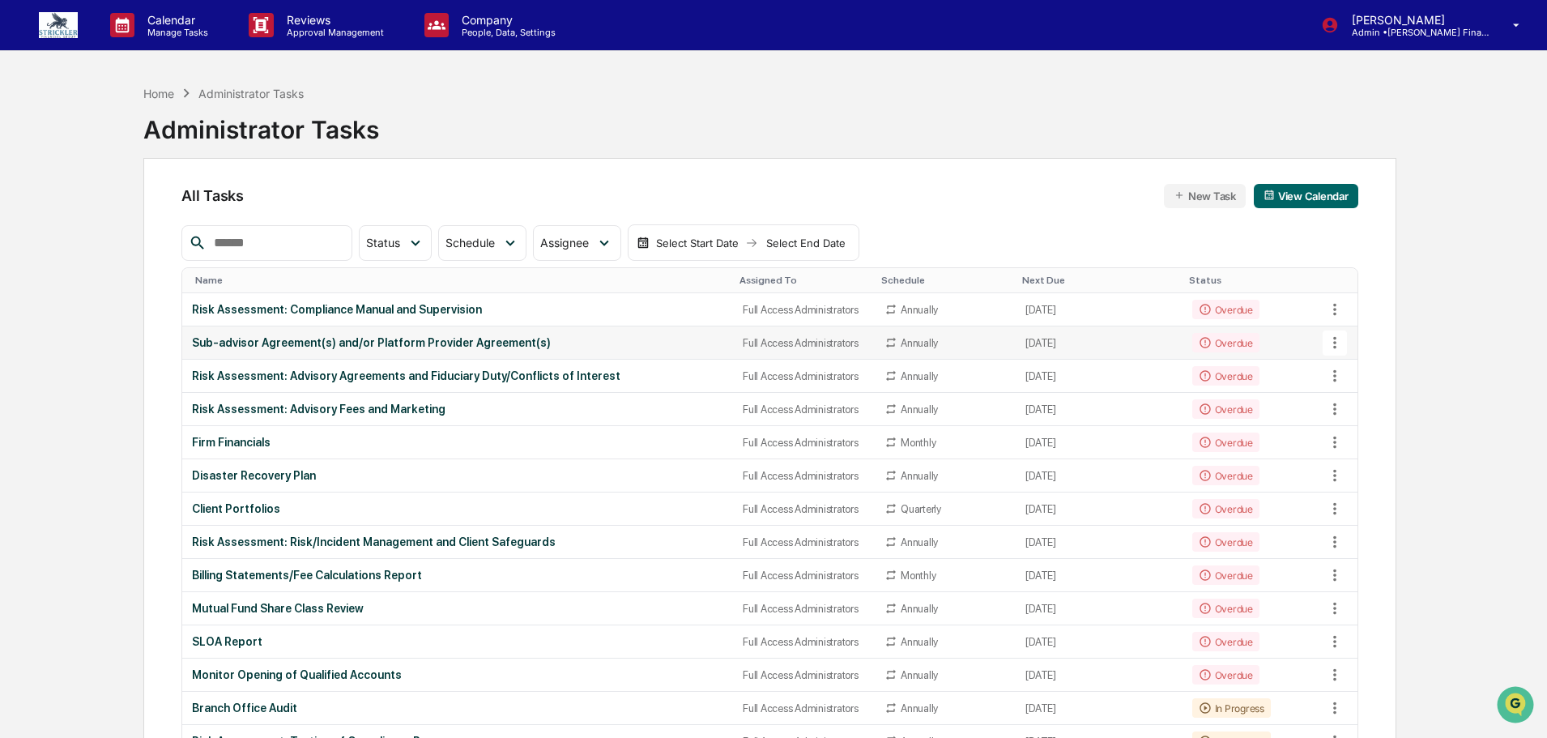
click at [255, 336] on div "Sub-advisor Agreement(s) and/or Platform Provider Agreement(s)" at bounding box center [457, 342] width 531 height 13
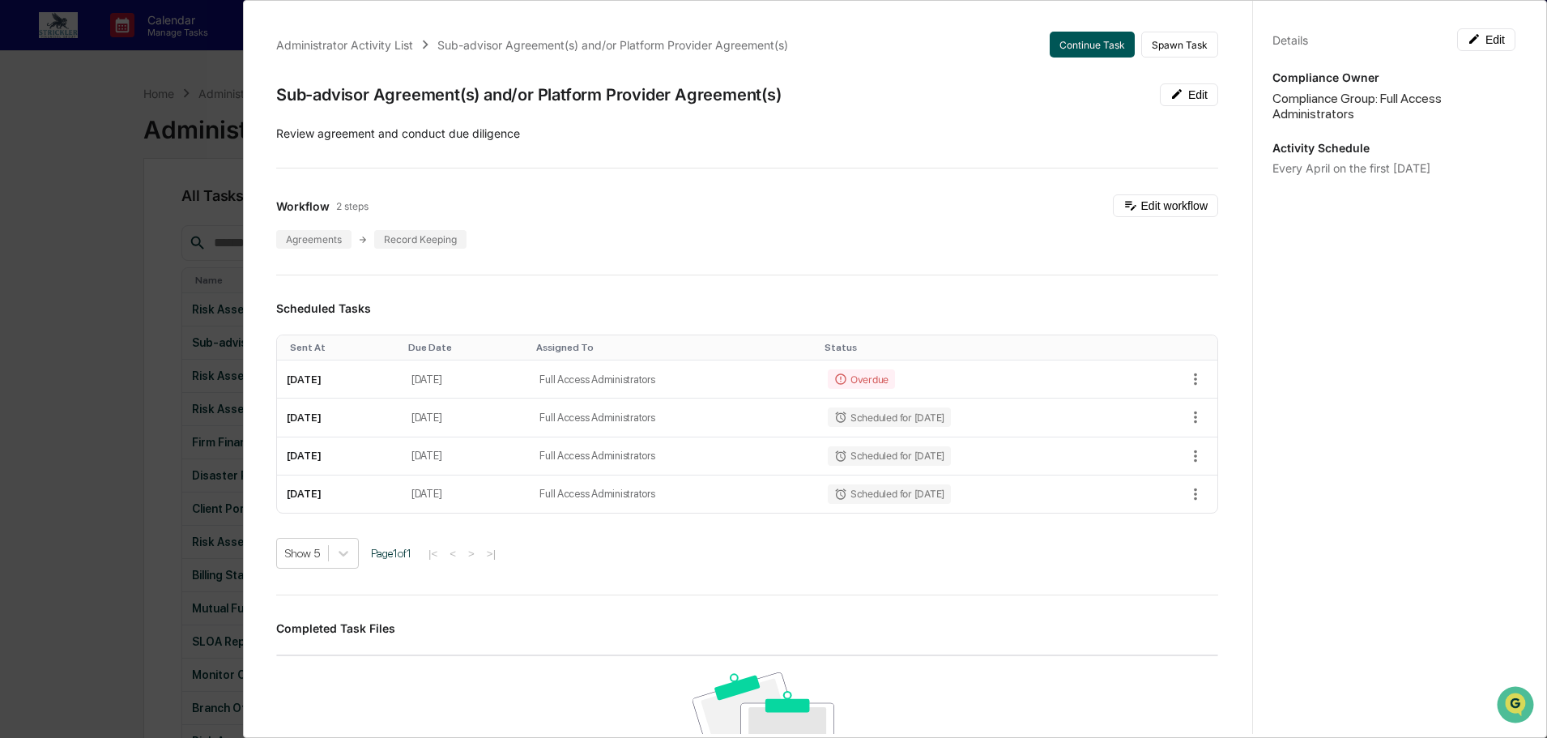
click at [1064, 34] on button "Continue Task" at bounding box center [1092, 45] width 85 height 26
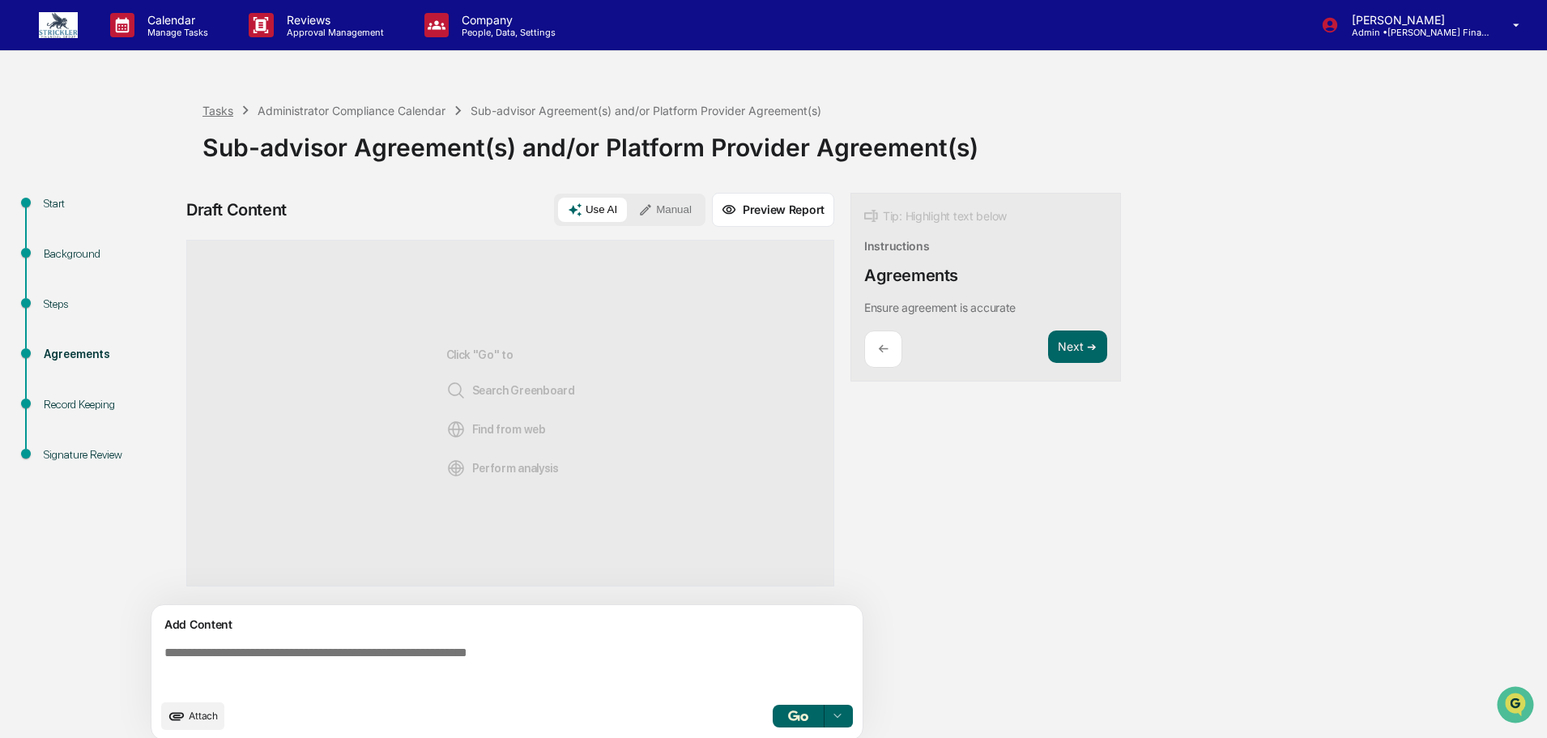
click at [219, 117] on div "Tasks" at bounding box center [218, 111] width 31 height 14
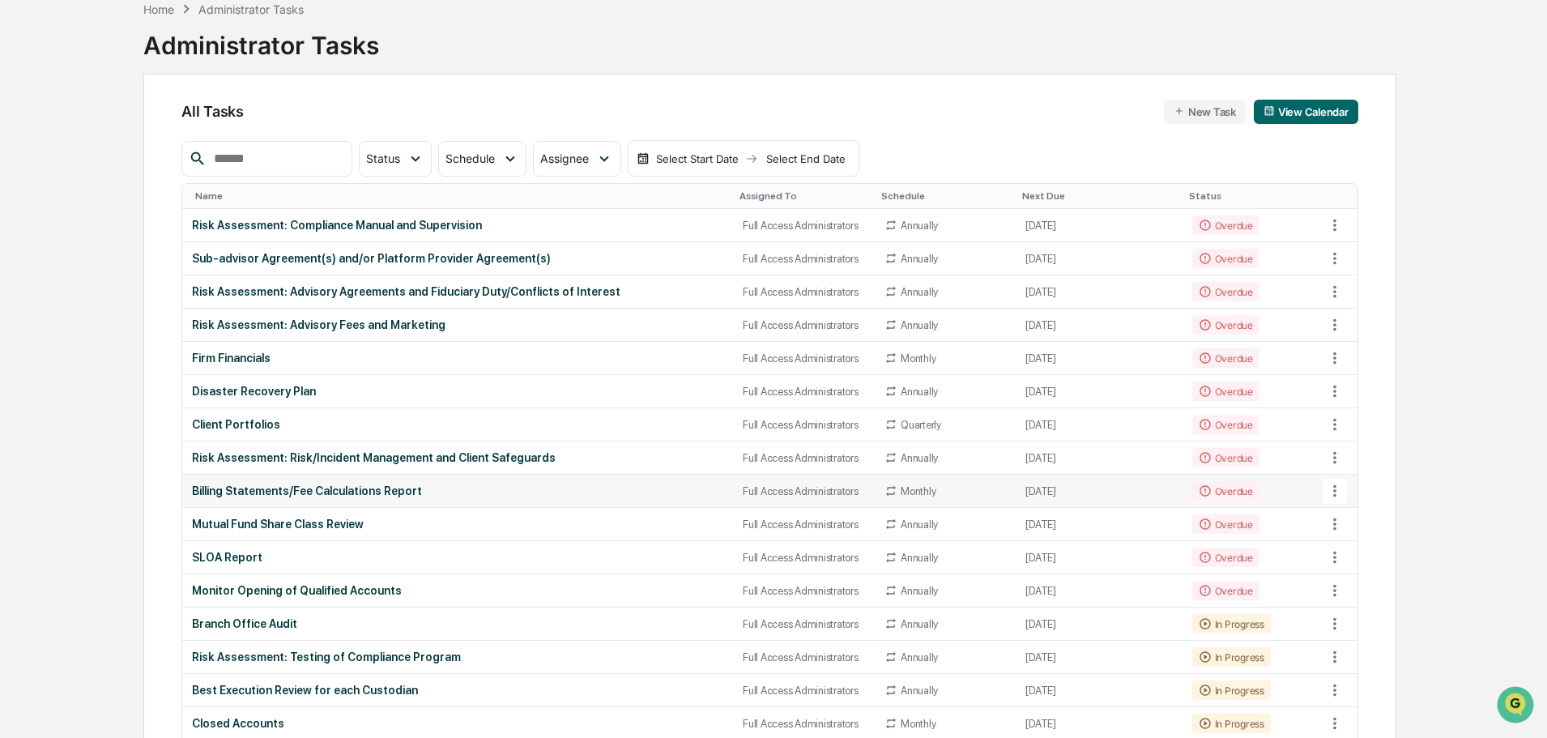
scroll to position [81, 0]
